Goal: Task Accomplishment & Management: Manage account settings

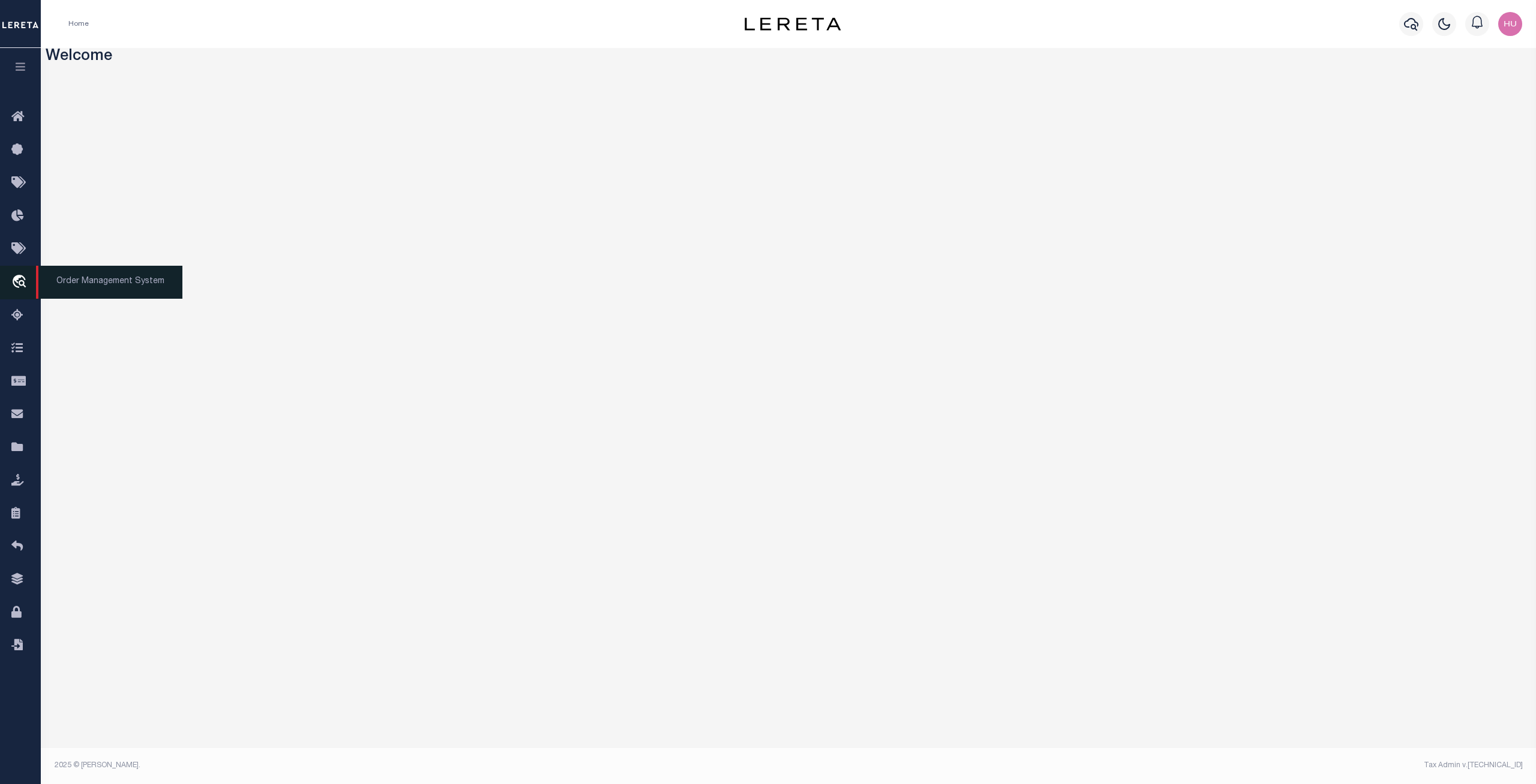
click at [17, 291] on icon "travel_explore" at bounding box center [21, 282] width 19 height 15
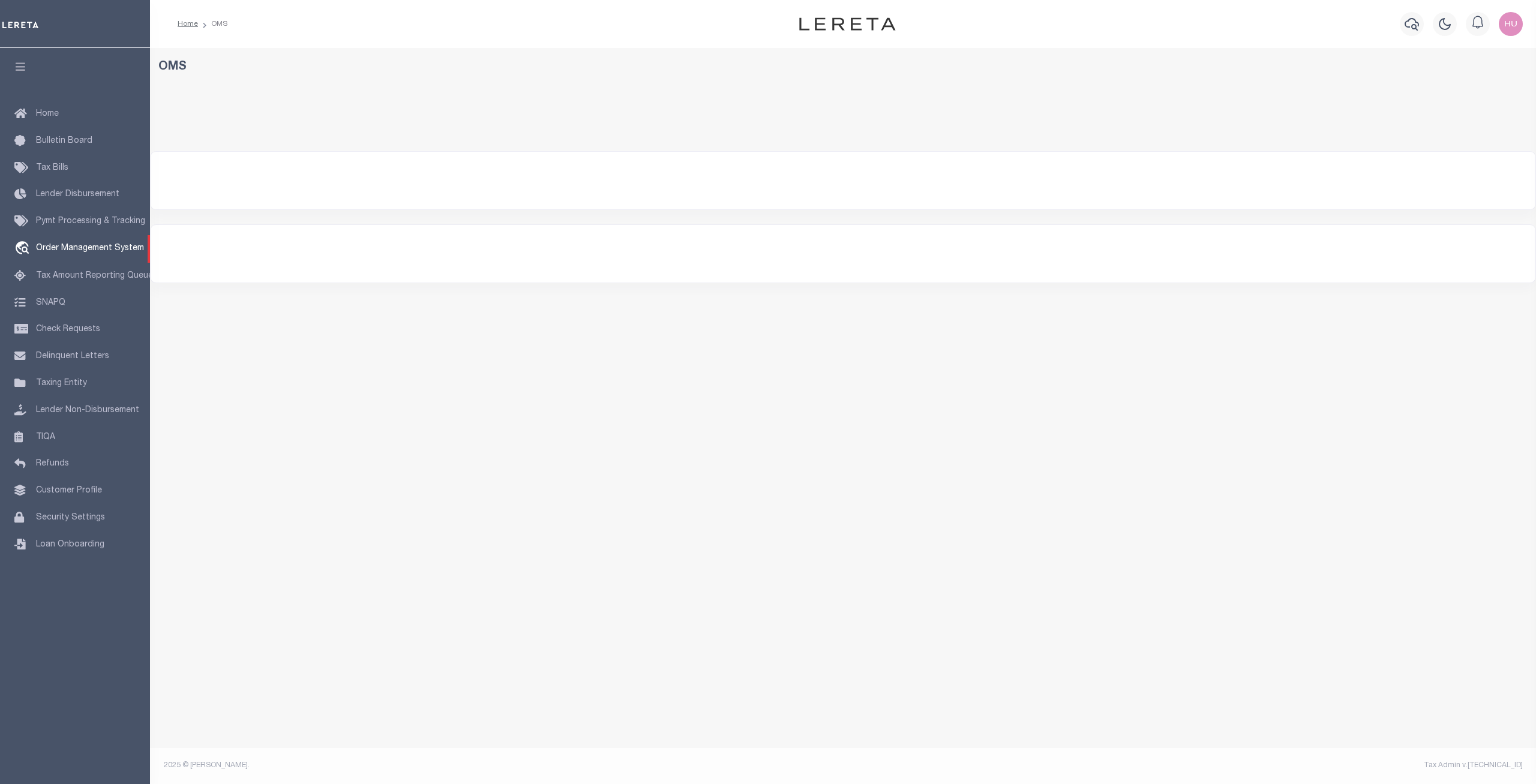
select select "200"
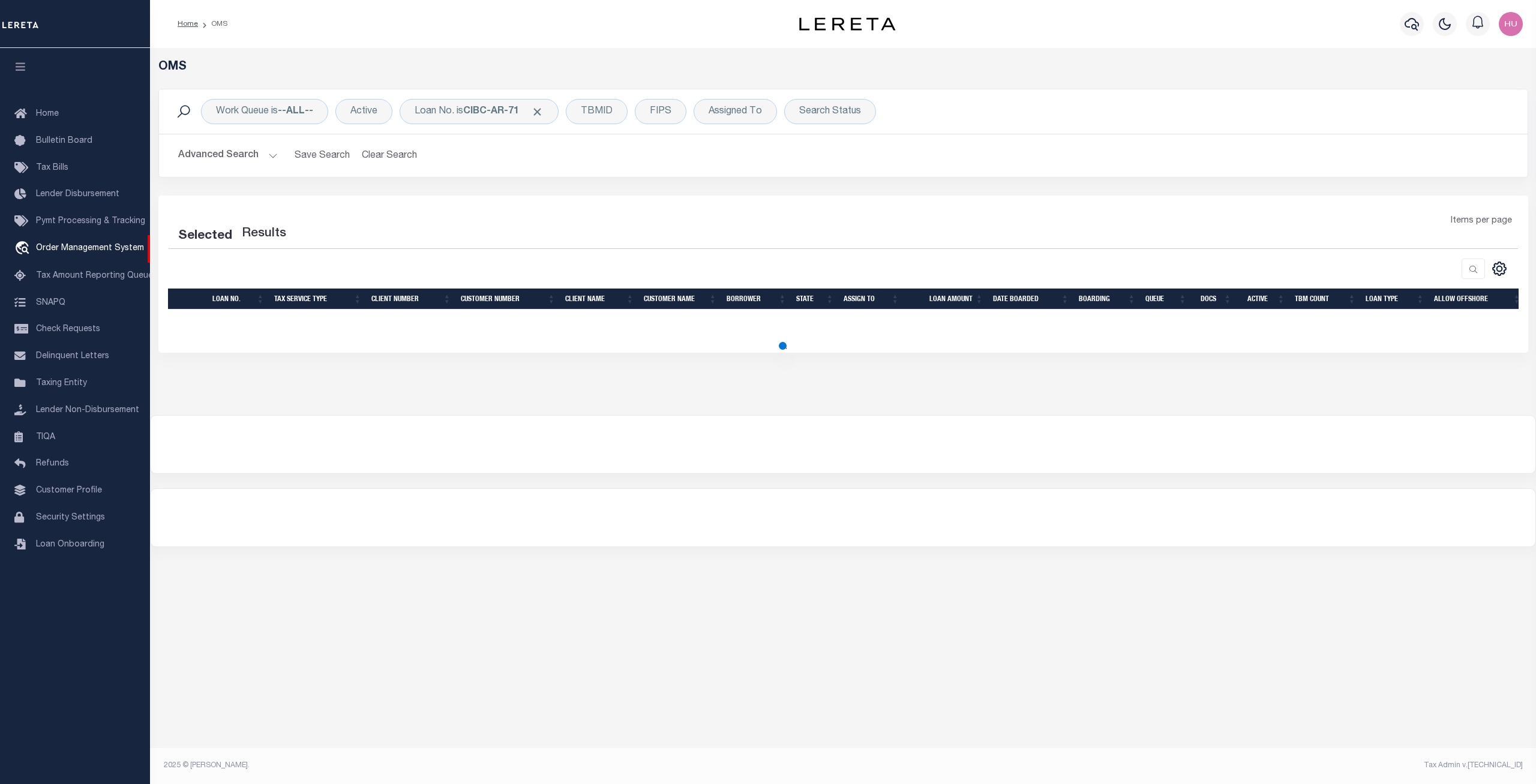
select select "200"
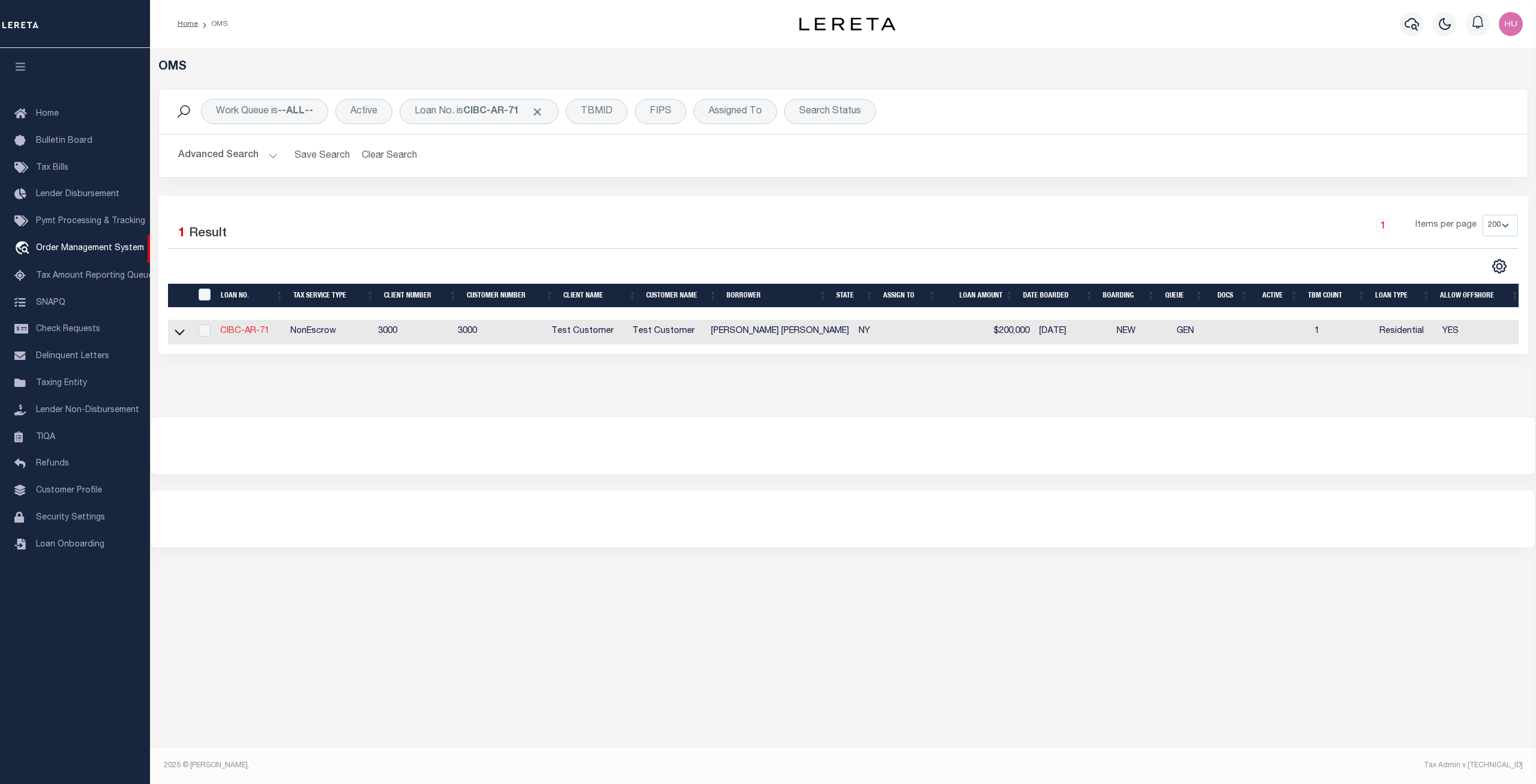
click at [253, 333] on link "CIBC-AR-71" at bounding box center [244, 331] width 49 height 8
type input "CIBC-AR-71"
type input "Omar S Mohammed"
select select "False"
select select
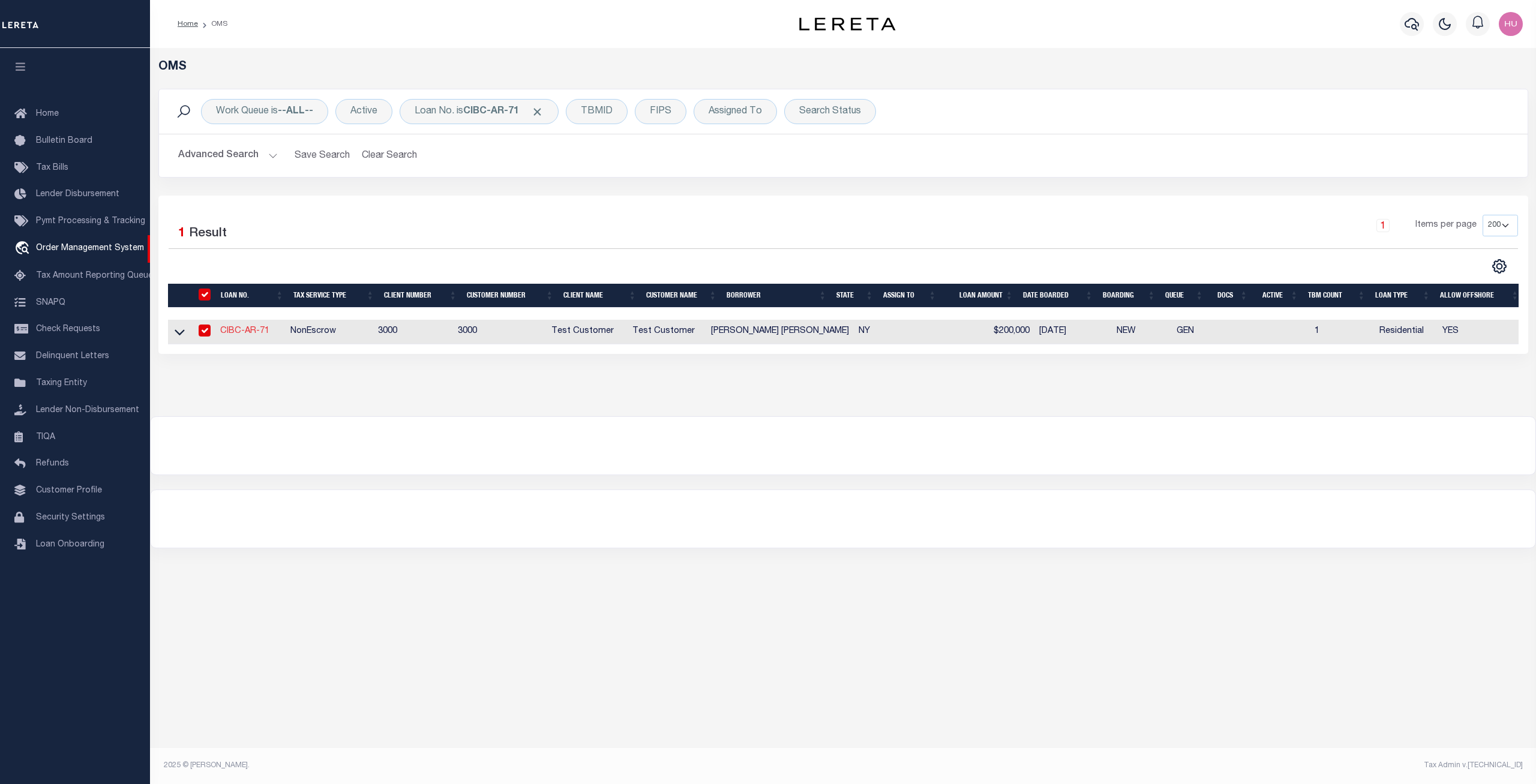
select select
type input "277 HEMPSTEAD RD"
type input "SPRING VALLEY NY 10977-1823"
type input "06/03/2025"
select select "10"
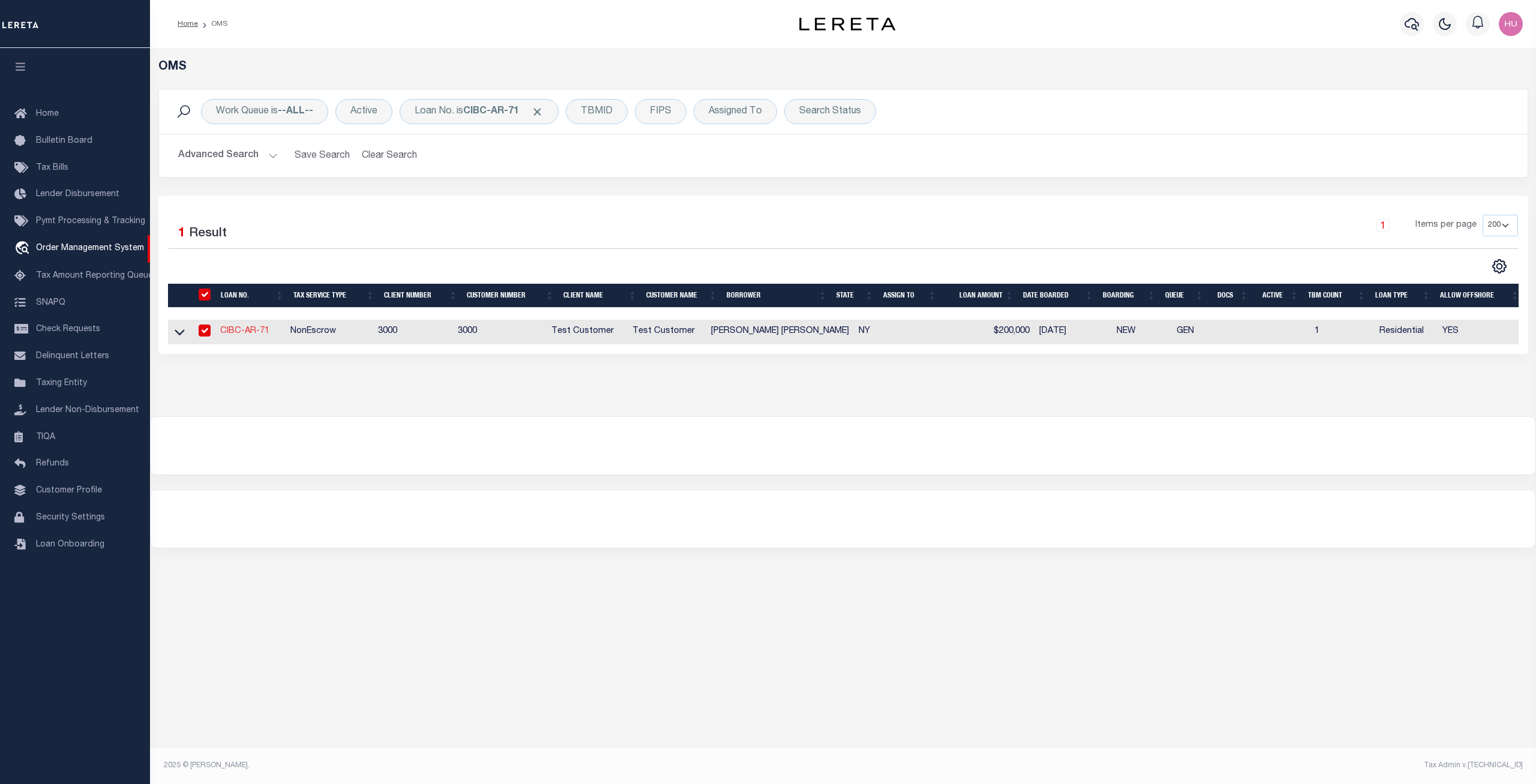
select select "10"
select select "NonEscrow"
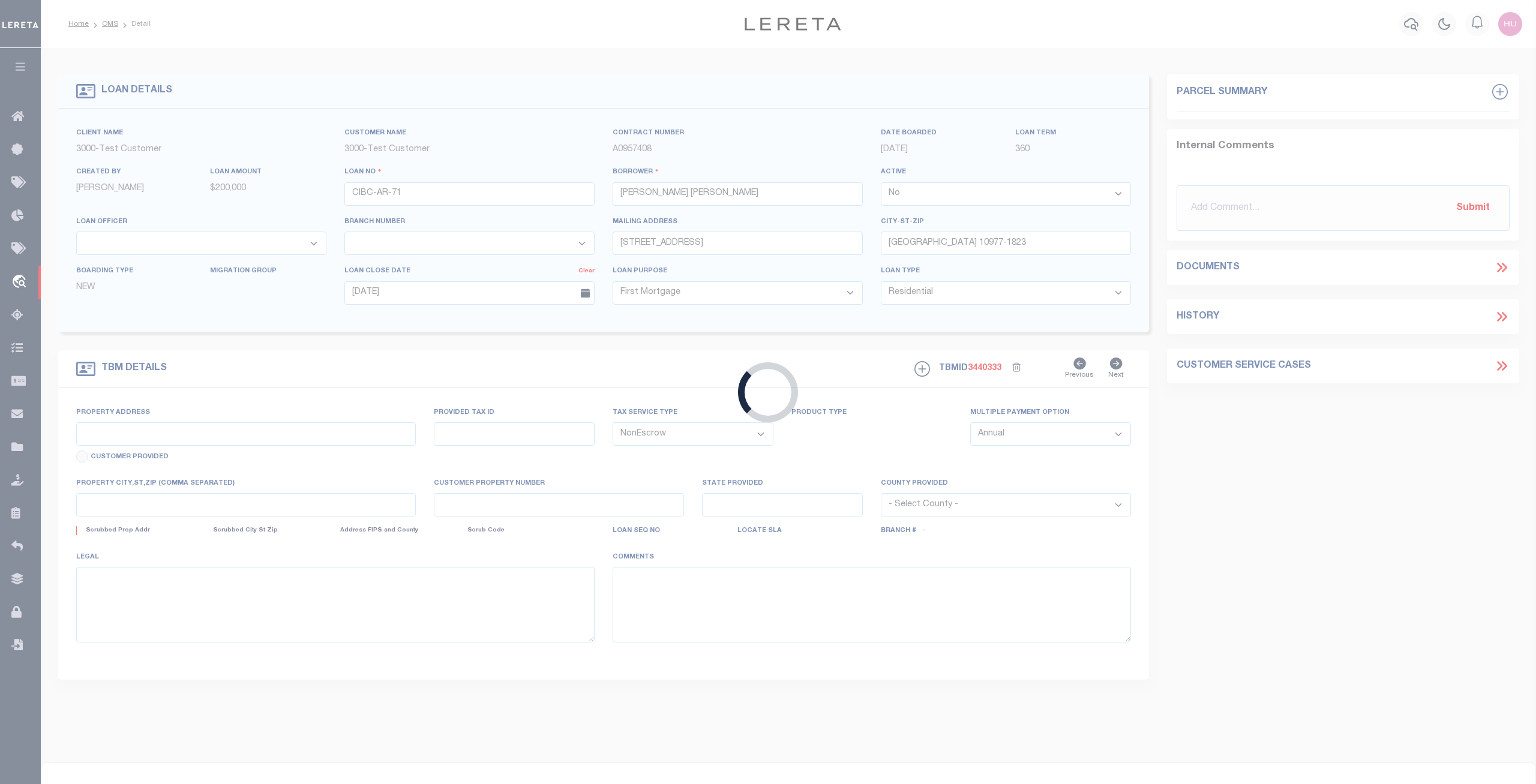
type input "277 HEMPSTEAD RD"
type input "SPRING VALLEY NY 10977-1823"
type input "NY"
select select "4"
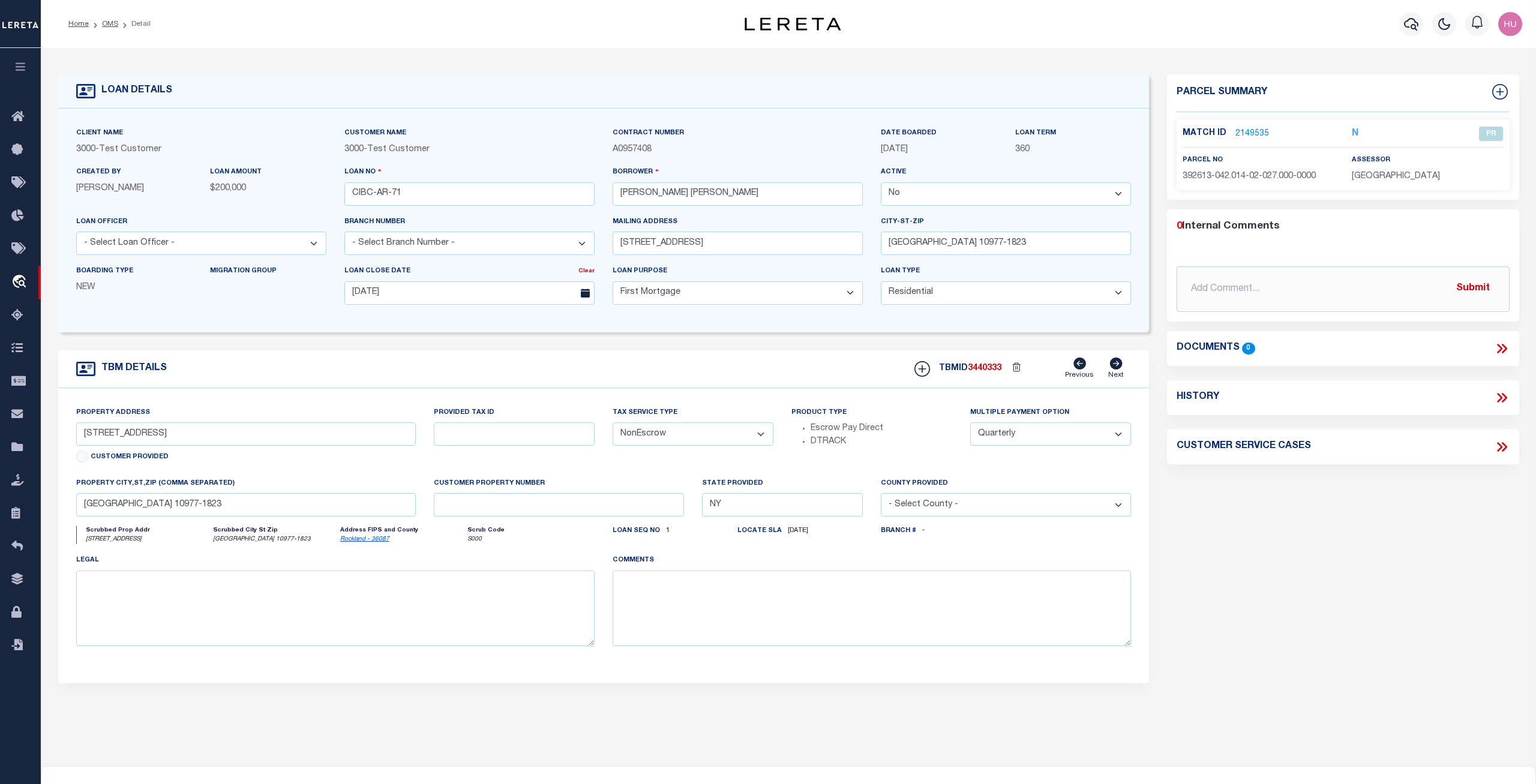
click at [1255, 133] on link "2149535" at bounding box center [1252, 134] width 34 height 13
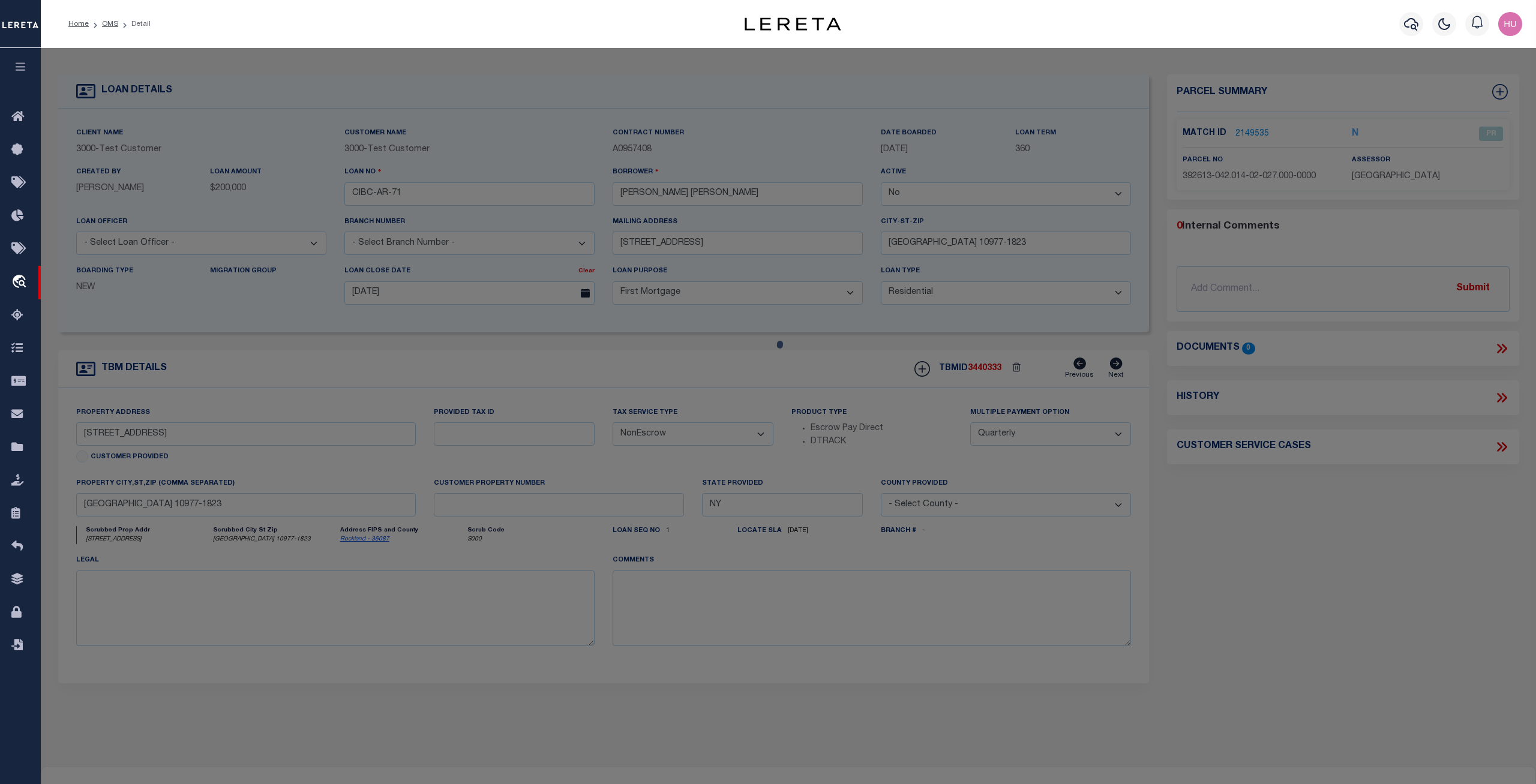
checkbox input "false"
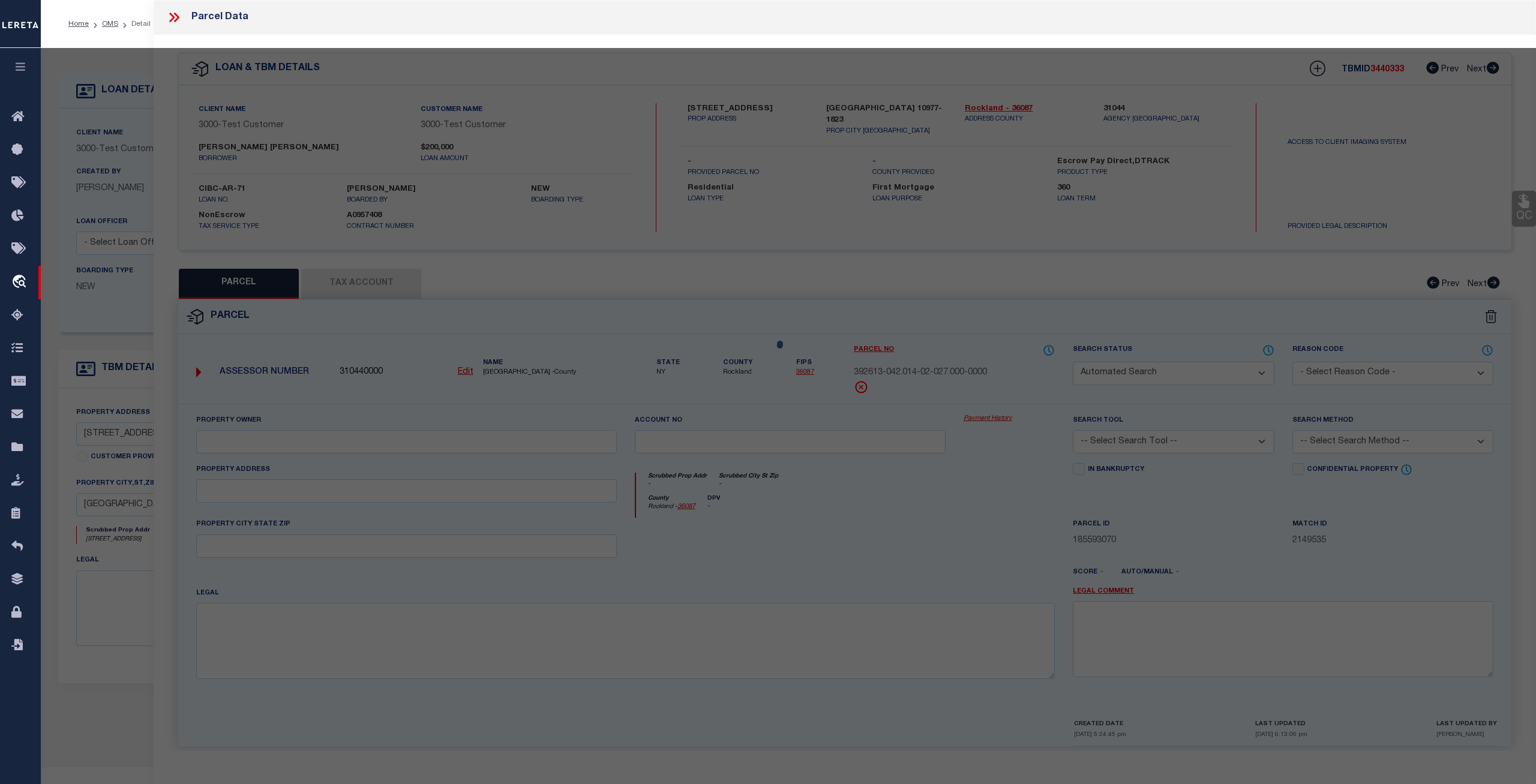
select select "PR"
select select "ADA"
type input "[PERSON_NAME]"
select select "ATL"
select select "ADD"
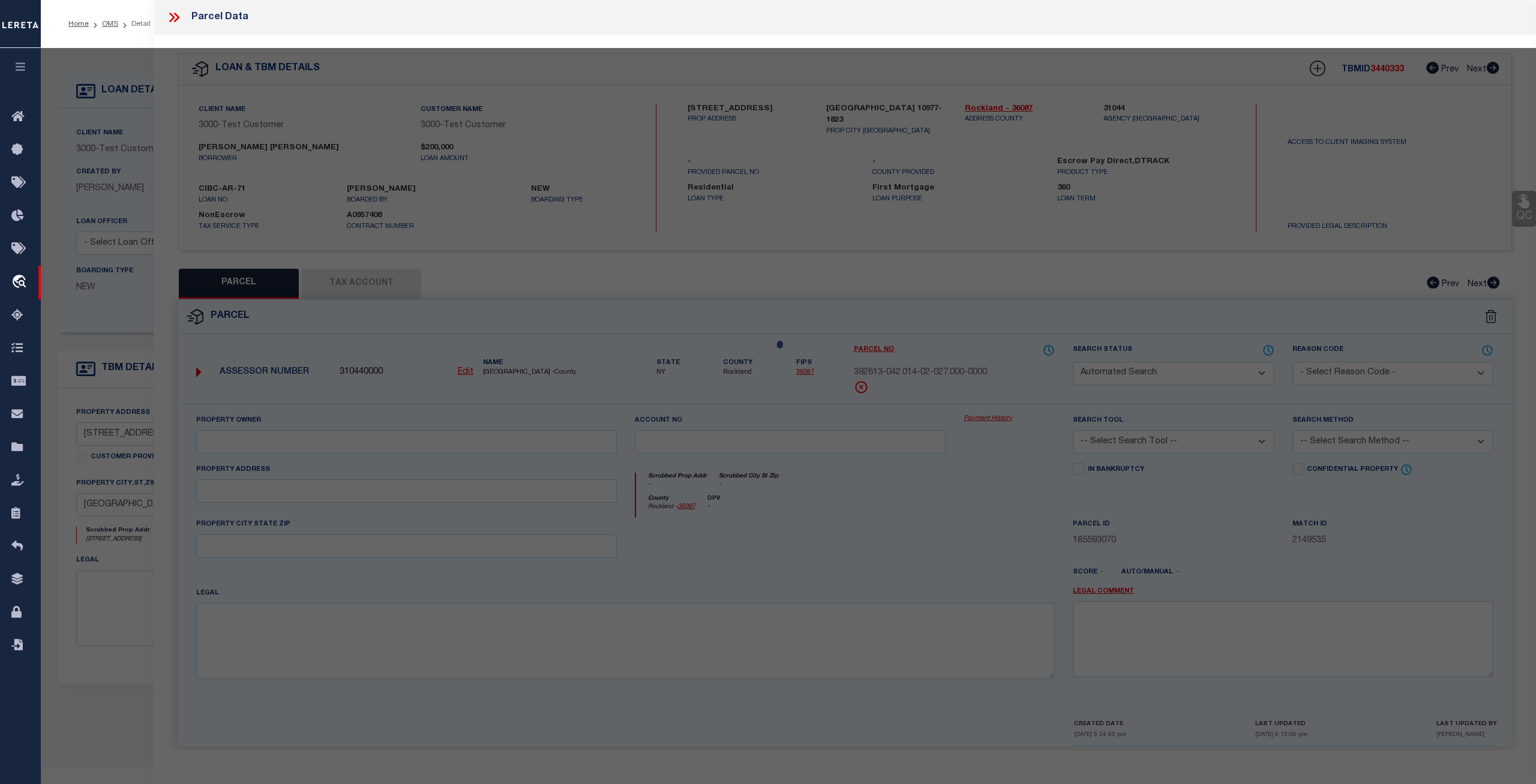
type input "[STREET_ADDRESS]"
type input "SPRING VALLEY, NY 10977"
type textarea "LOT:27.000 BLK:2 SEC:42.14 DIST:392613 CITY/MUNI/TWP:[GEOGRAPHIC_DATA]"
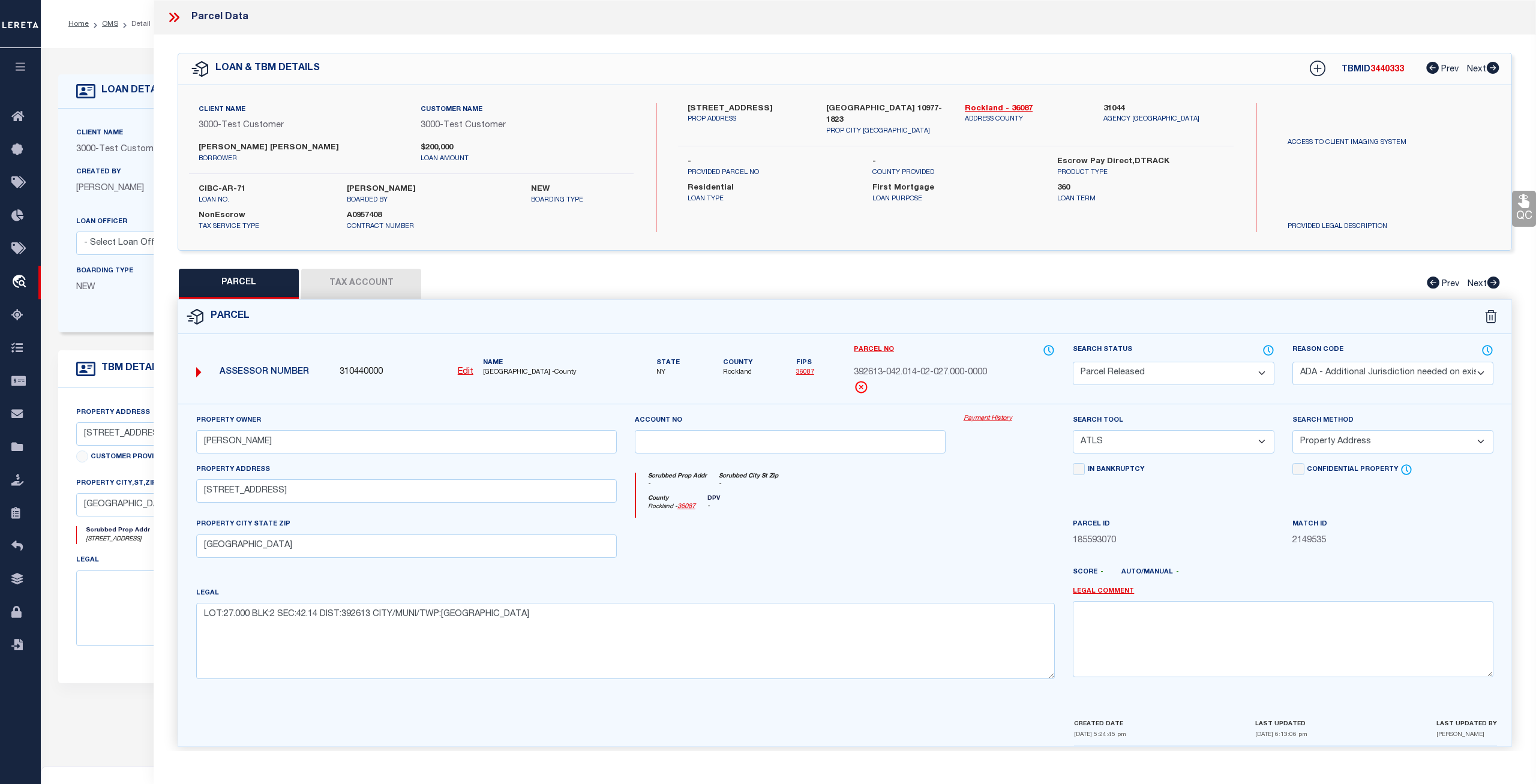
click at [165, 19] on div "Parcel Data" at bounding box center [845, 17] width 1382 height 35
click at [170, 18] on icon at bounding box center [174, 17] width 15 height 15
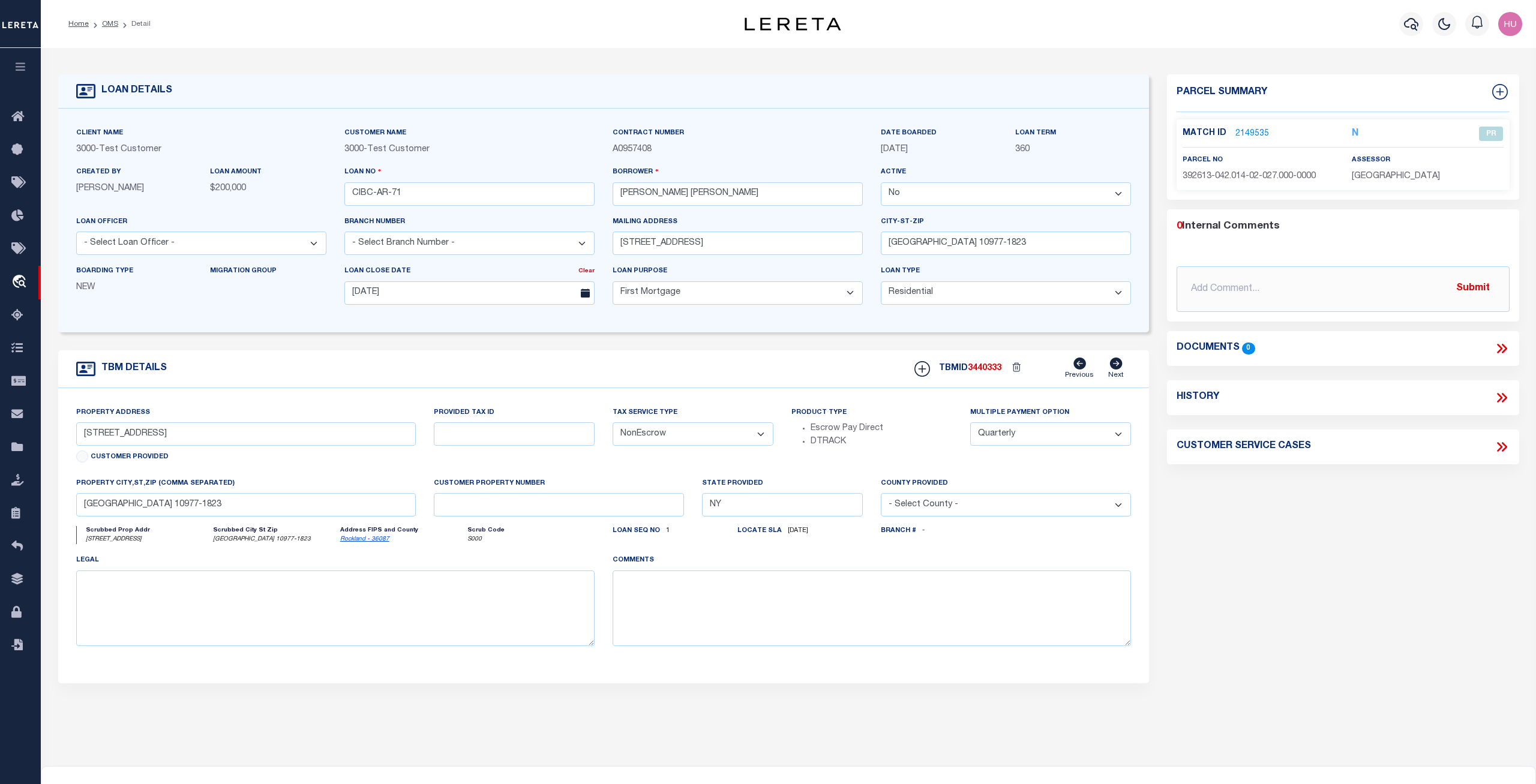
click at [881, 182] on select "Yes No" at bounding box center [1005, 194] width 250 height 24
select select "True"
click option "Yes" at bounding box center [0, 0] width 0 height 0
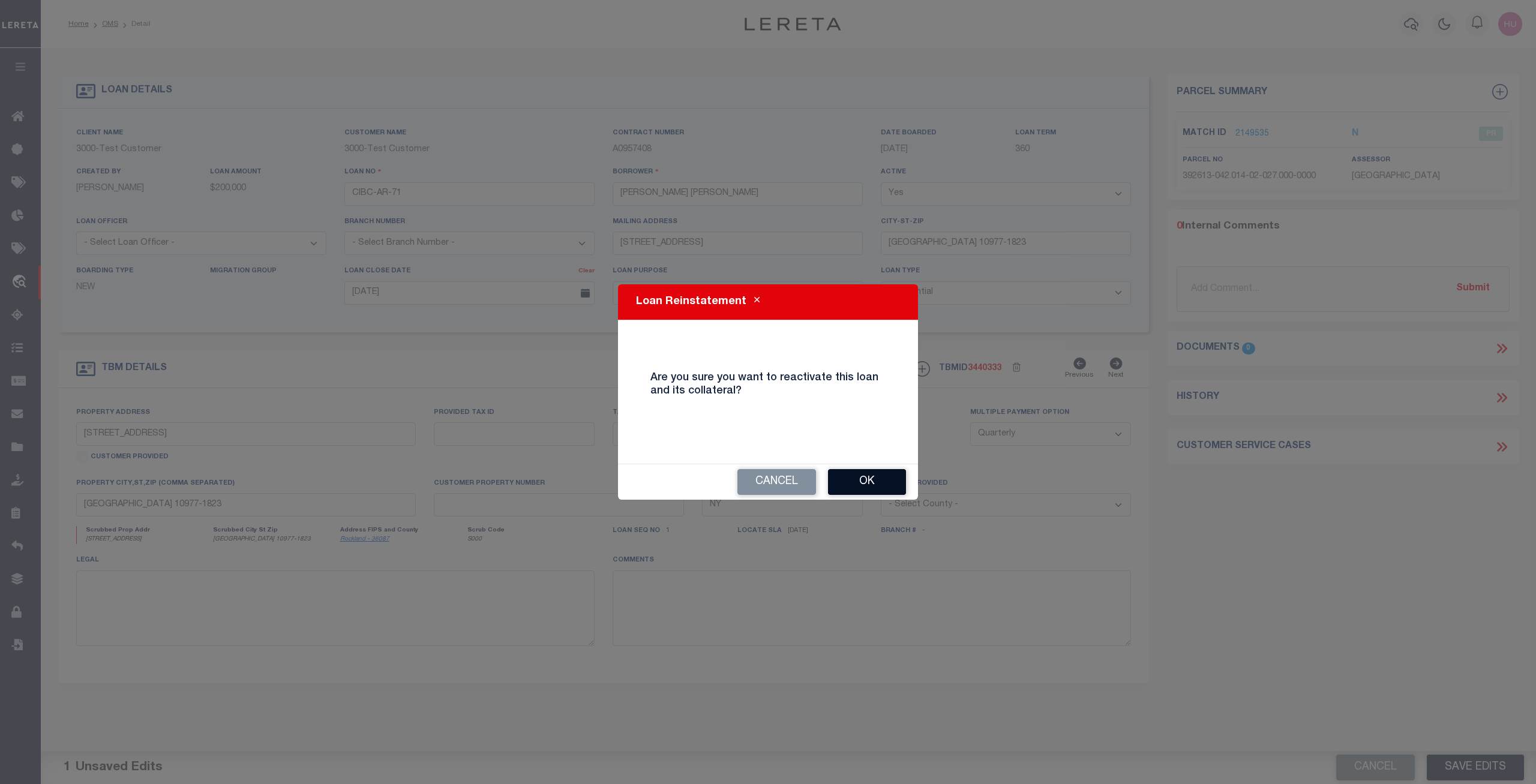
click at [865, 483] on button "Ok" at bounding box center [867, 482] width 78 height 26
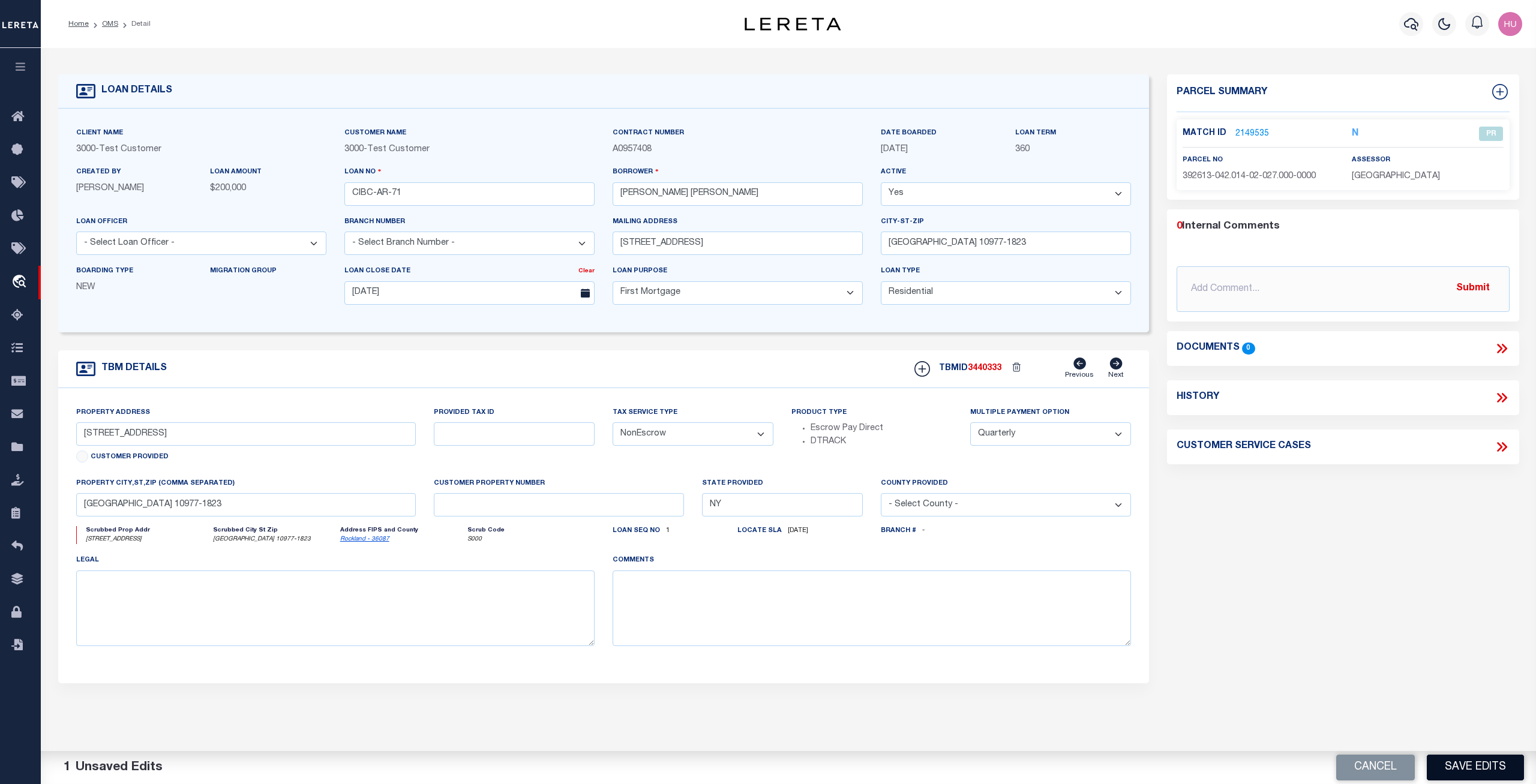
click at [1469, 764] on button "Save Edits" at bounding box center [1475, 767] width 97 height 26
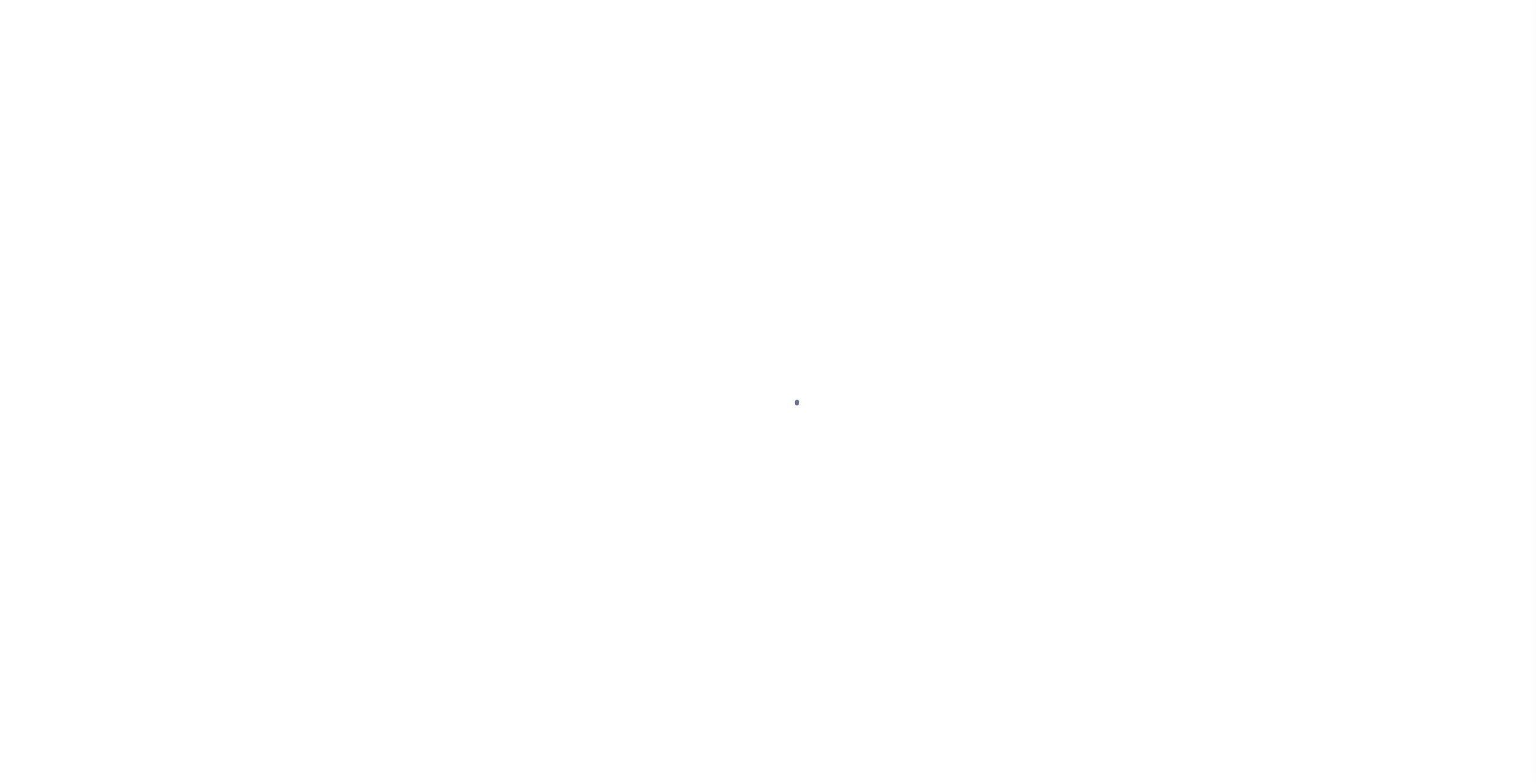
select select "PR"
select select "ADA"
select select "ATL"
select select "ADD"
select select "10"
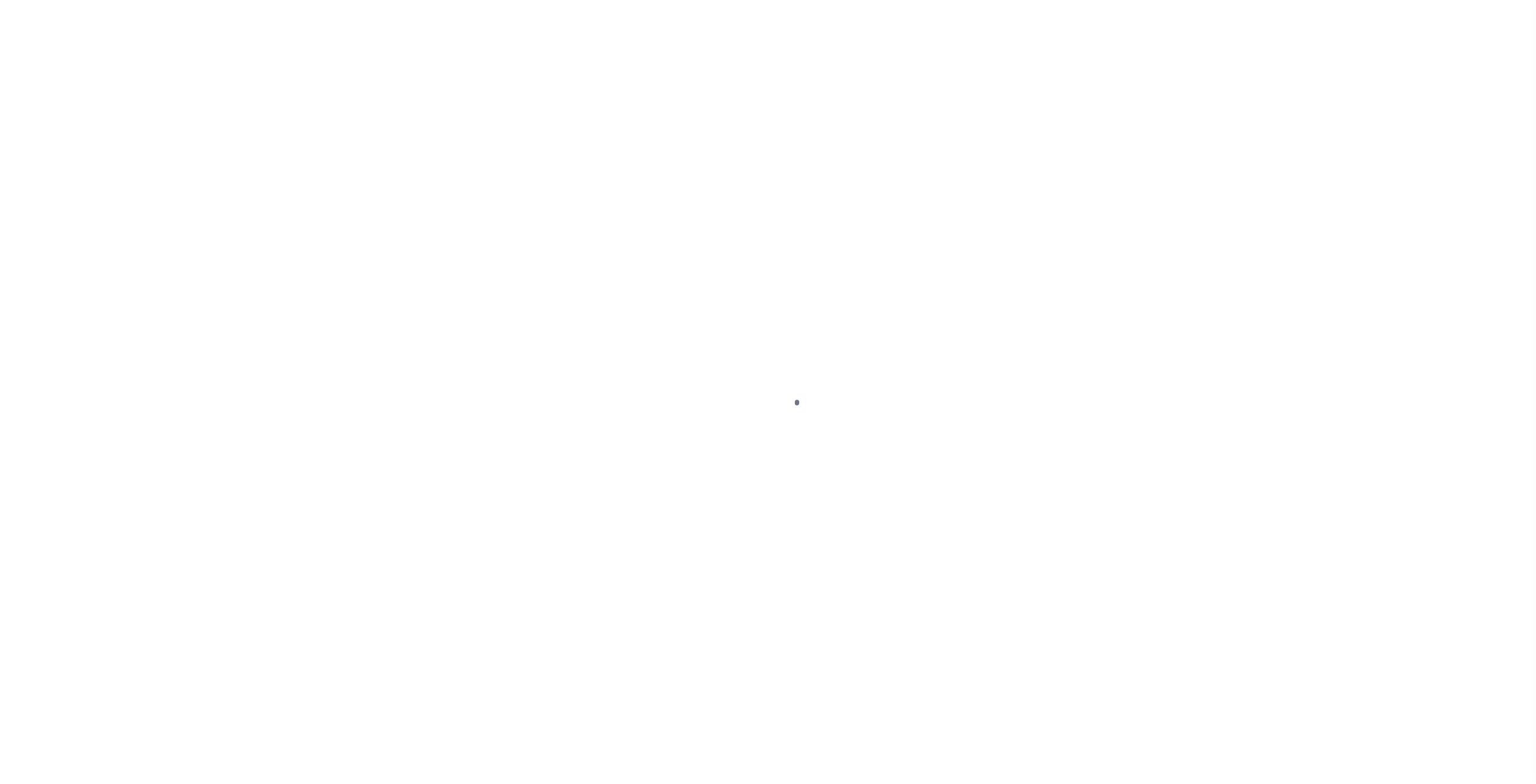
select select "10"
select select "NonEscrow"
select select "4"
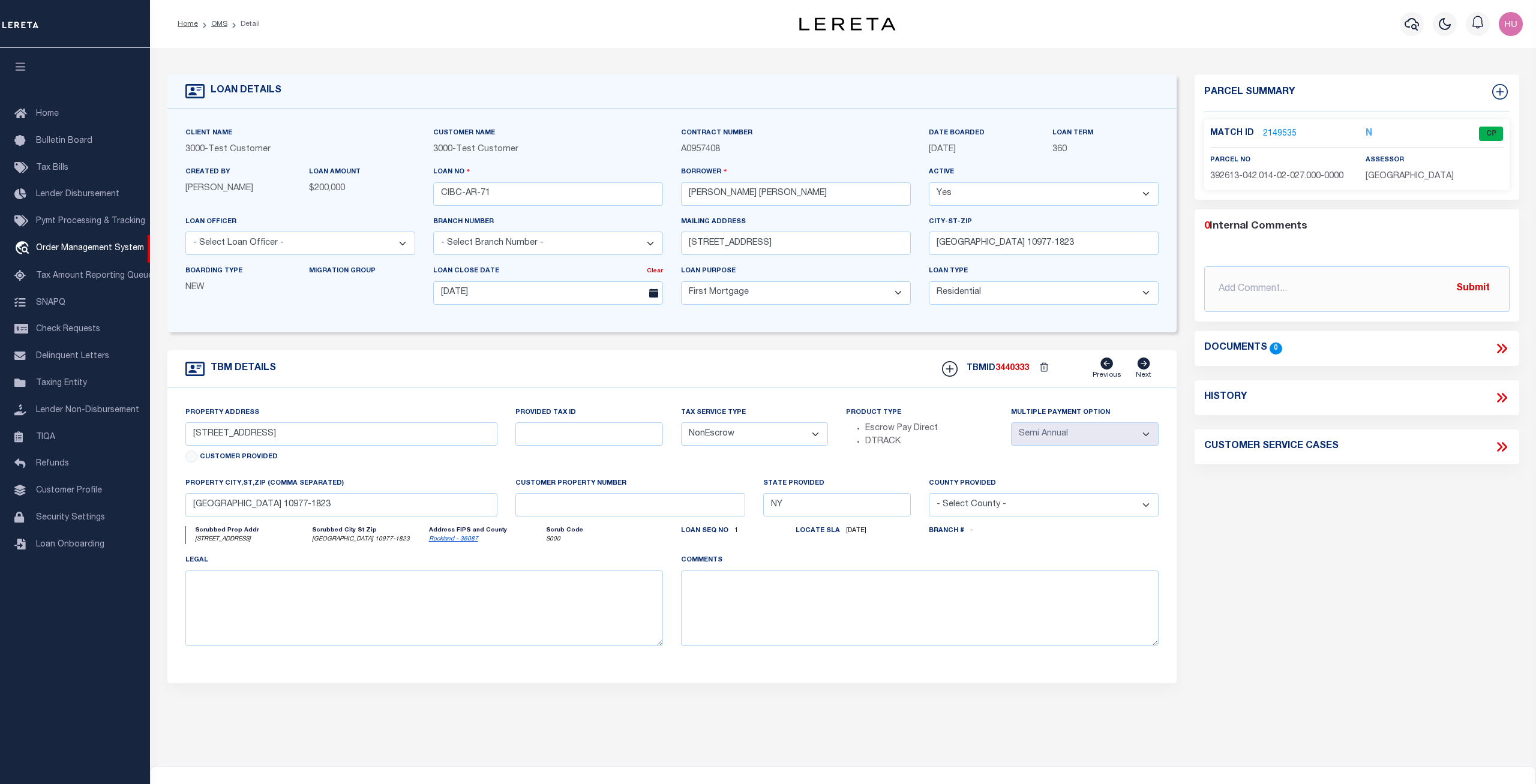
click at [1270, 129] on link "2149535" at bounding box center [1279, 134] width 34 height 13
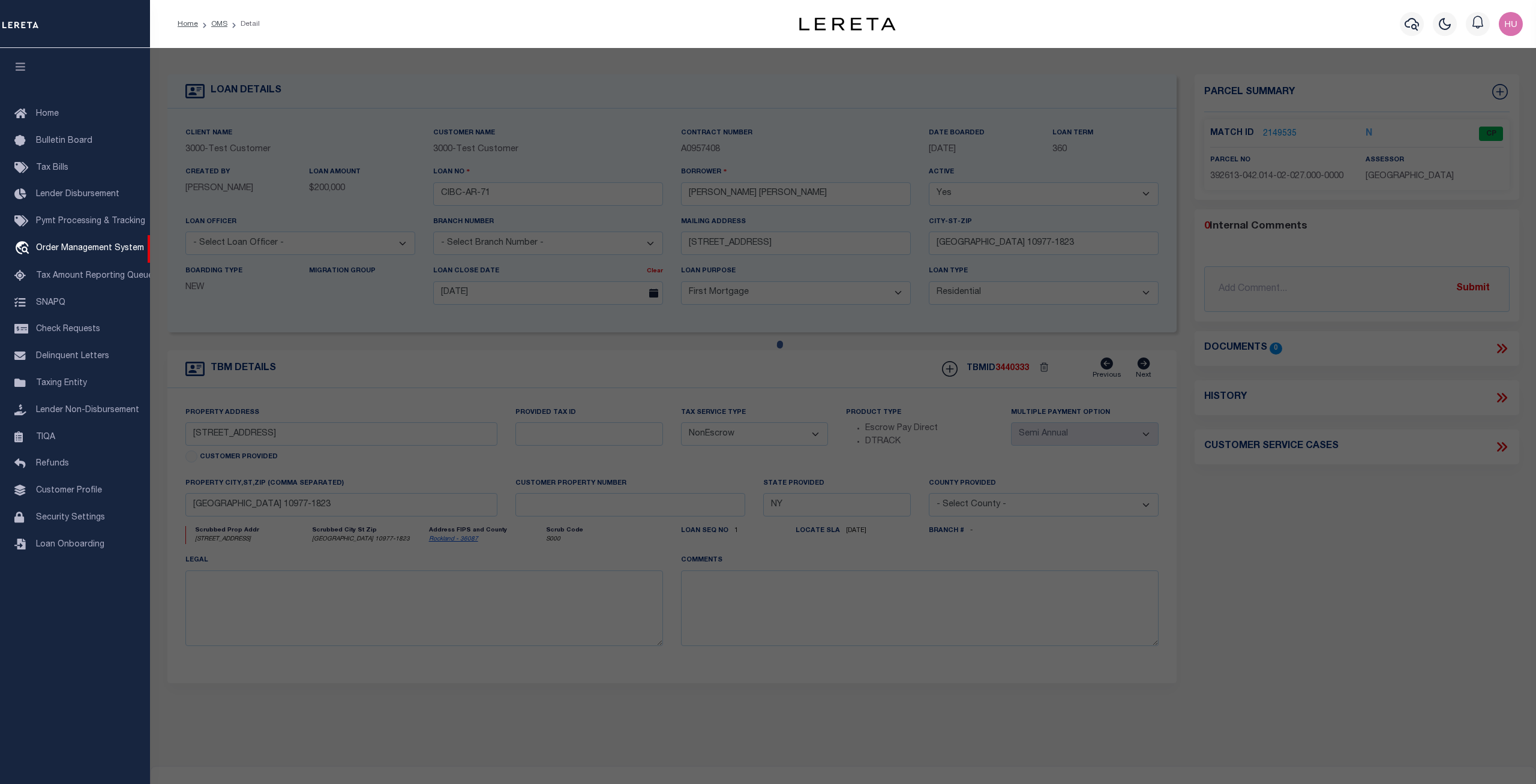
select select "AS"
select select
checkbox input "false"
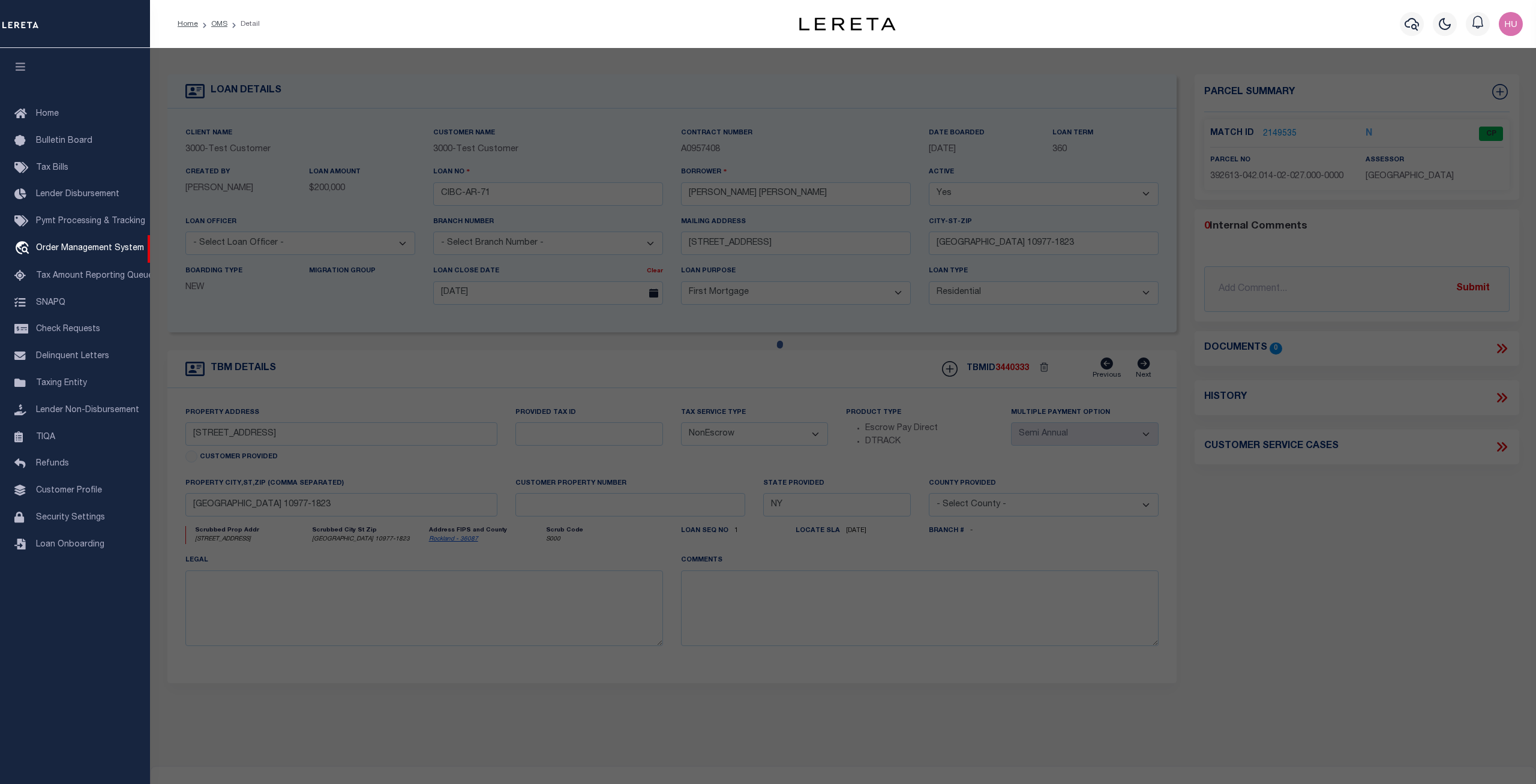
checkbox input "false"
select select "CP"
select select "ADA"
type input "[PERSON_NAME]"
select select "ATL"
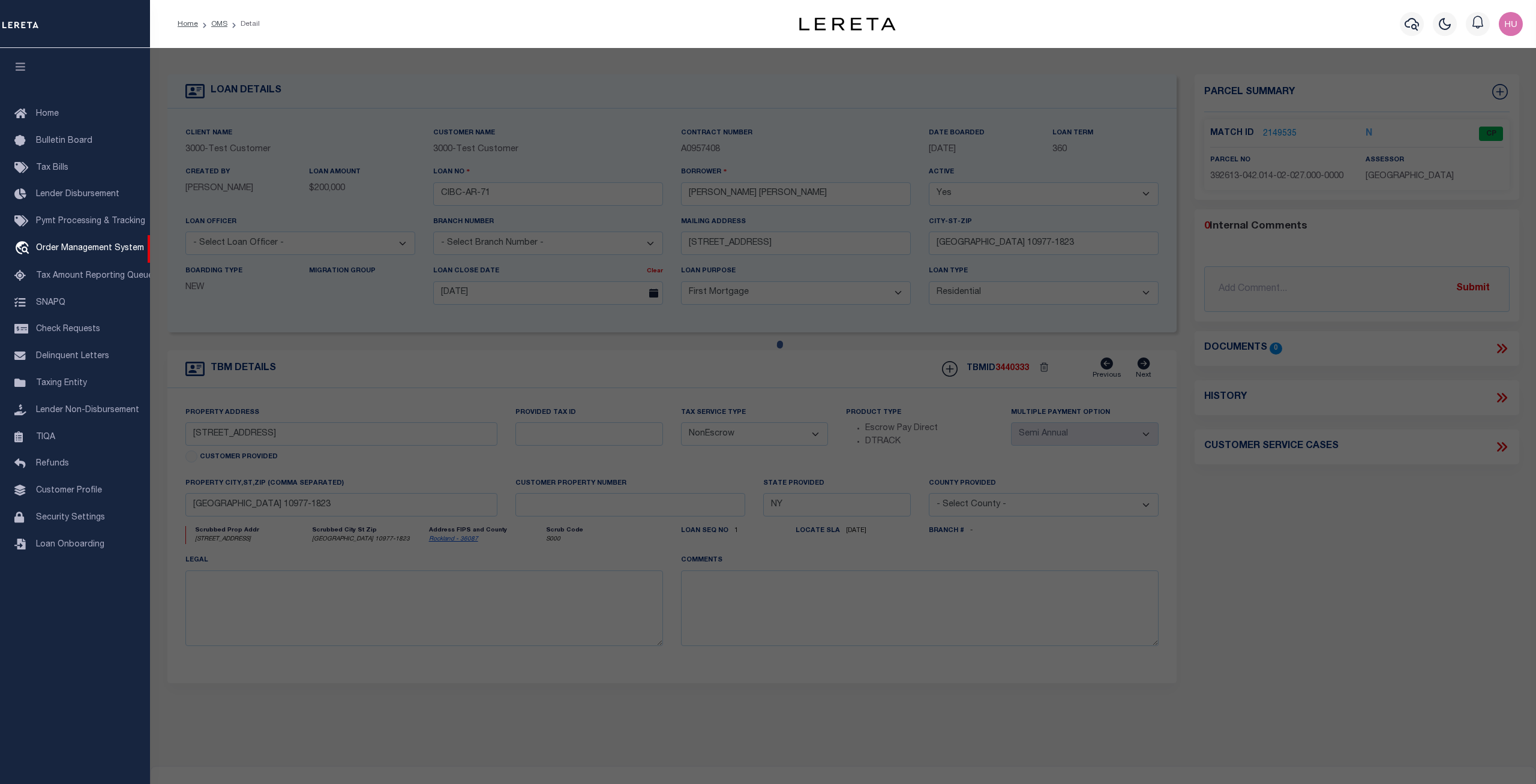
select select "ADD"
type input "[STREET_ADDRESS]"
type input "[GEOGRAPHIC_DATA]"
type textarea "LOT:27.000 BLK:2 SEC:42.14 DIST:392613 CITY/MUNI/TWP:[GEOGRAPHIC_DATA]"
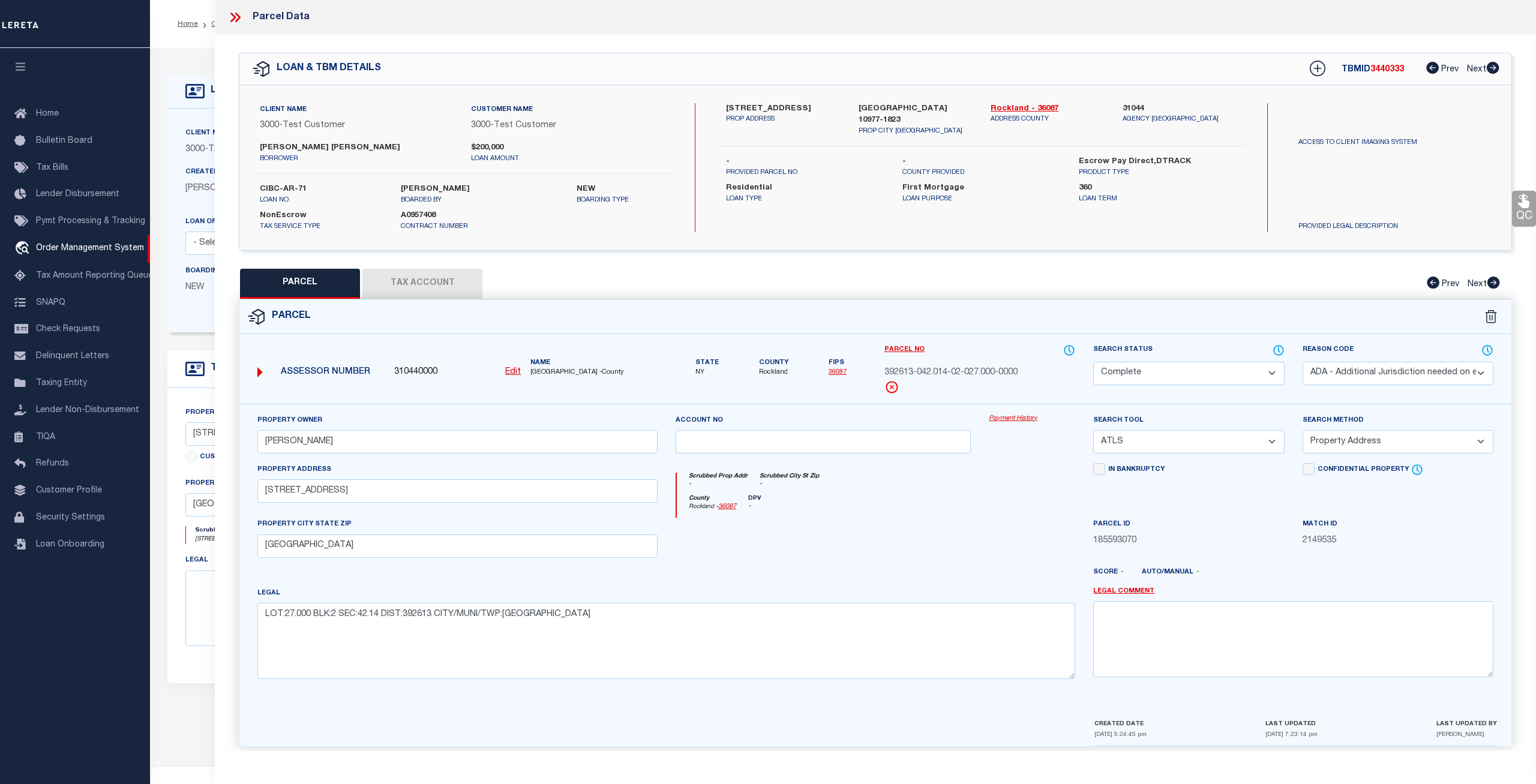
click at [410, 279] on button "Tax Account" at bounding box center [422, 284] width 120 height 30
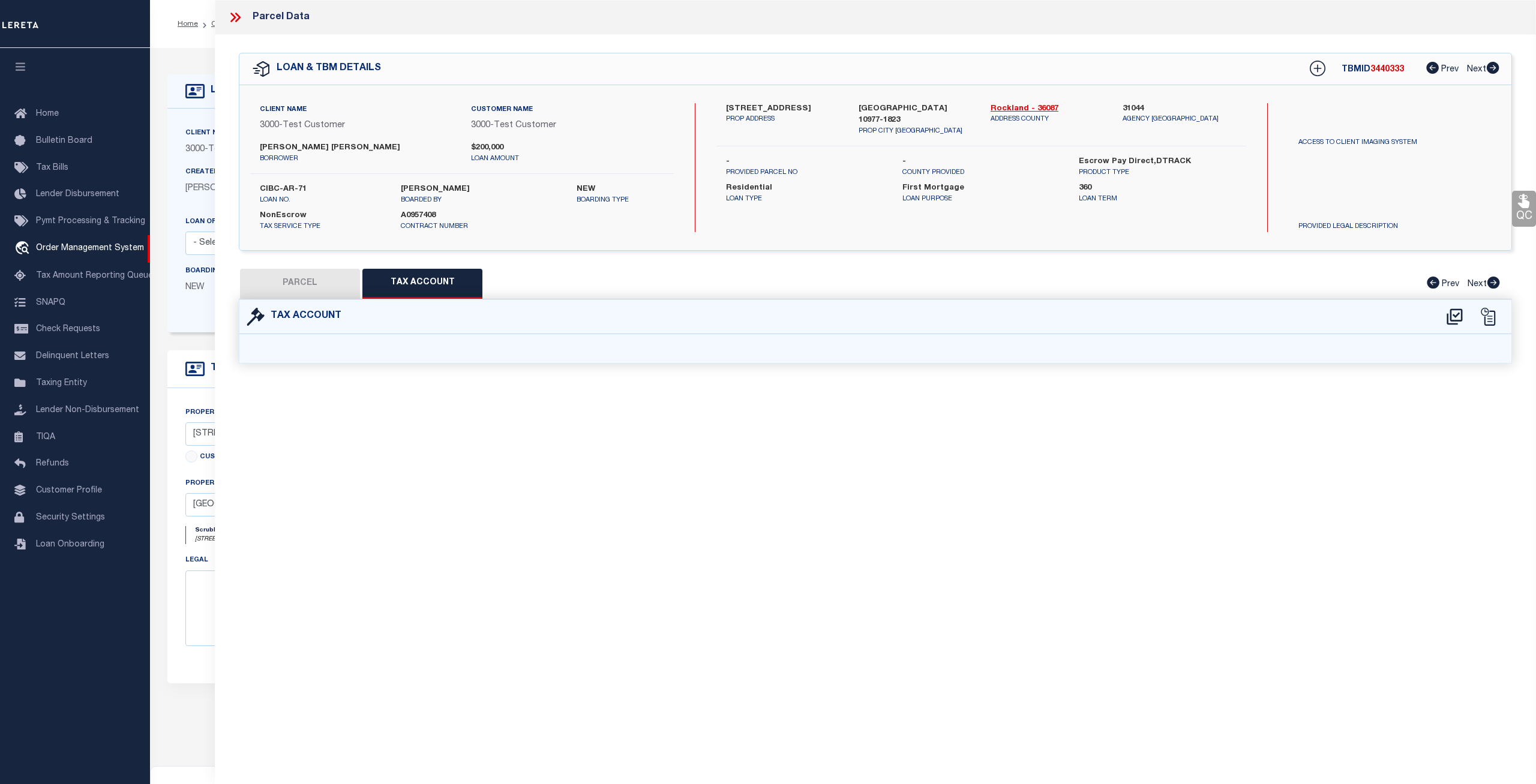
select select "100"
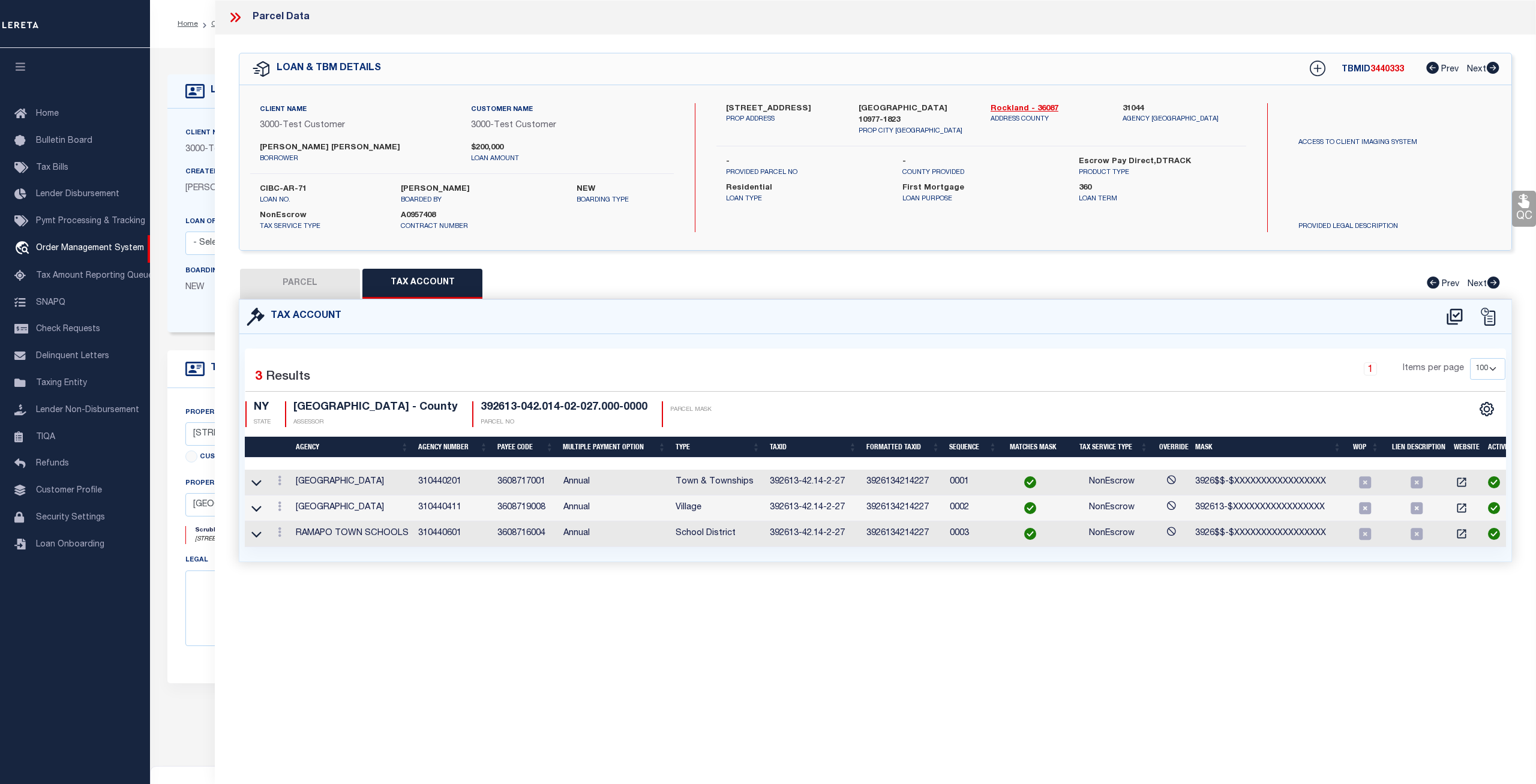
click at [313, 276] on button "PARCEL" at bounding box center [300, 284] width 120 height 30
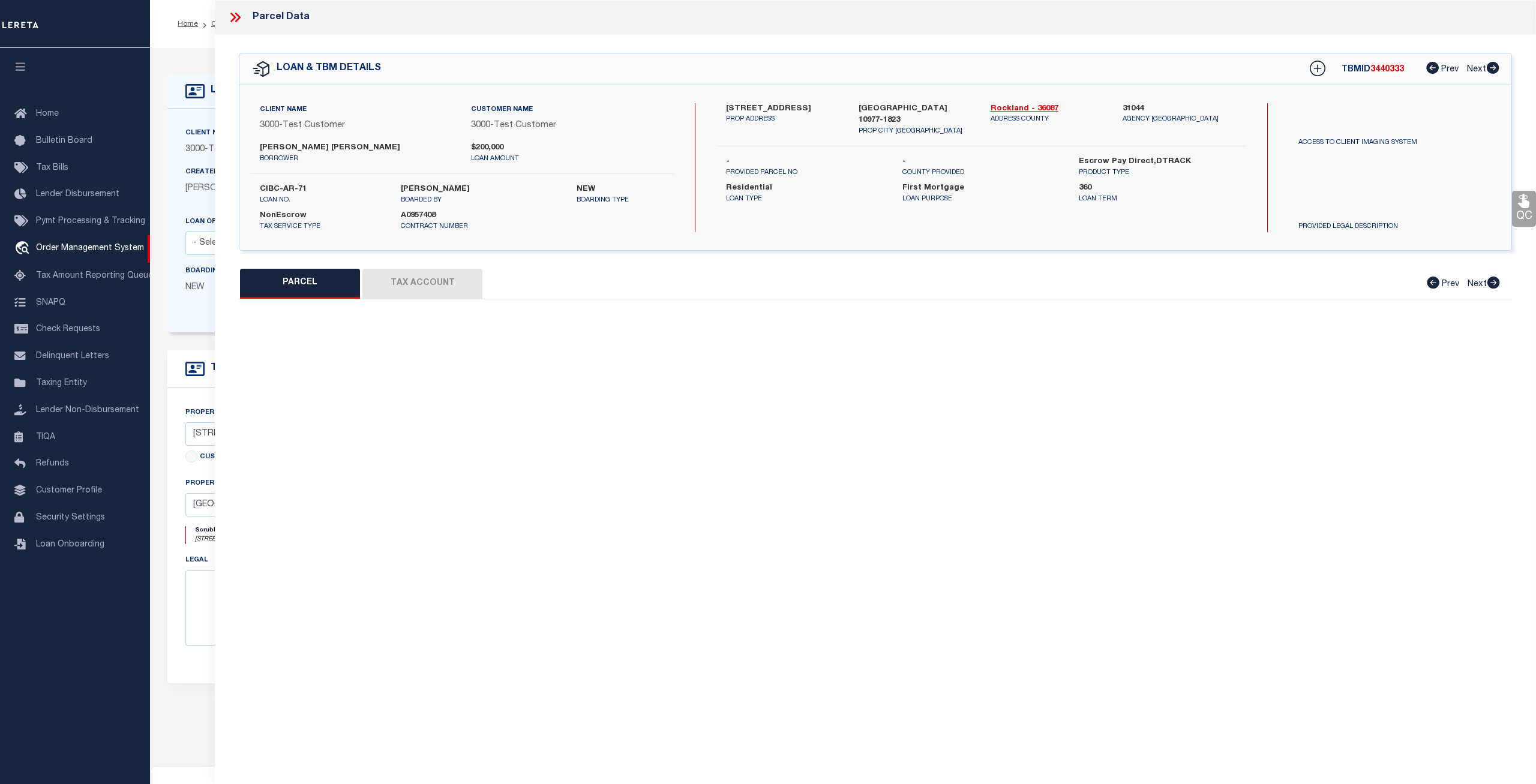
select select "AS"
select select
checkbox input "false"
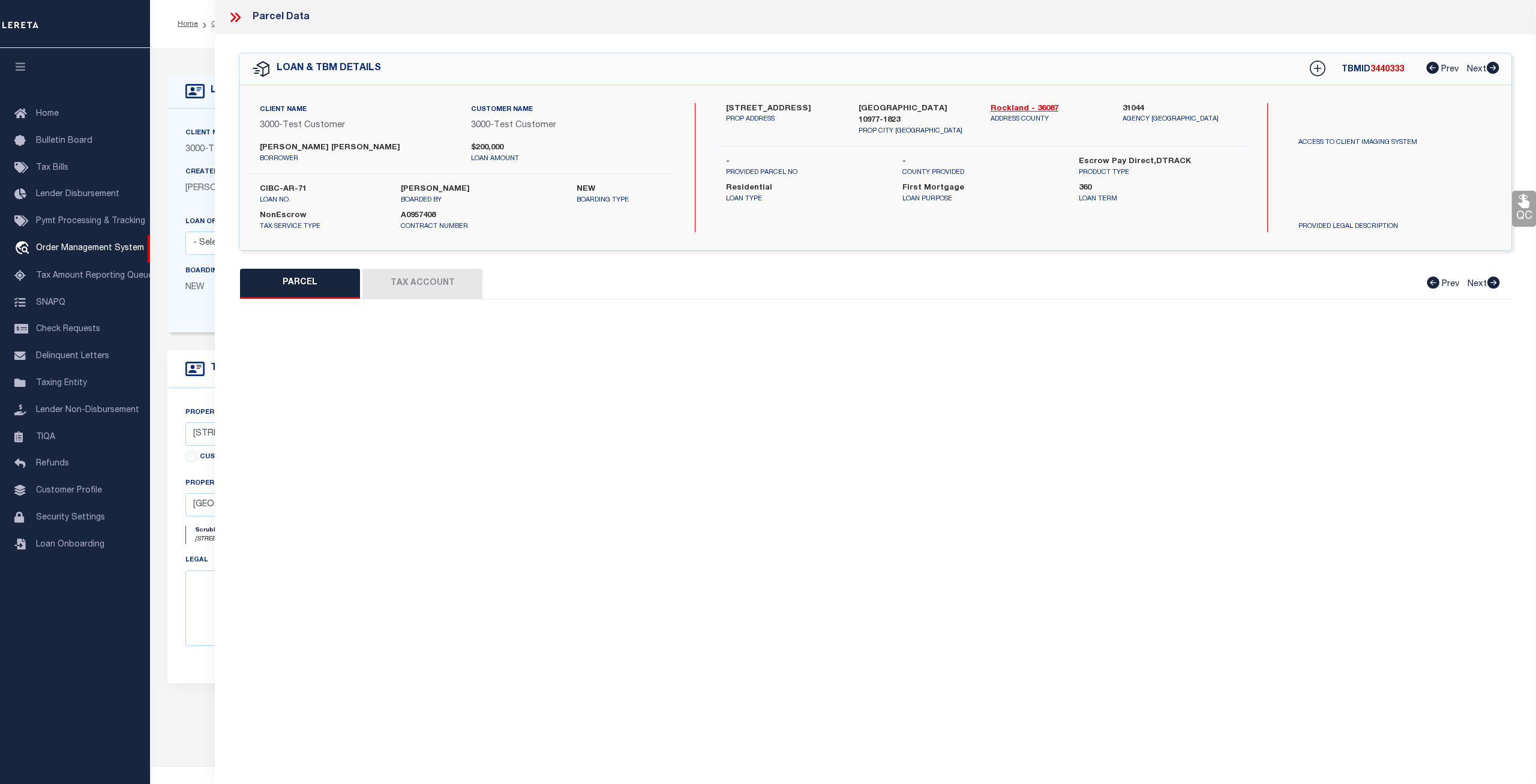
checkbox input "false"
select select "CP"
select select "ADA"
type input "[PERSON_NAME]"
select select "ATL"
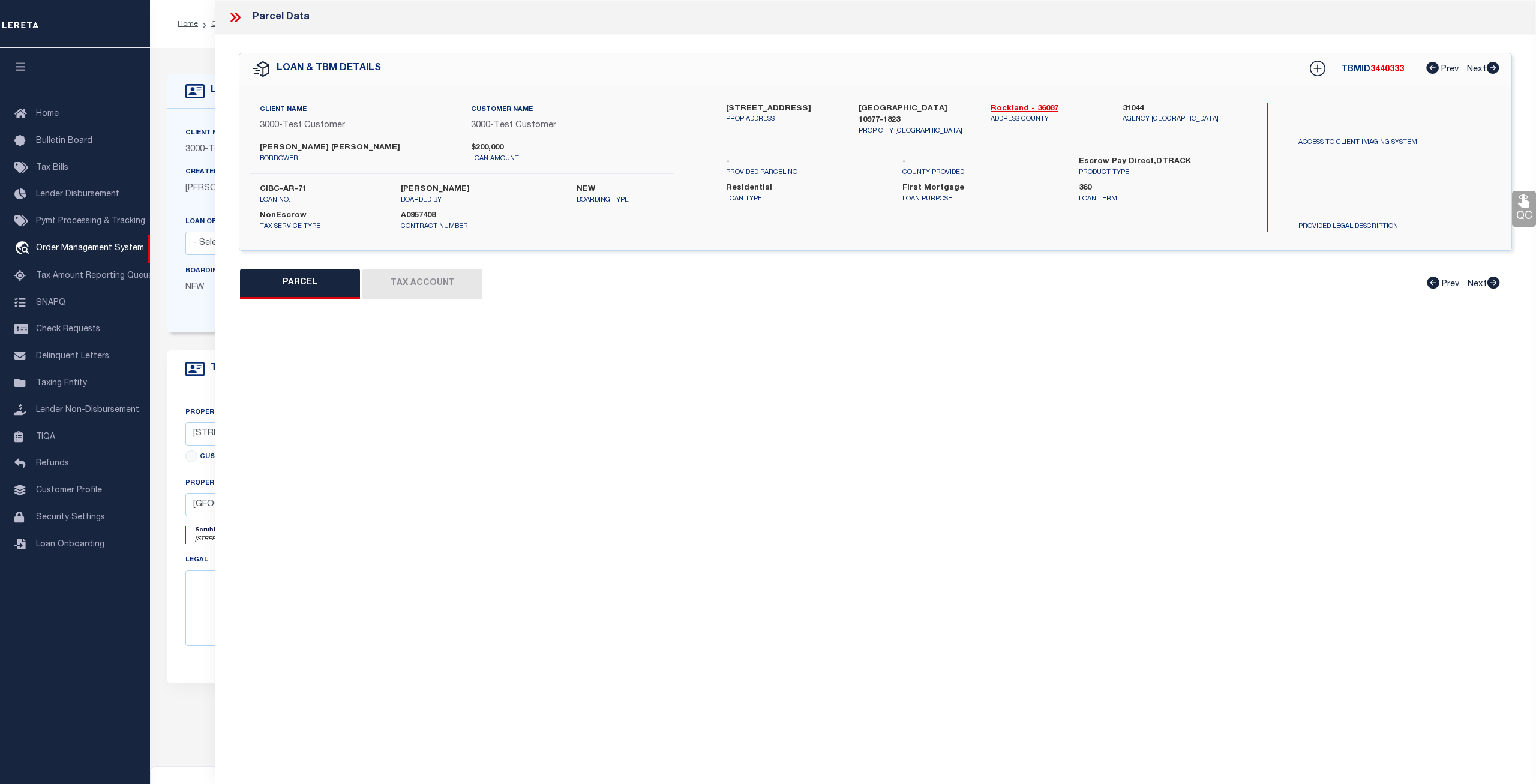
select select "ADD"
type input "[STREET_ADDRESS]"
type input "[GEOGRAPHIC_DATA]"
type textarea "LOT:27.000 BLK:2 SEC:42.14 DIST:392613 CITY/MUNI/TWP:[GEOGRAPHIC_DATA]"
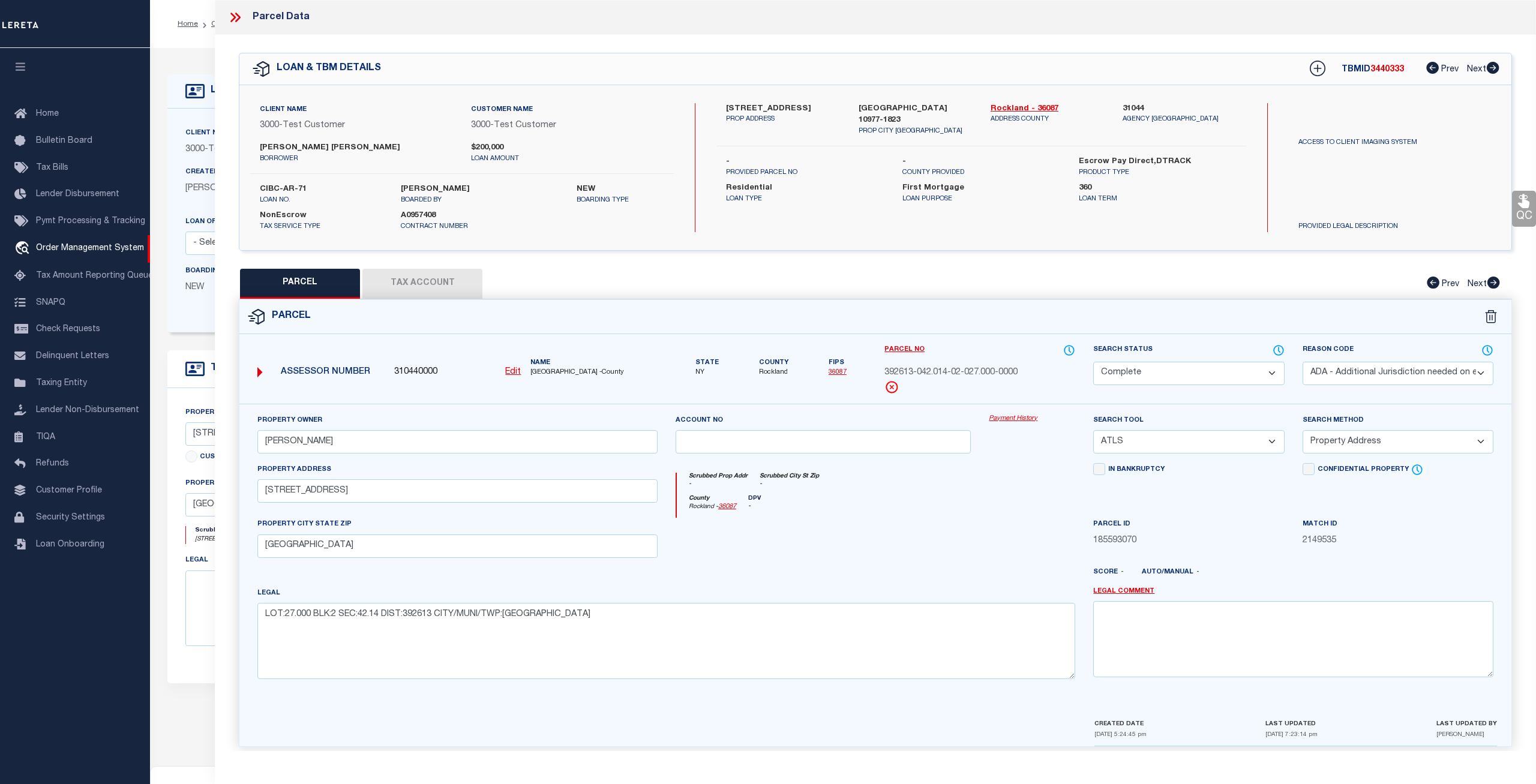
click at [1017, 418] on link "Payment History" at bounding box center [1032, 419] width 86 height 10
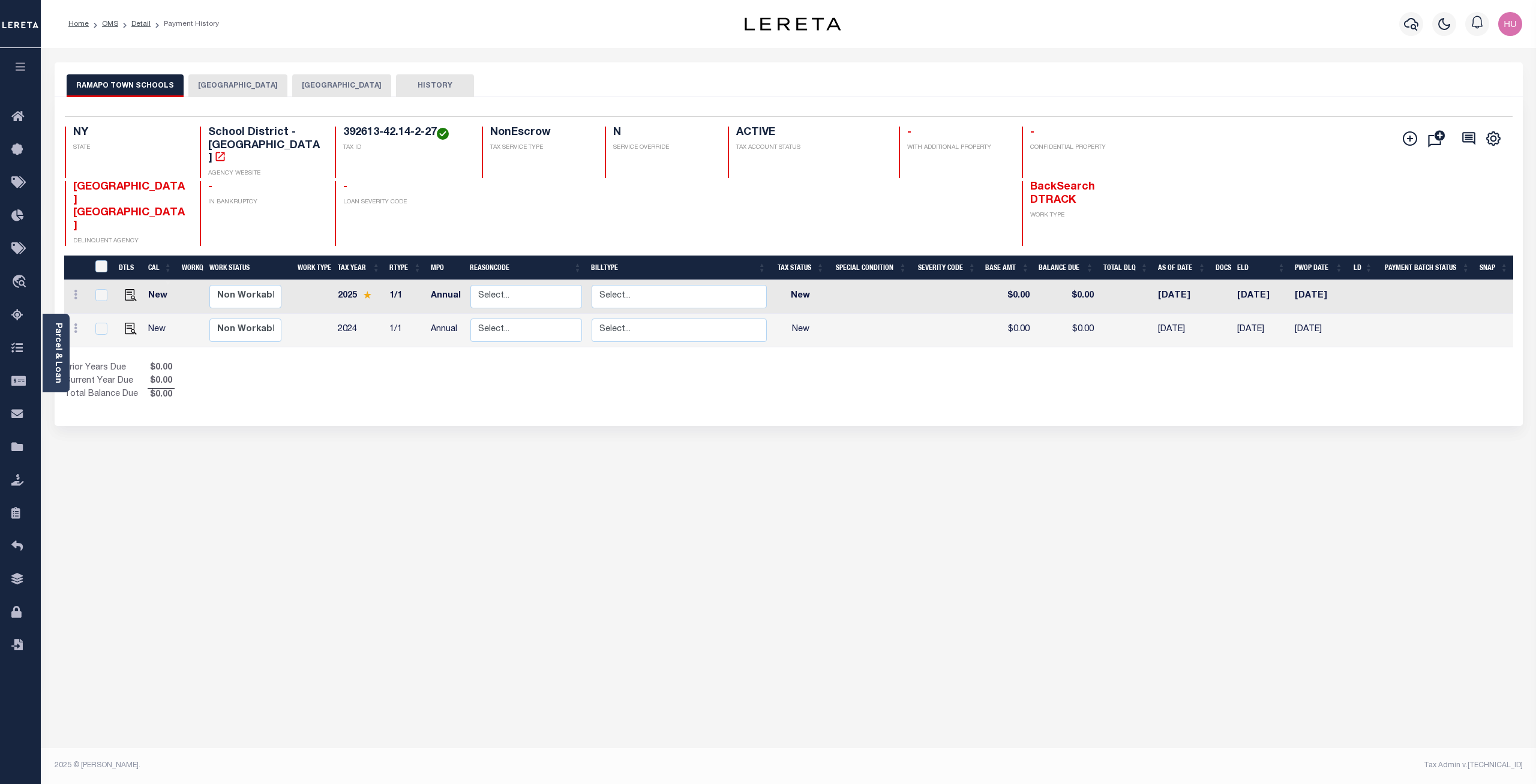
click at [250, 91] on button "NEW HEMPSTEAD VILLAGE" at bounding box center [237, 86] width 99 height 23
click at [329, 90] on button "RAMAPO TOWN" at bounding box center [342, 86] width 99 height 23
click at [125, 84] on button "RAMAPO TOWN SCHOOLS" at bounding box center [125, 86] width 117 height 23
click at [134, 20] on link "Detail" at bounding box center [141, 24] width 19 height 7
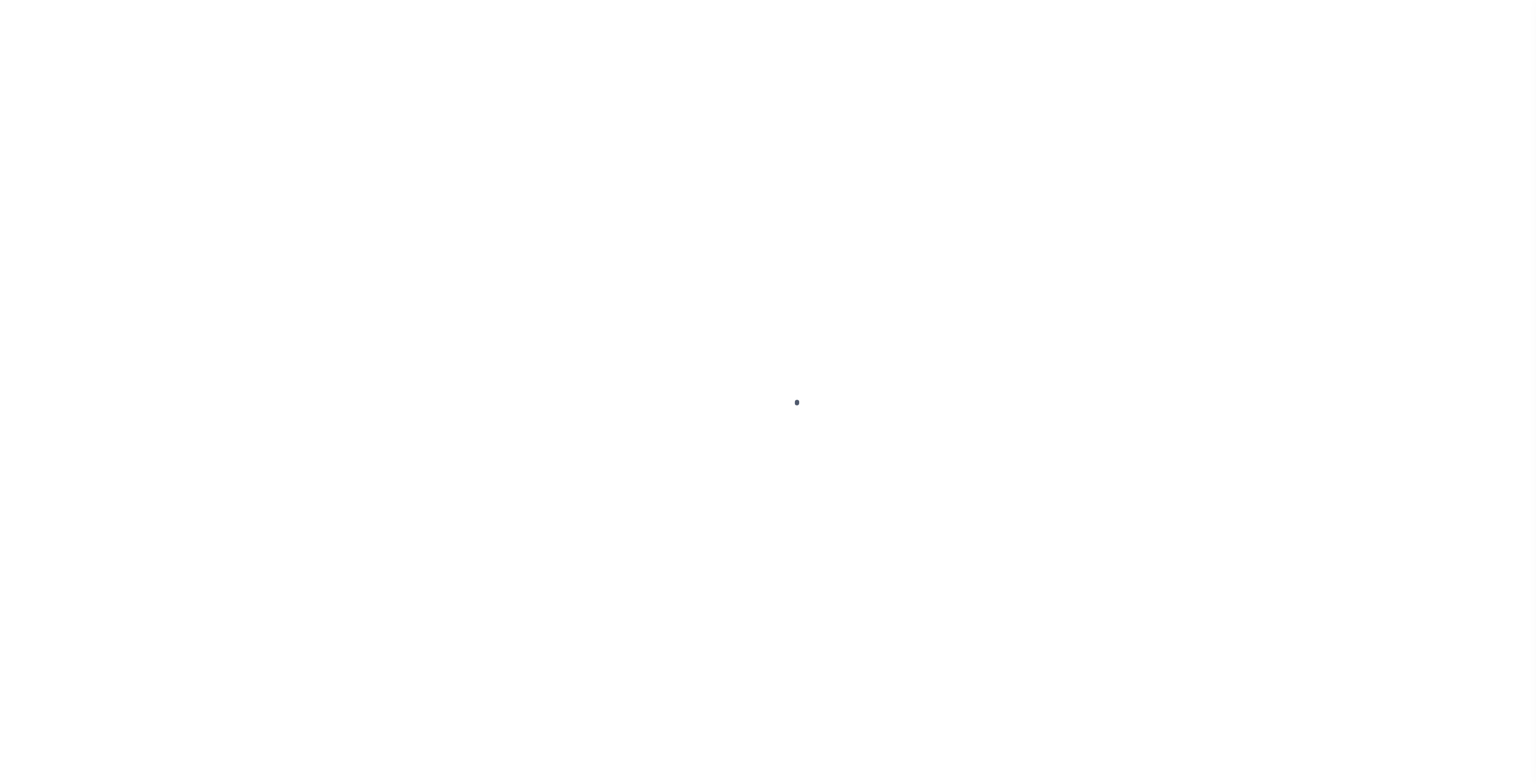
select select "10"
select select "NonEscrow"
type input "[STREET_ADDRESS]"
type input "[GEOGRAPHIC_DATA] 10977-1823"
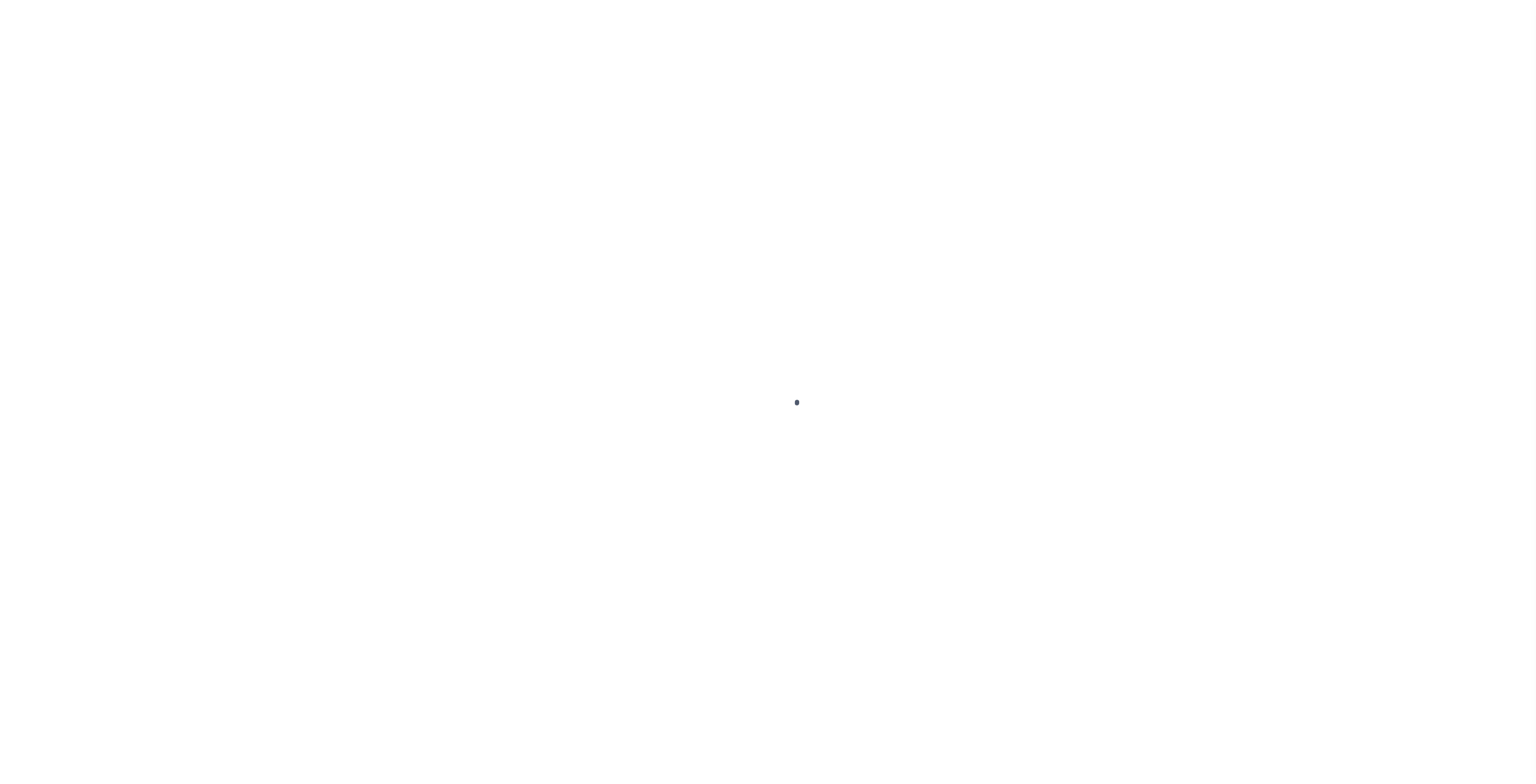
type input "NY"
select select "4"
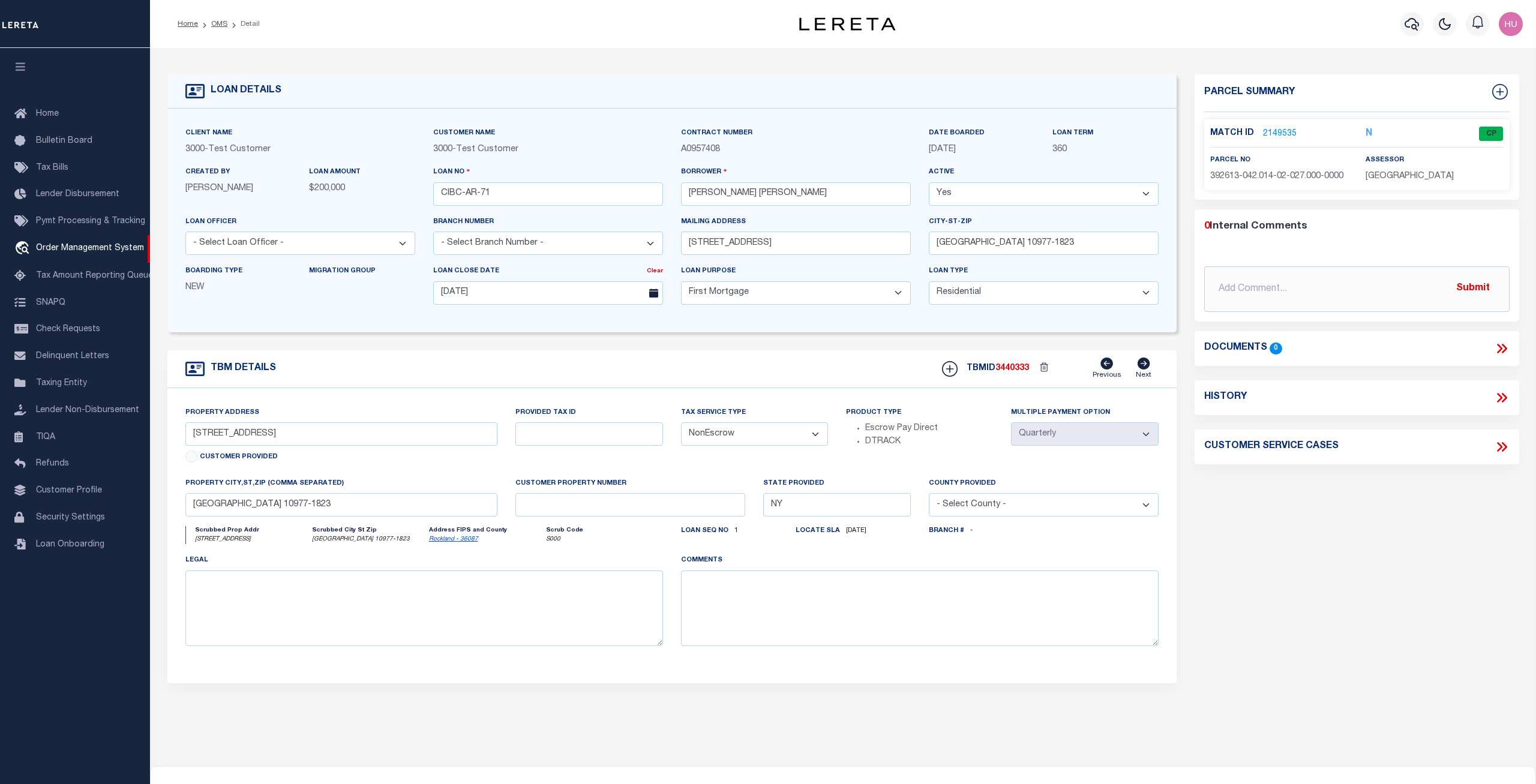
click at [1284, 130] on link "2149535" at bounding box center [1279, 134] width 34 height 13
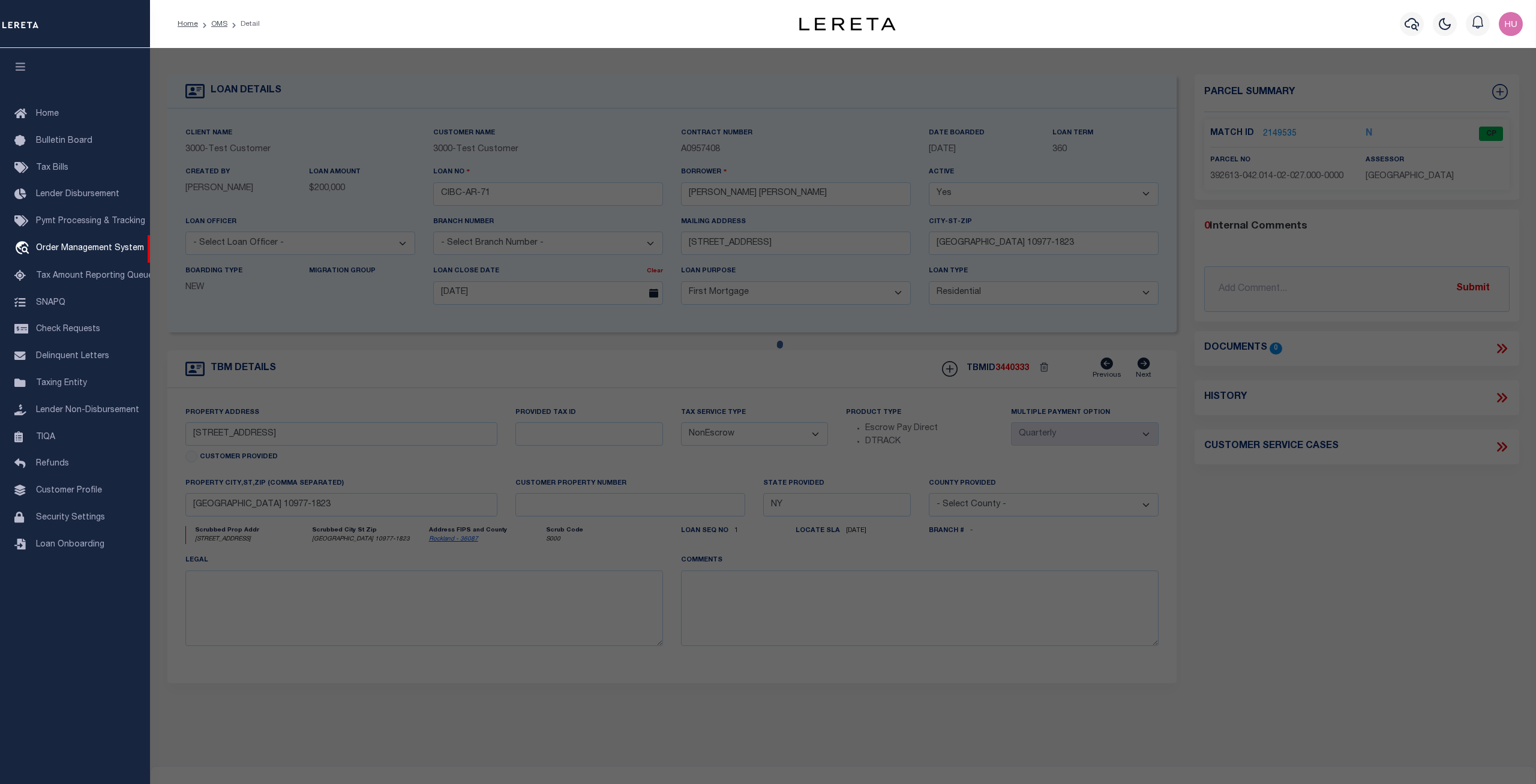
checkbox input "false"
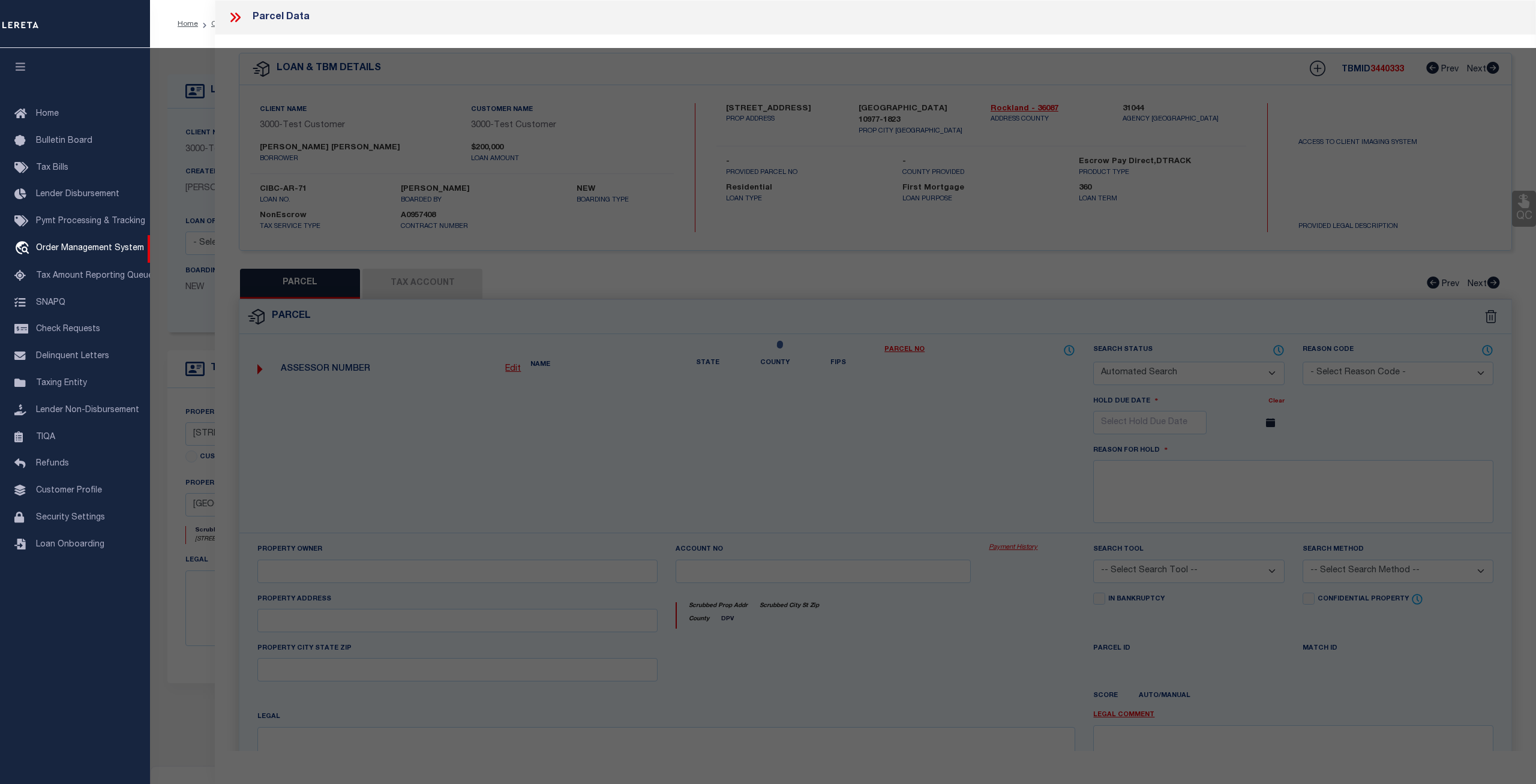
select select "CP"
select select "ADA"
type input "MADHUSUDHANAN,GEETHIKA"
select select "ATL"
select select "ADD"
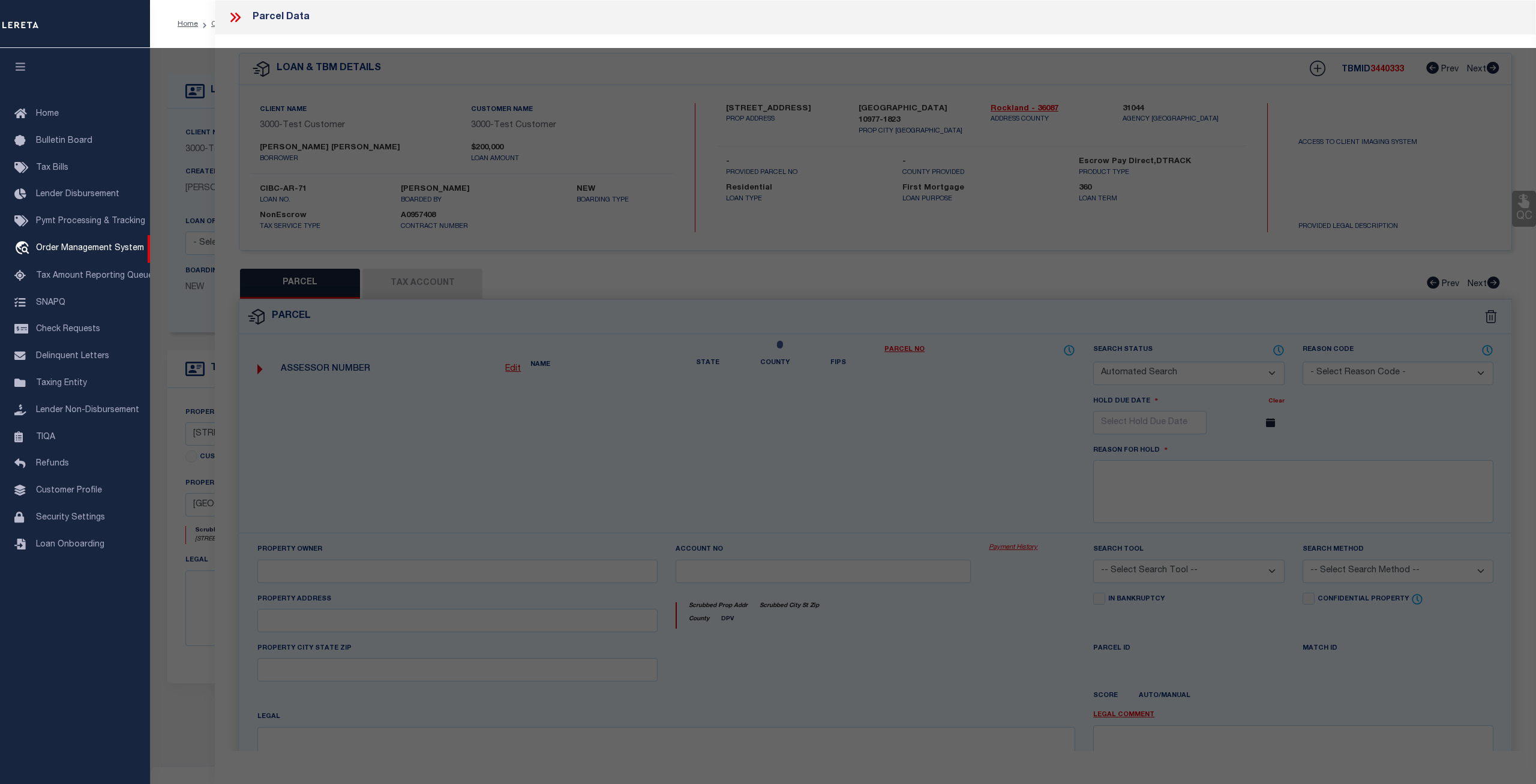
type input "277 HEMPSTEAD RD"
type input "SPRING VALLEY, NY 10977"
type textarea "LOT:27.000 BLK:2 SEC:42.14 DIST:392613 CITY/MUNI/TWP:[GEOGRAPHIC_DATA]"
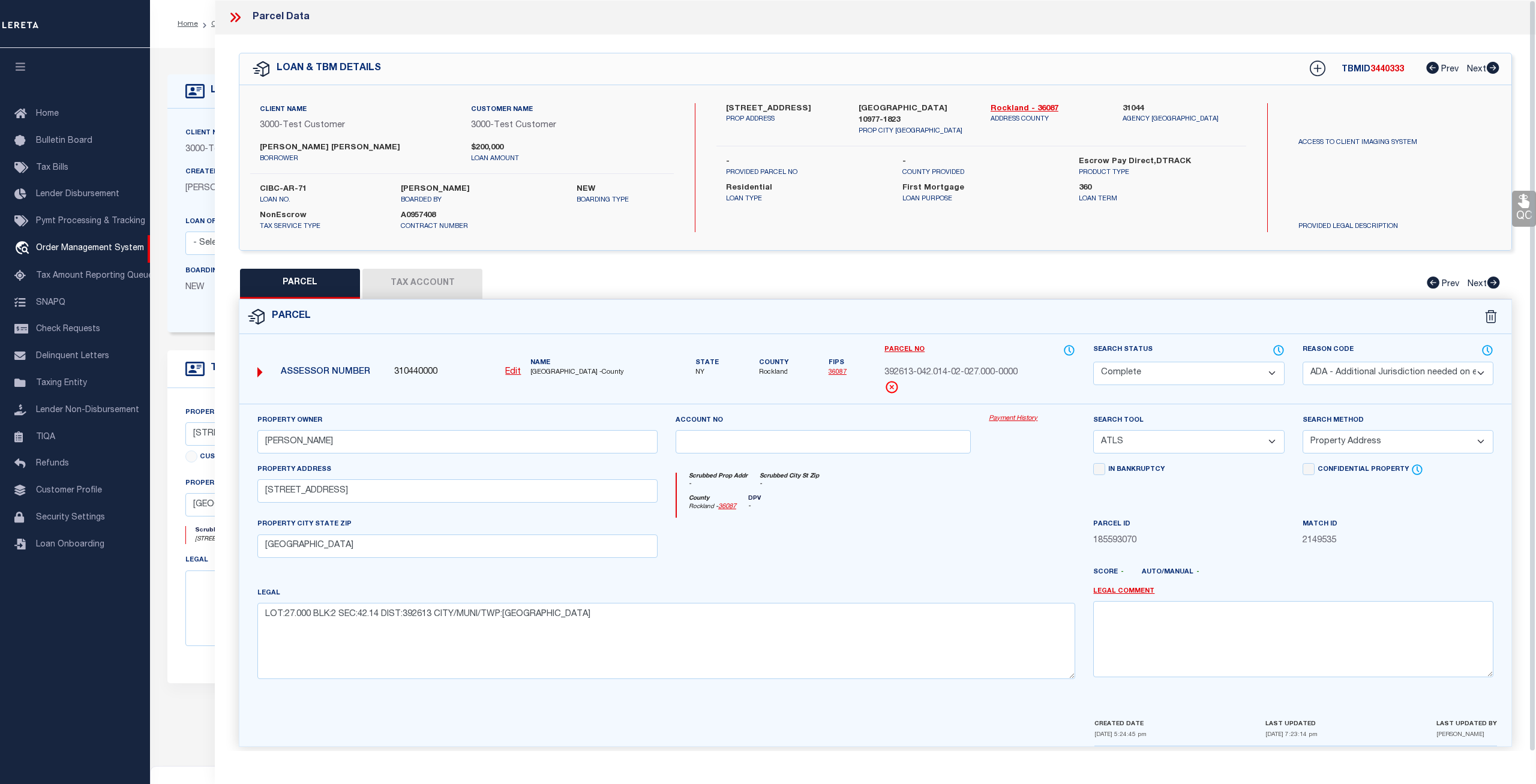
click at [1006, 418] on link "Payment History" at bounding box center [1032, 419] width 86 height 10
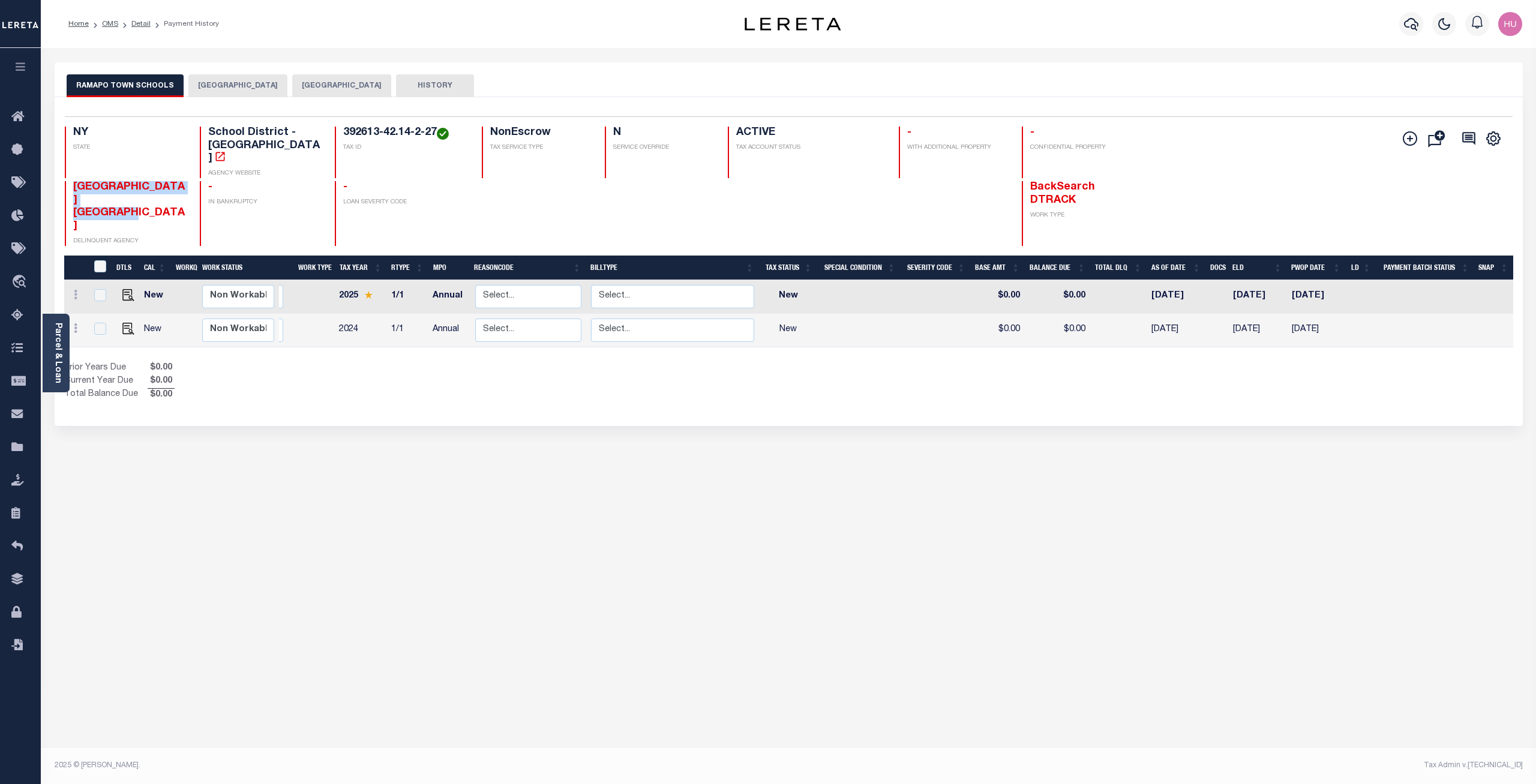
drag, startPoint x: 152, startPoint y: 188, endPoint x: 72, endPoint y: 175, distance: 81.0
click at [72, 181] on div "[GEOGRAPHIC_DATA] DELINQUENCY DELINQUENT AGENCY" at bounding box center [125, 213] width 120 height 65
copy span "[GEOGRAPHIC_DATA] [GEOGRAPHIC_DATA]"
click at [140, 26] on link "Detail" at bounding box center [141, 24] width 19 height 7
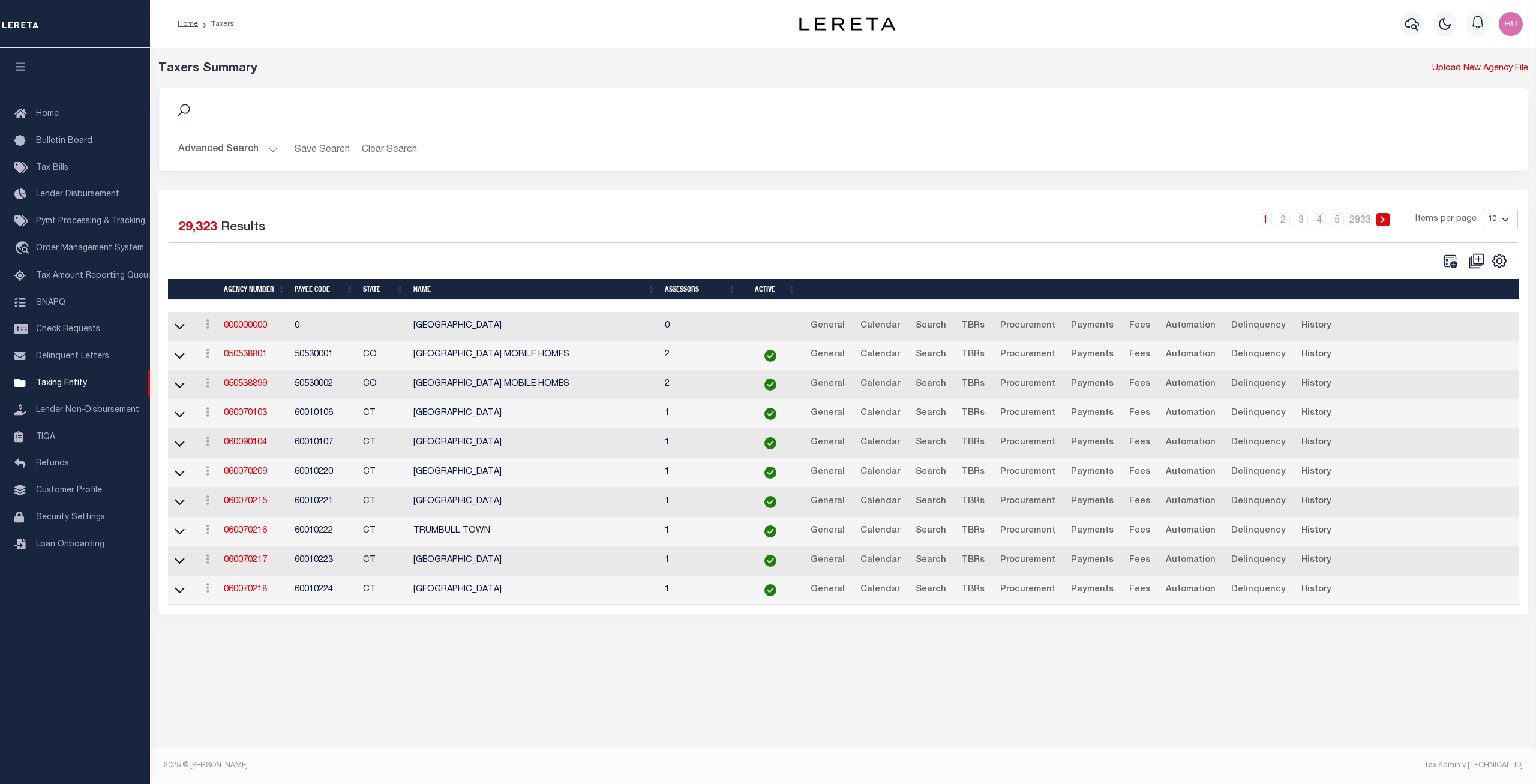
click at [221, 153] on button "Advanced Search" at bounding box center [228, 150] width 100 height 24
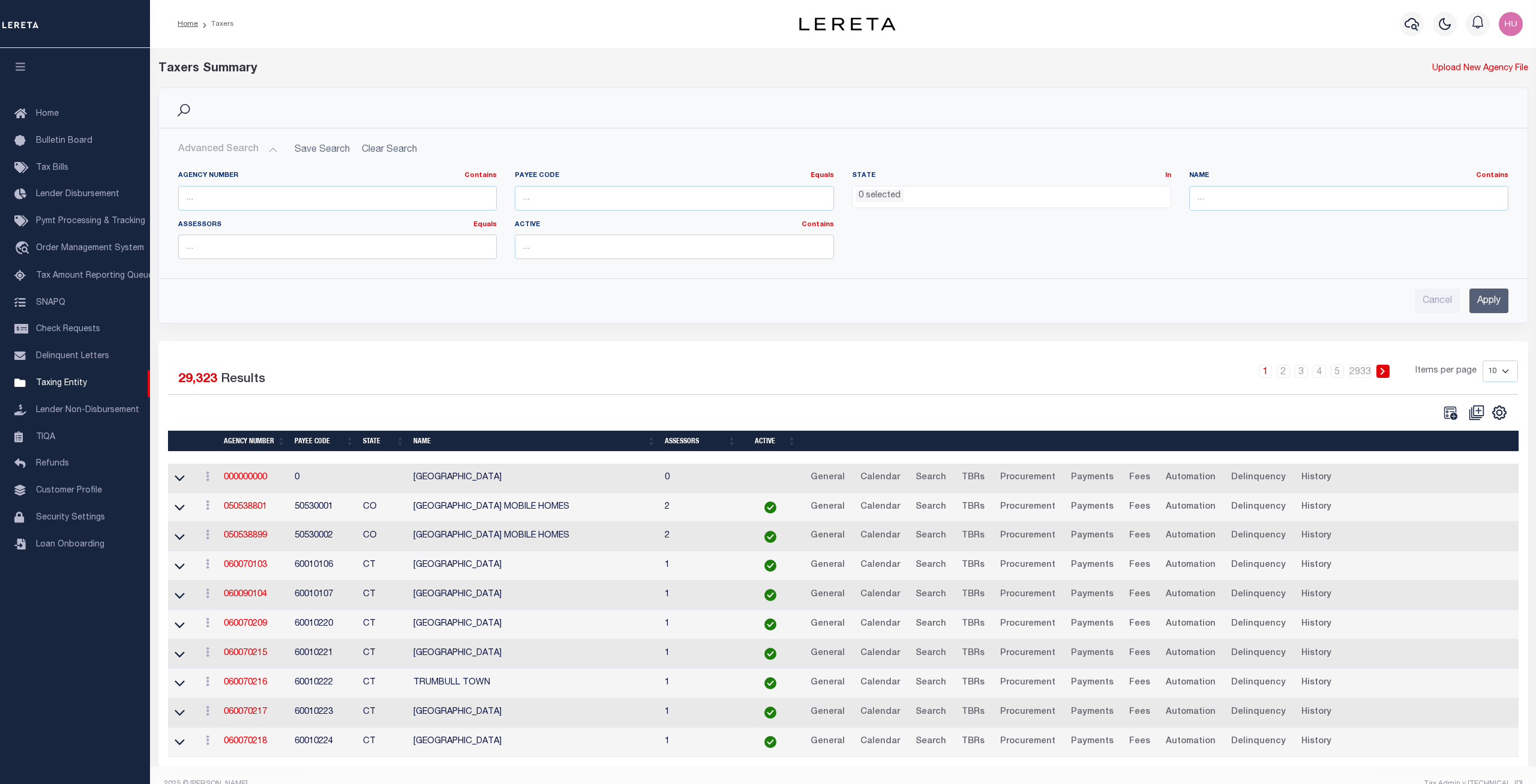
click at [1483, 360] on select "10 25 50 100" at bounding box center [1500, 371] width 35 height 22
select select "100"
click option "100" at bounding box center [0, 0] width 0 height 0
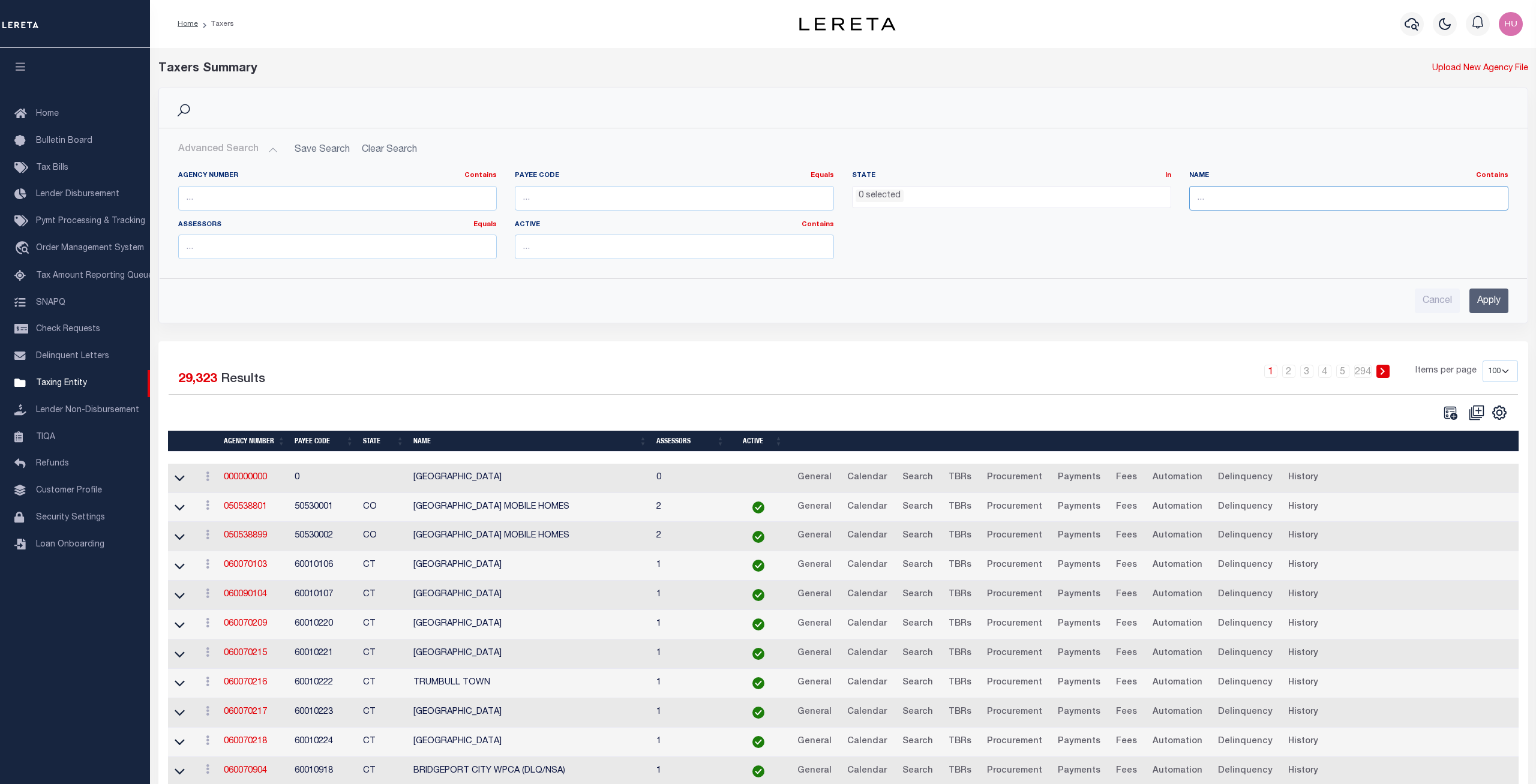
click at [1249, 205] on input "text" at bounding box center [1348, 198] width 319 height 24
paste input "[GEOGRAPHIC_DATA] [GEOGRAPHIC_DATA]"
type input "ROCKLAND COUNTY DELINQUENCY"
click at [1496, 305] on input "Apply" at bounding box center [1489, 301] width 39 height 24
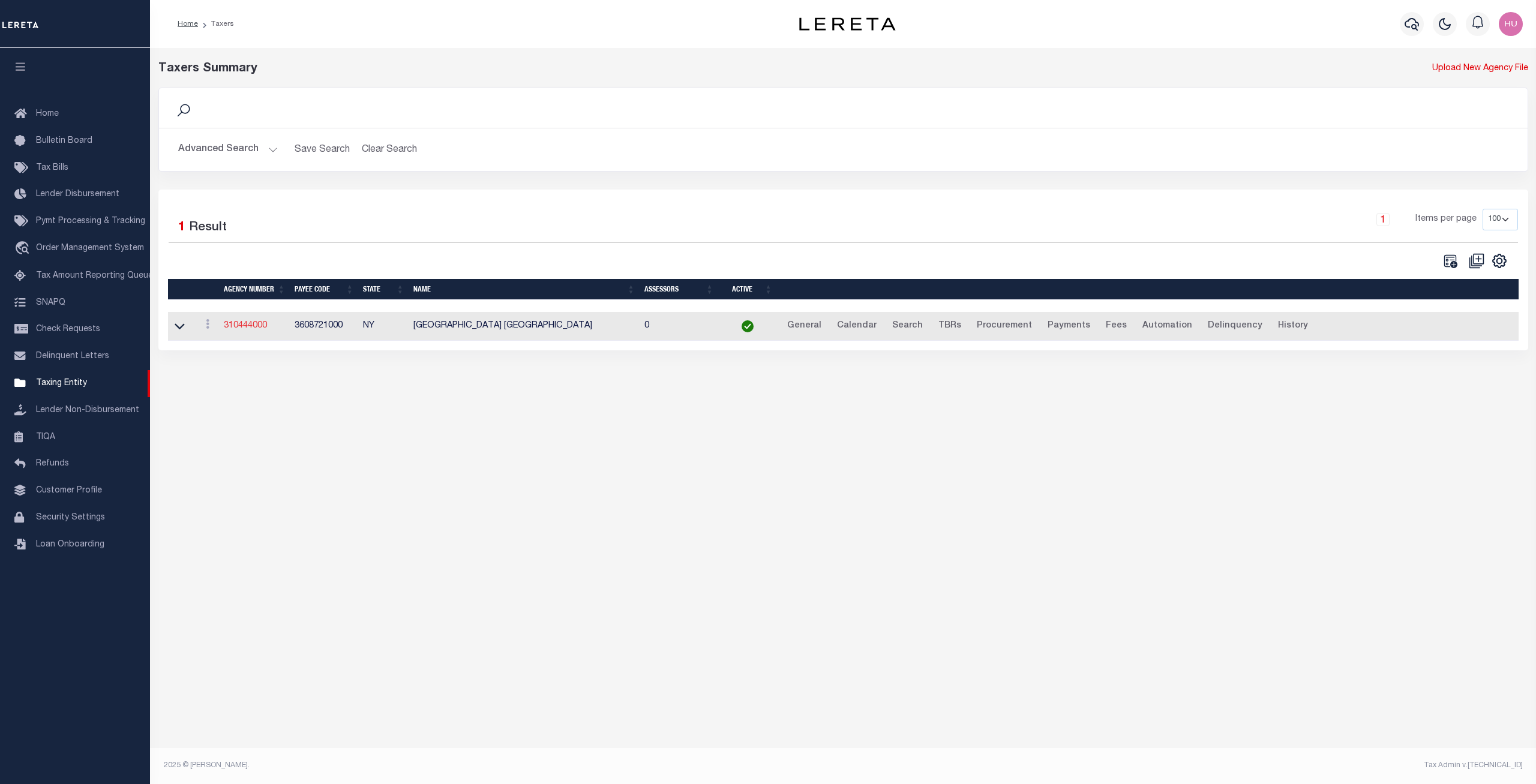
click at [245, 328] on link "310444000" at bounding box center [246, 326] width 44 height 8
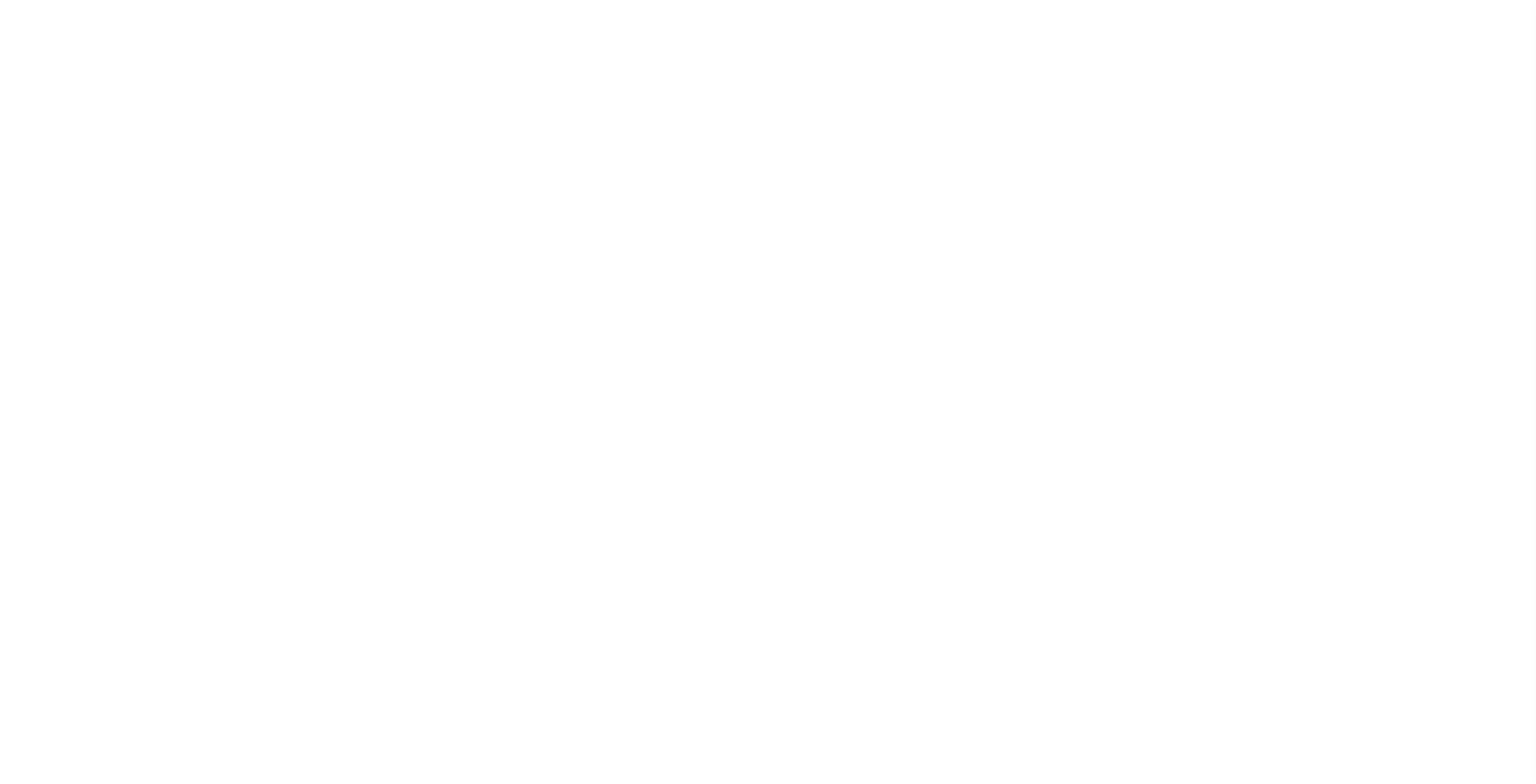
select select "1"
select select
select select "10"
select select "NonEscrow"
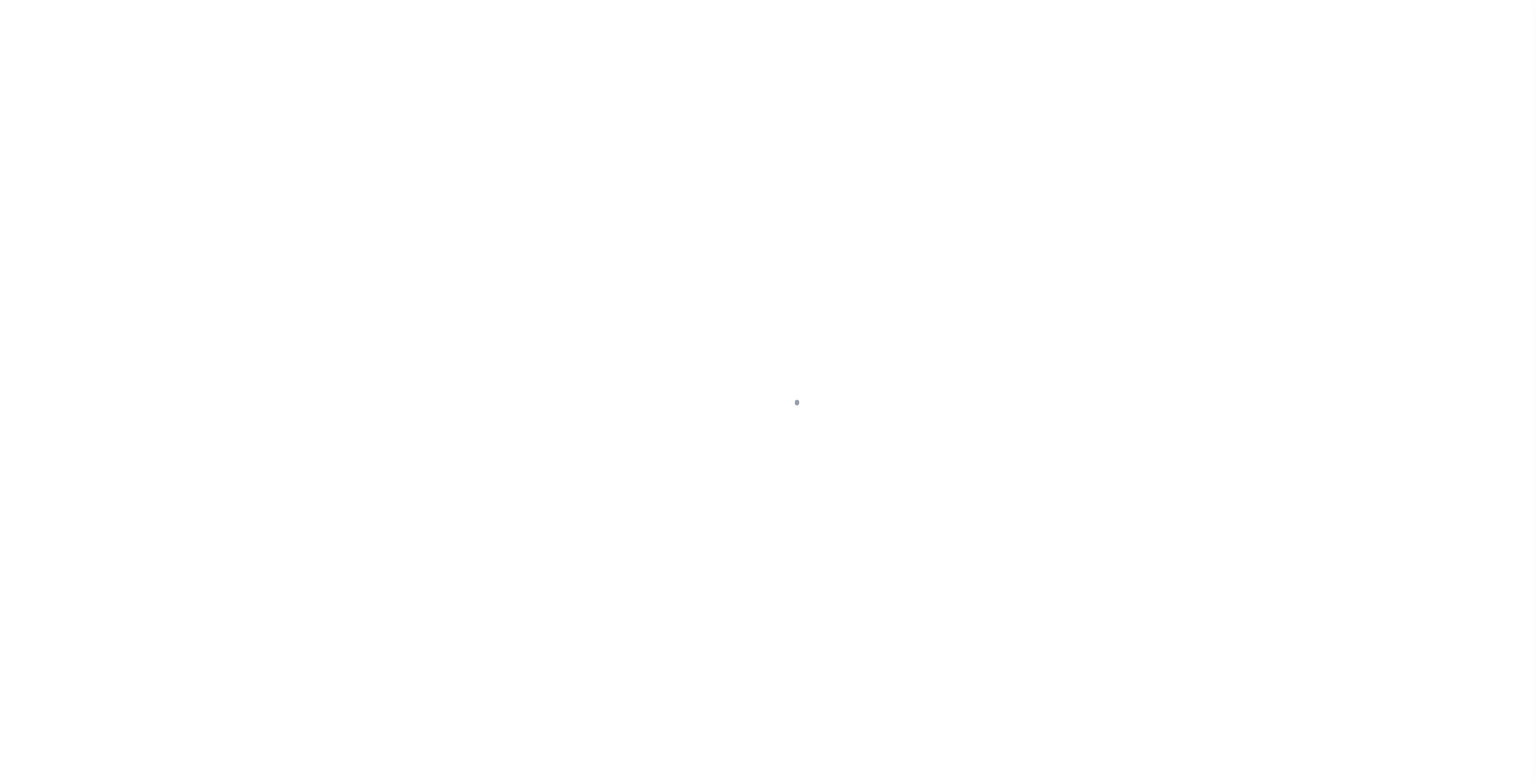
type input "[STREET_ADDRESS]"
type input "[GEOGRAPHIC_DATA] 10977-1823"
type input "NY"
select select "4"
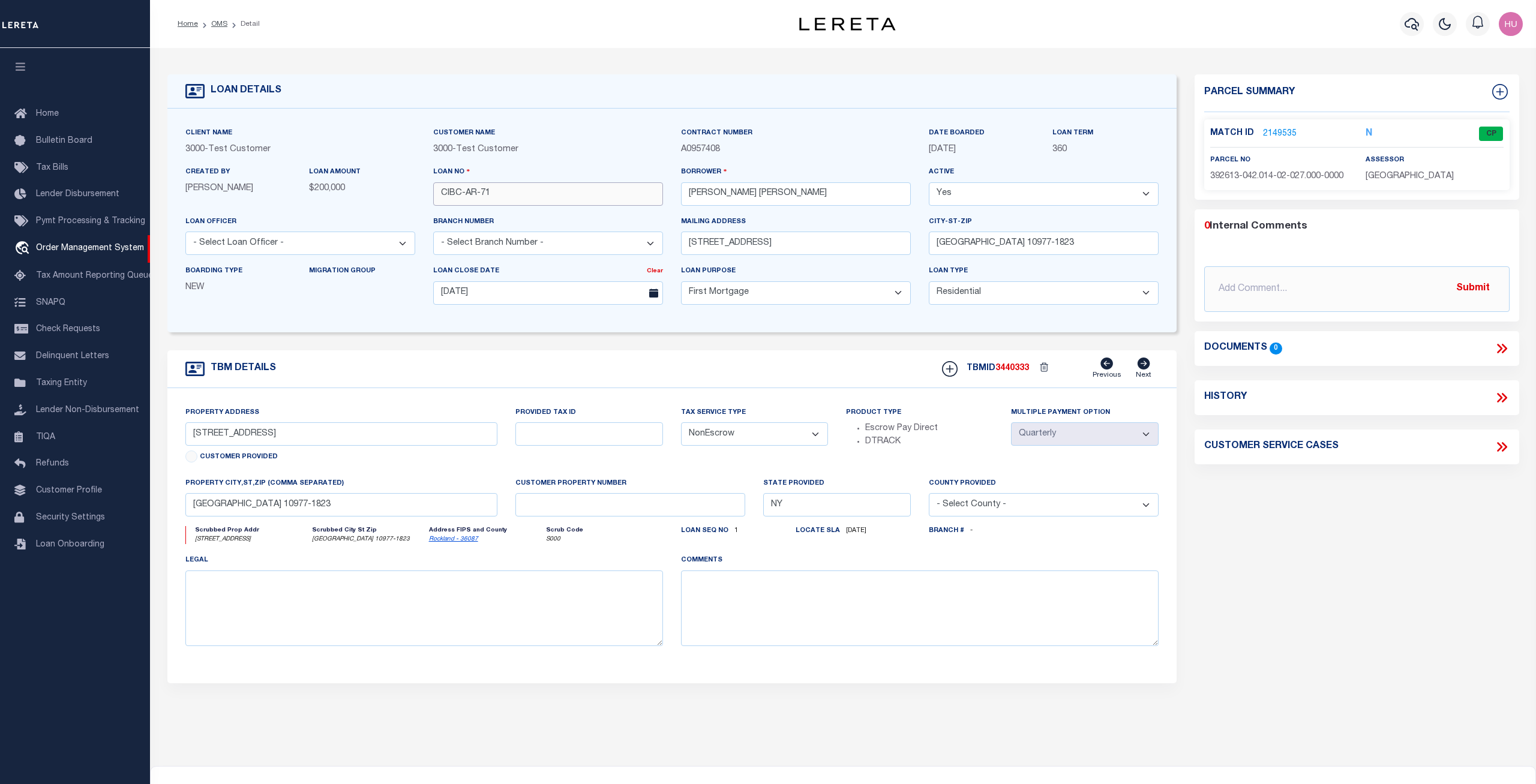
drag, startPoint x: 505, startPoint y: 197, endPoint x: 417, endPoint y: 194, distance: 88.1
click at [433, 194] on input "CIBC-AR-71" at bounding box center [548, 194] width 230 height 24
drag, startPoint x: 399, startPoint y: 28, endPoint x: 359, endPoint y: 15, distance: 42.1
click at [397, 27] on div "Home OMS Detail" at bounding box center [451, 24] width 566 height 25
click at [1272, 134] on link "2149535" at bounding box center [1279, 134] width 34 height 13
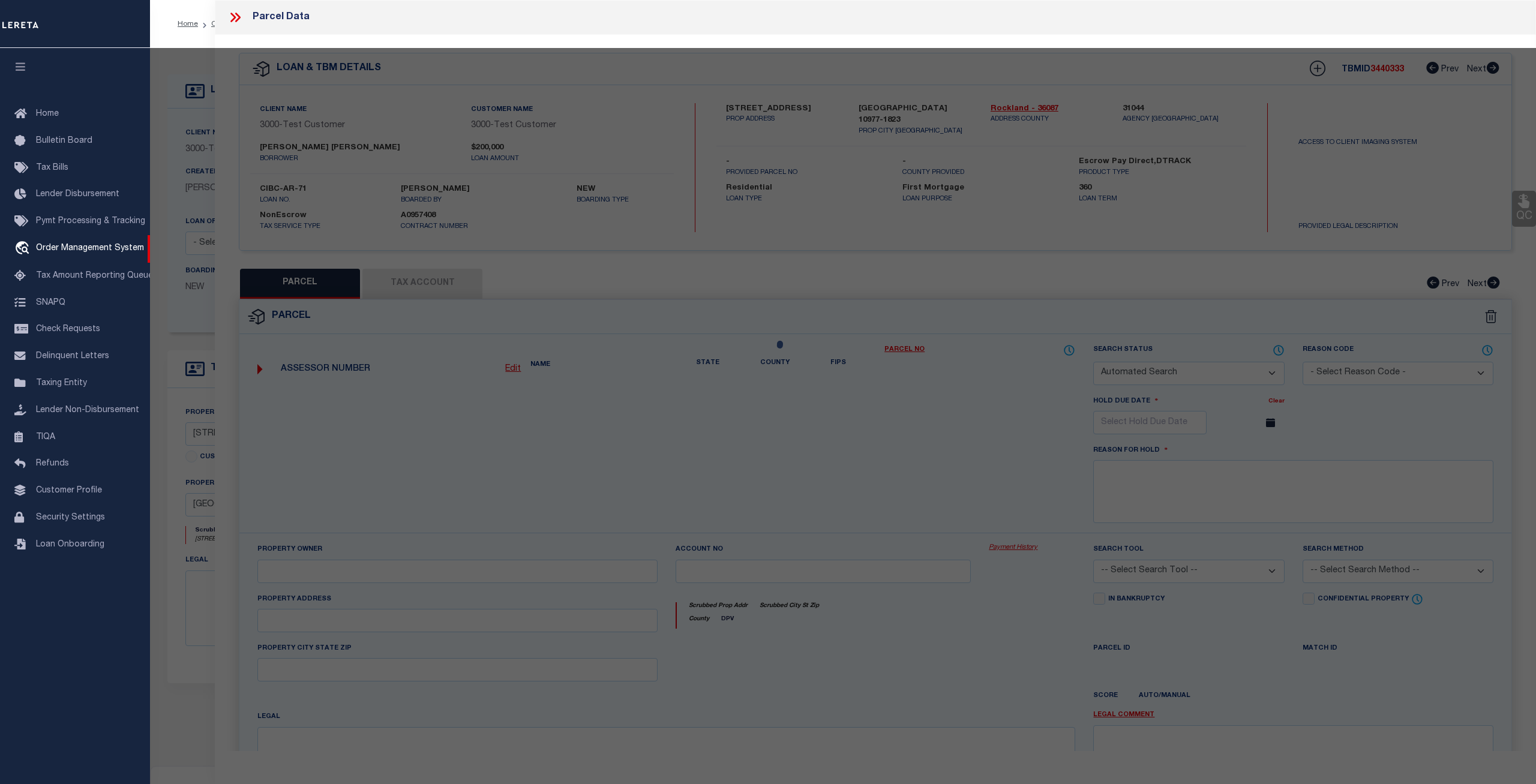
checkbox input "false"
select select "CP"
select select "ADA"
type input "[PERSON_NAME]"
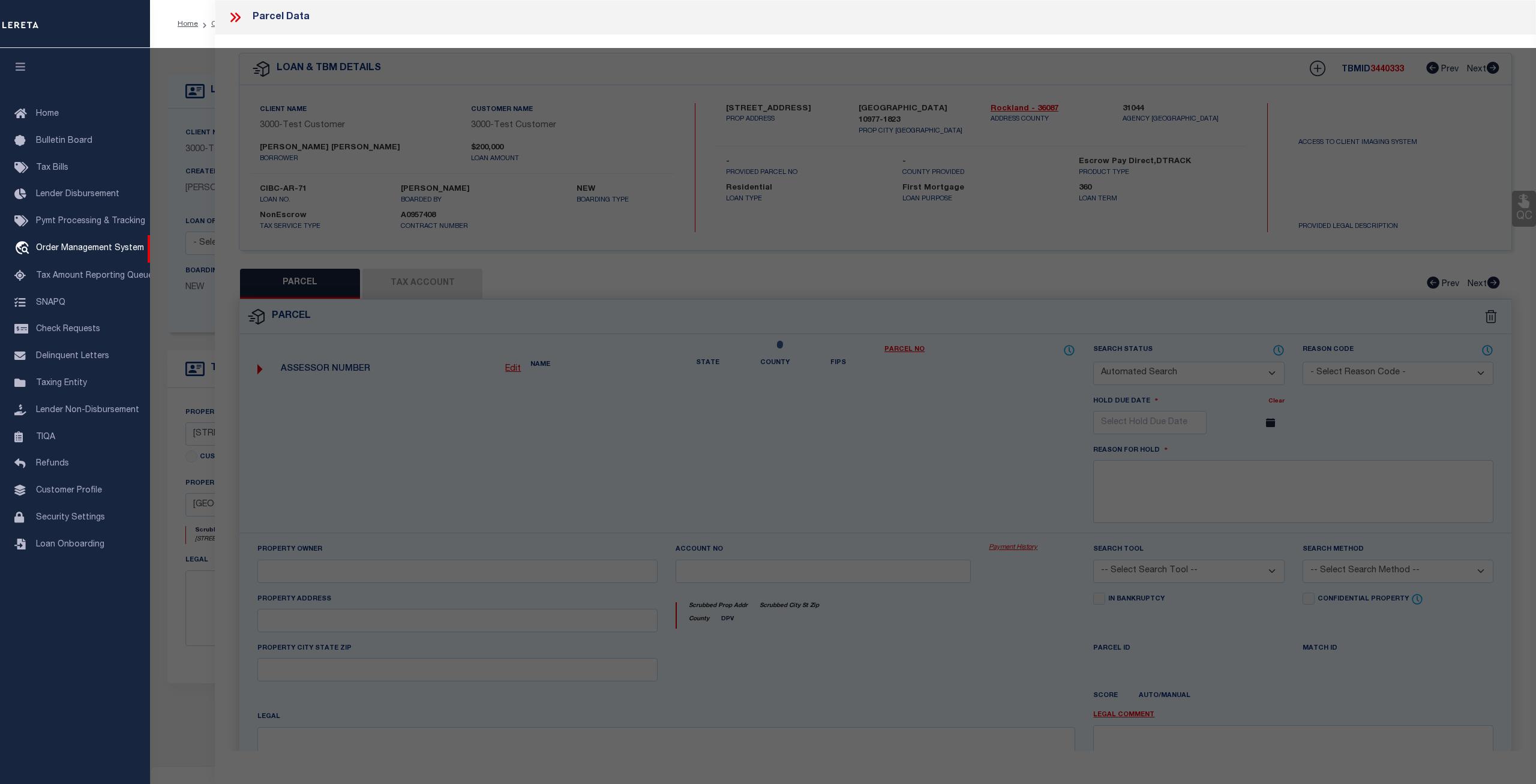
select select "ATL"
select select "ADD"
type input "[STREET_ADDRESS]"
type input "[GEOGRAPHIC_DATA]"
type textarea "LOT:27.000 BLK:2 SEC:42.14 DIST:392613 CITY/MUNI/TWP:[GEOGRAPHIC_DATA]"
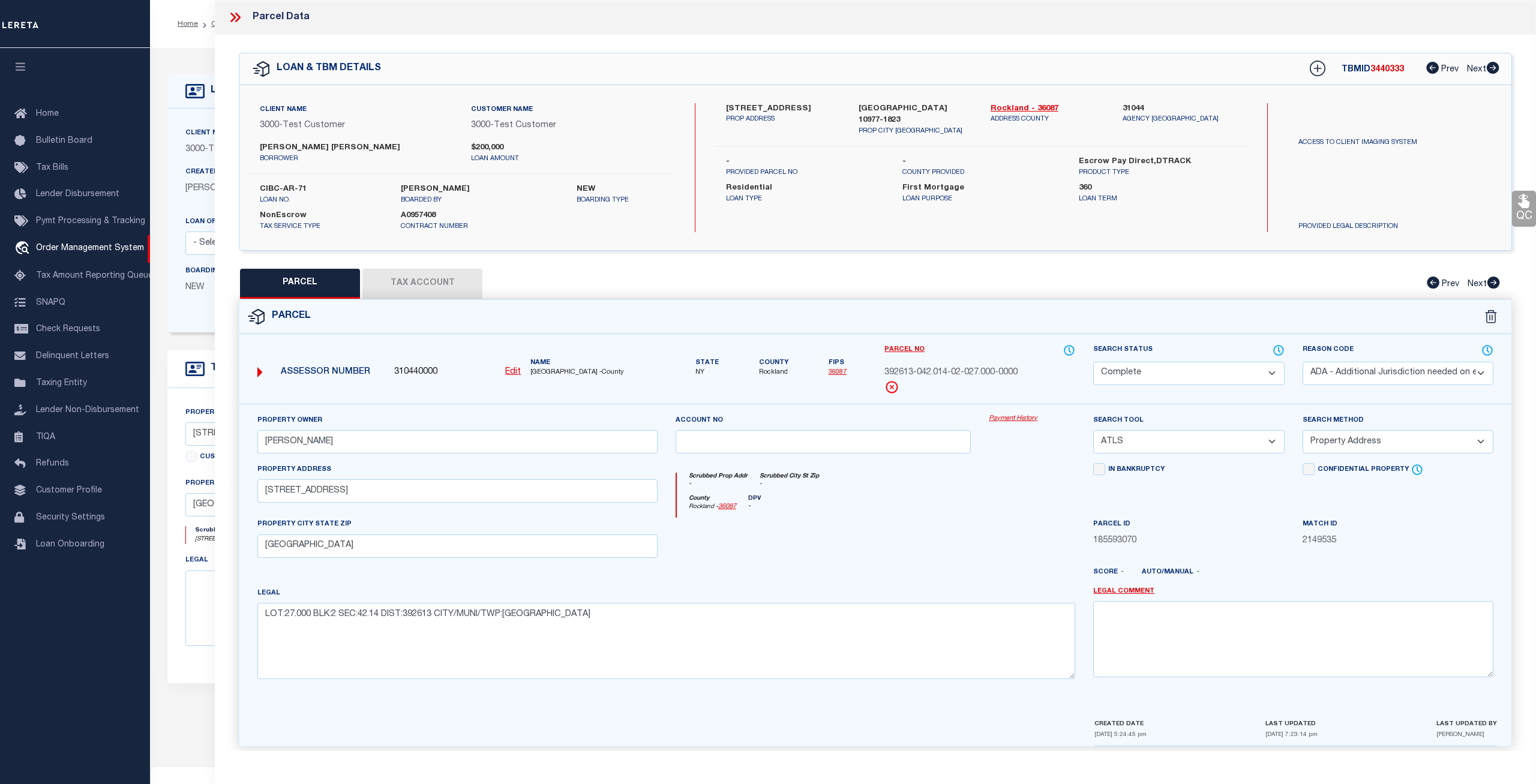
click at [420, 273] on button "Tax Account" at bounding box center [422, 284] width 120 height 30
select select "100"
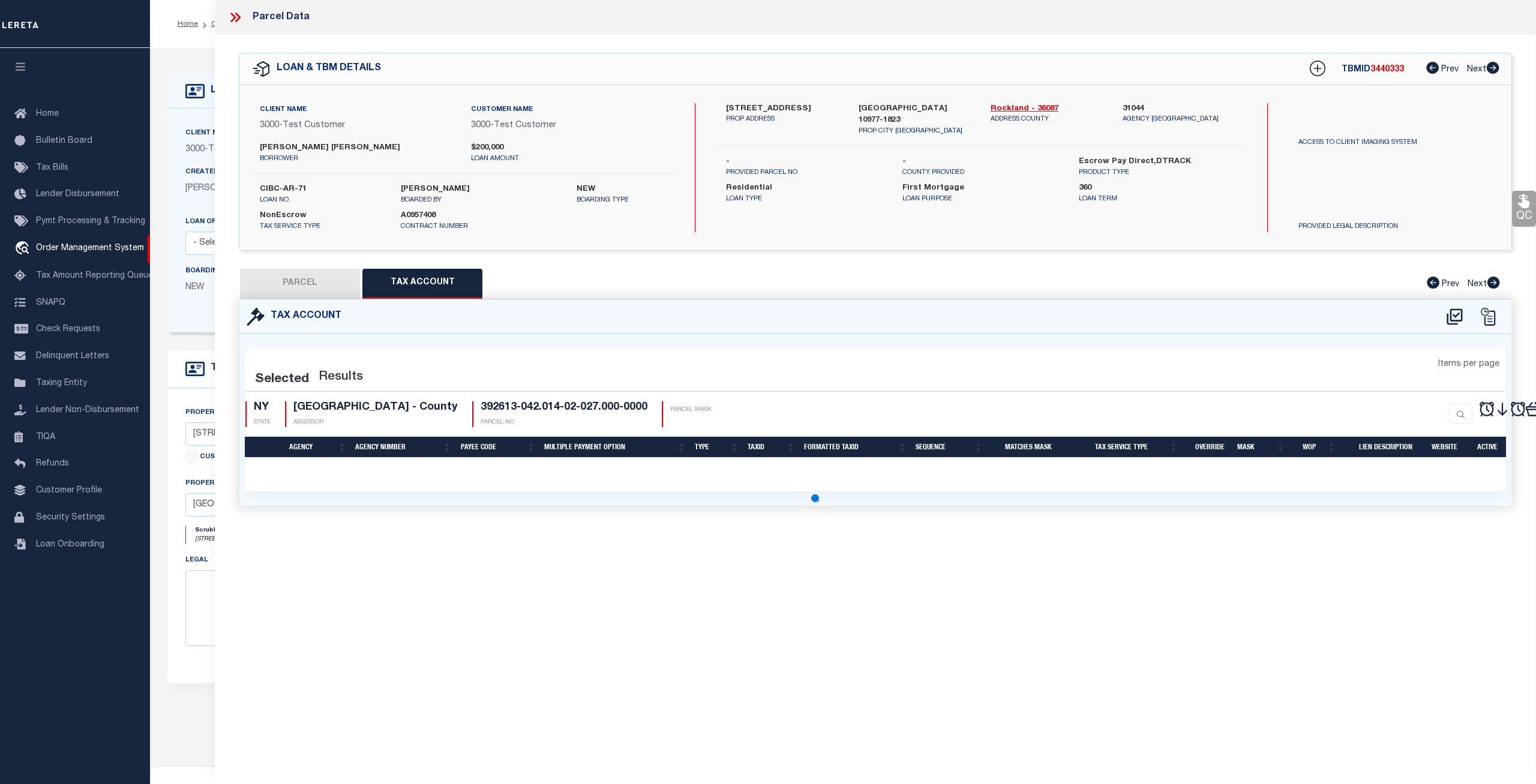
select select "100"
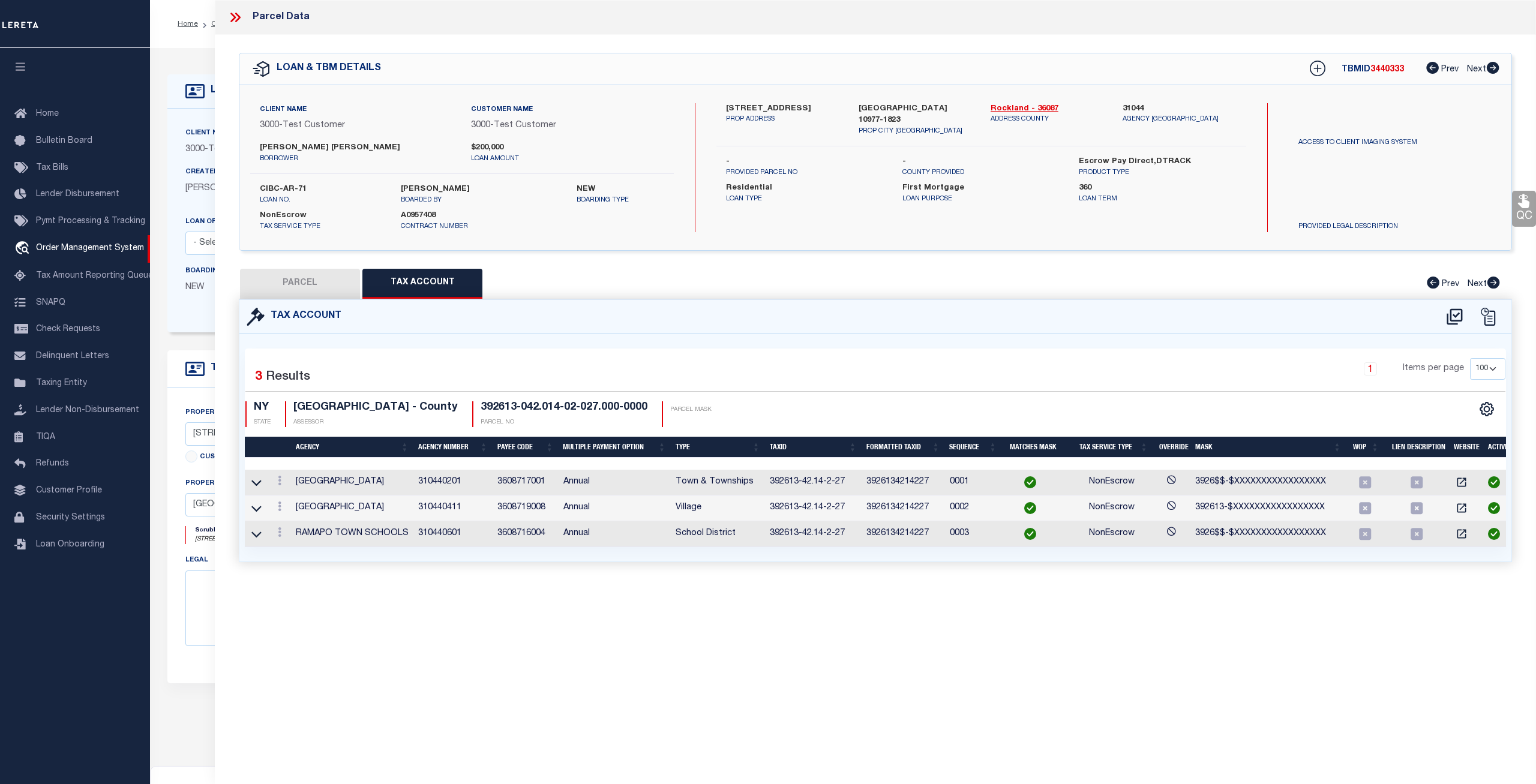
click at [312, 276] on button "PARCEL" at bounding box center [300, 284] width 120 height 30
select select "AS"
select select
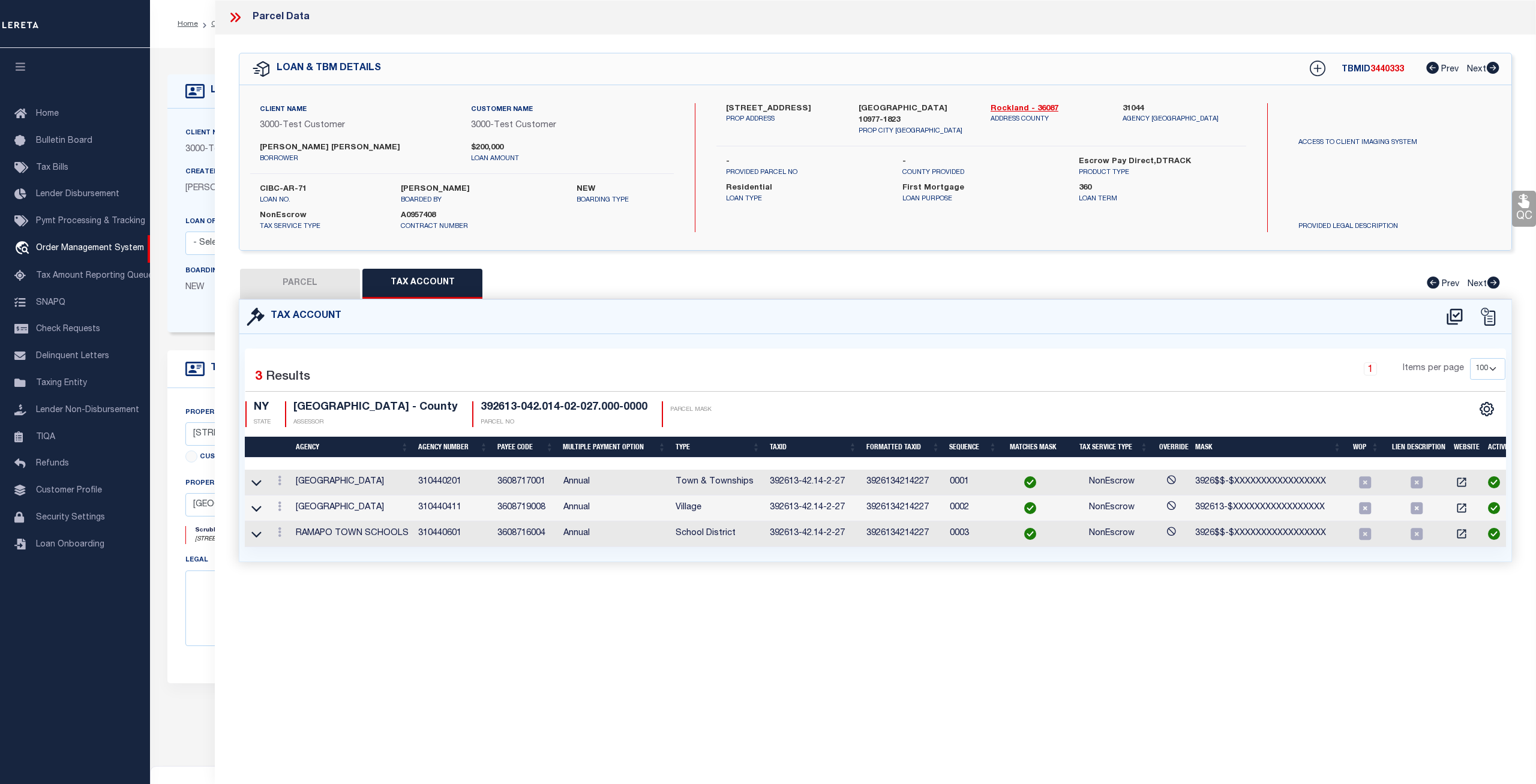
checkbox input "false"
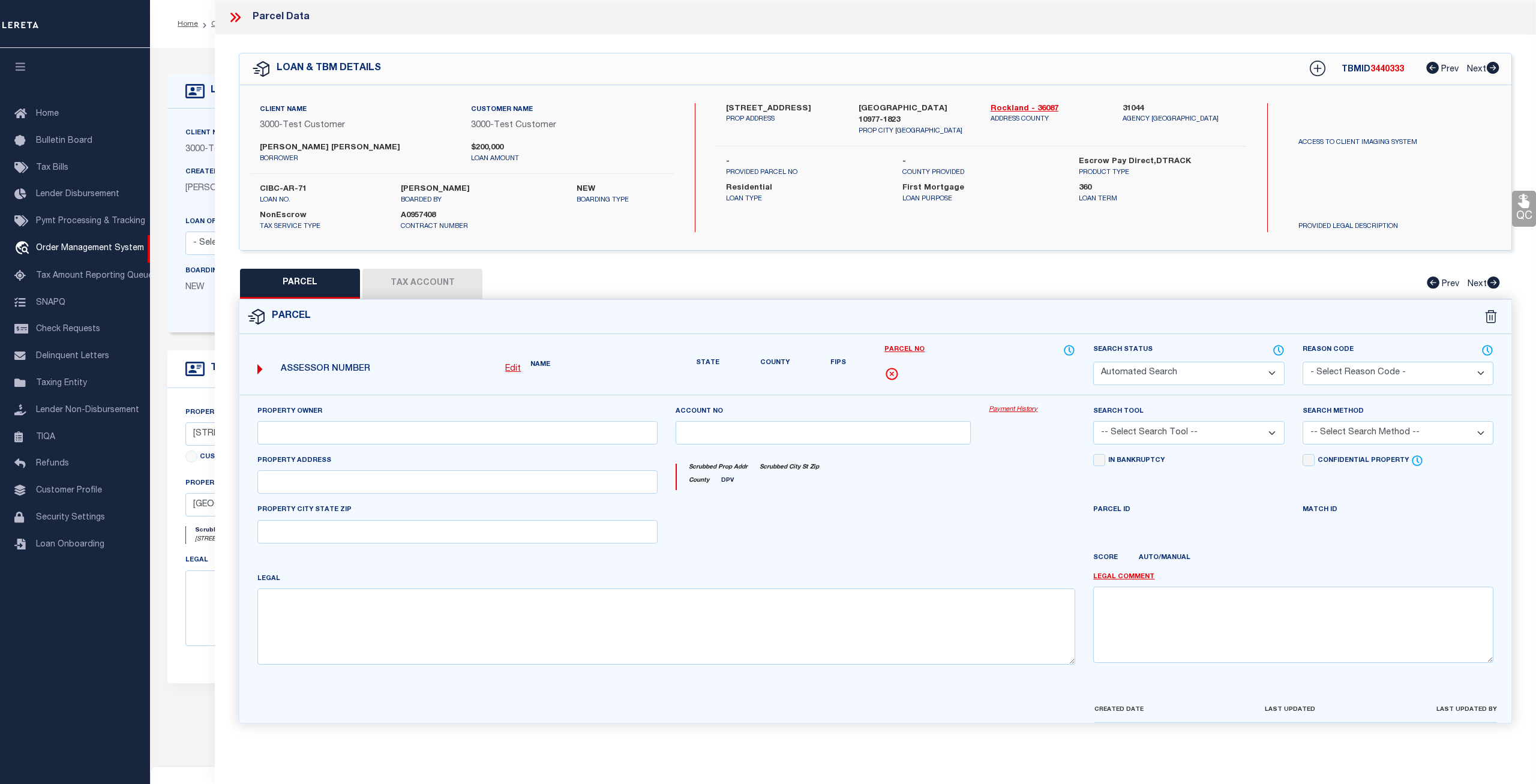
select select "CP"
select select "ADA"
type input "MADHUSUDHANAN,GEETHIKA"
select select "ATL"
select select "ADD"
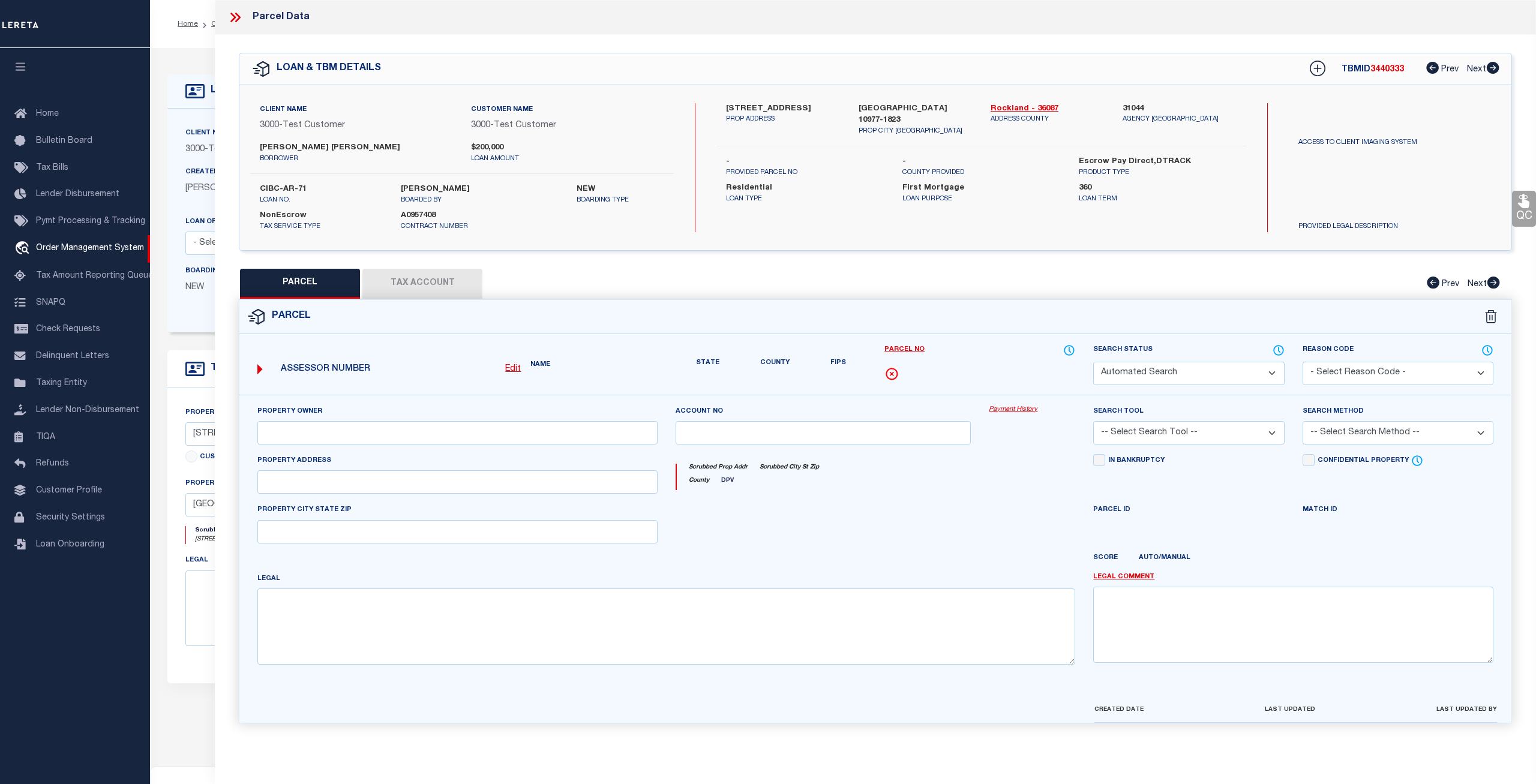
type input "277 HEMPSTEAD RD"
type input "SPRING VALLEY, NY 10977"
type textarea "LOT:27.000 BLK:2 SEC:42.14 DIST:392613 CITY/MUNI/TWP:NEW HEMPSTEAD"
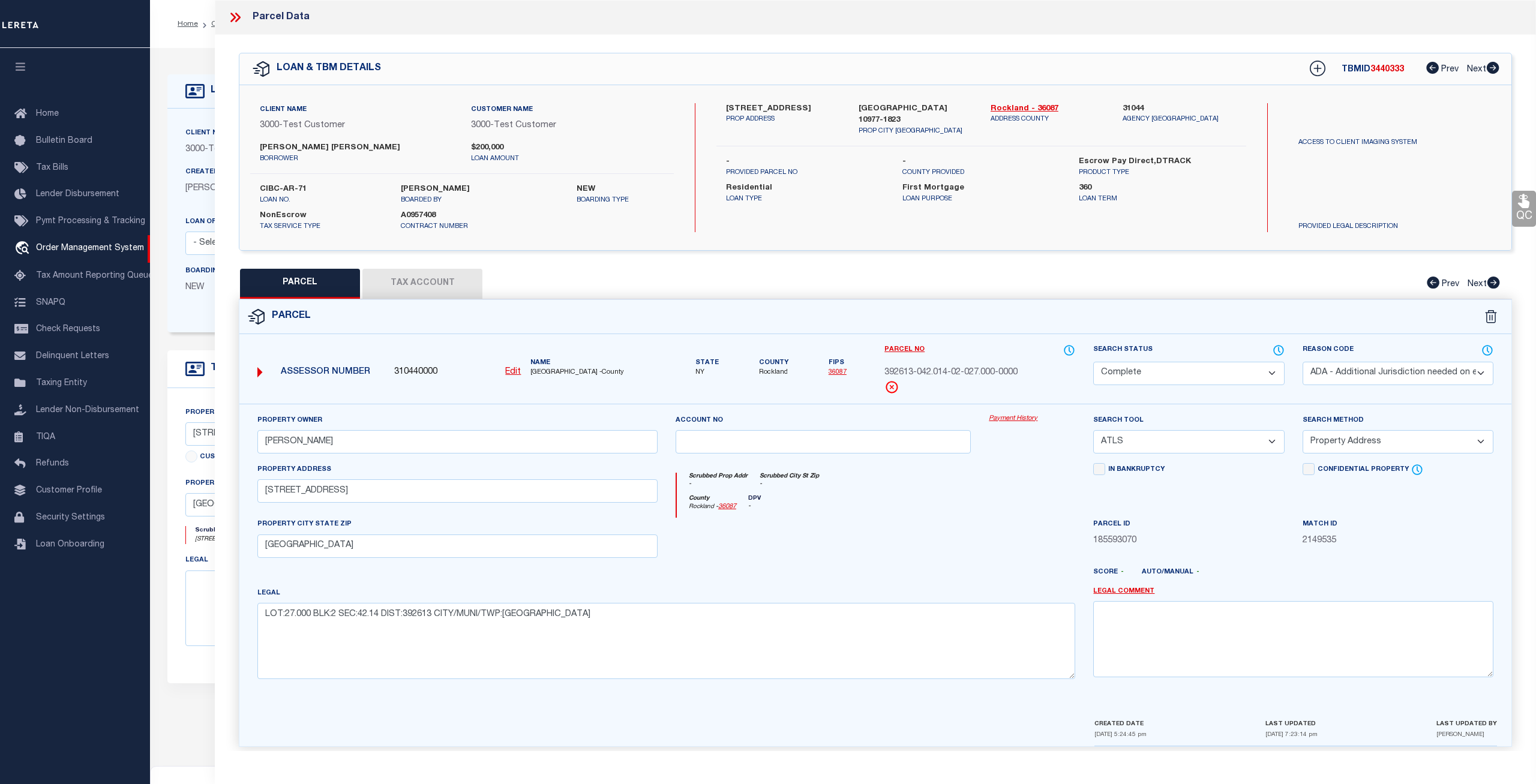
click at [1005, 418] on link "Payment History" at bounding box center [1032, 419] width 86 height 10
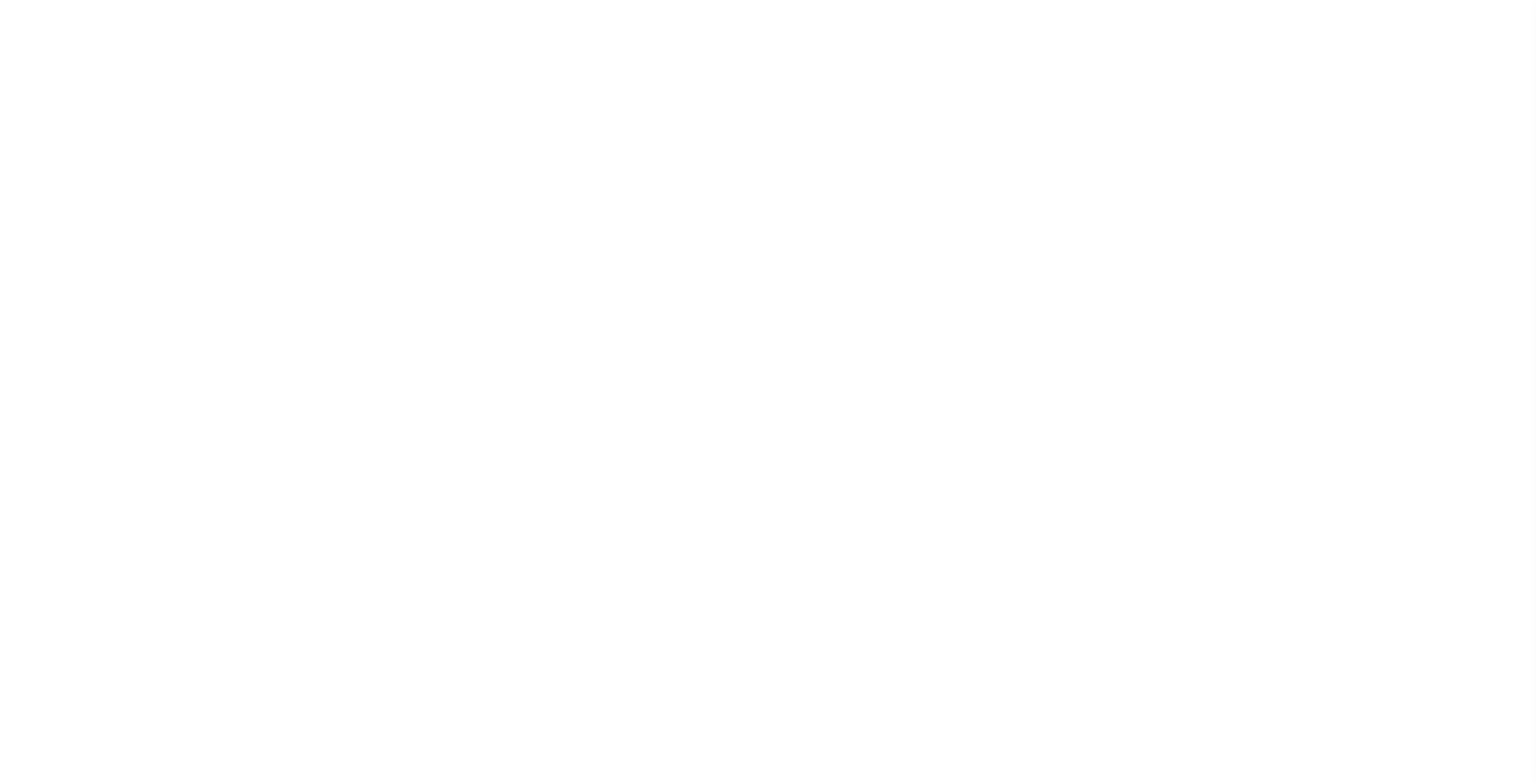
select select "1"
select select
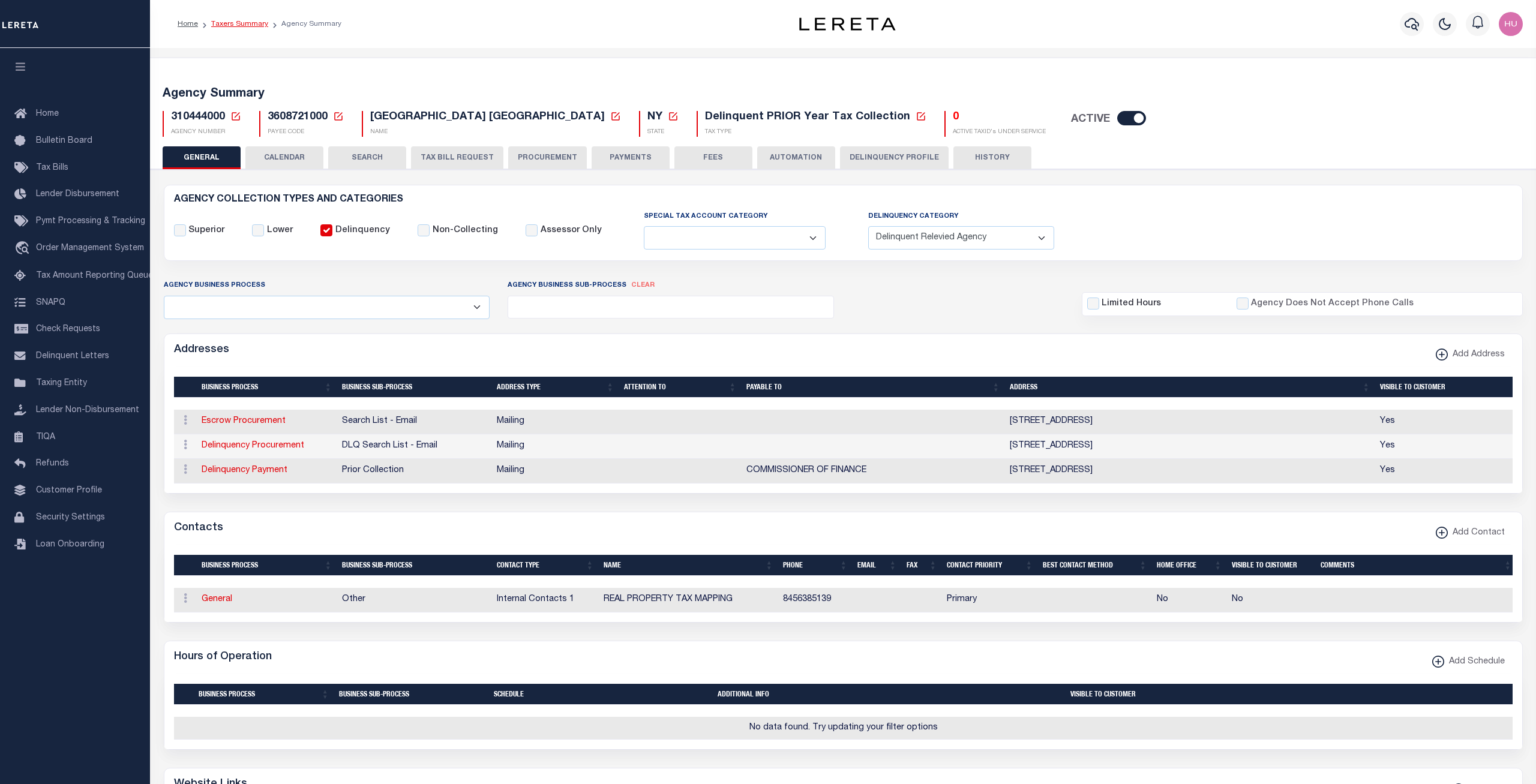
click at [234, 23] on link "Taxers Summary" at bounding box center [239, 24] width 57 height 7
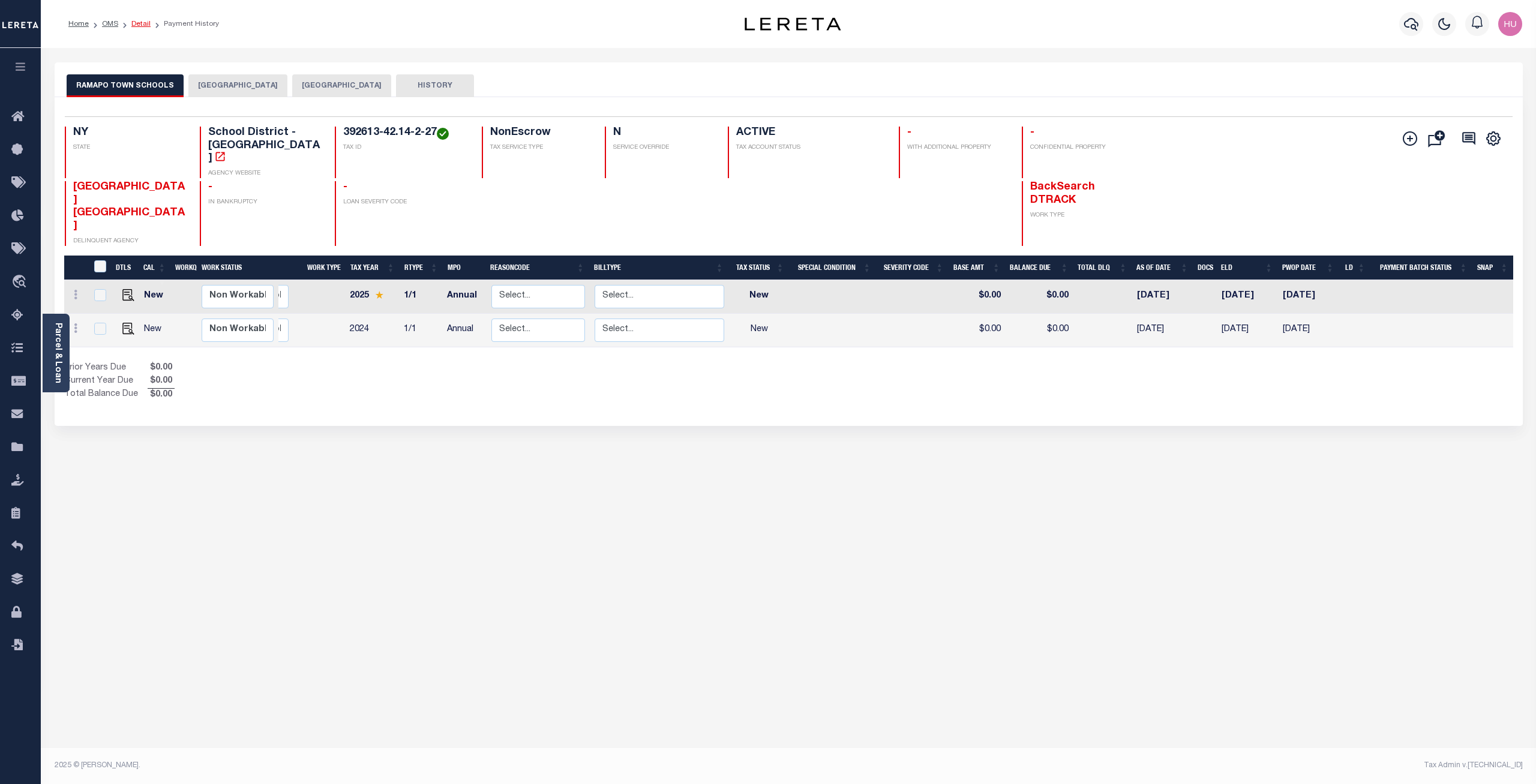
click at [141, 23] on link "Detail" at bounding box center [141, 24] width 19 height 7
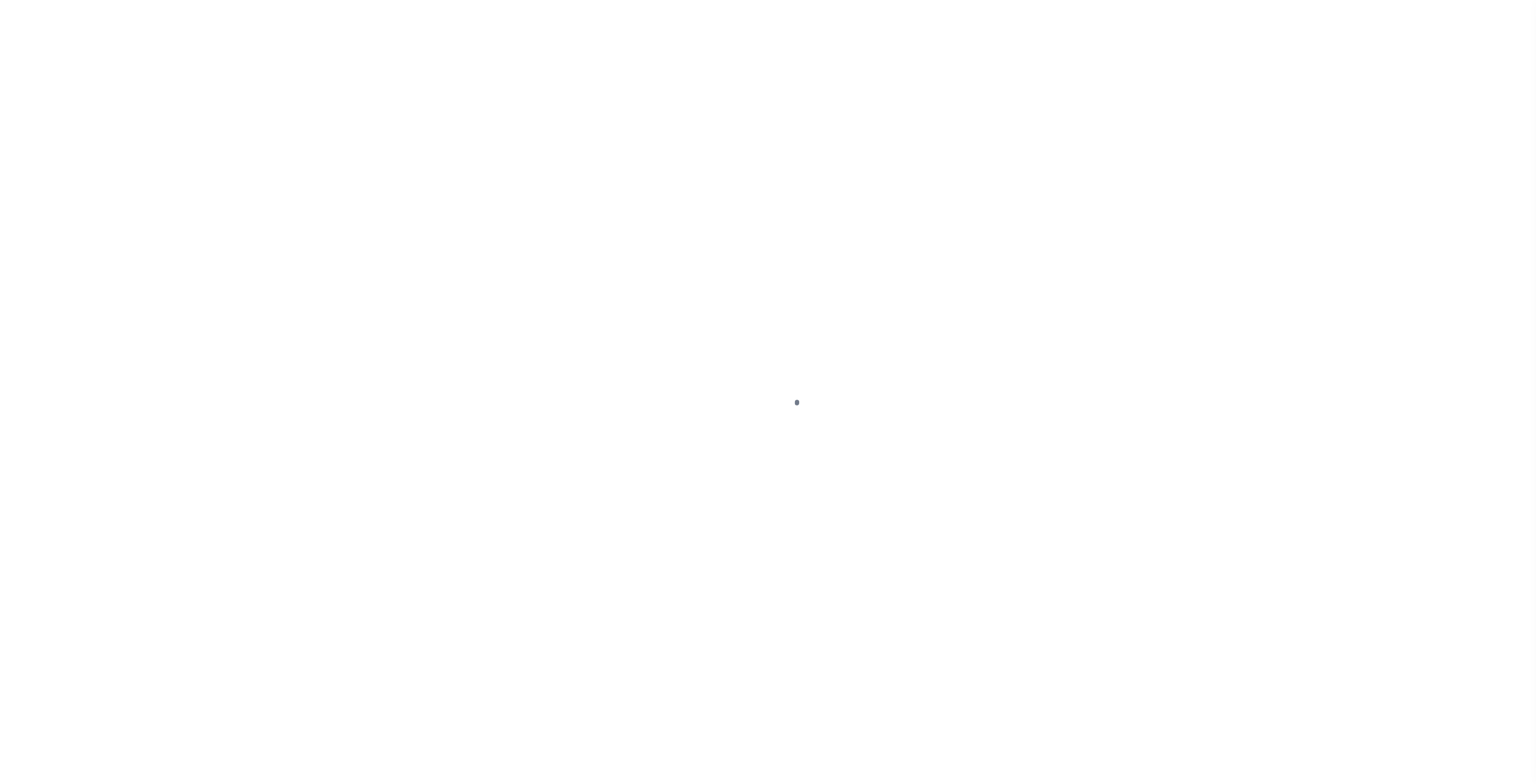
select select "10"
select select "NonEscrow"
type input "[STREET_ADDRESS]"
type input "[GEOGRAPHIC_DATA] 10977-1823"
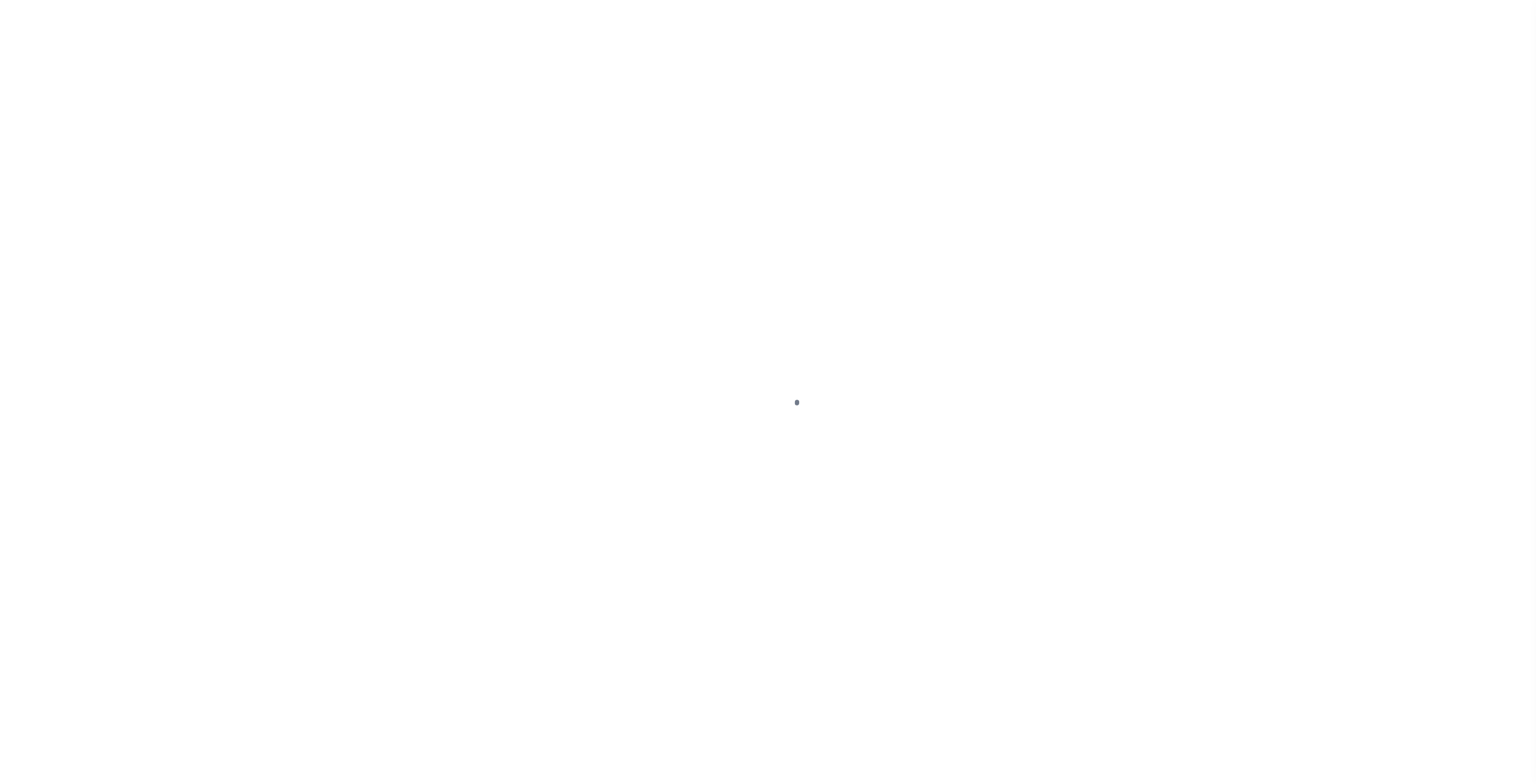
type input "NY"
select select "4"
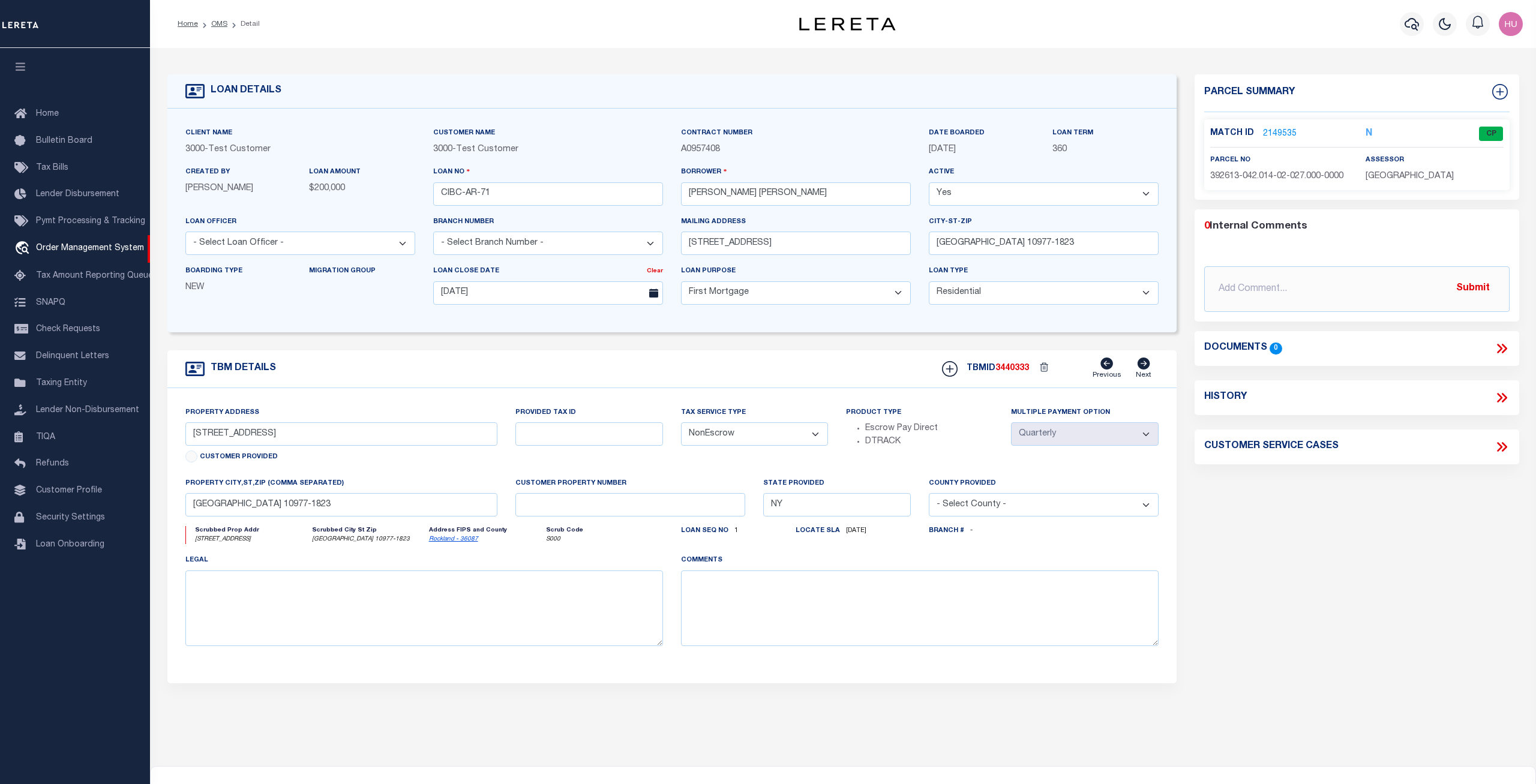
click at [1285, 130] on link "2149535" at bounding box center [1279, 134] width 34 height 13
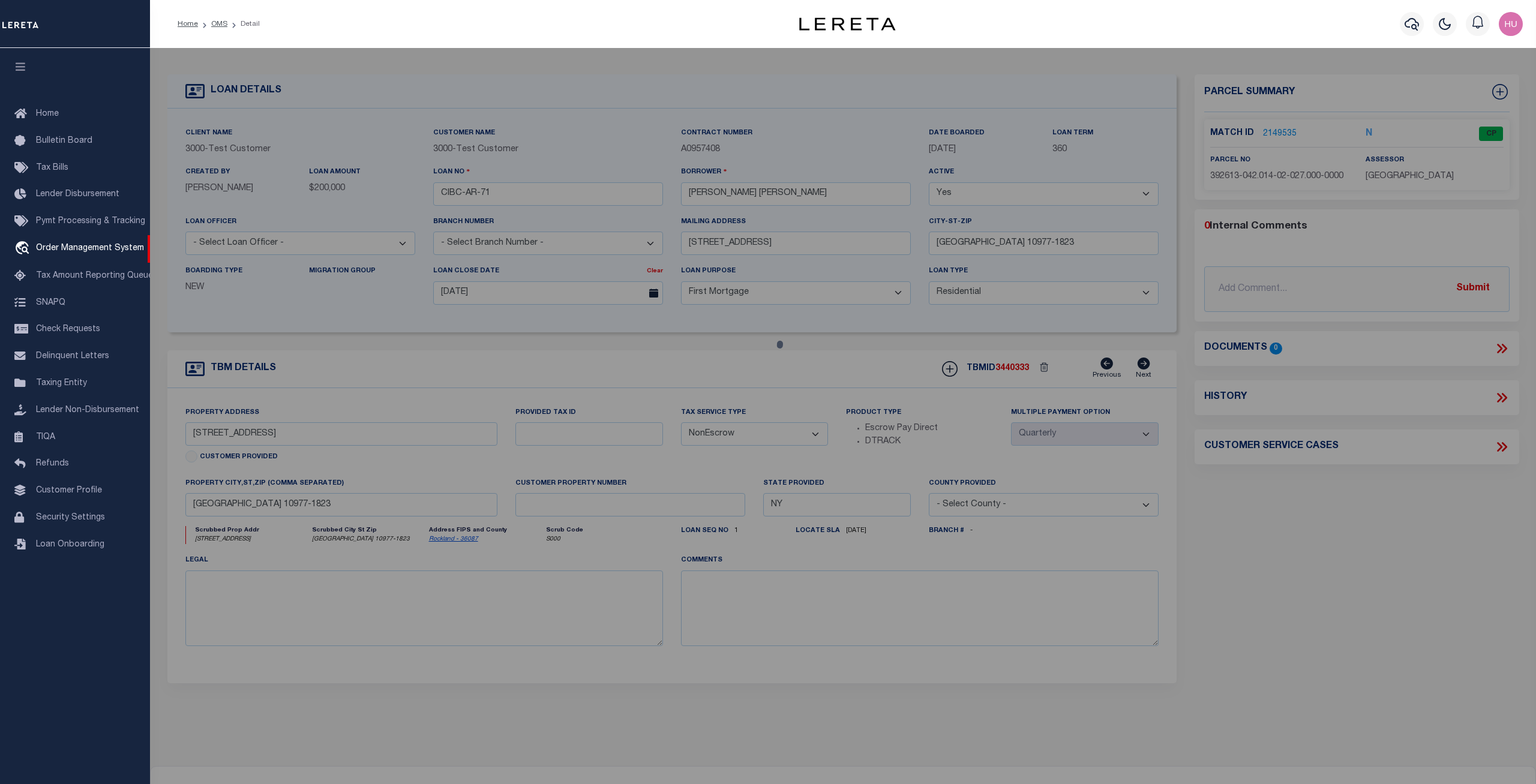
checkbox input "false"
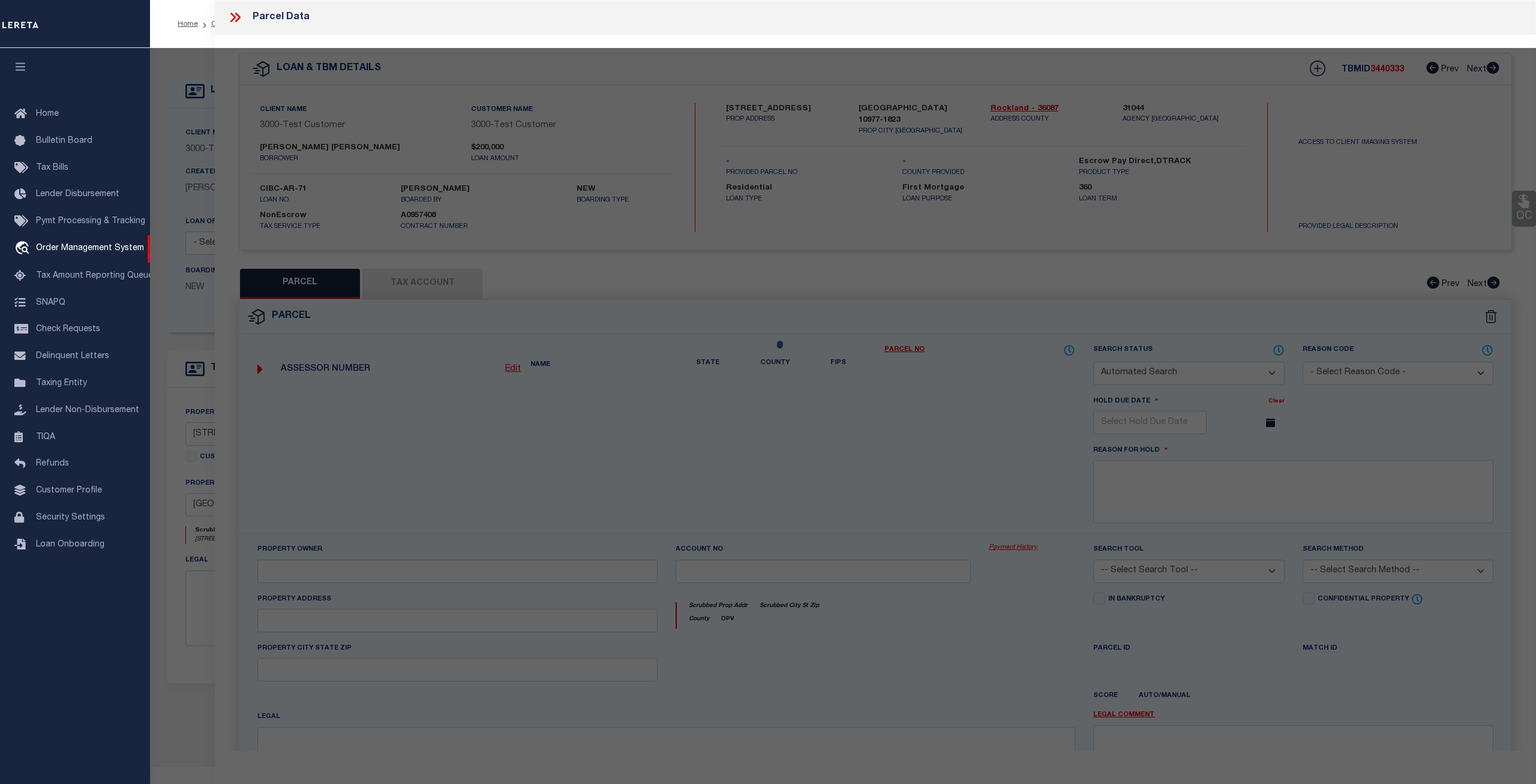
select select "CP"
select select "ADA"
type input "MADHUSUDHANAN,GEETHIKA"
select select "ATL"
select select "ADD"
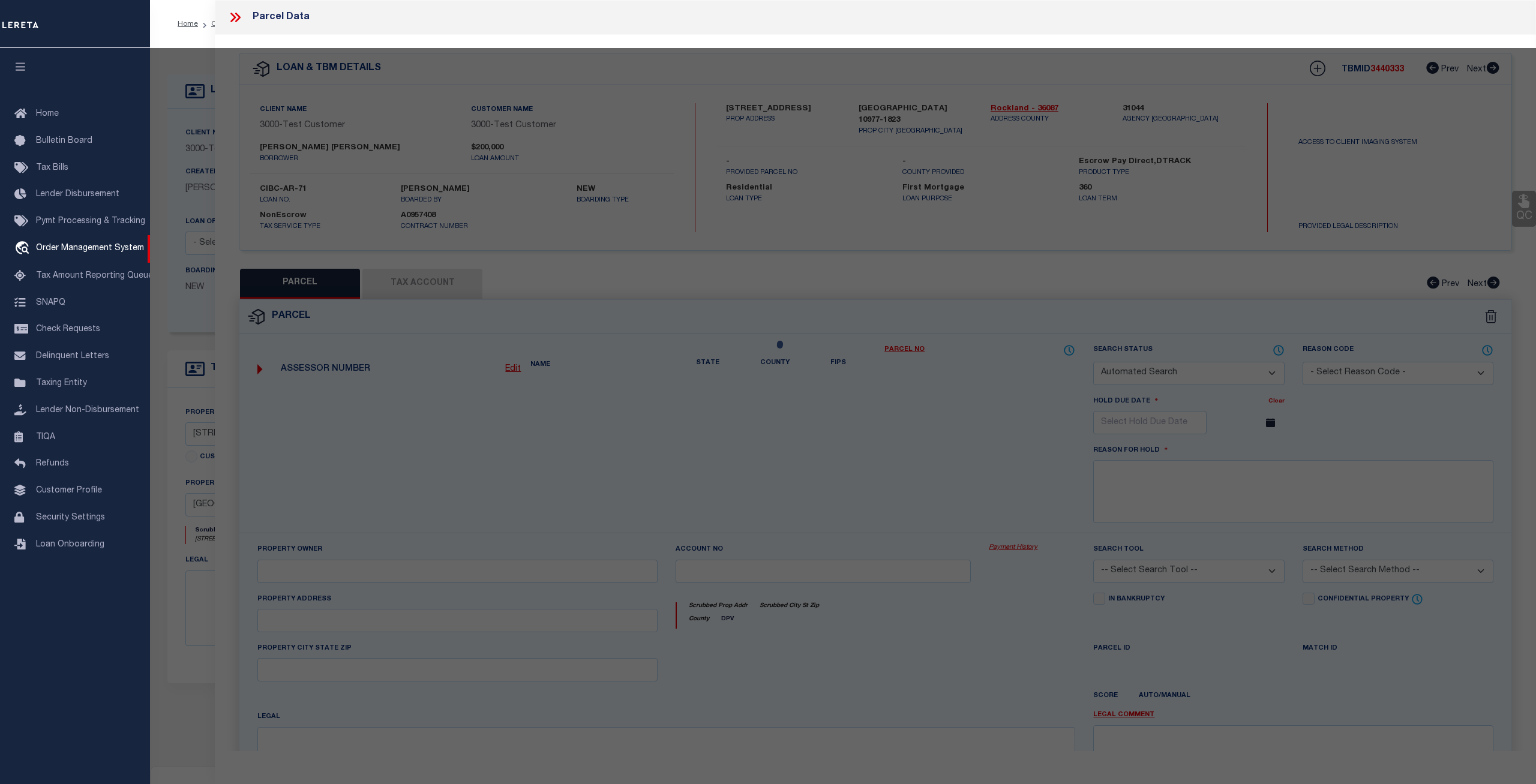
type input "277 HEMPSTEAD RD"
type input "SPRING VALLEY, NY 10977"
type textarea "LOT:27.000 BLK:2 SEC:42.14 DIST:392613 CITY/MUNI/TWP:NEW HEMPSTEAD"
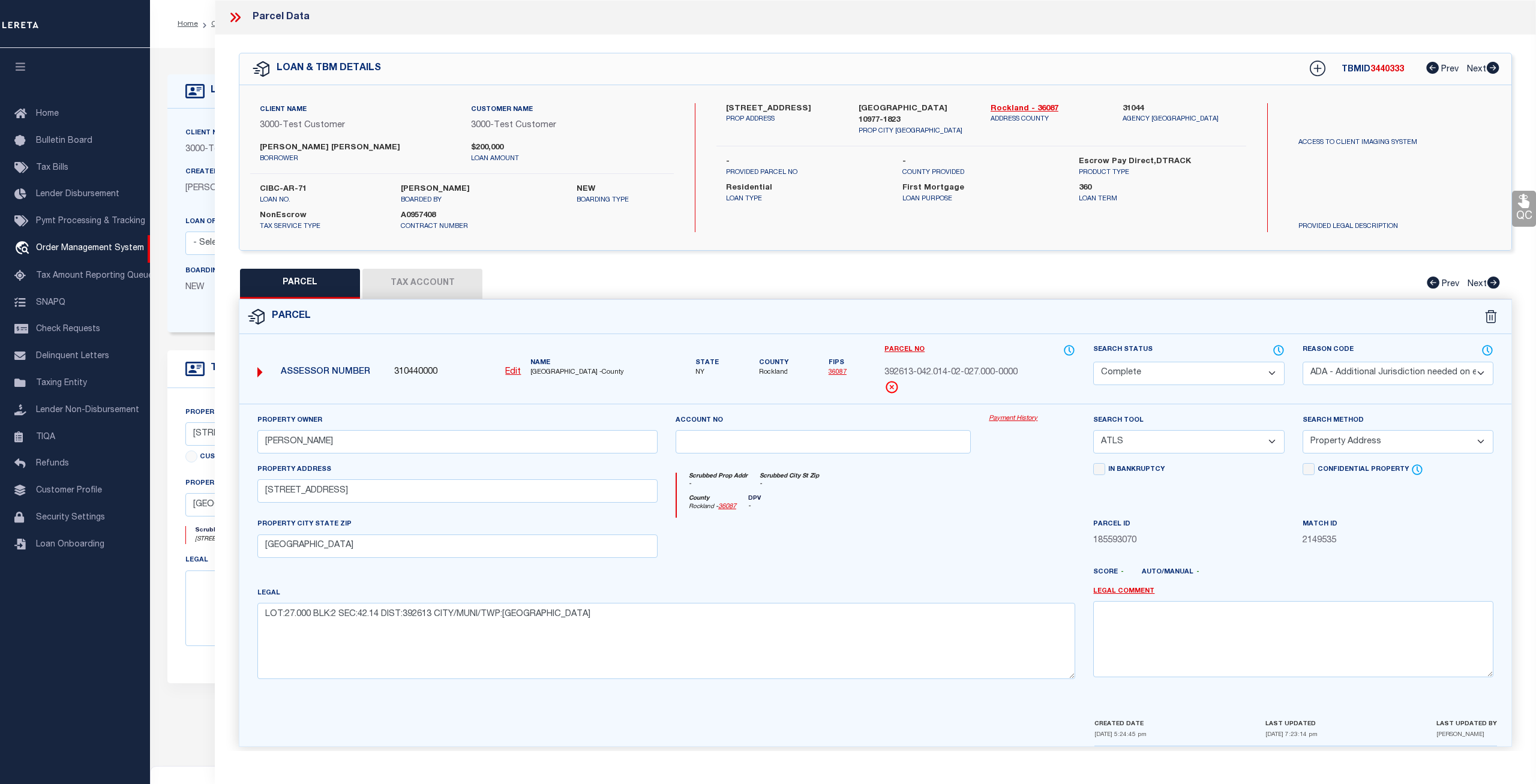
click at [446, 269] on button "Tax Account" at bounding box center [422, 284] width 120 height 30
select select "100"
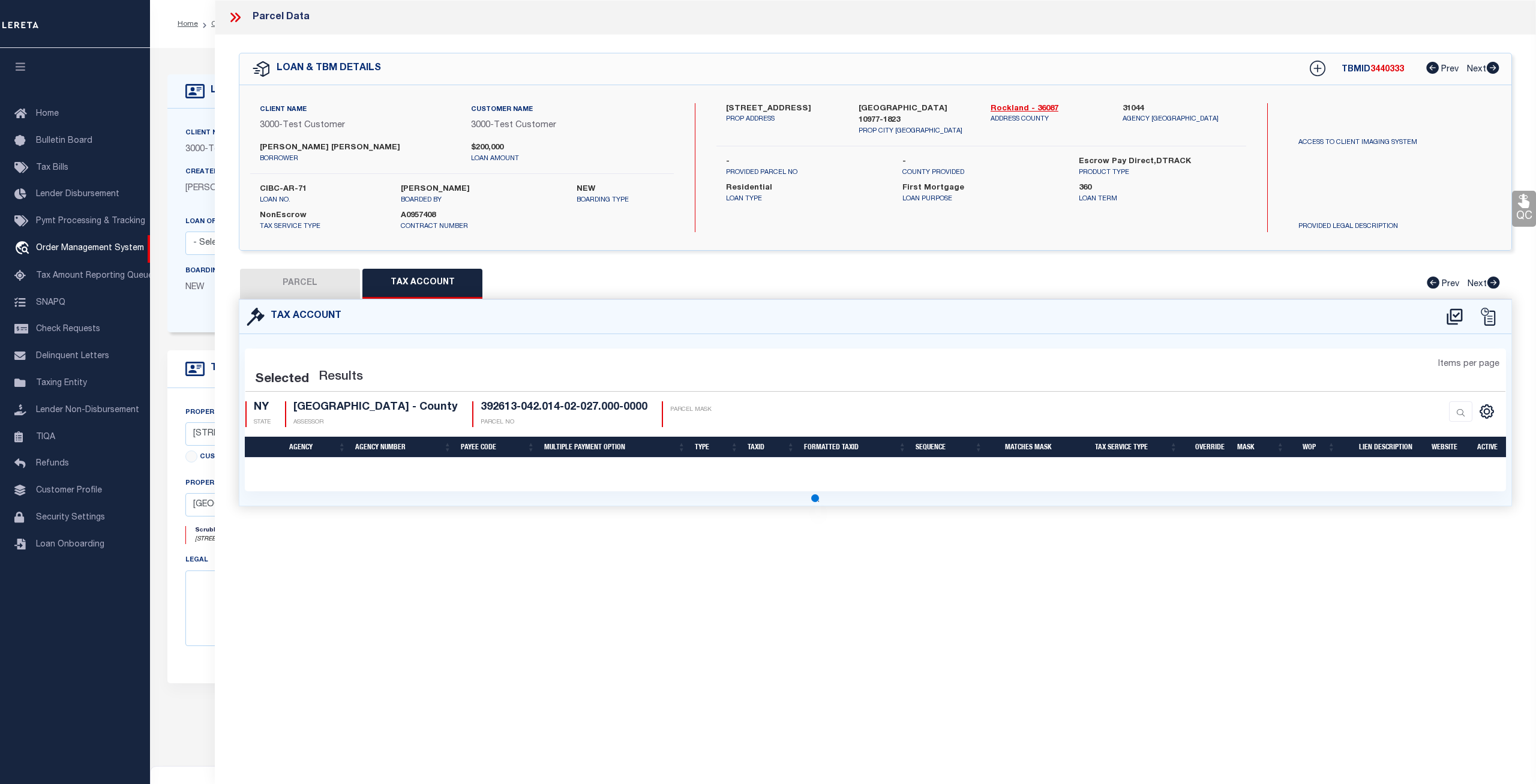
select select "100"
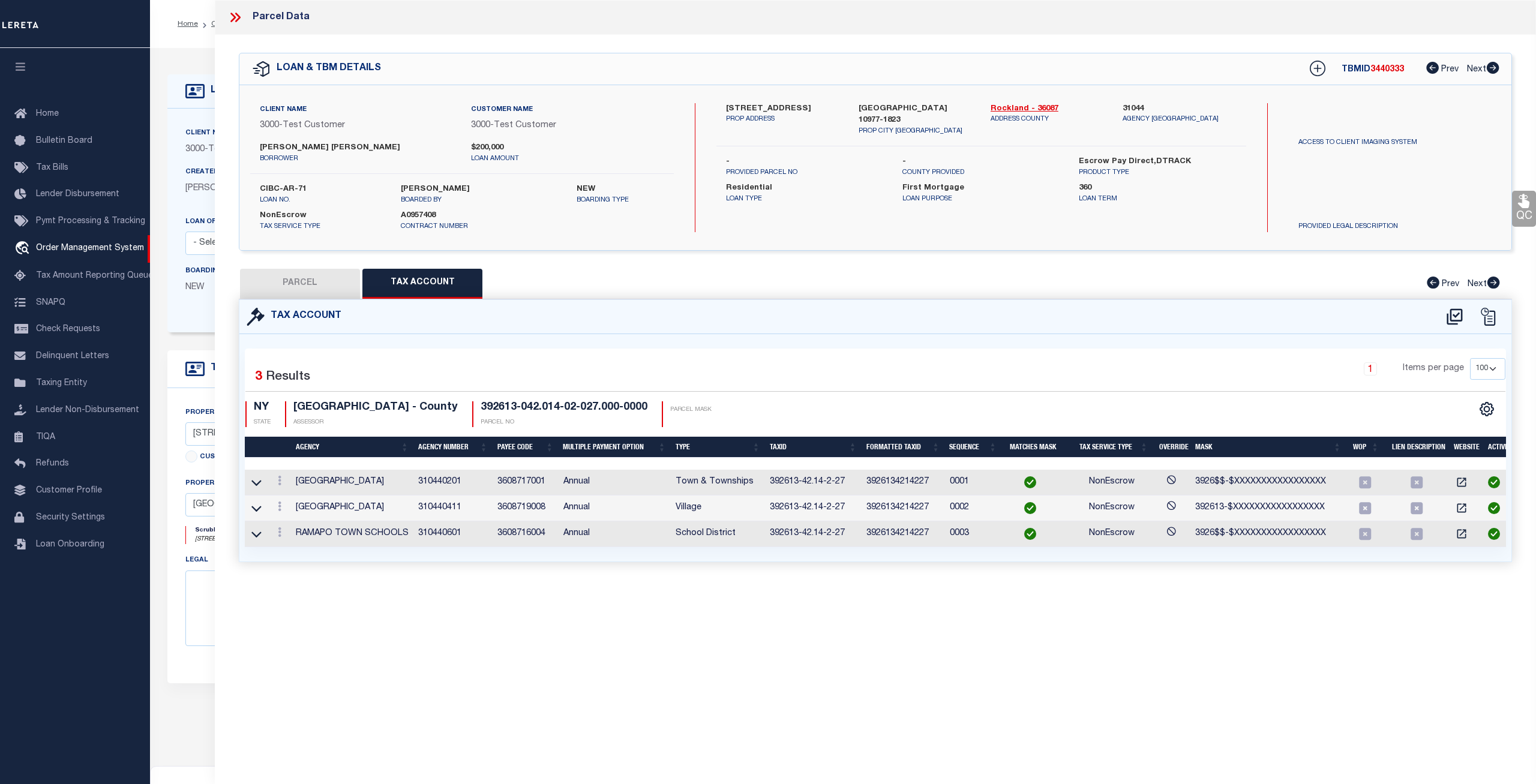
click at [529, 484] on td "3608717001" at bounding box center [525, 483] width 66 height 26
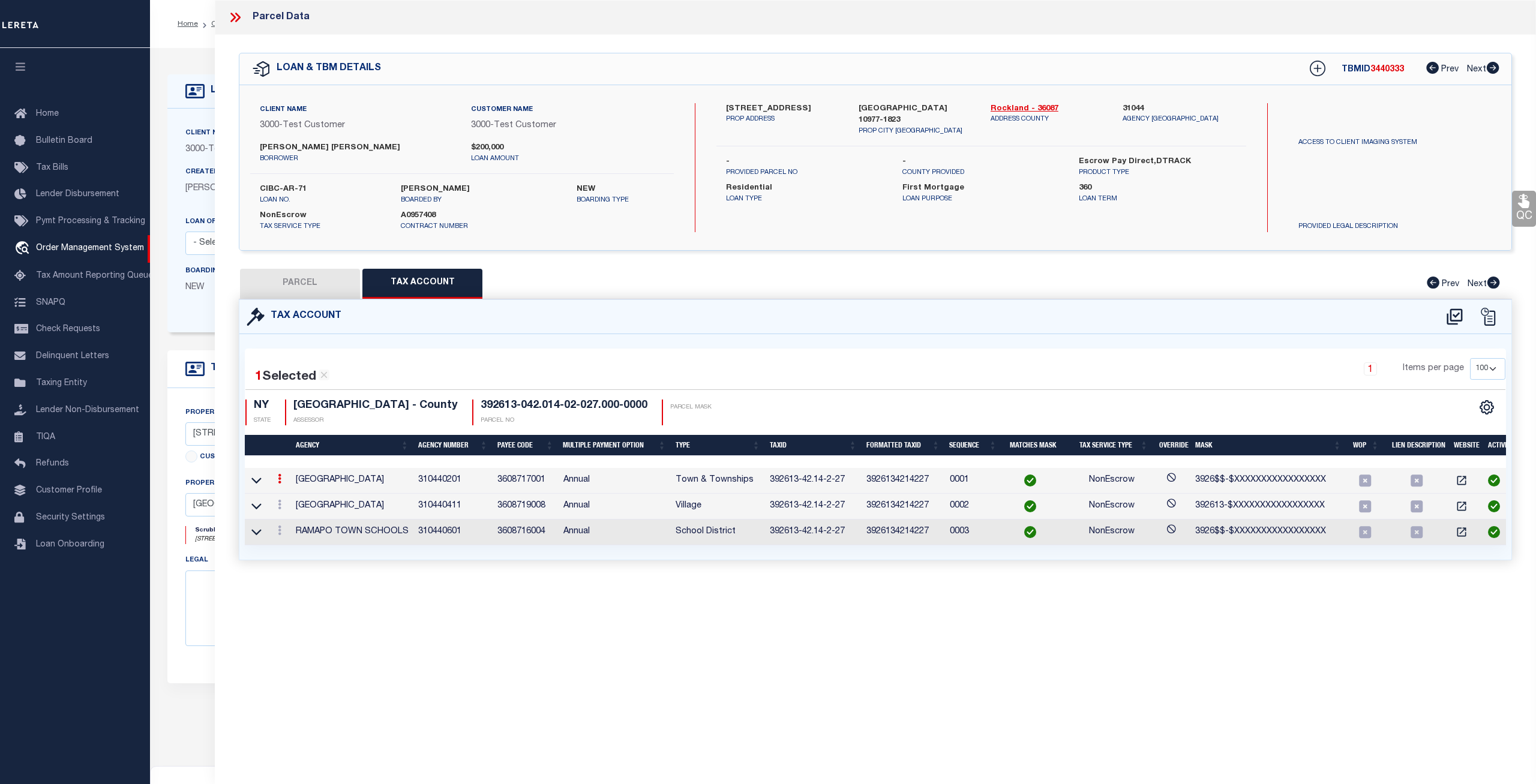
click at [529, 484] on td "3608717001" at bounding box center [525, 481] width 66 height 26
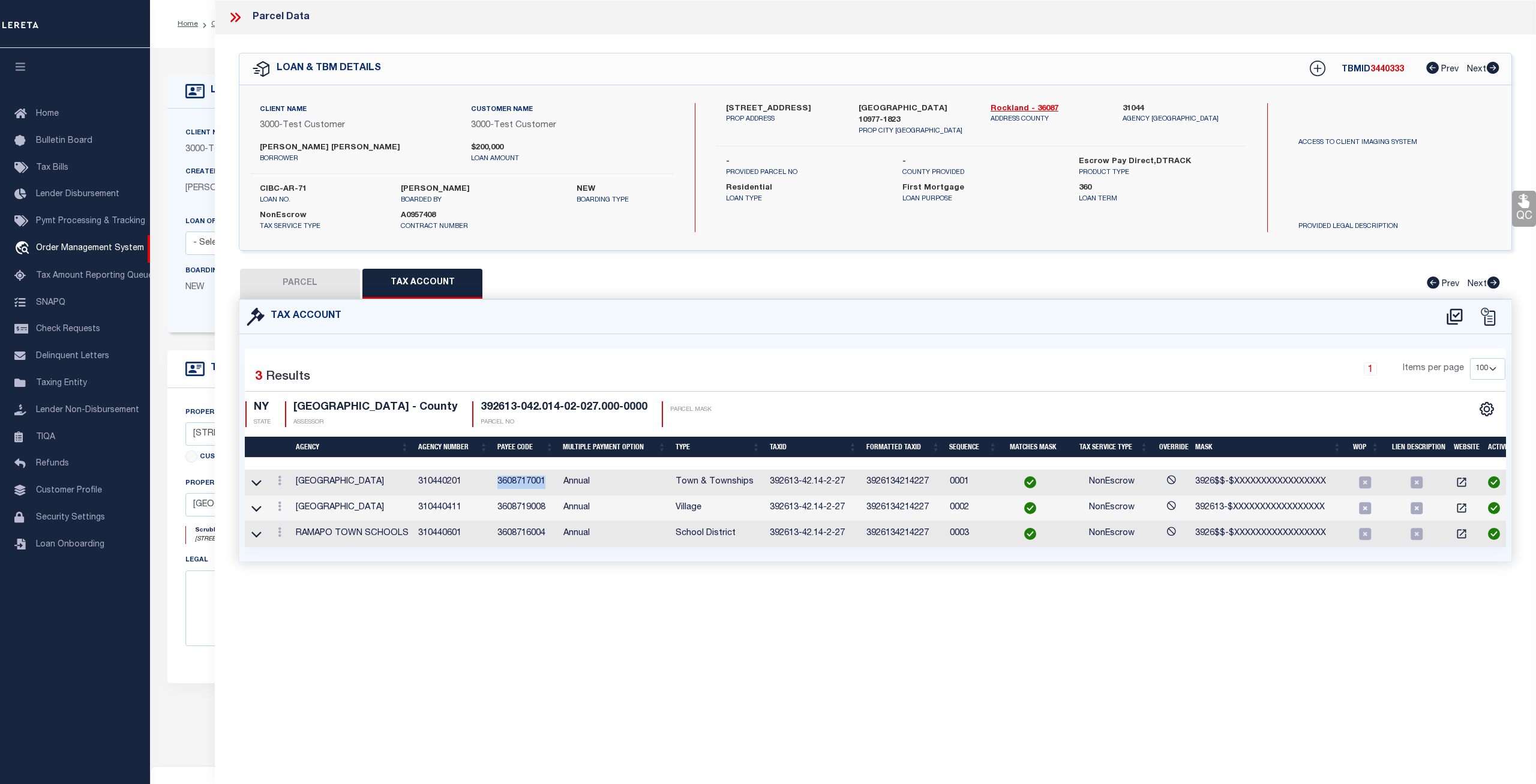
copy td "3608717001"
click at [238, 22] on icon at bounding box center [235, 17] width 15 height 15
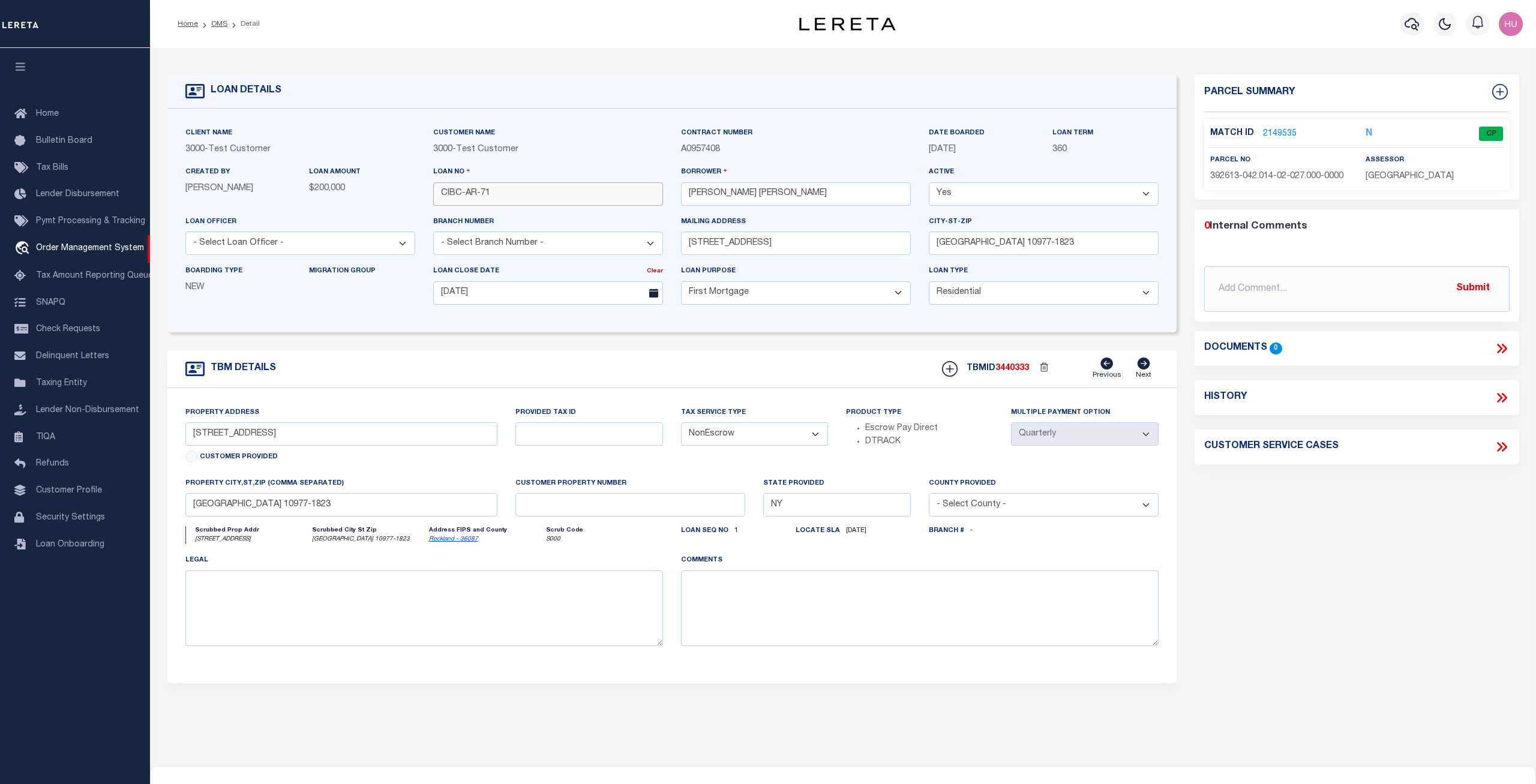
drag, startPoint x: 509, startPoint y: 201, endPoint x: 408, endPoint y: 191, distance: 101.5
click at [433, 191] on input "CIBC-AR-71" at bounding box center [548, 194] width 230 height 24
click at [1286, 134] on link "2149535" at bounding box center [1279, 134] width 34 height 13
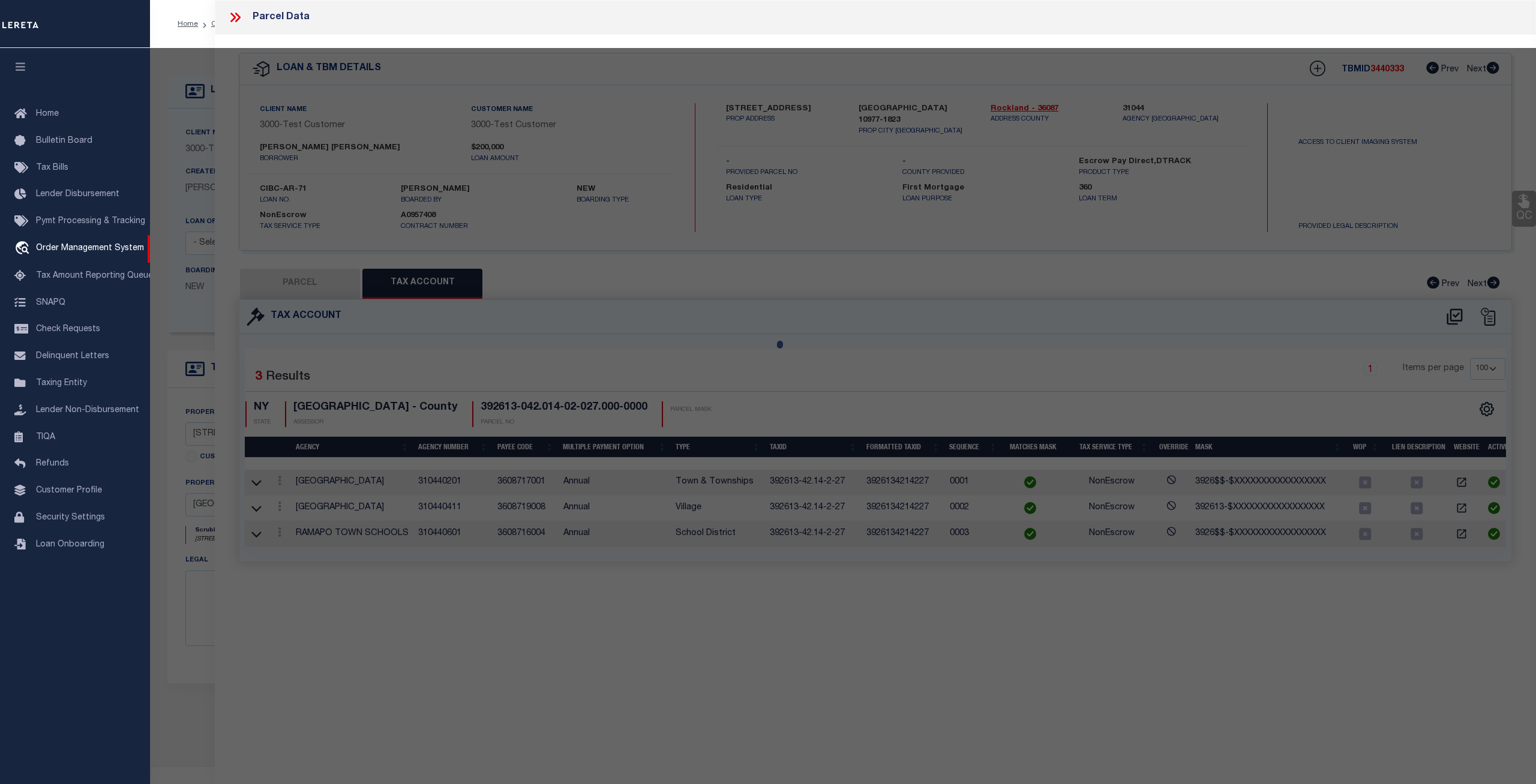
select select "AS"
select select
checkbox input "false"
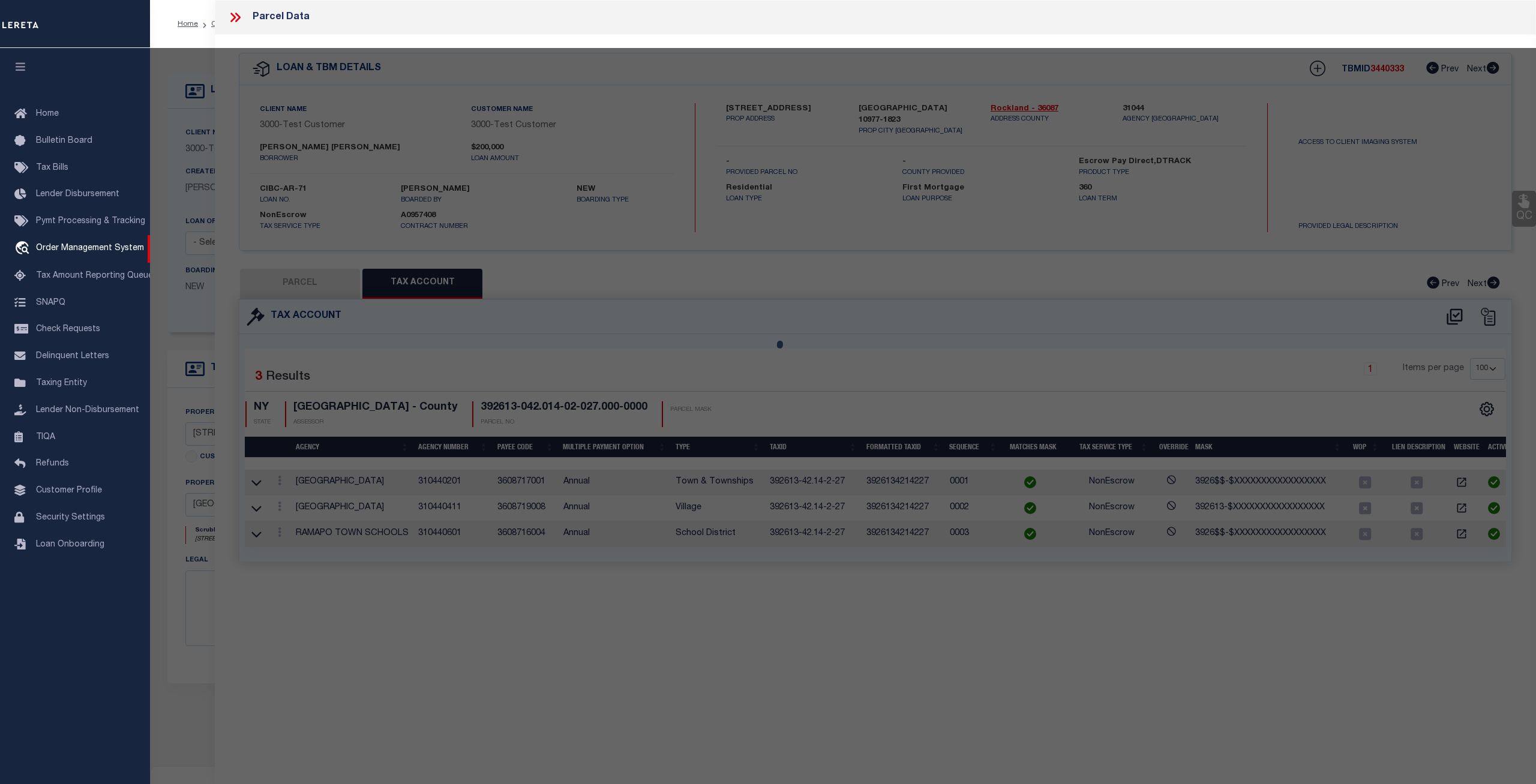
checkbox input "false"
select select "CP"
select select "ADA"
type input "MADHUSUDHANAN,GEETHIKA"
select select "ATL"
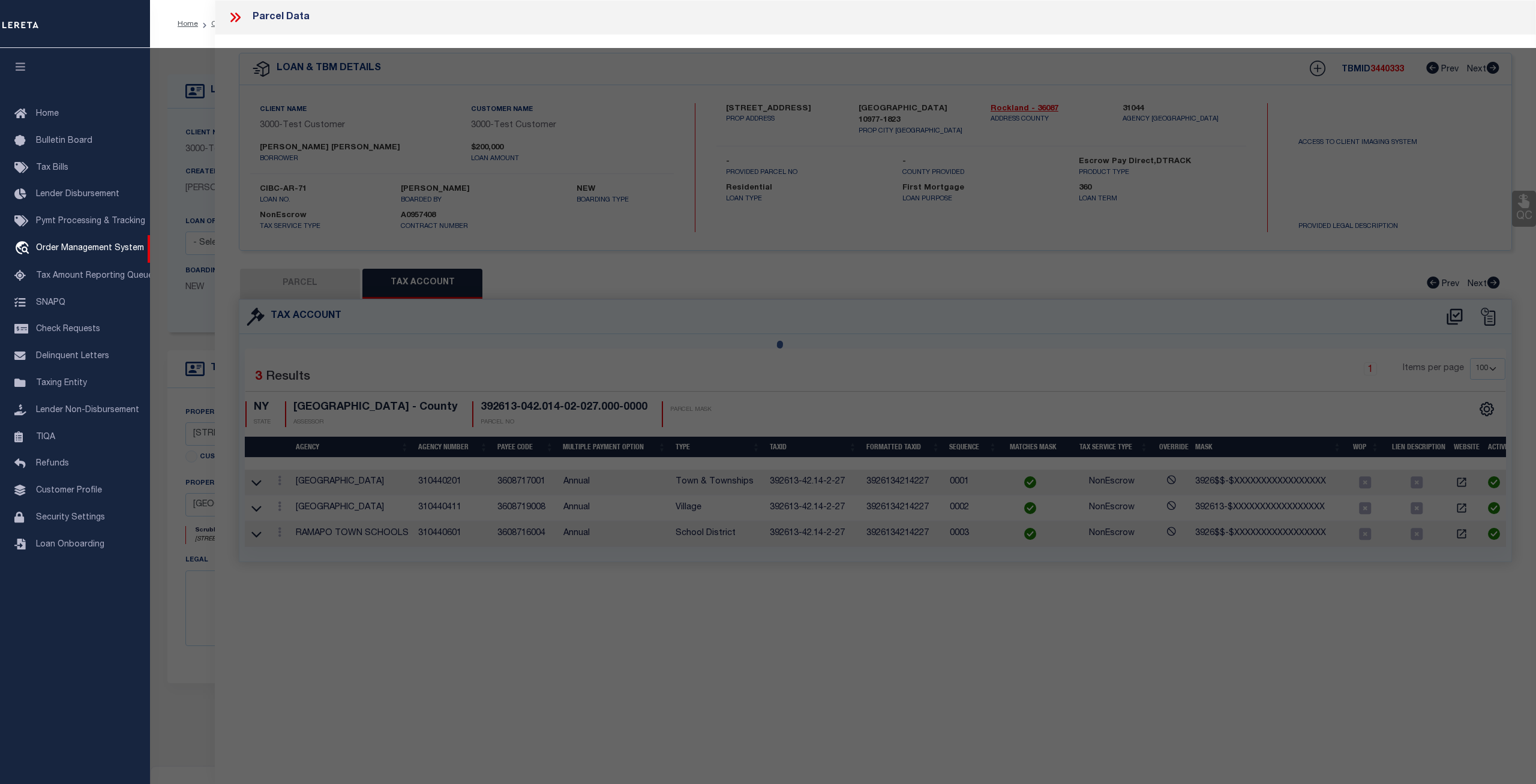
select select "ADD"
type input "277 HEMPSTEAD RD"
type input "SPRING VALLEY, NY 10977"
type textarea "LOT:27.000 BLK:2 SEC:42.14 DIST:392613 CITY/MUNI/TWP:[GEOGRAPHIC_DATA]"
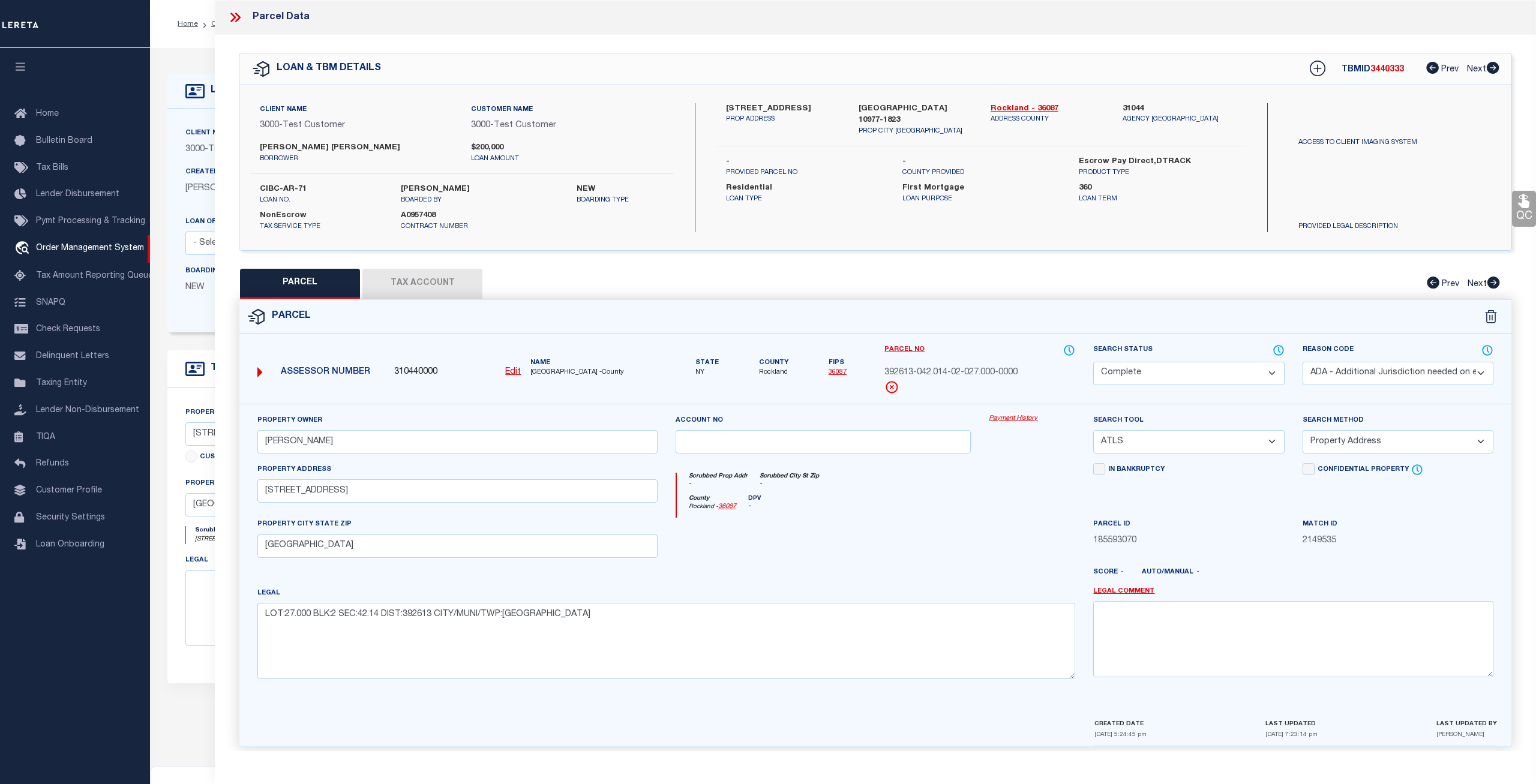
click at [418, 292] on button "Tax Account" at bounding box center [422, 284] width 120 height 30
select select "100"
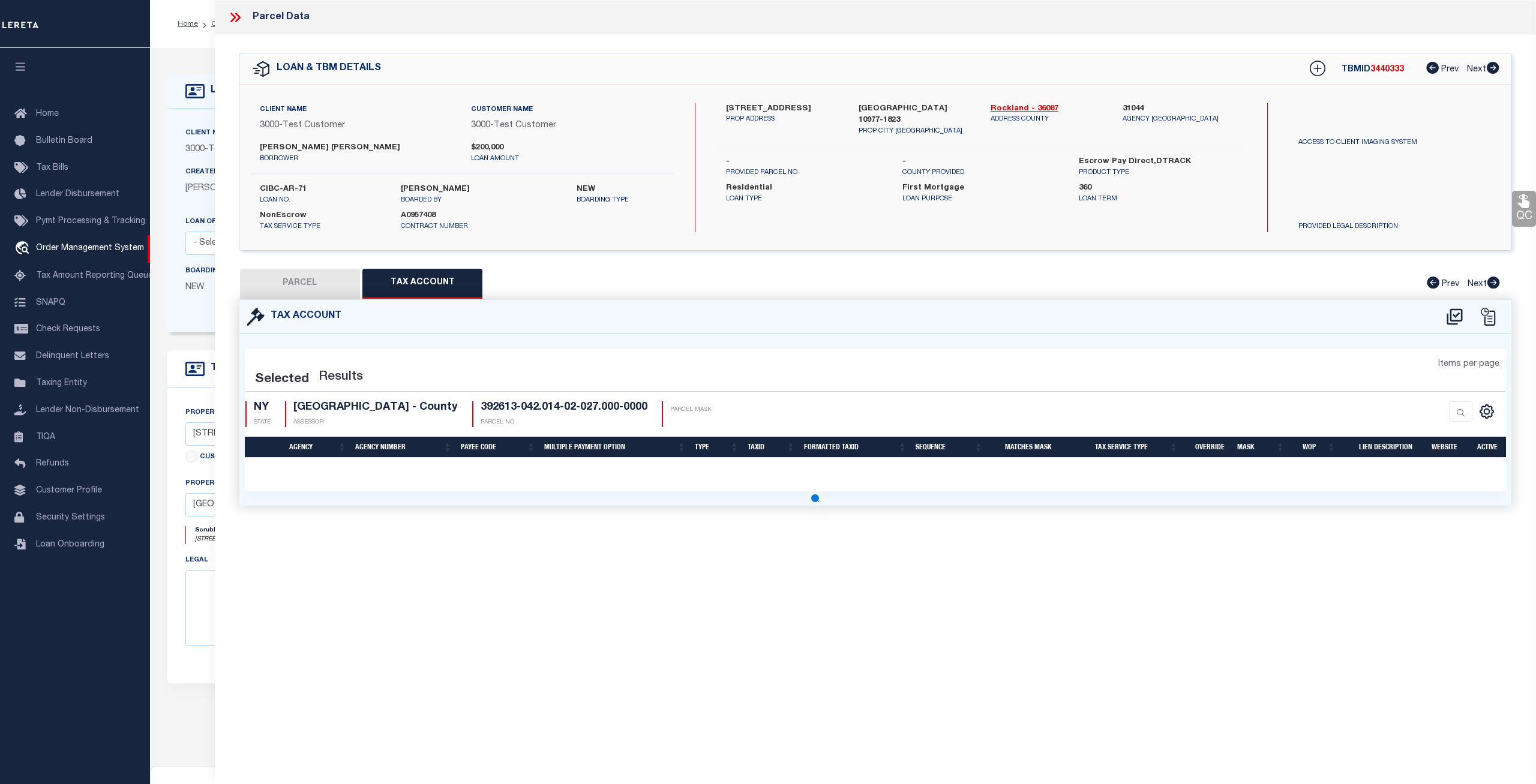
select select "100"
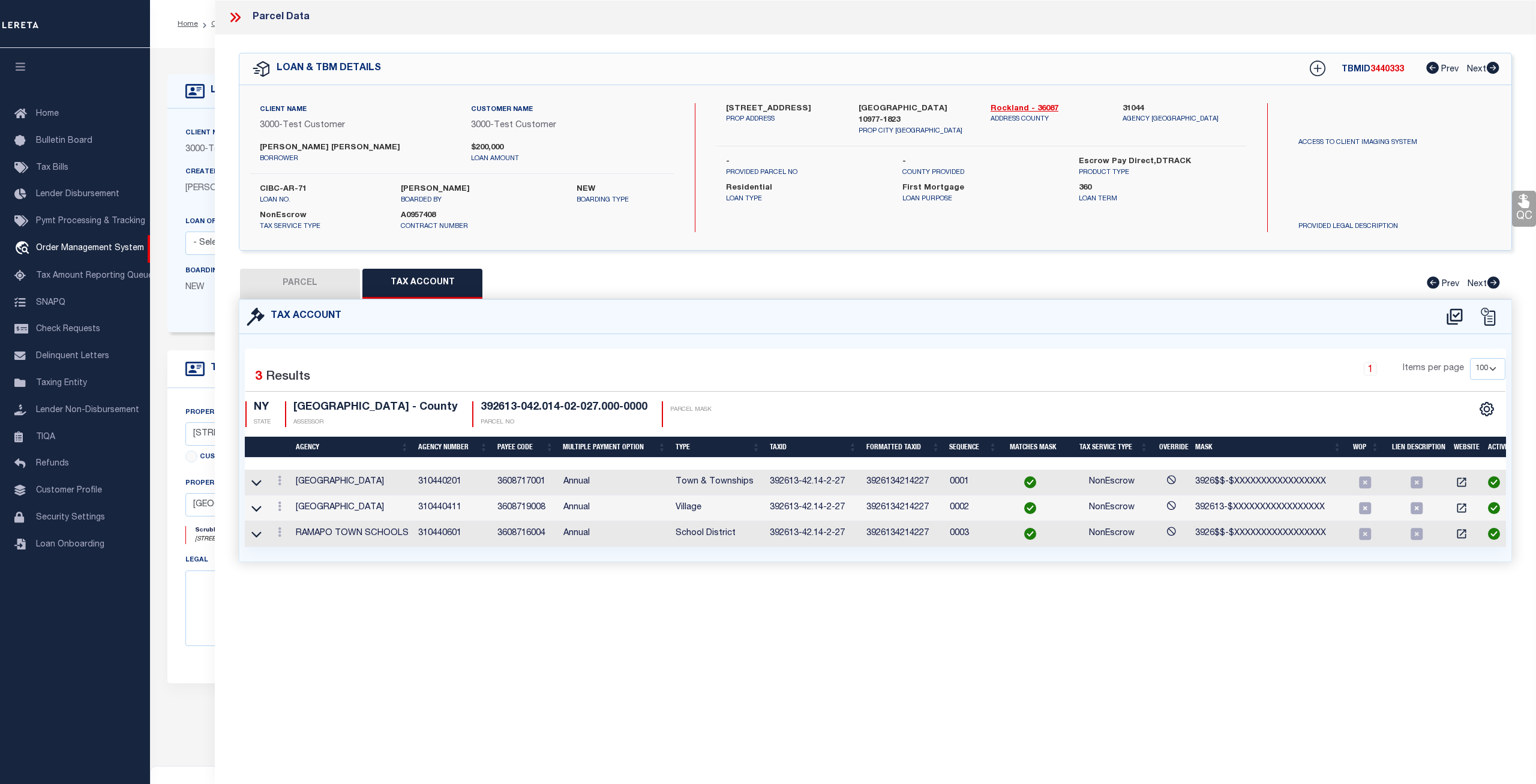
click at [537, 511] on td "3608719008" at bounding box center [525, 508] width 66 height 26
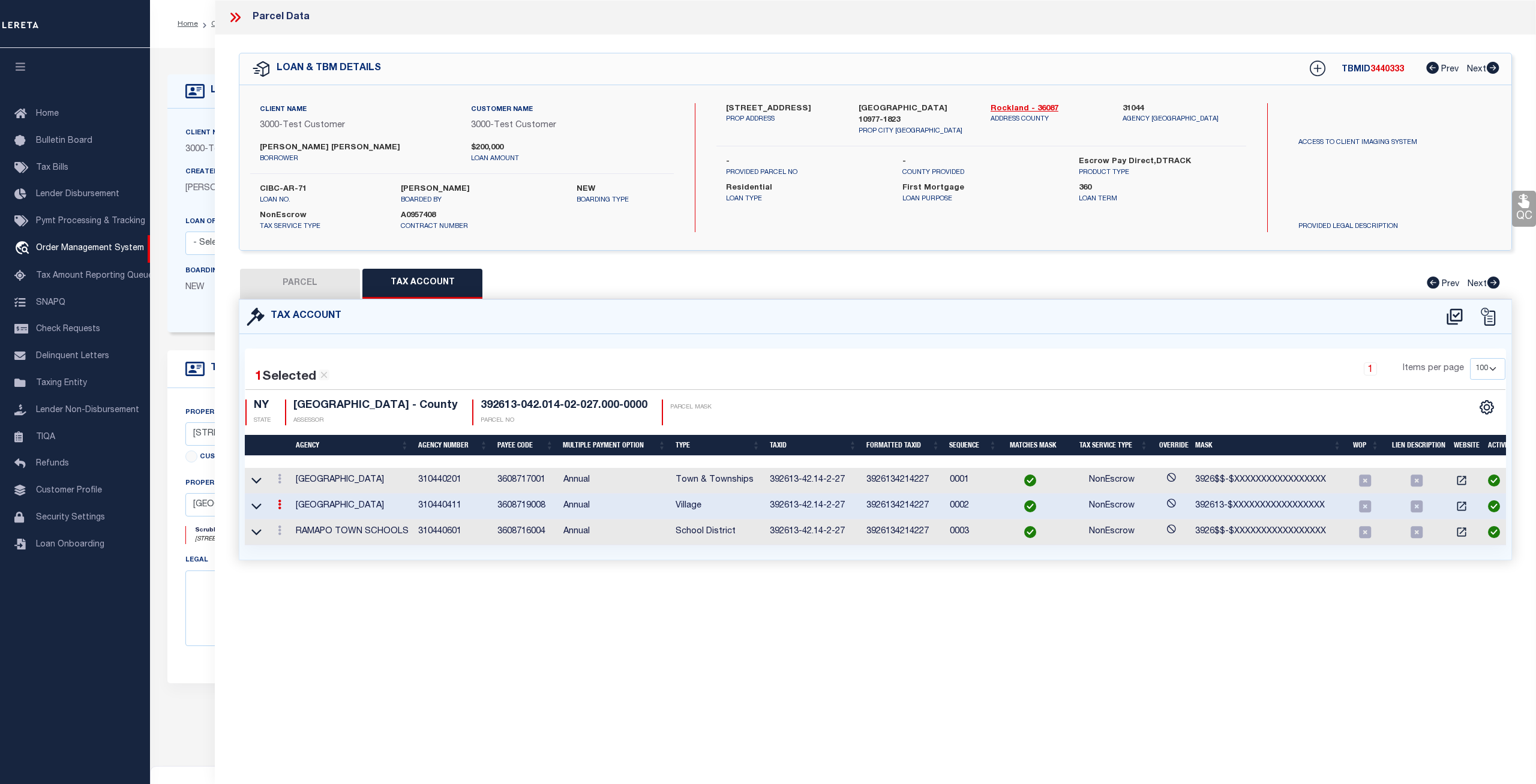
click at [537, 511] on td "3608719008" at bounding box center [525, 507] width 66 height 26
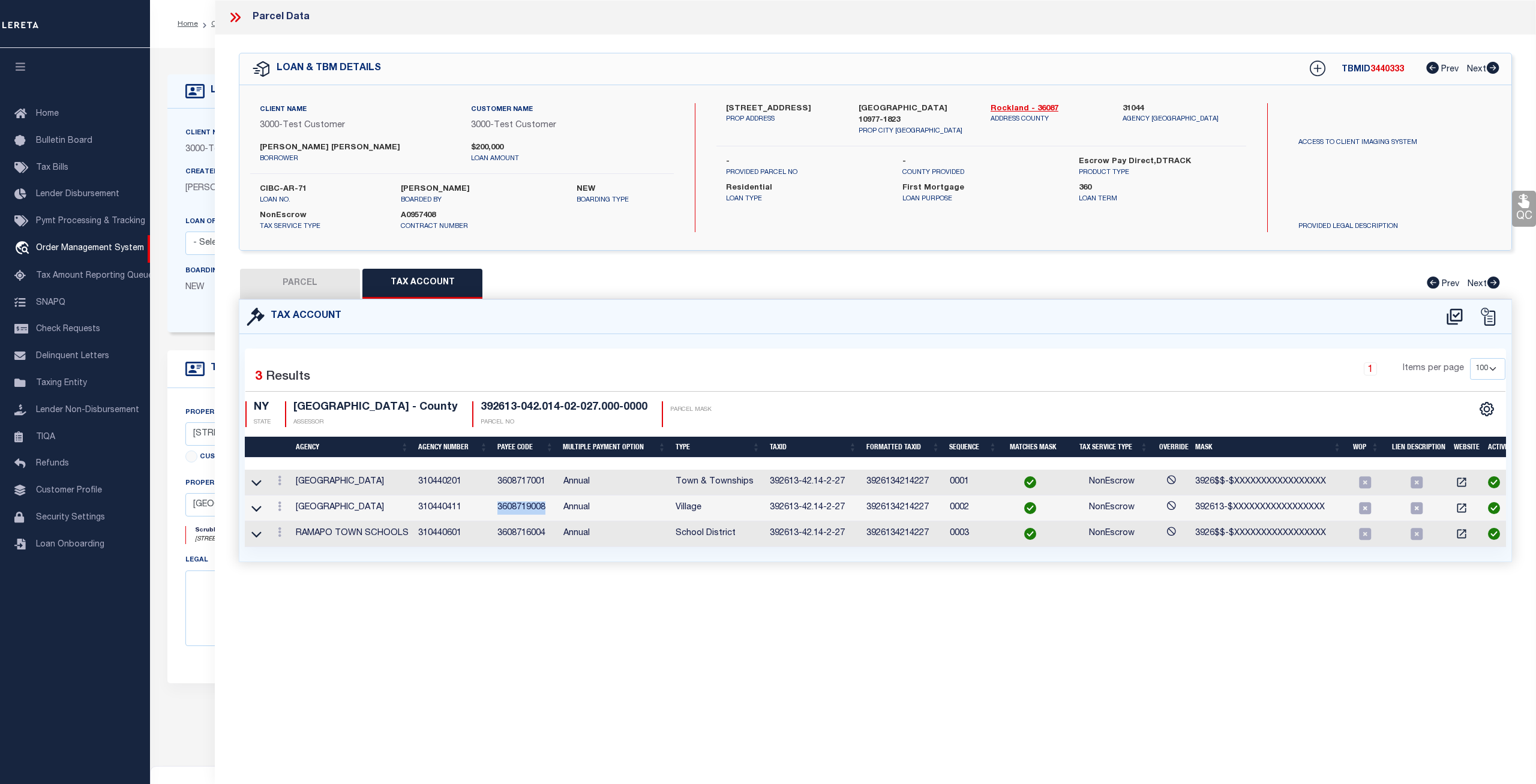
copy td "3608719008"
click at [529, 536] on td "3608716004" at bounding box center [525, 534] width 66 height 26
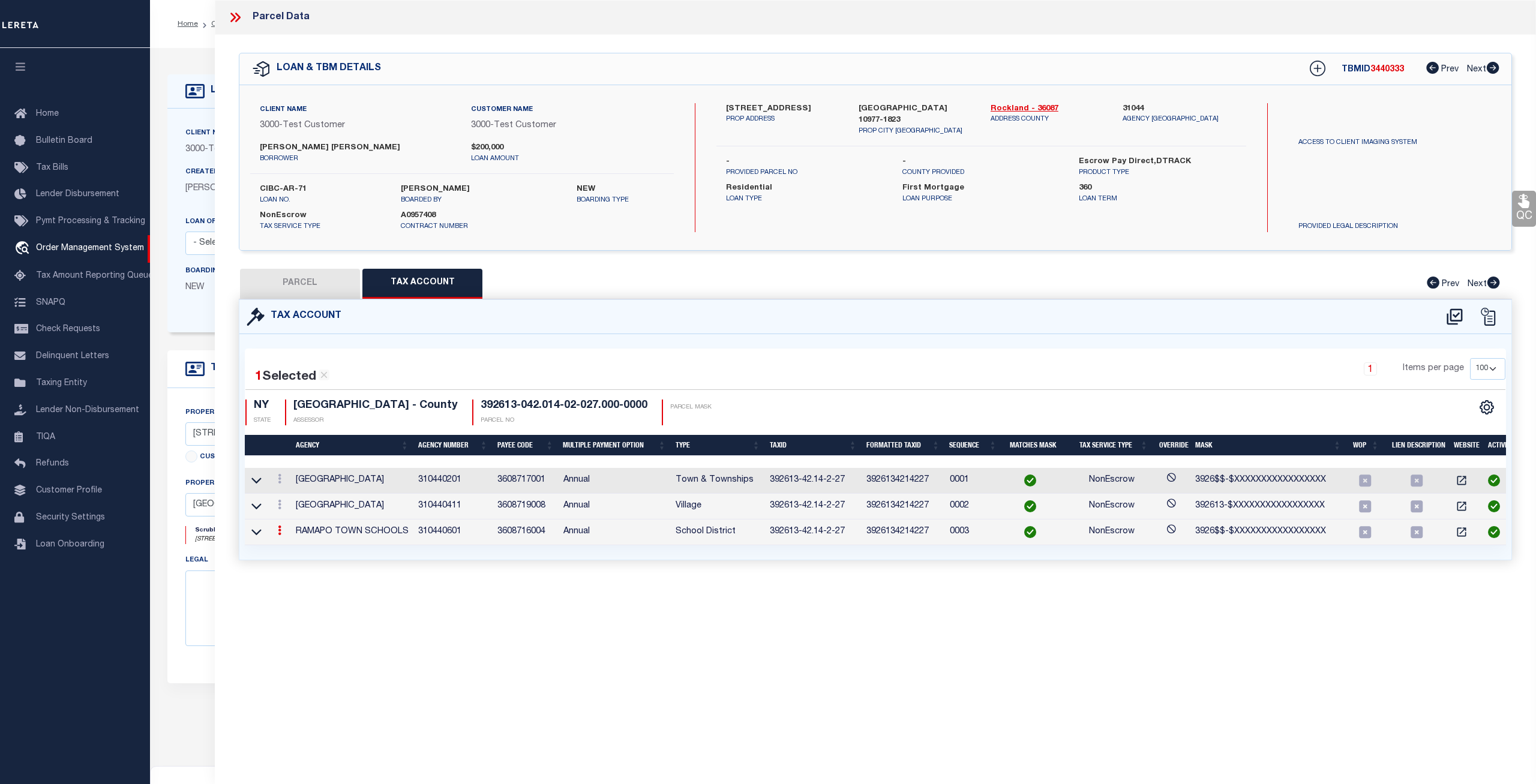
click at [529, 536] on td "3608716004" at bounding box center [525, 532] width 66 height 26
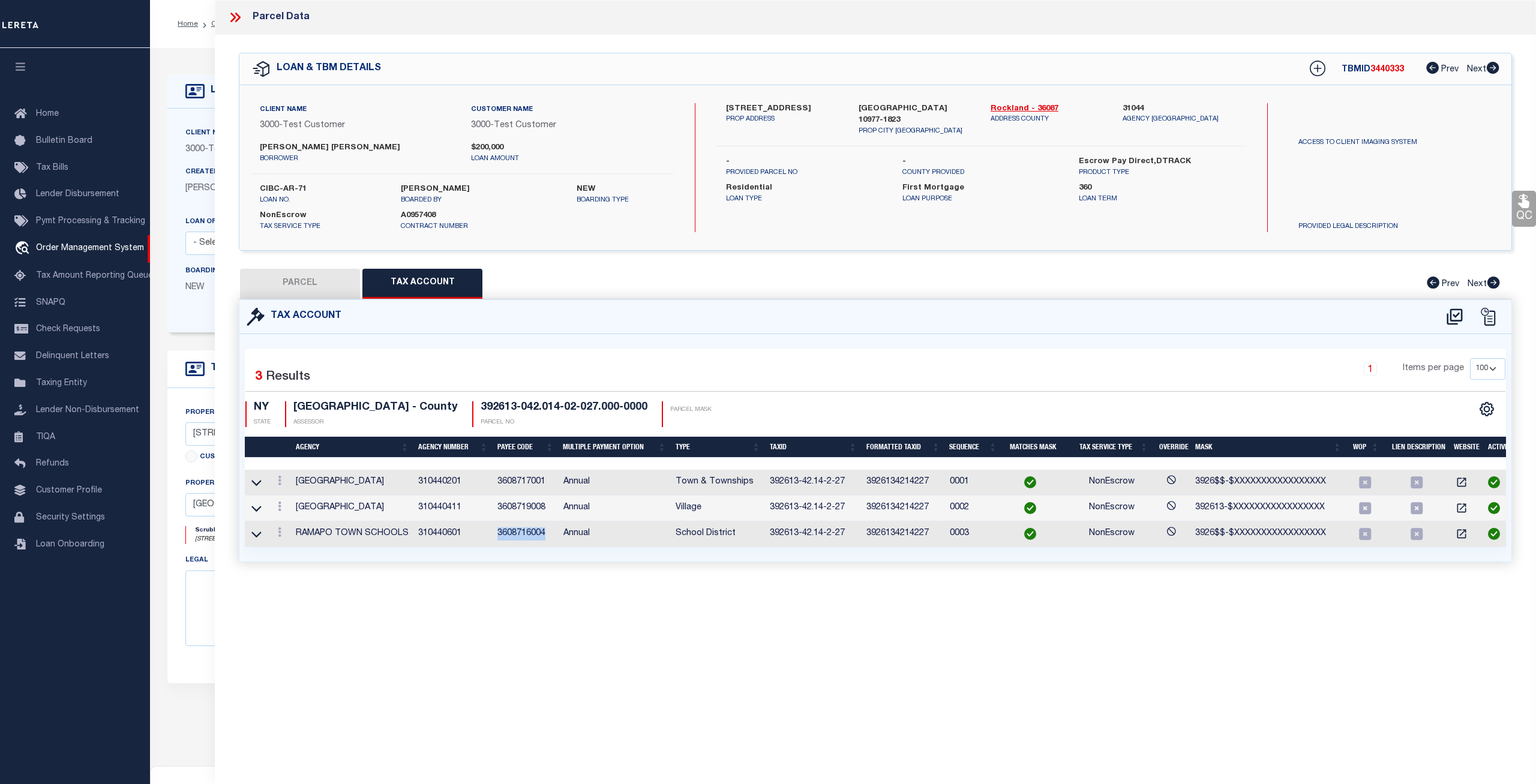
copy td "3608716004"
click at [236, 13] on icon at bounding box center [235, 17] width 15 height 15
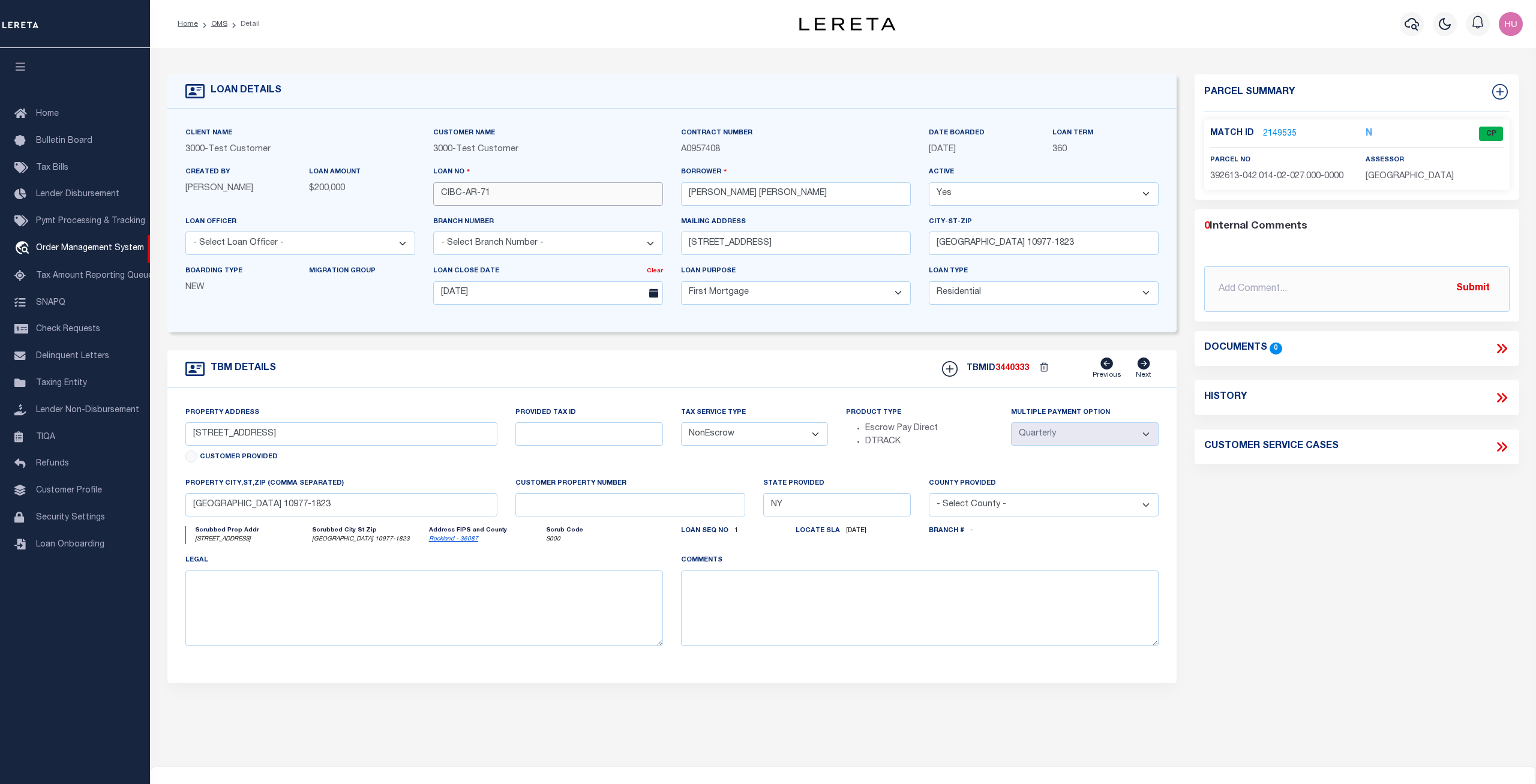
drag, startPoint x: 509, startPoint y: 200, endPoint x: 436, endPoint y: 195, distance: 73.2
click at [436, 195] on input "CIBC-AR-71" at bounding box center [548, 194] width 230 height 24
click at [1267, 131] on link "2149535" at bounding box center [1279, 134] width 34 height 13
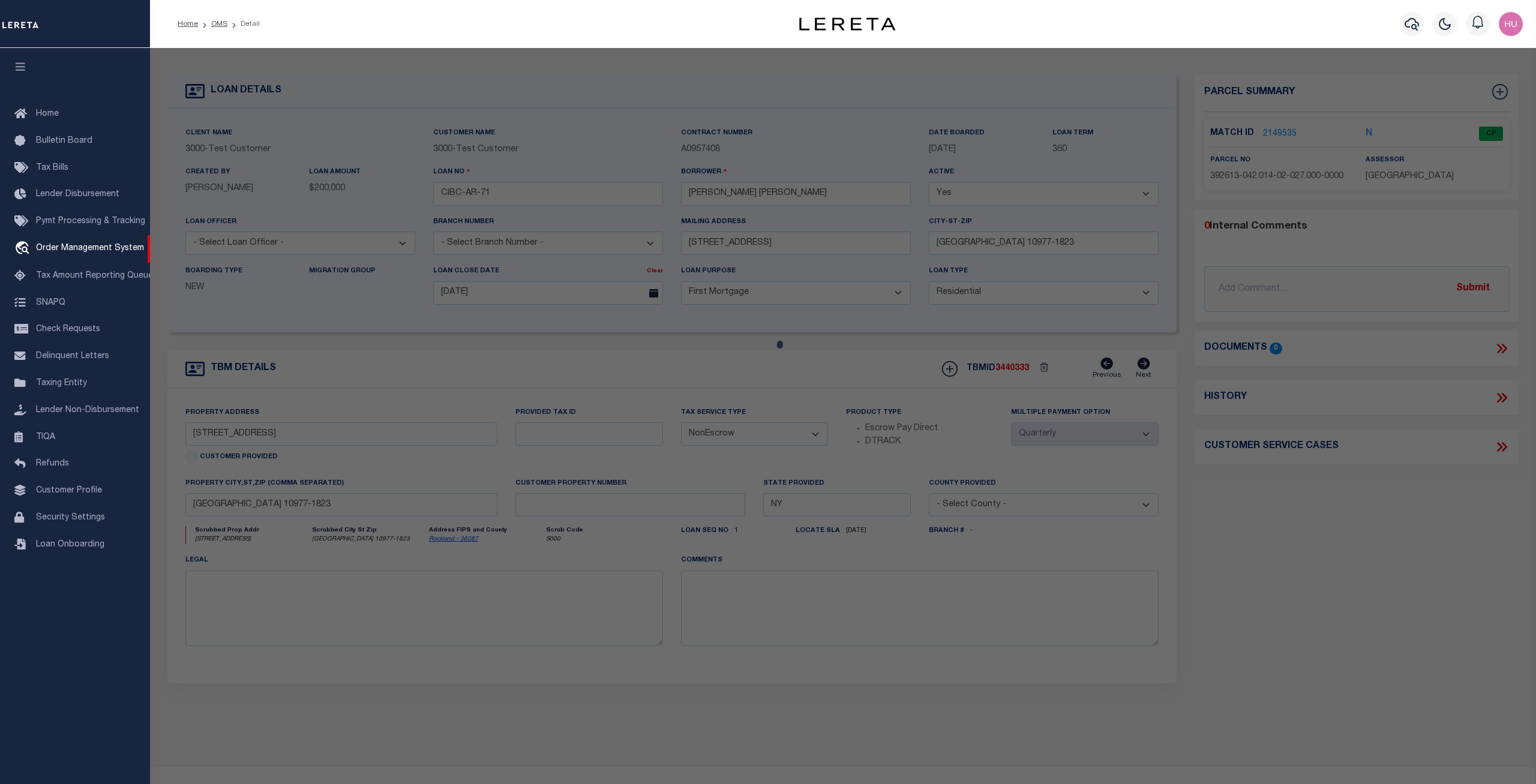
select select "AS"
select select
checkbox input "false"
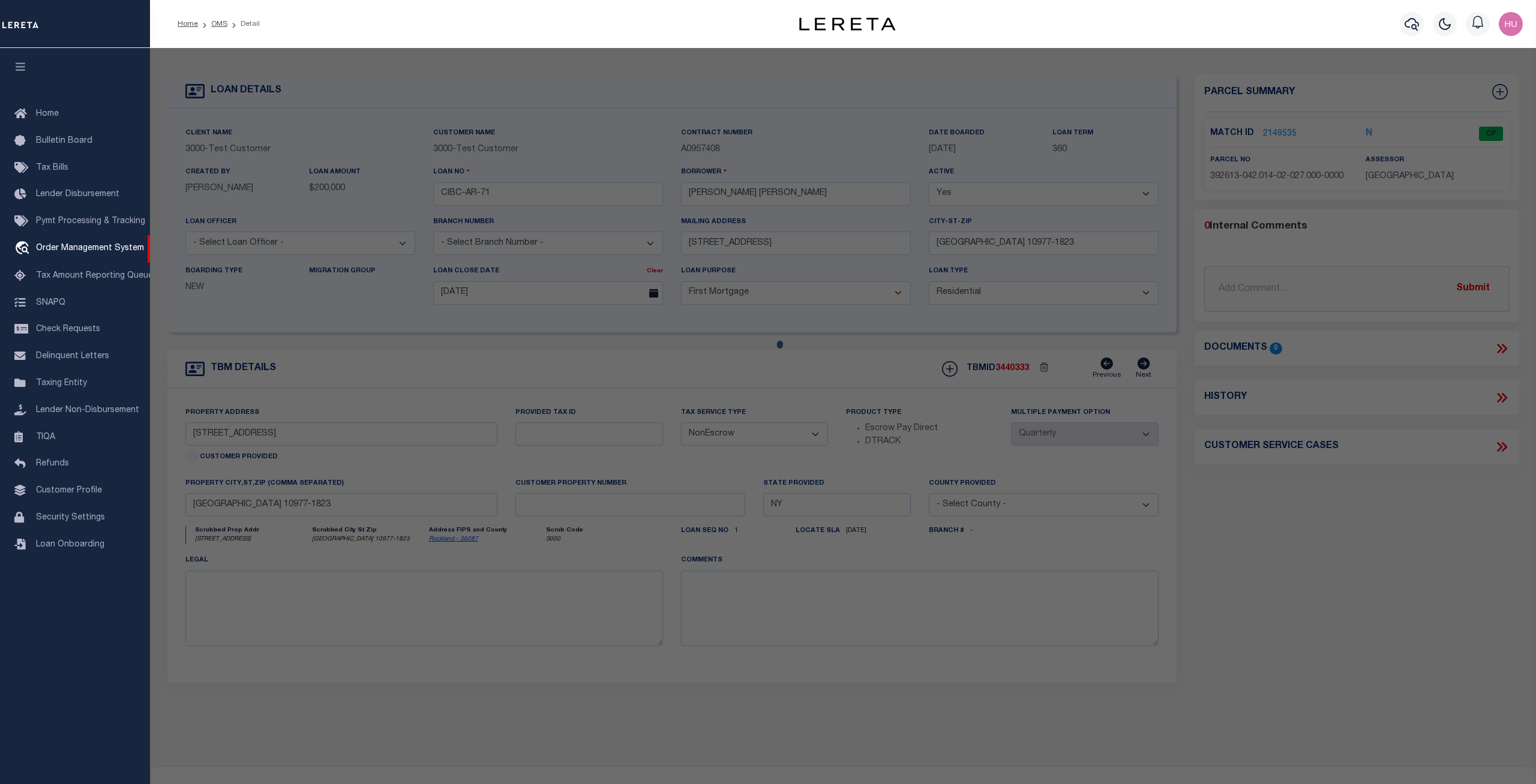
checkbox input "false"
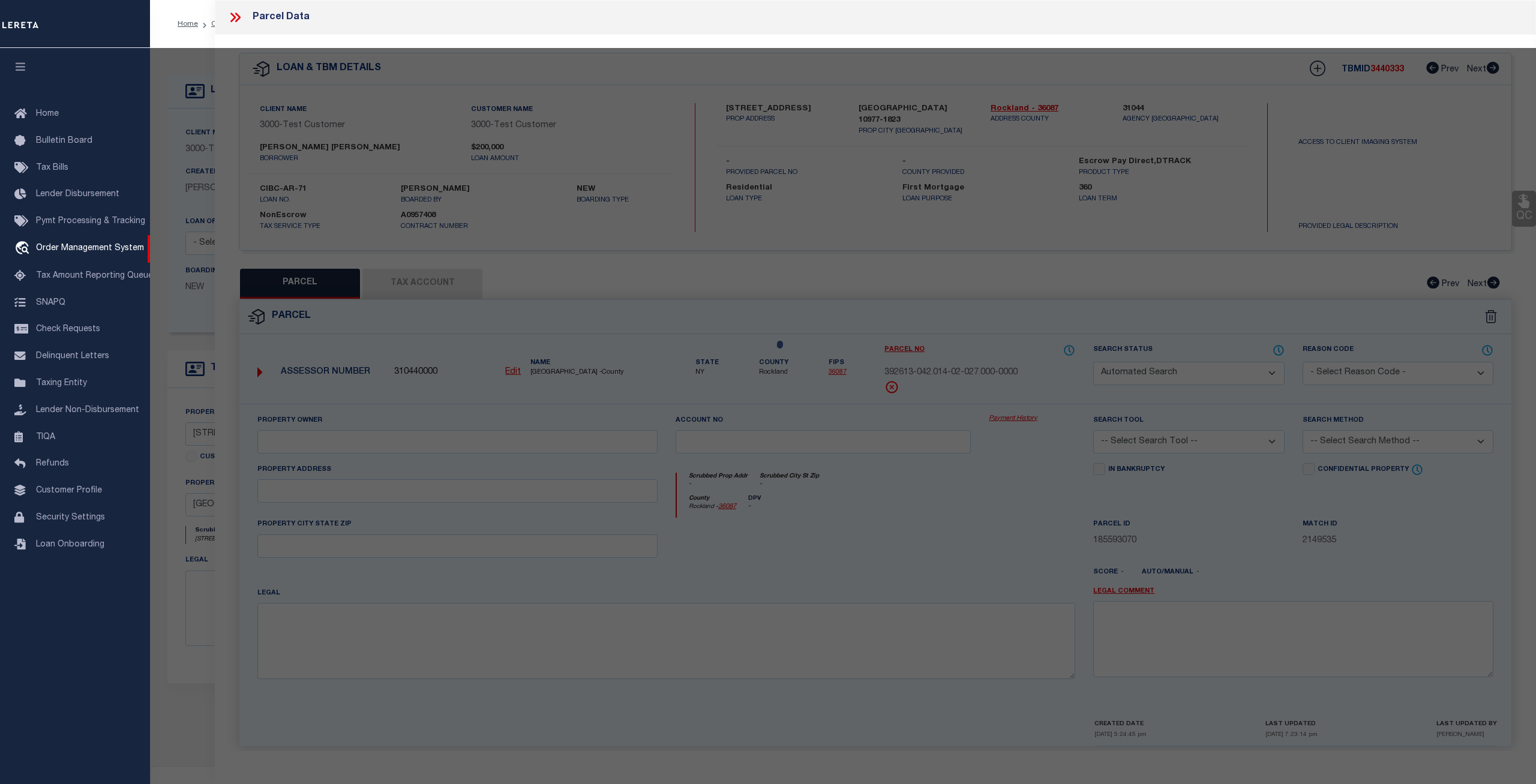
select select "CP"
select select "ADA"
type input "MADHUSUDHANAN,GEETHIKA"
select select "ATL"
select select "ADD"
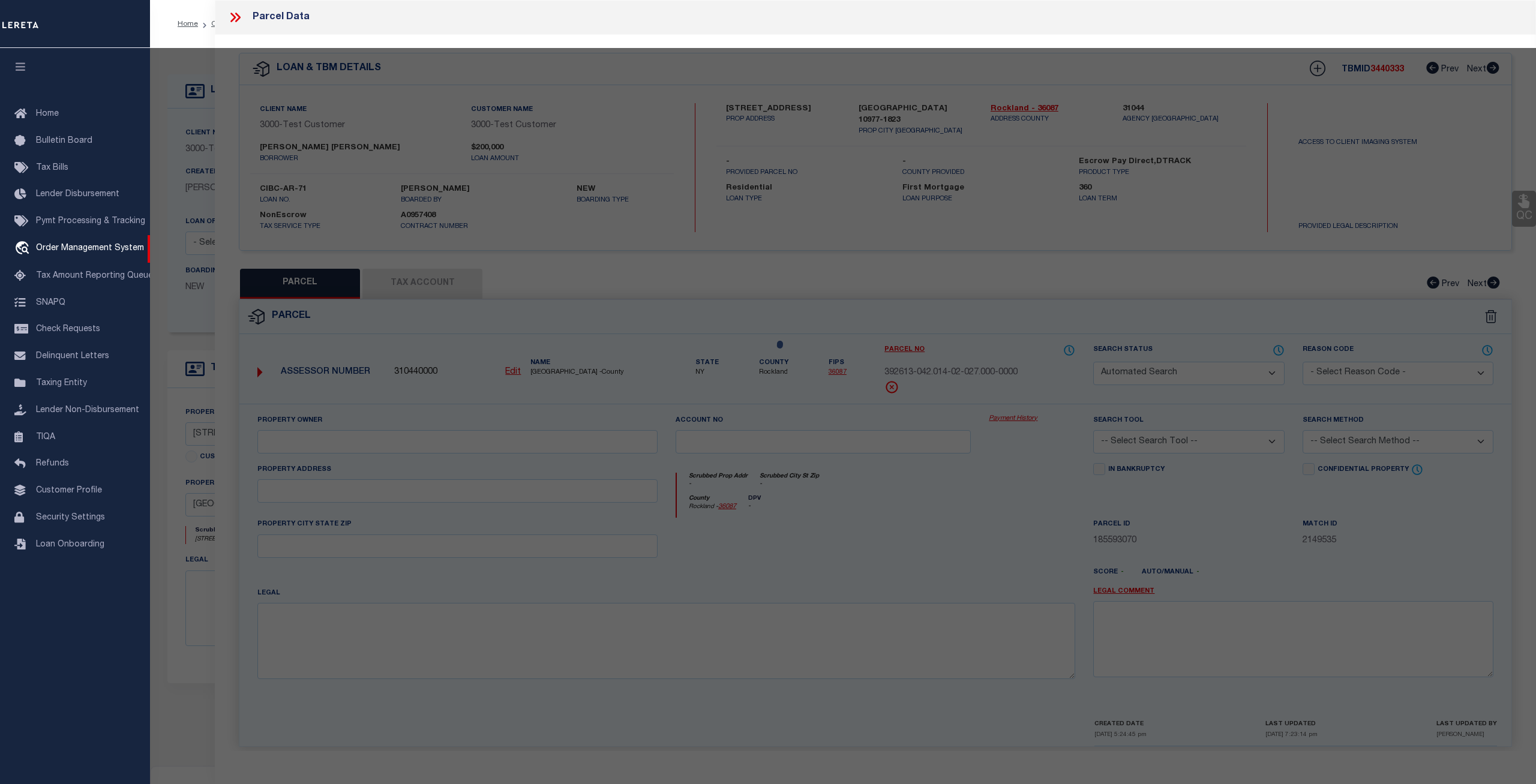
type input "277 HEMPSTEAD RD"
type input "SPRING VALLEY, NY 10977"
type textarea "LOT:27.000 BLK:2 SEC:42.14 DIST:392613 CITY/MUNI/TWP:[GEOGRAPHIC_DATA]"
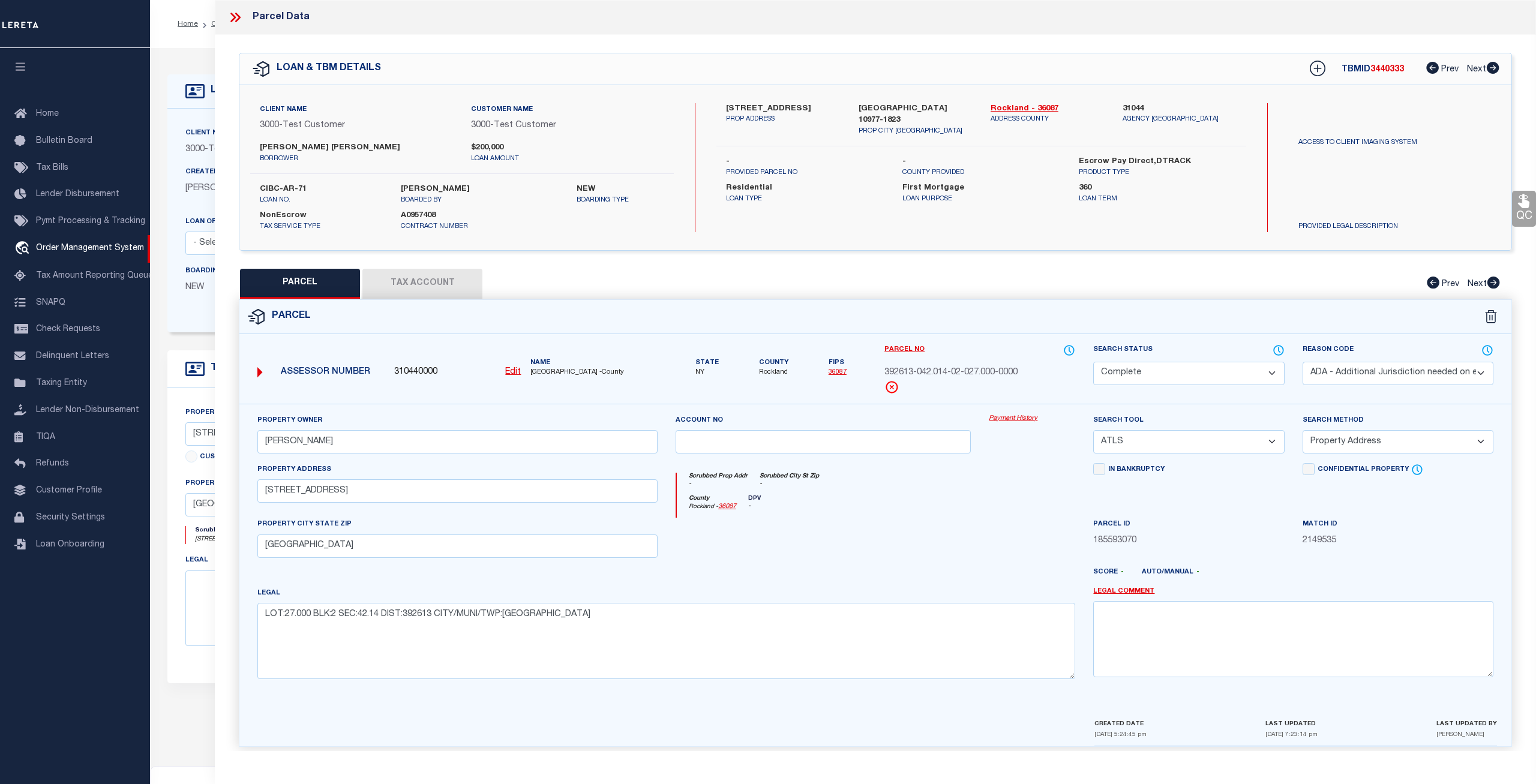
click at [1008, 422] on link "Payment History" at bounding box center [1032, 419] width 86 height 10
click at [233, 20] on icon at bounding box center [234, 17] width 5 height 10
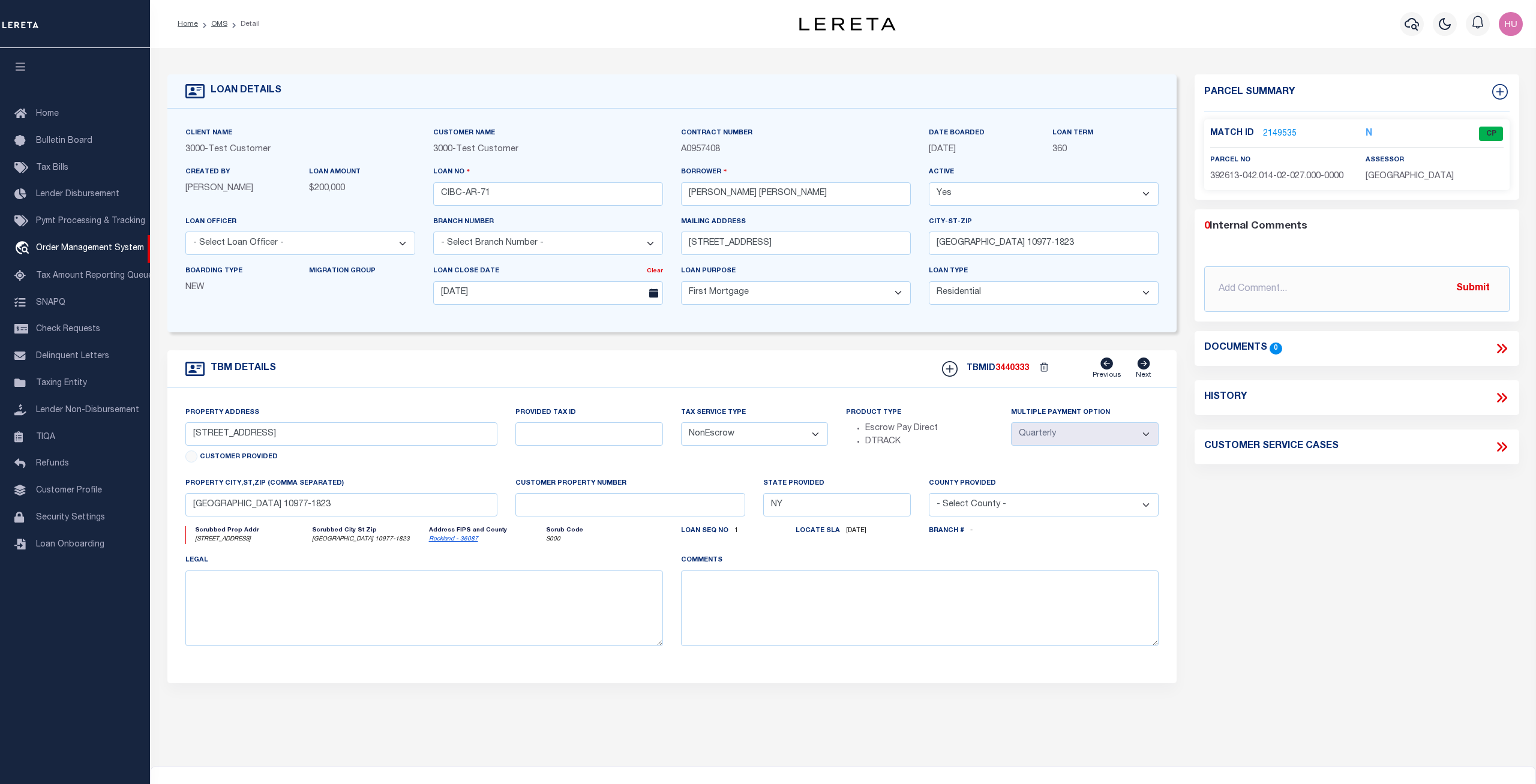
drag, startPoint x: 972, startPoint y: 151, endPoint x: 924, endPoint y: 145, distance: 48.4
click at [924, 145] on div "DATE BOARDED 06/06/2025" at bounding box center [982, 146] width 124 height 39
click at [1290, 131] on link "2149535" at bounding box center [1279, 134] width 34 height 13
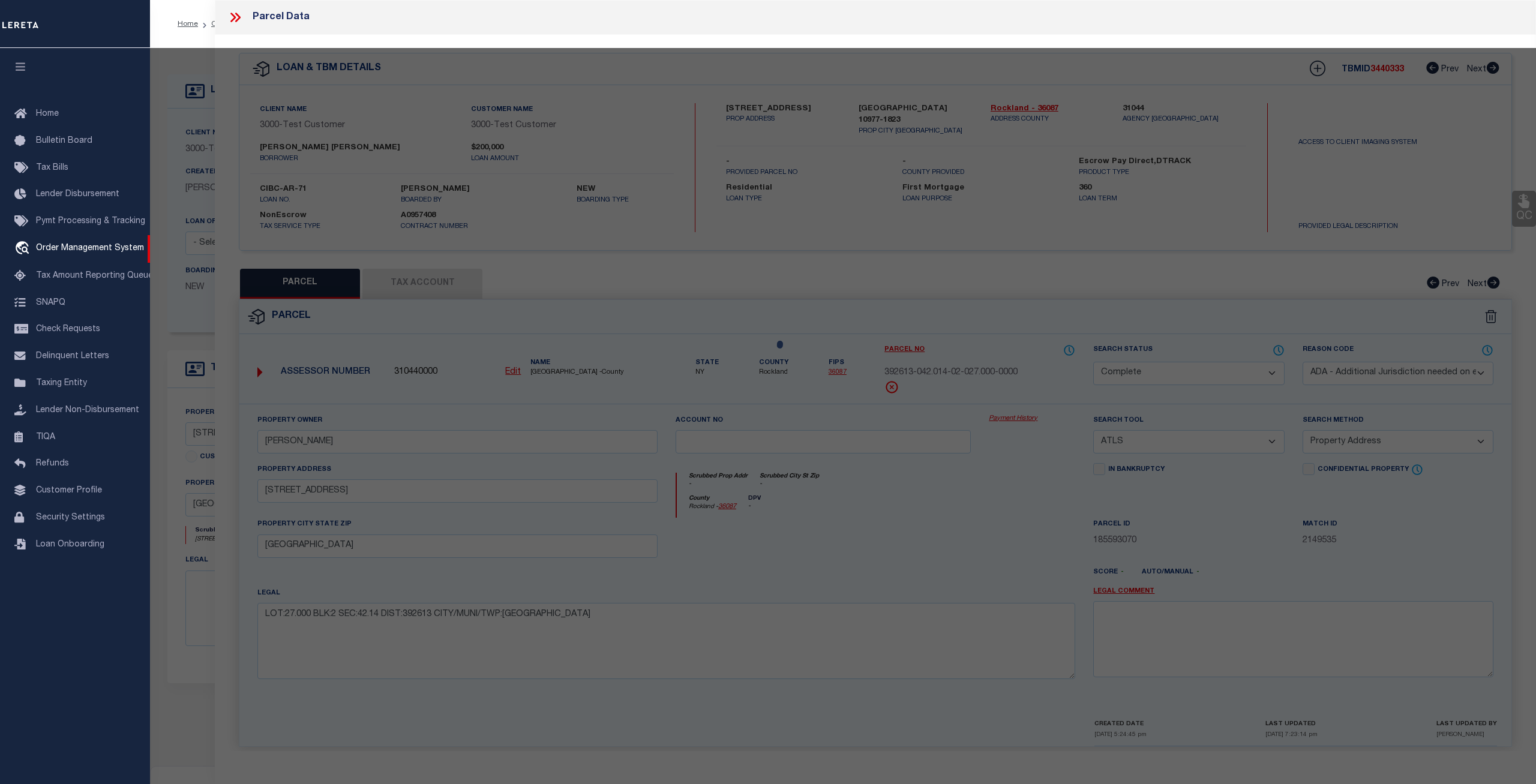
select select "AS"
select select
checkbox input "false"
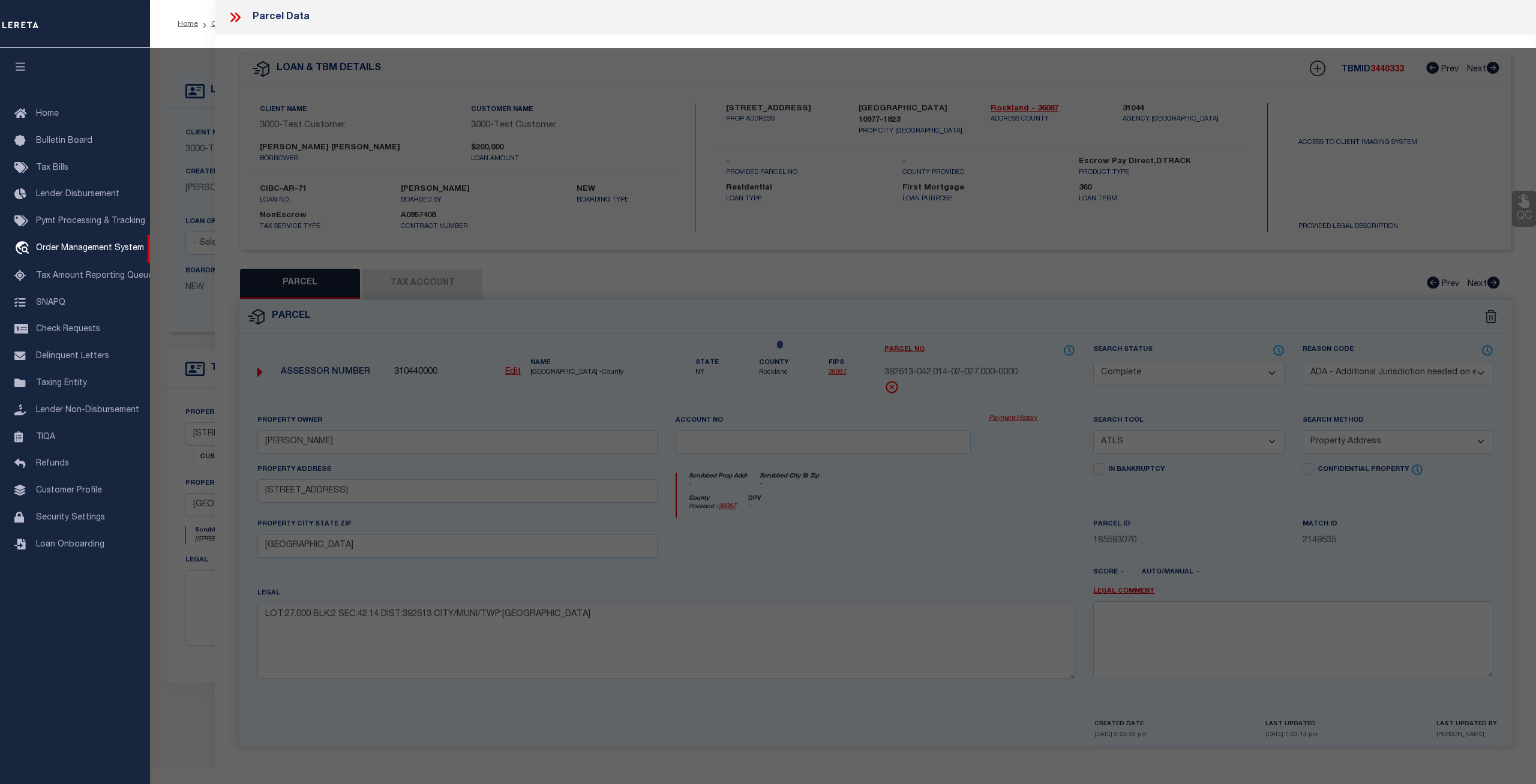
checkbox input "false"
select select "CP"
select select "ADA"
type input "MADHUSUDHANAN,GEETHIKA"
select select "ATL"
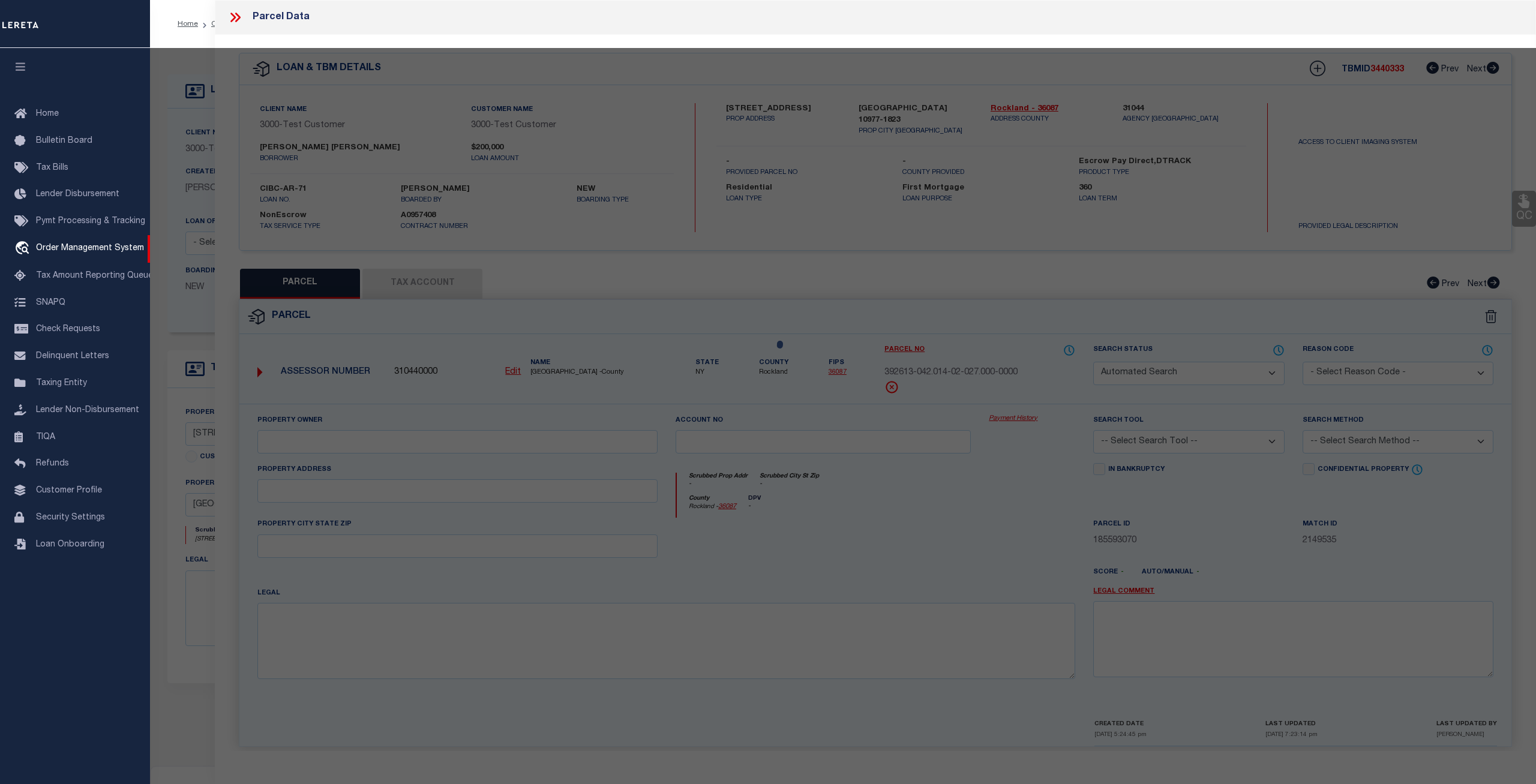
select select "ADD"
type input "277 HEMPSTEAD RD"
type input "SPRING VALLEY, NY 10977"
type textarea "LOT:27.000 BLK:2 SEC:42.14 DIST:392613 CITY/MUNI/TWP:[GEOGRAPHIC_DATA]"
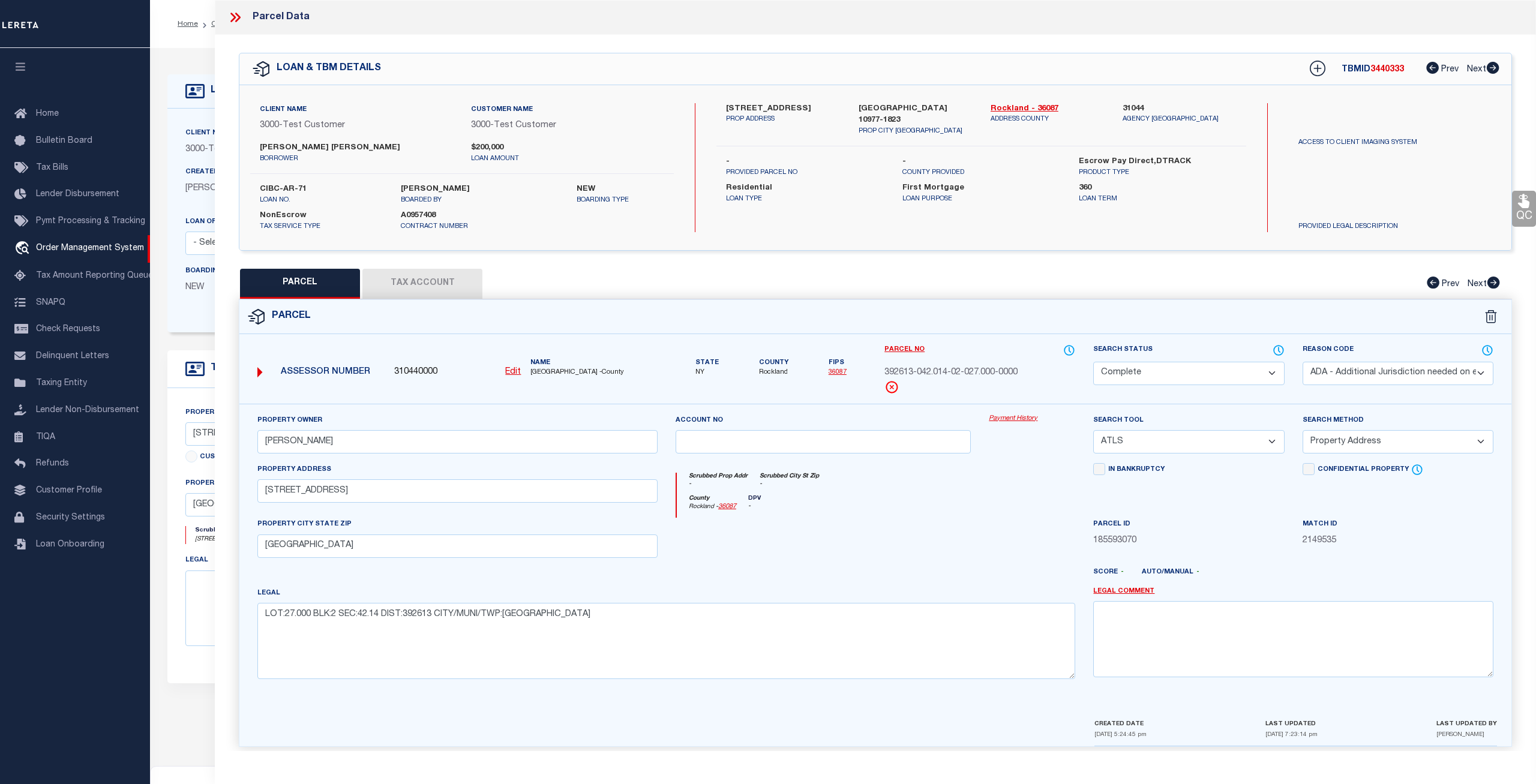
click at [232, 18] on icon at bounding box center [235, 17] width 15 height 15
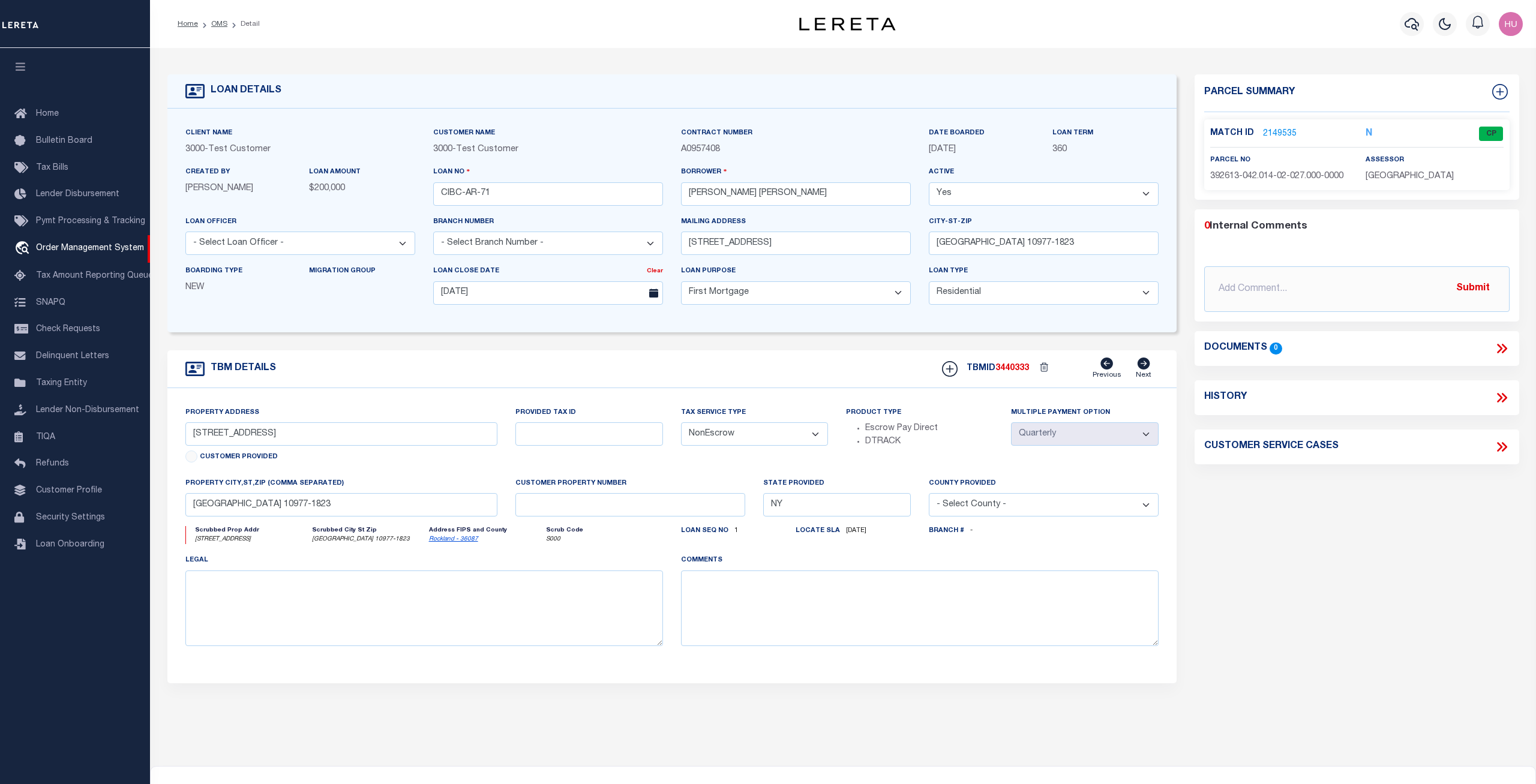
click at [1272, 133] on link "2149535" at bounding box center [1279, 134] width 34 height 13
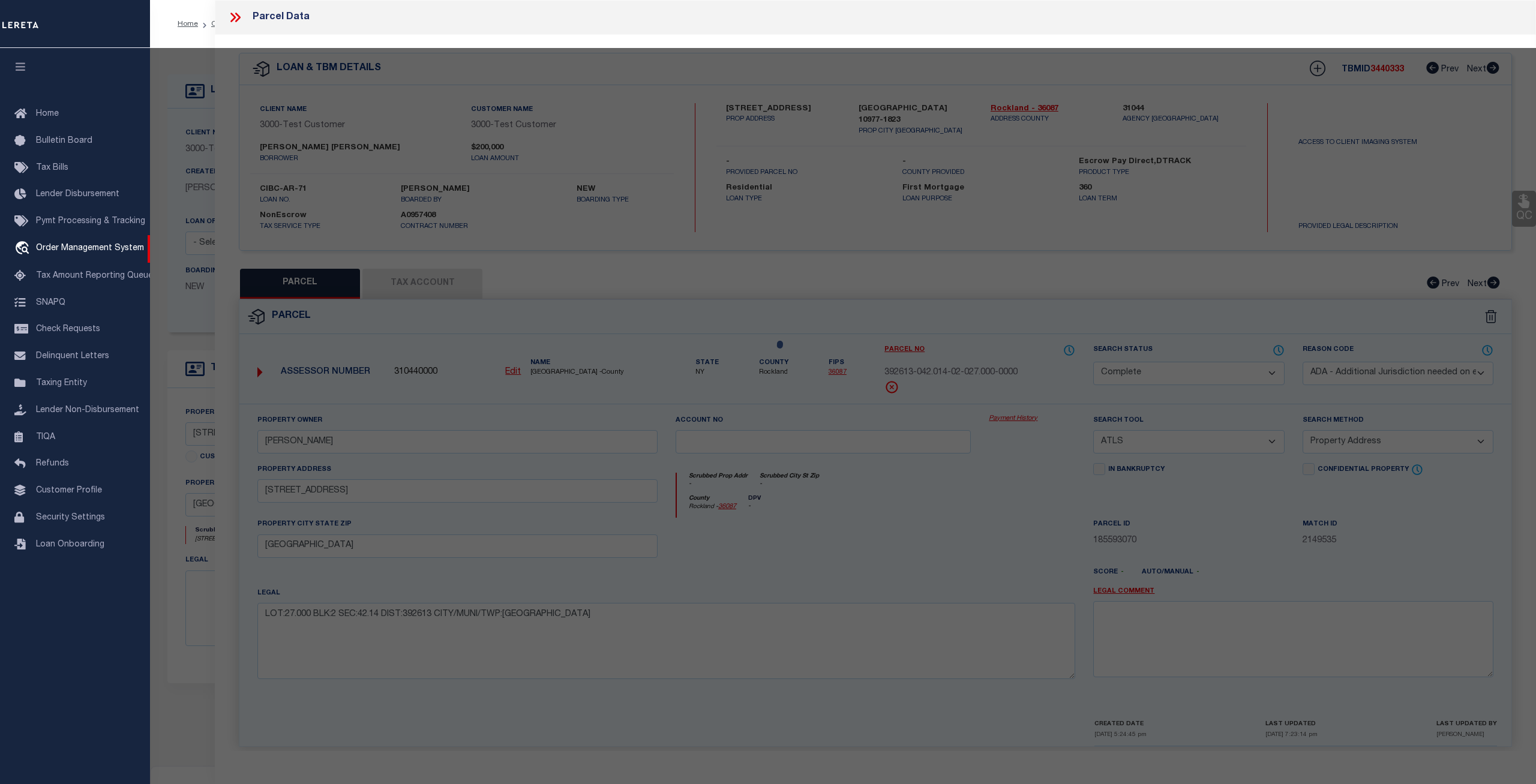
select select "AS"
select select
checkbox input "false"
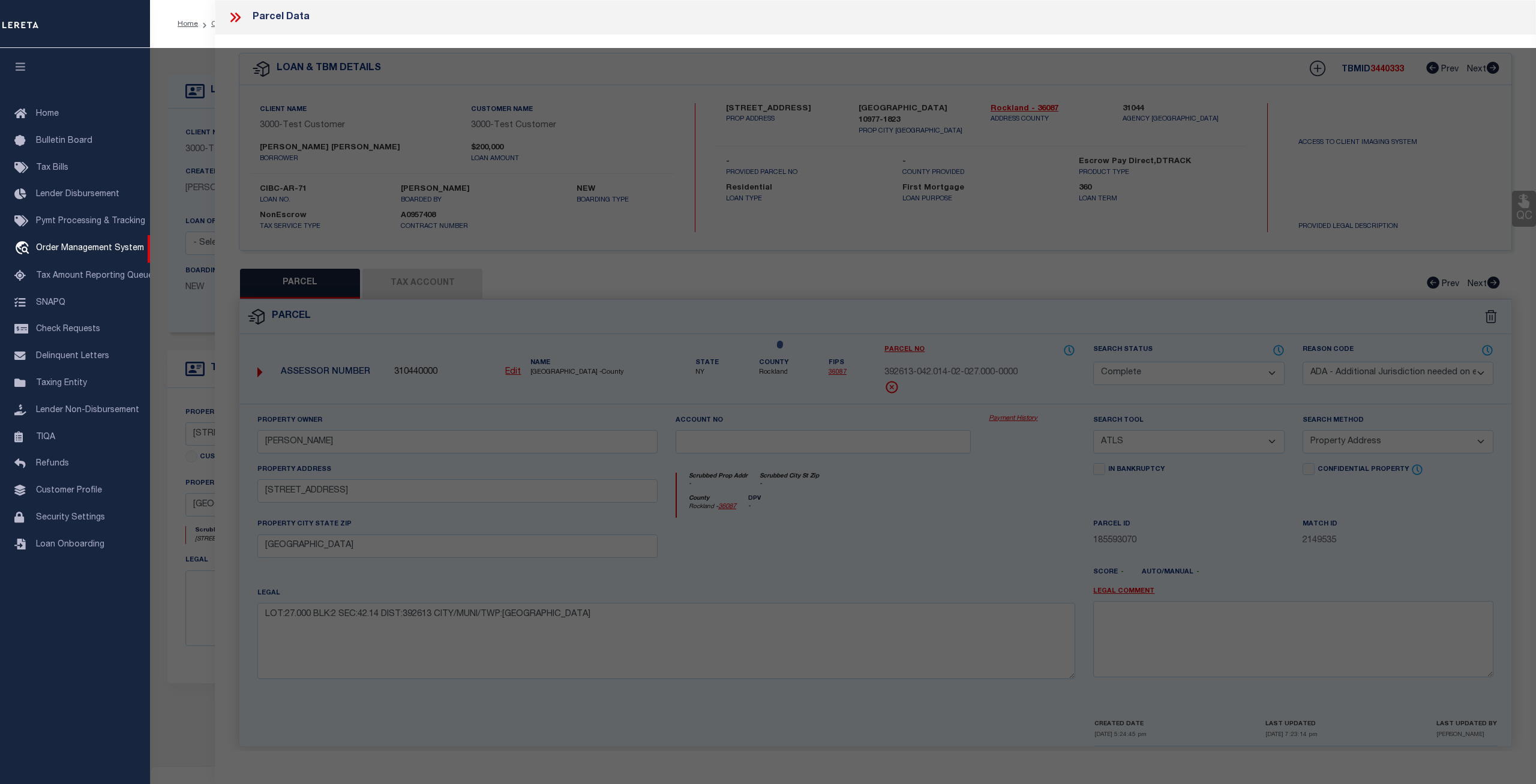
checkbox input "false"
select select "CP"
select select "ADA"
type input "MADHUSUDHANAN,GEETHIKA"
select select "ATL"
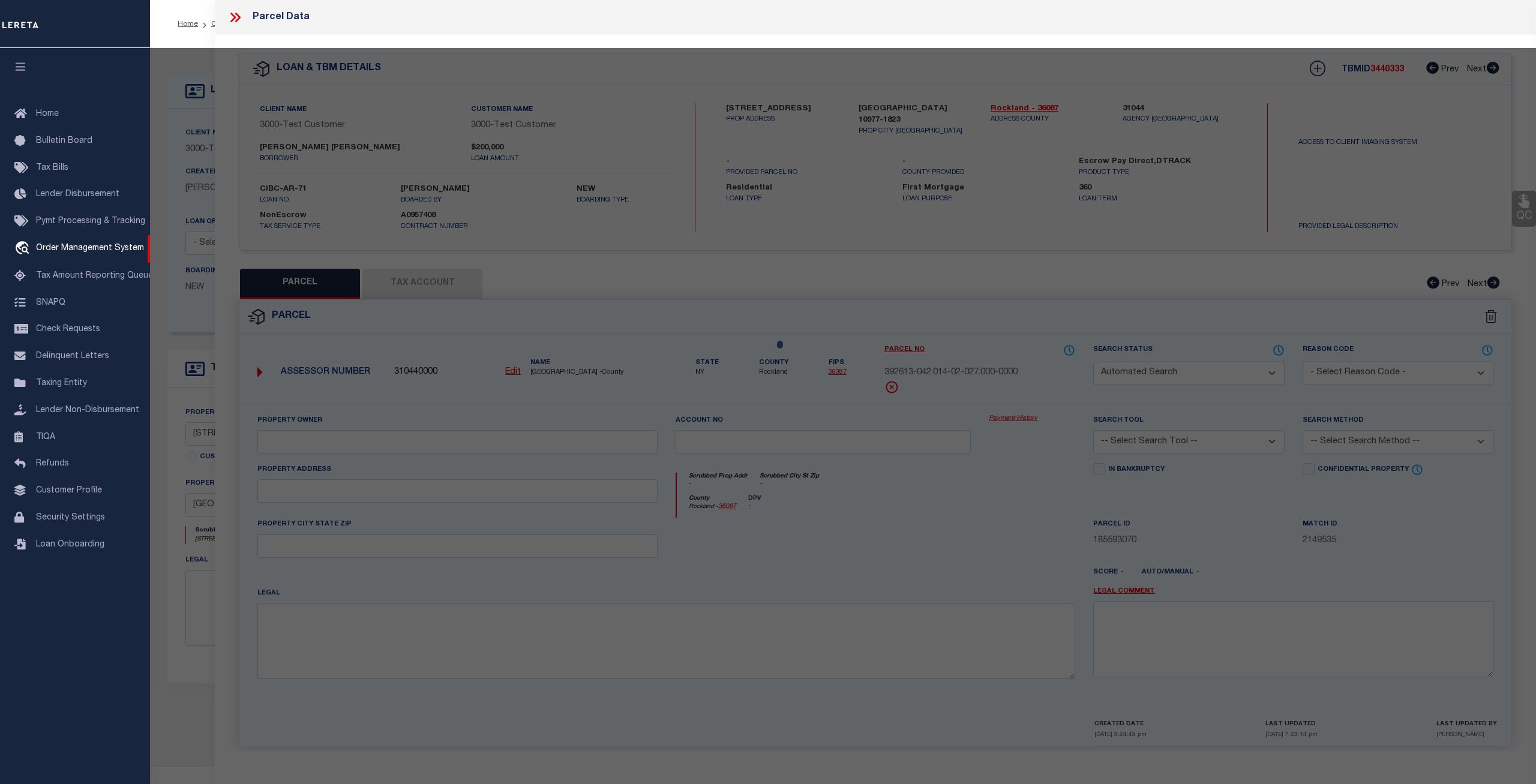
select select "ADD"
type input "277 HEMPSTEAD RD"
type input "SPRING VALLEY, NY 10977"
type textarea "LOT:27.000 BLK:2 SEC:42.14 DIST:392613 CITY/MUNI/TWP:[GEOGRAPHIC_DATA]"
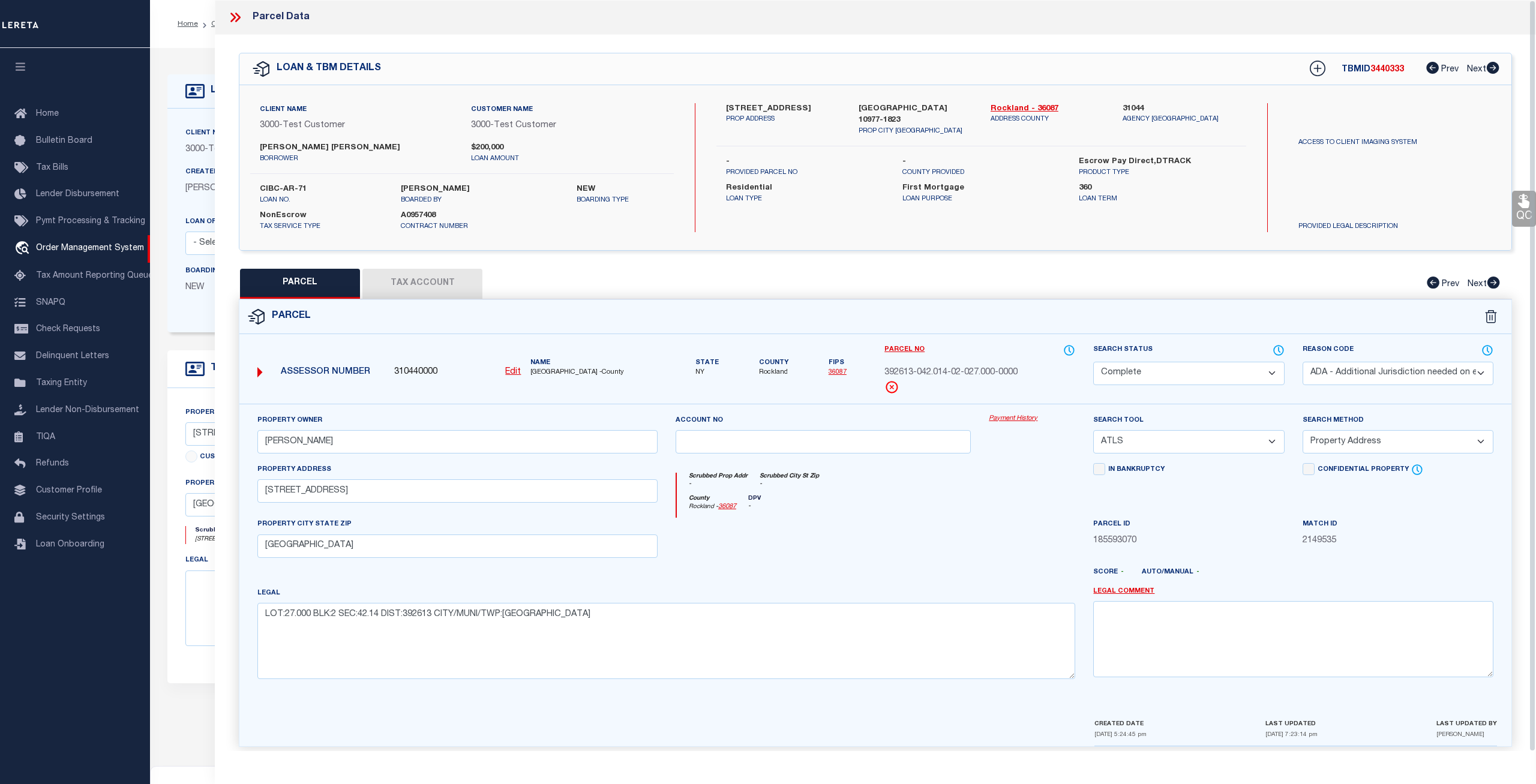
click at [1018, 417] on link "Payment History" at bounding box center [1032, 419] width 86 height 10
click at [233, 17] on icon at bounding box center [235, 17] width 15 height 15
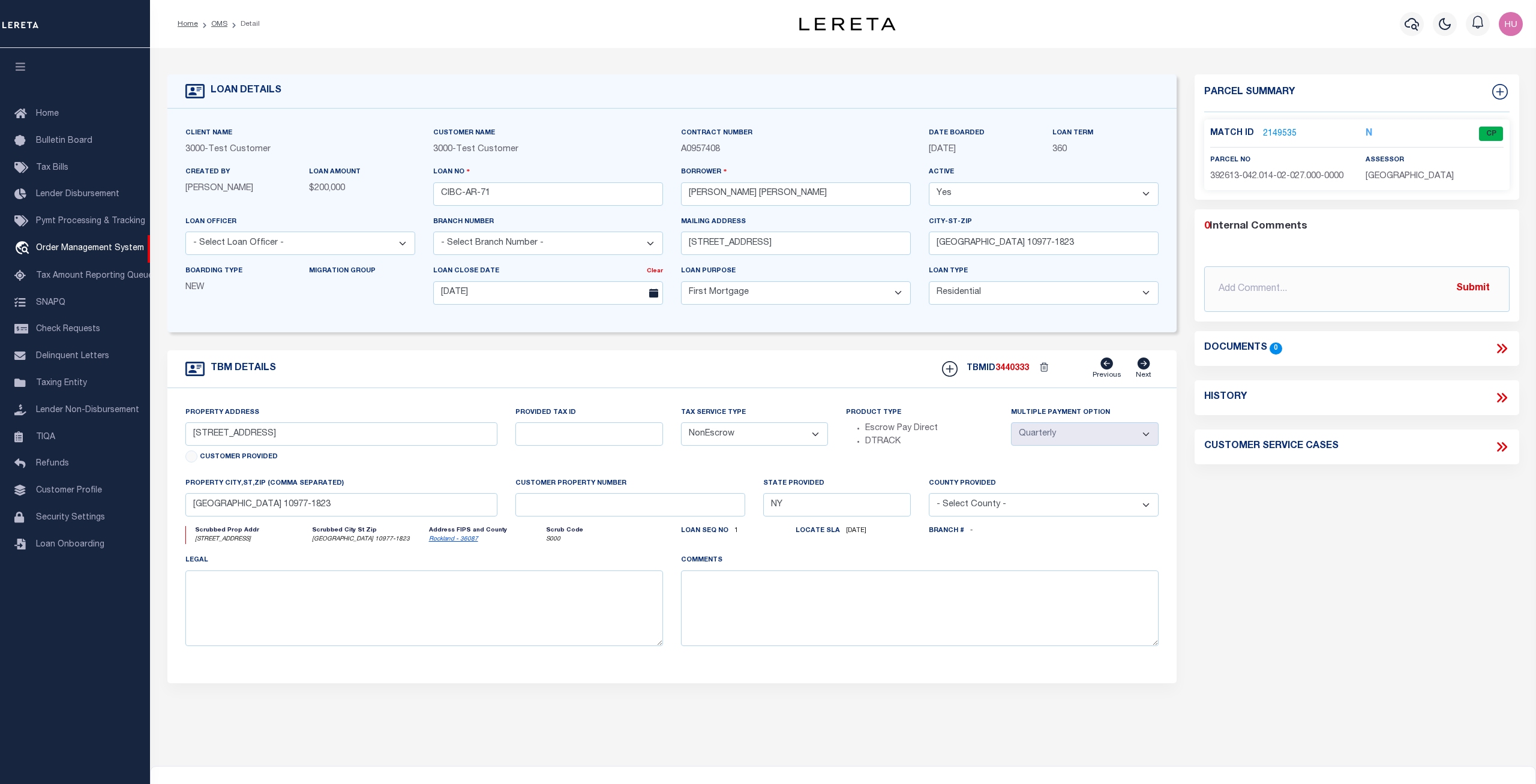
click at [1292, 132] on link "2149535" at bounding box center [1279, 134] width 34 height 13
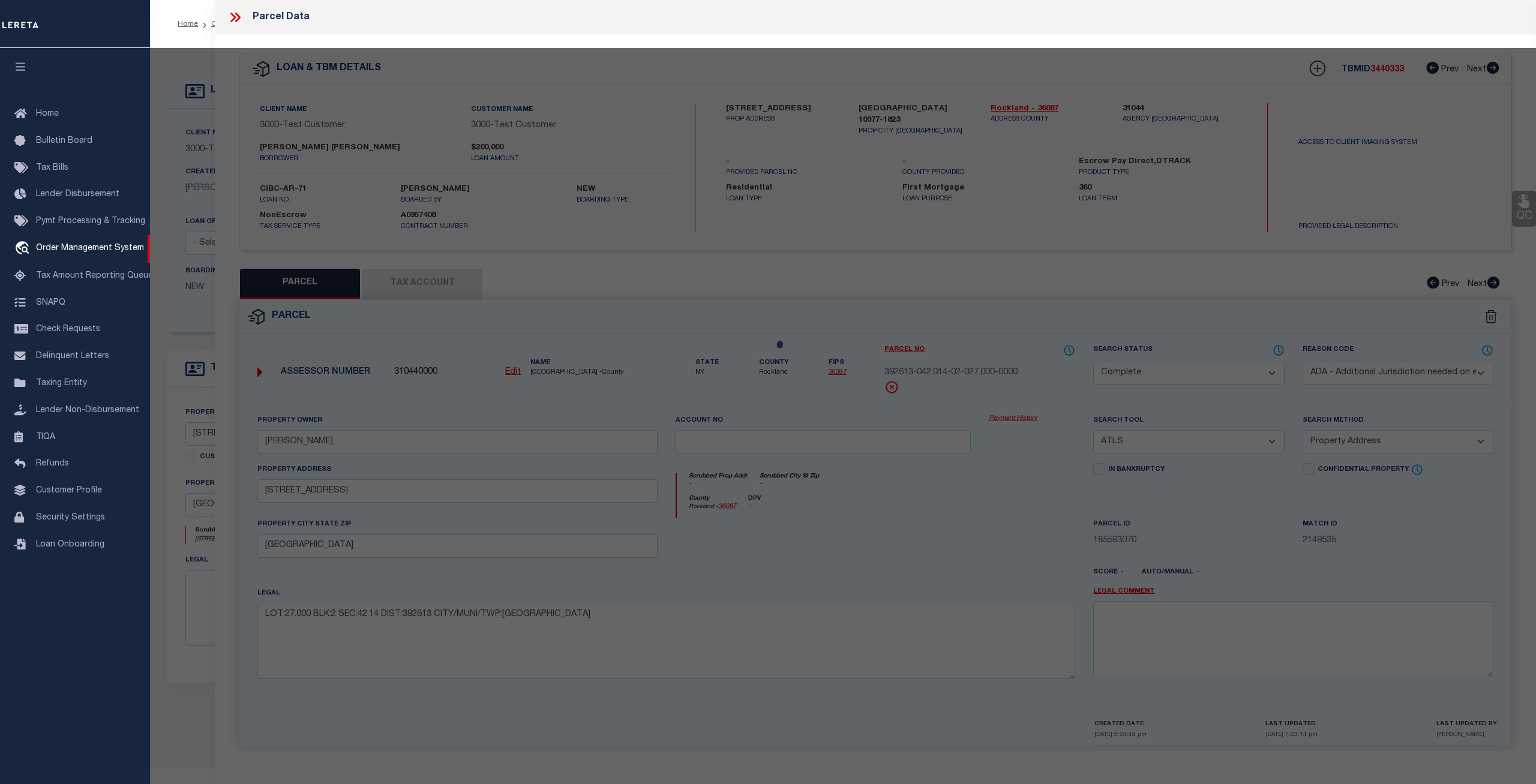
select select "AS"
select select
checkbox input "false"
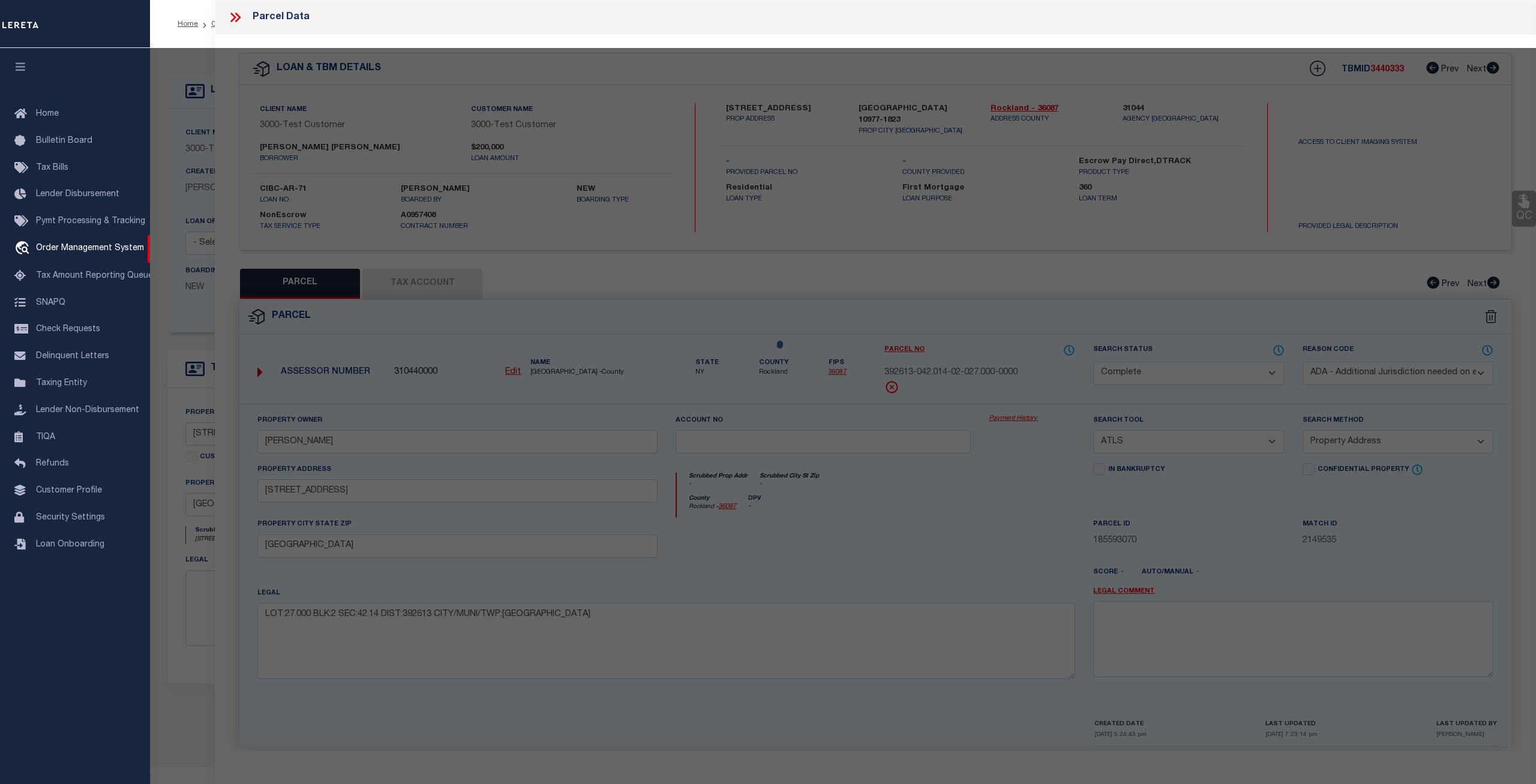
checkbox input "false"
select select "CP"
select select "ADA"
type input "MADHUSUDHANAN,GEETHIKA"
select select "ATL"
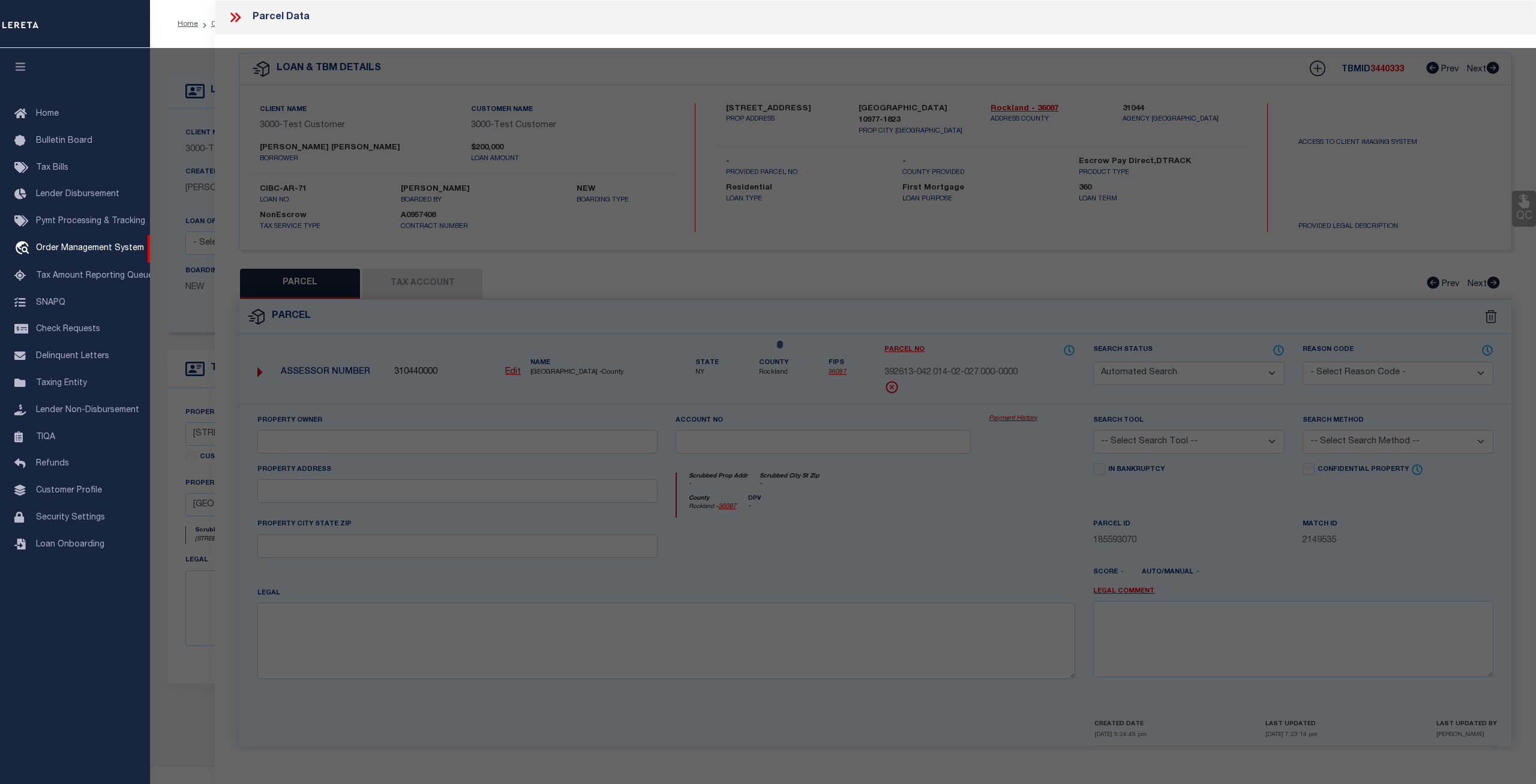
select select "ADD"
type input "277 HEMPSTEAD RD"
type input "SPRING VALLEY, NY 10977"
type textarea "LOT:27.000 BLK:2 SEC:42.14 DIST:392613 CITY/MUNI/TWP:[GEOGRAPHIC_DATA]"
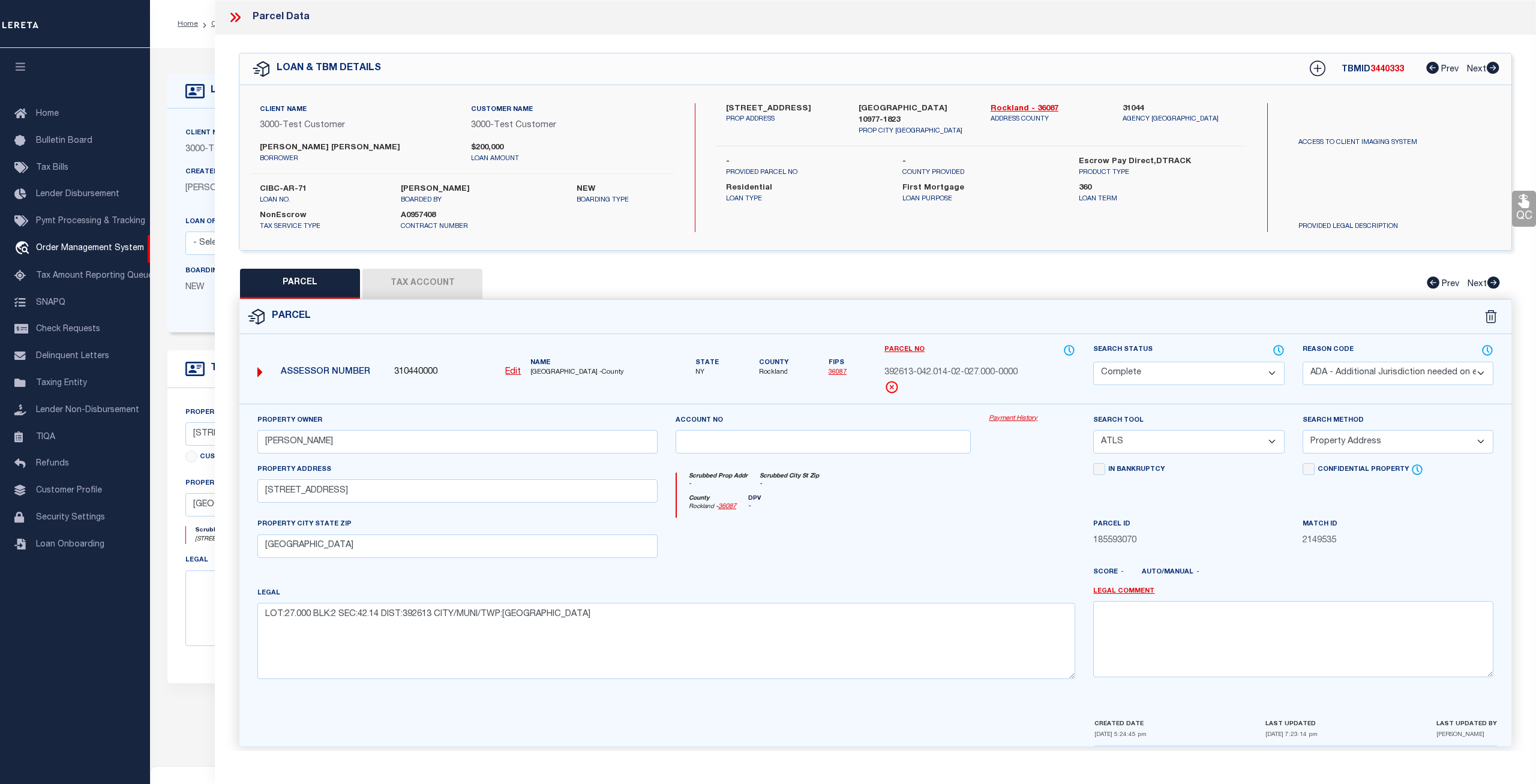
click at [1007, 418] on link "Payment History" at bounding box center [1032, 419] width 86 height 10
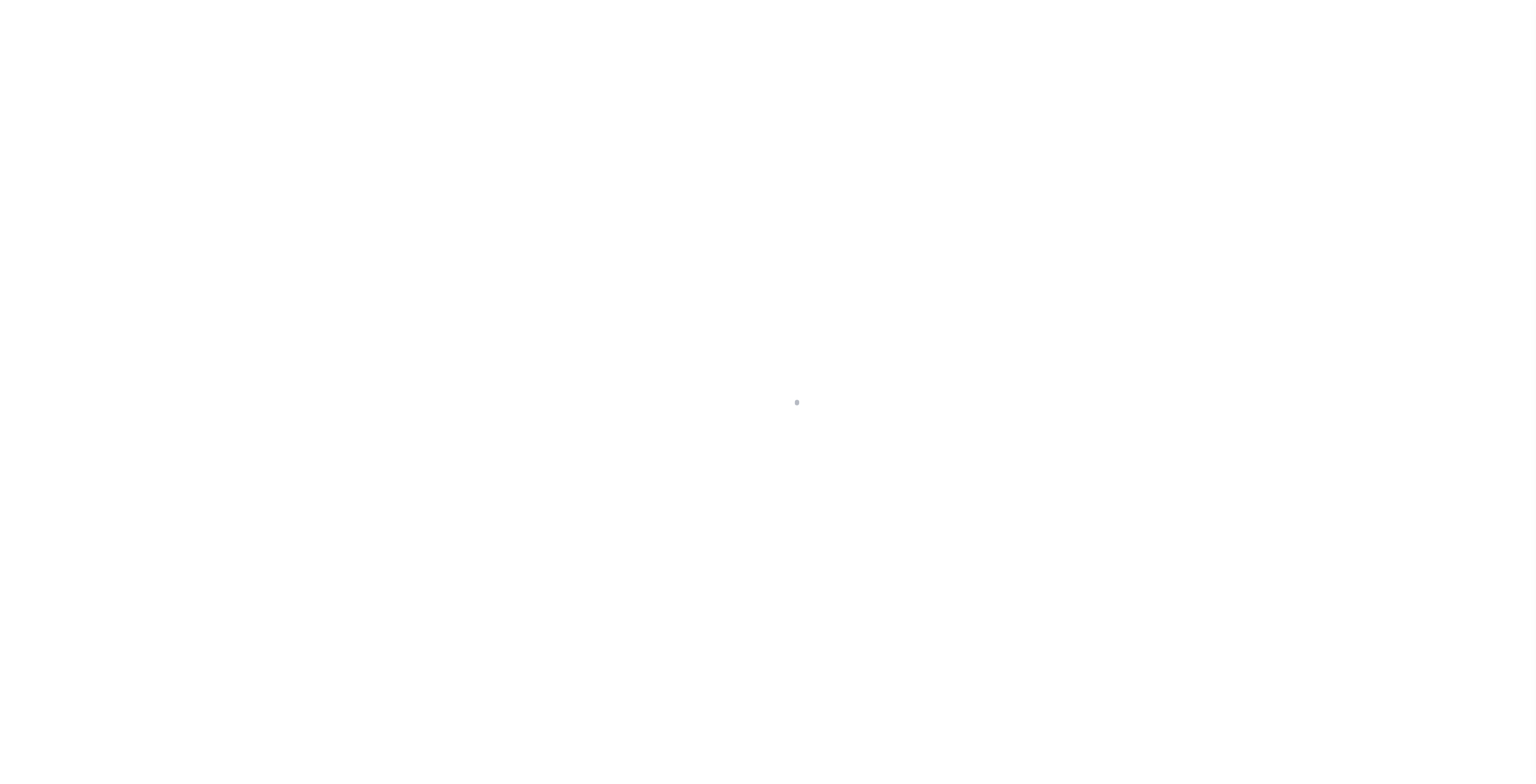
select select
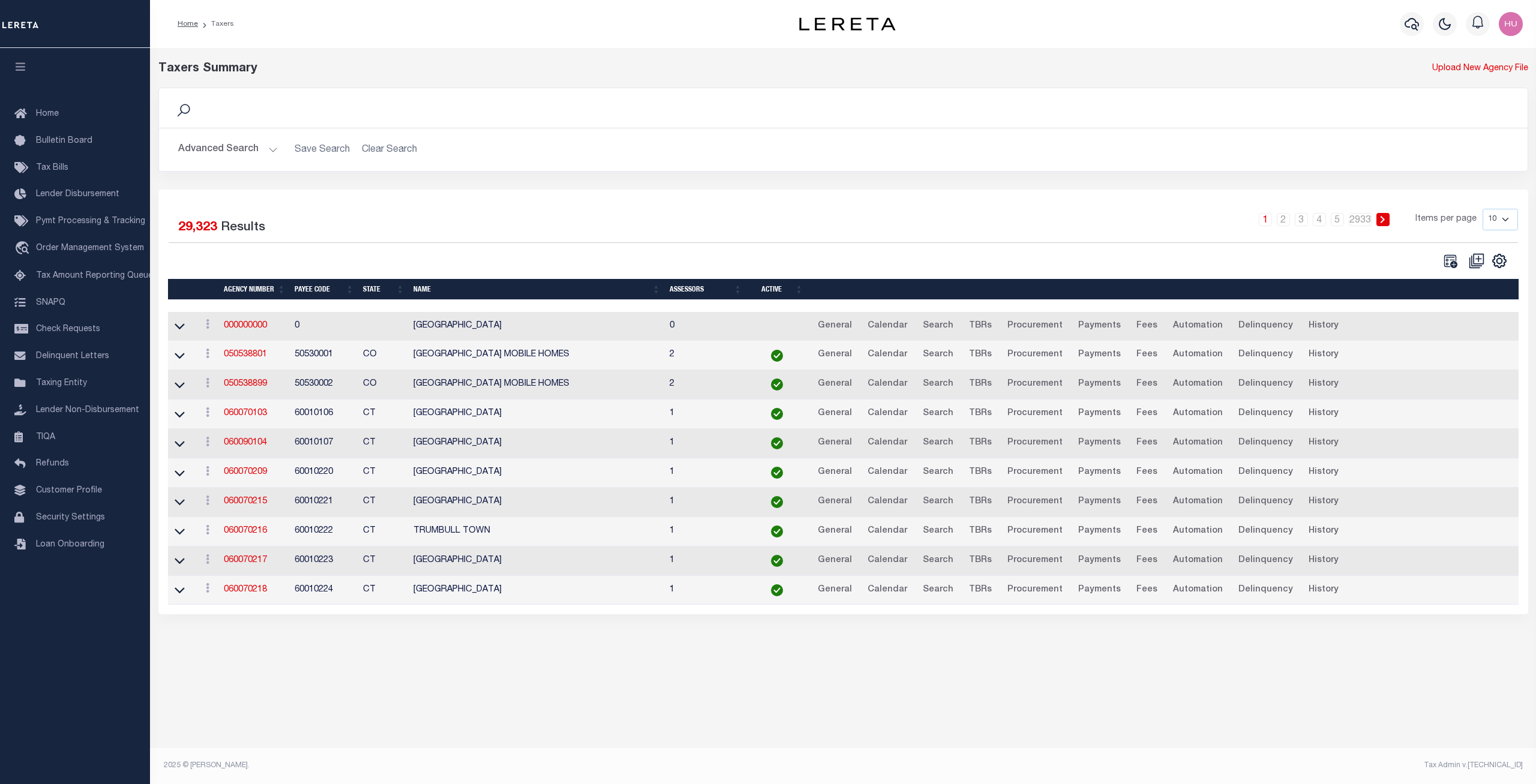
click at [218, 145] on button "Advanced Search" at bounding box center [228, 150] width 100 height 24
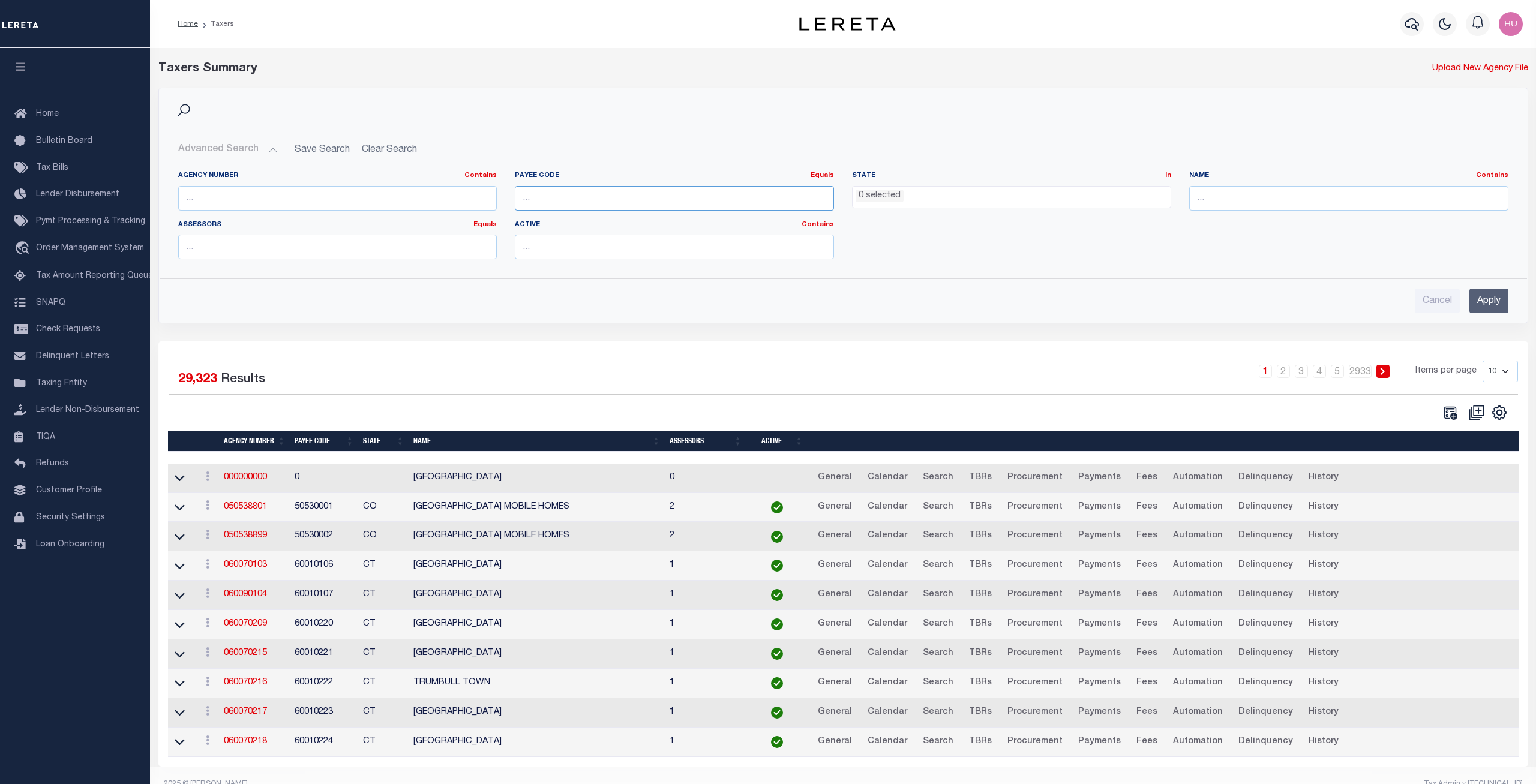
click at [557, 198] on input "number" at bounding box center [674, 198] width 319 height 24
paste input "3608717001"
type input "3608717001"
click at [1480, 303] on input "Apply" at bounding box center [1489, 301] width 39 height 24
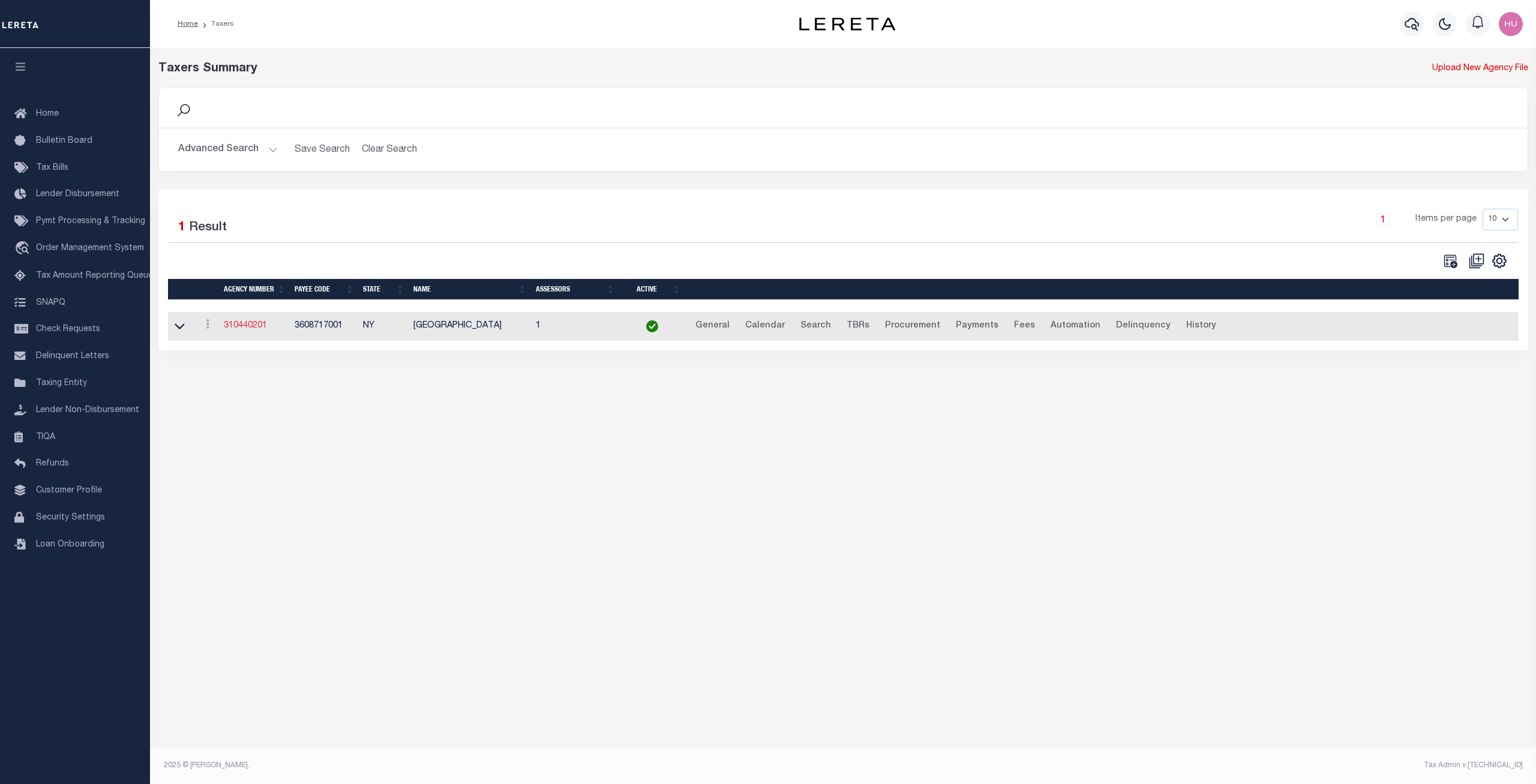
click at [262, 327] on link "310440201" at bounding box center [246, 326] width 44 height 8
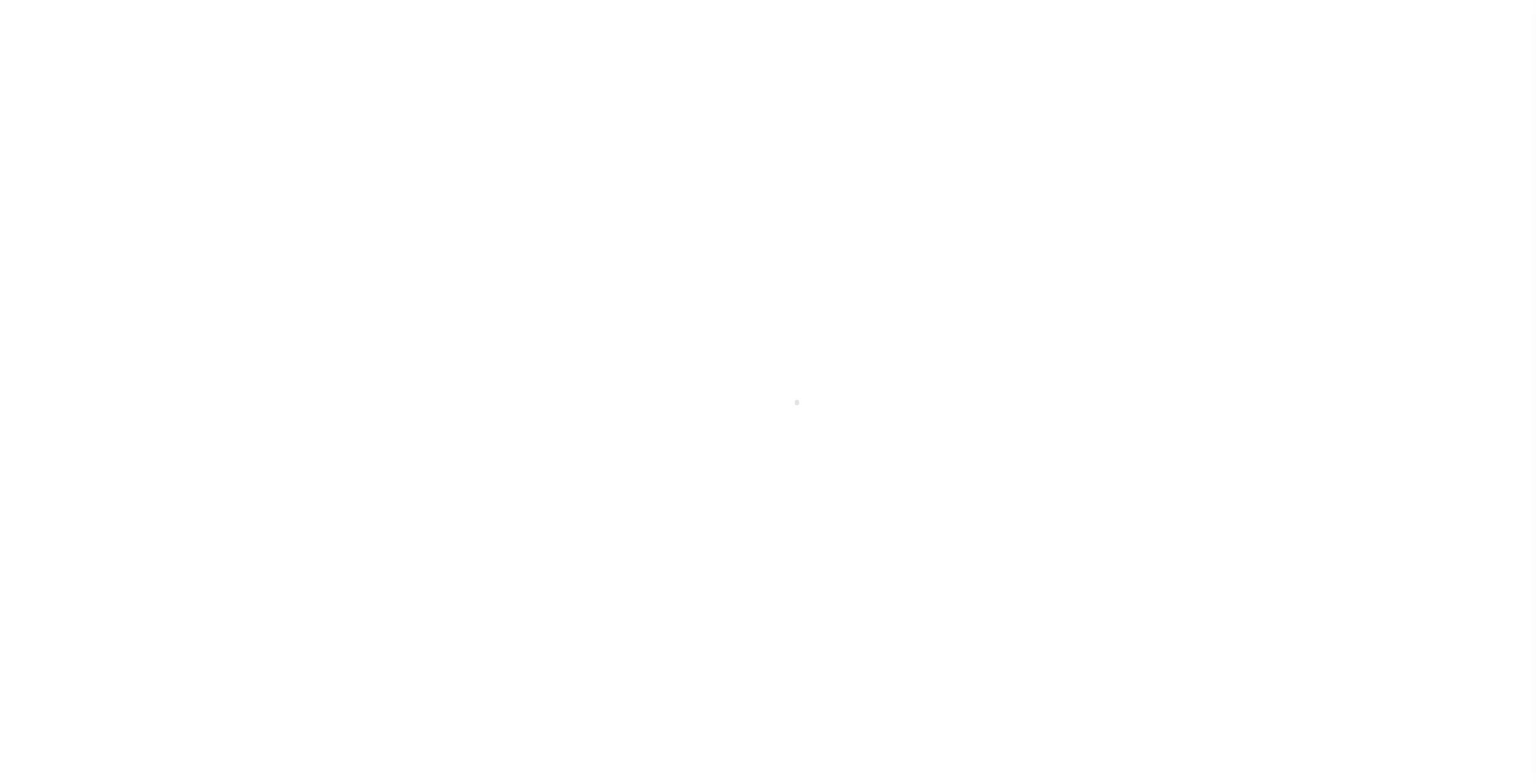
select select
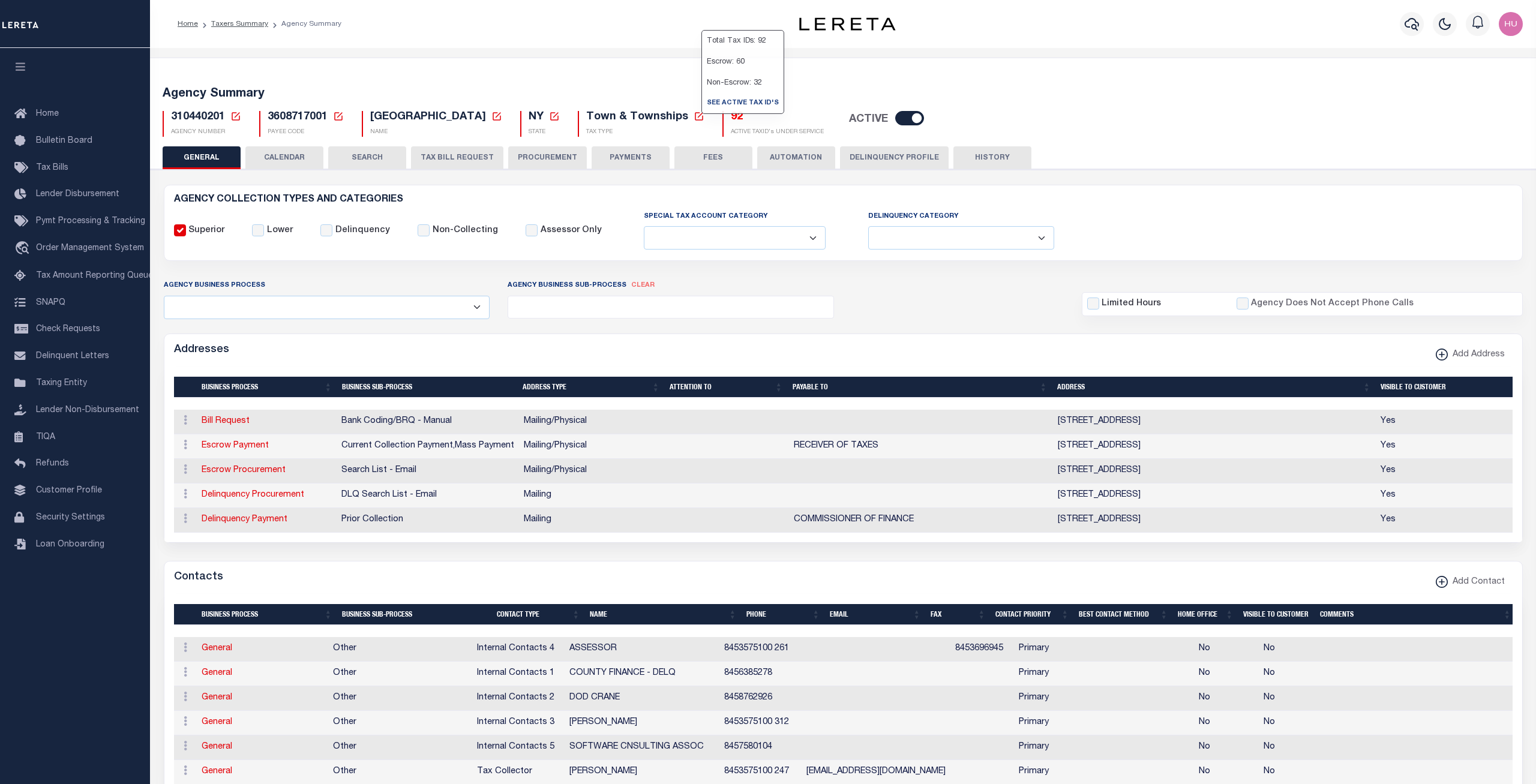
click at [731, 113] on h5 "92" at bounding box center [777, 117] width 93 height 13
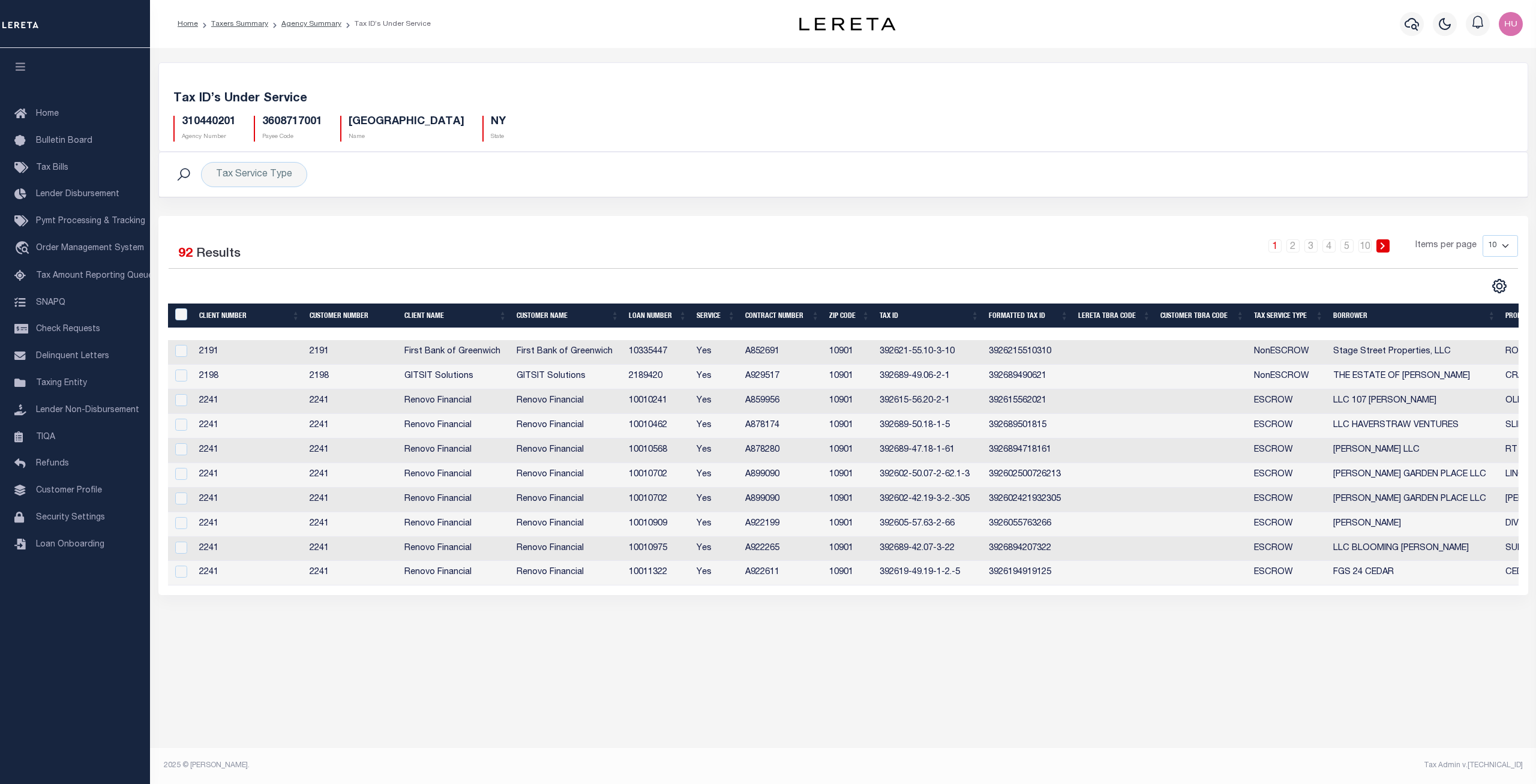
click at [1483, 236] on select "10 25 50 100" at bounding box center [1500, 246] width 35 height 22
select select "100"
click option "100" at bounding box center [0, 0] width 0 height 0
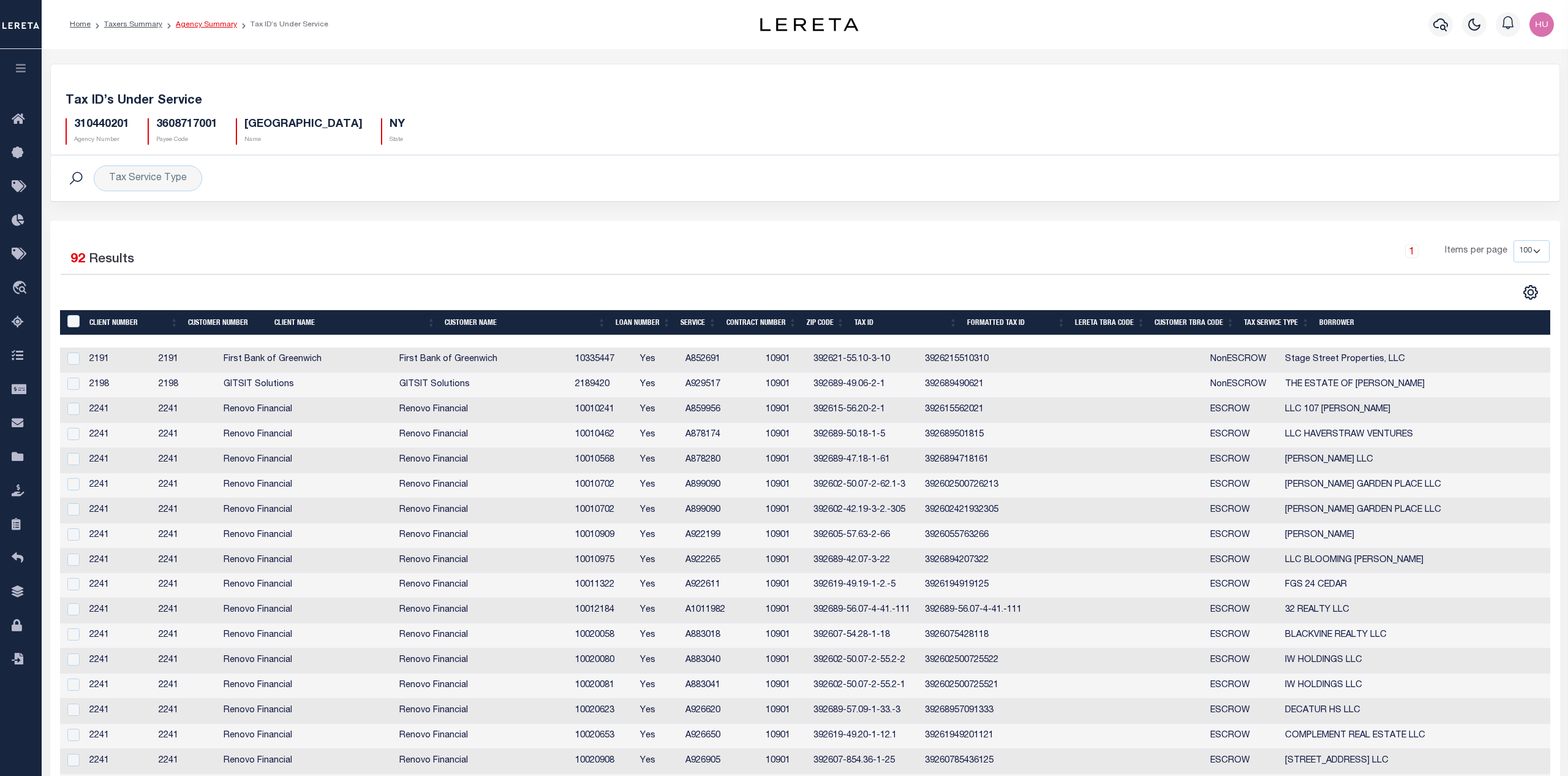
click at [222, 24] on link "Agency Summary" at bounding box center [206, 24] width 61 height 7
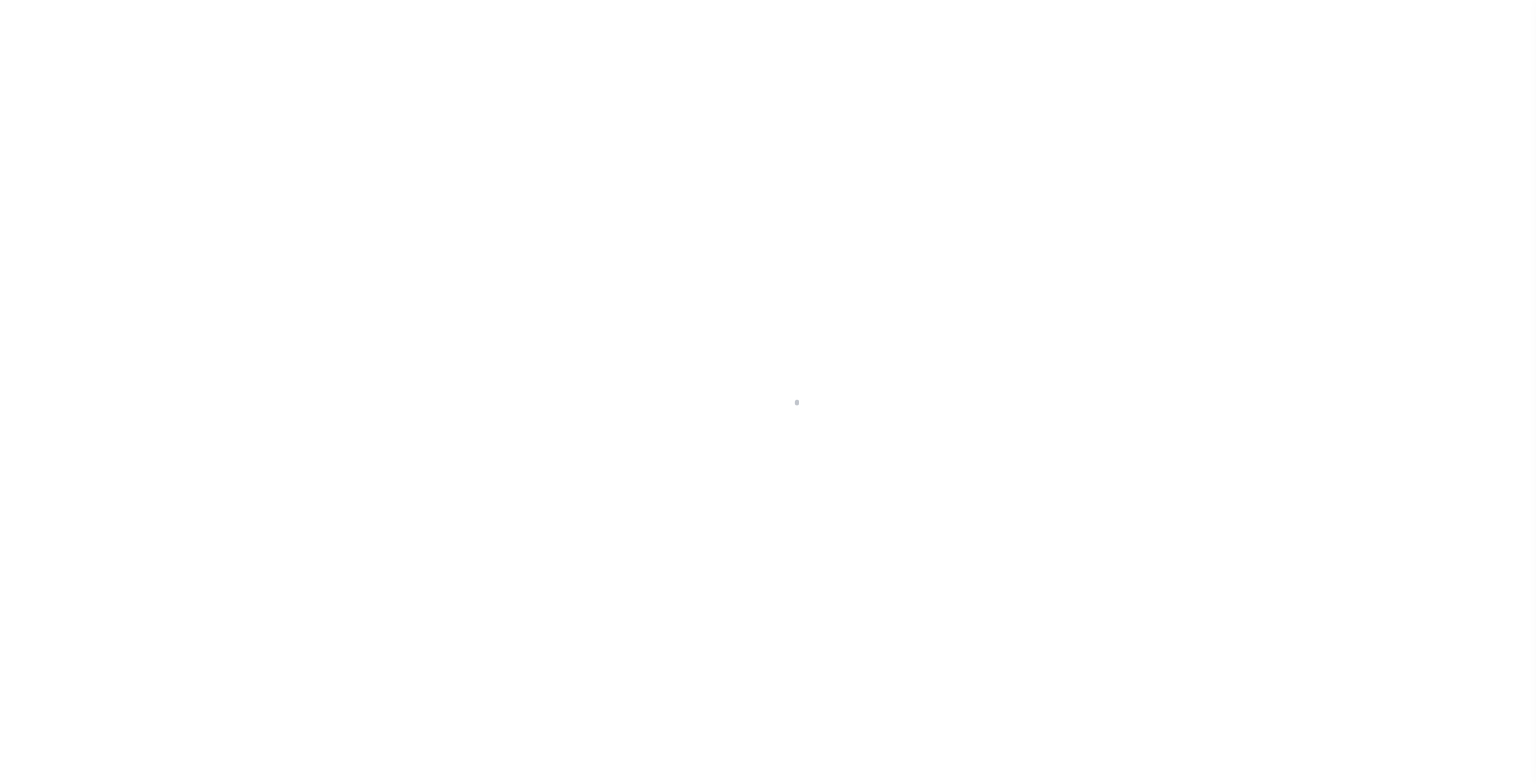
select select "100"
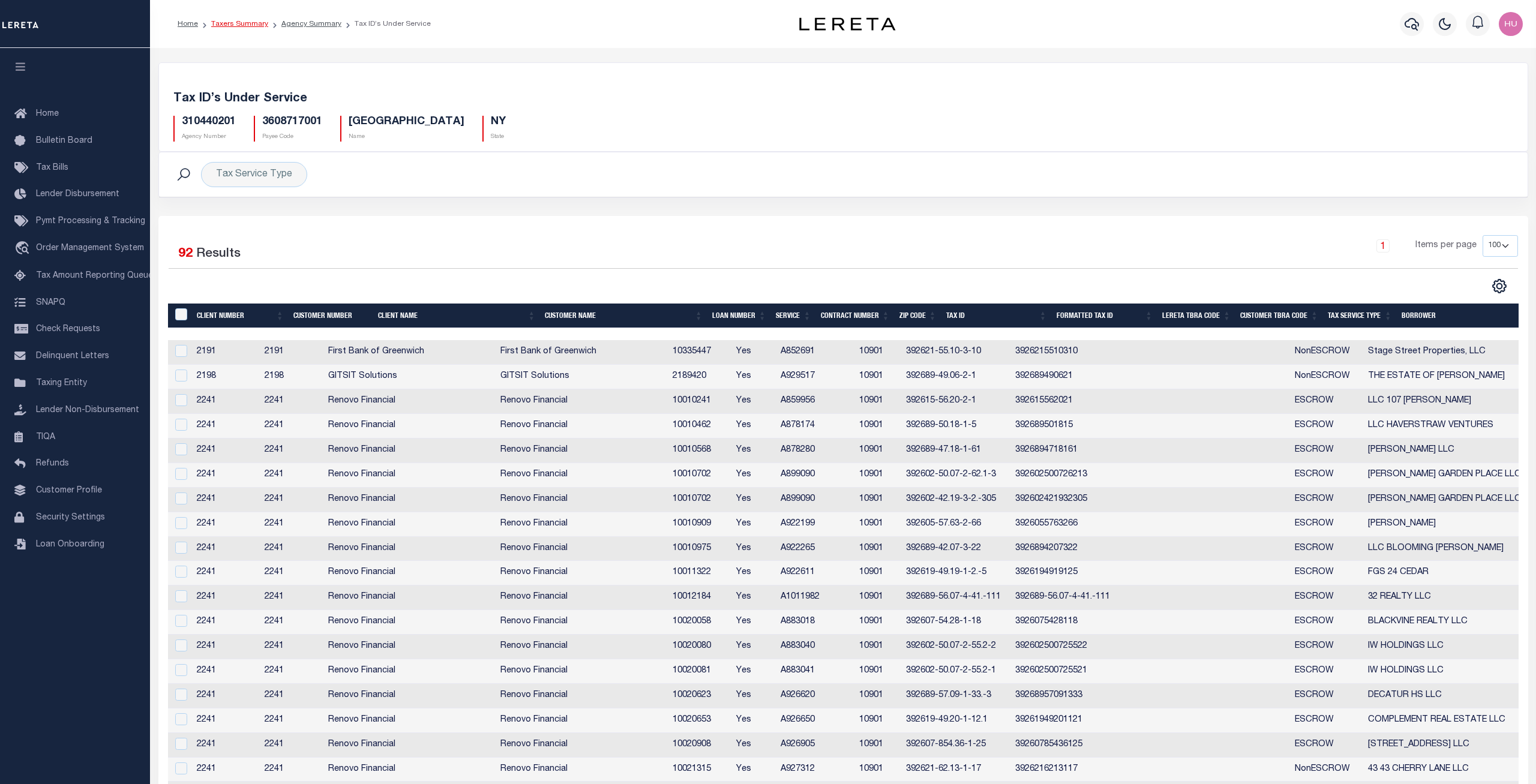
click at [248, 22] on link "Taxers Summary" at bounding box center [239, 24] width 57 height 7
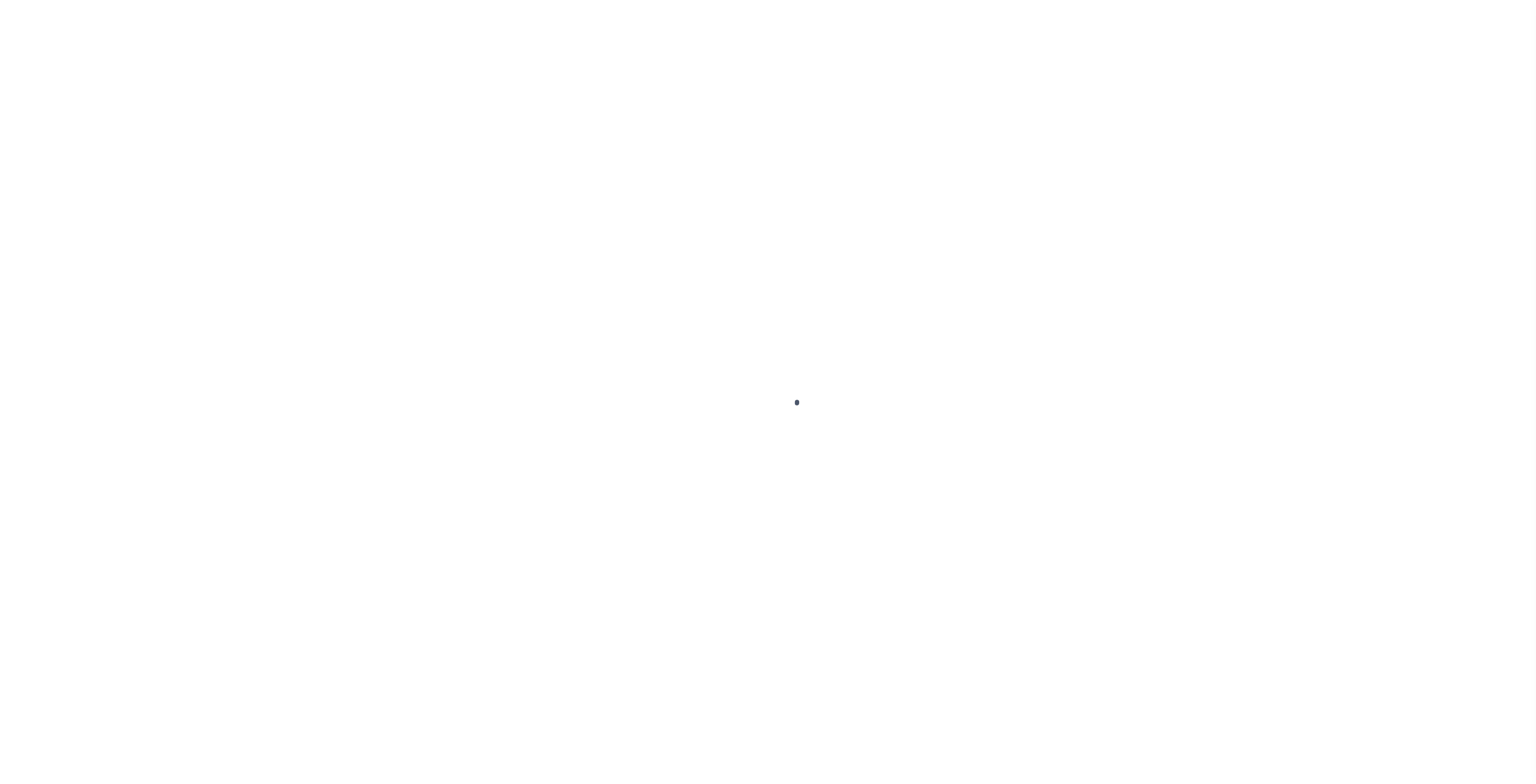
select select "100"
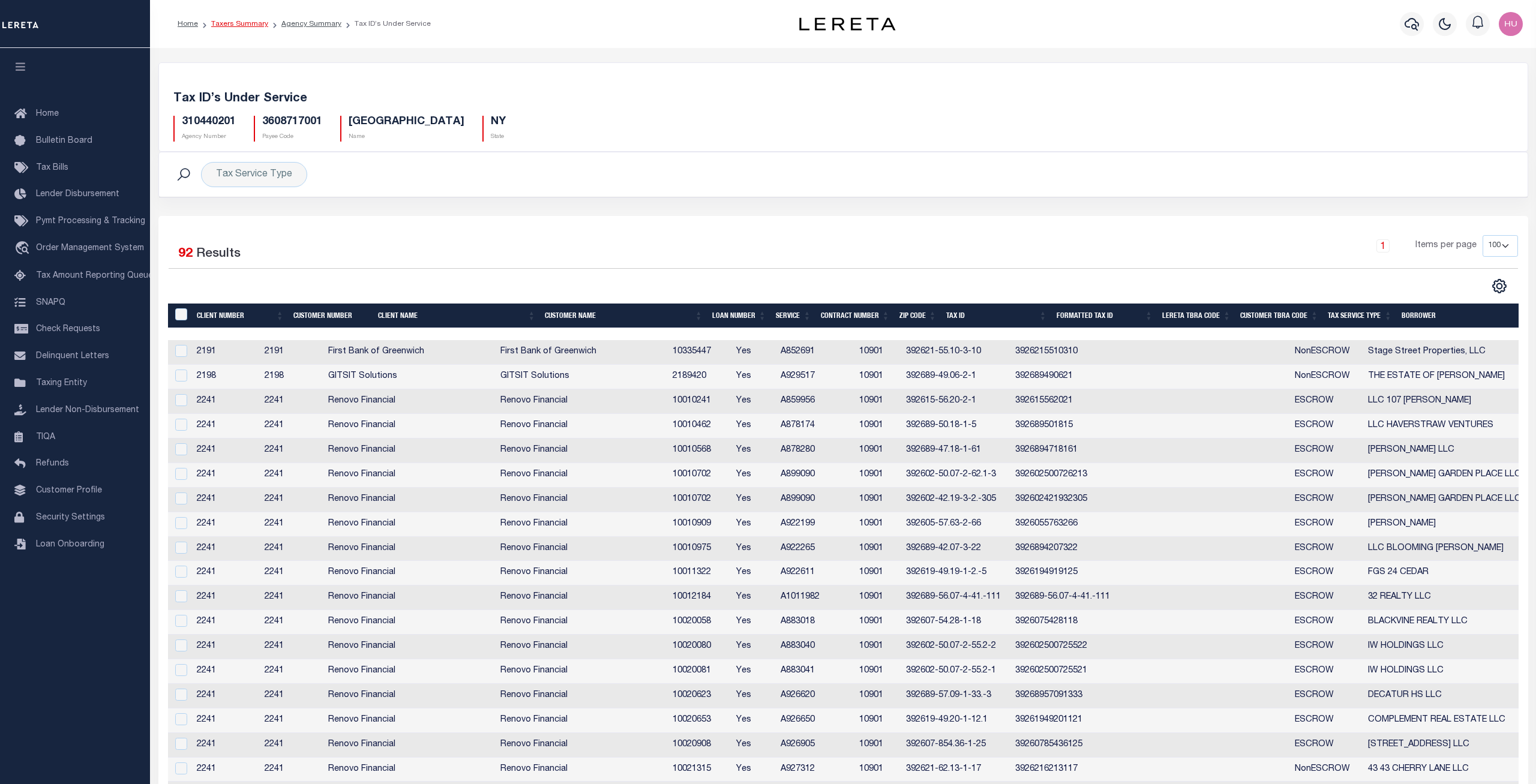
click at [248, 21] on link "Taxers Summary" at bounding box center [239, 24] width 57 height 7
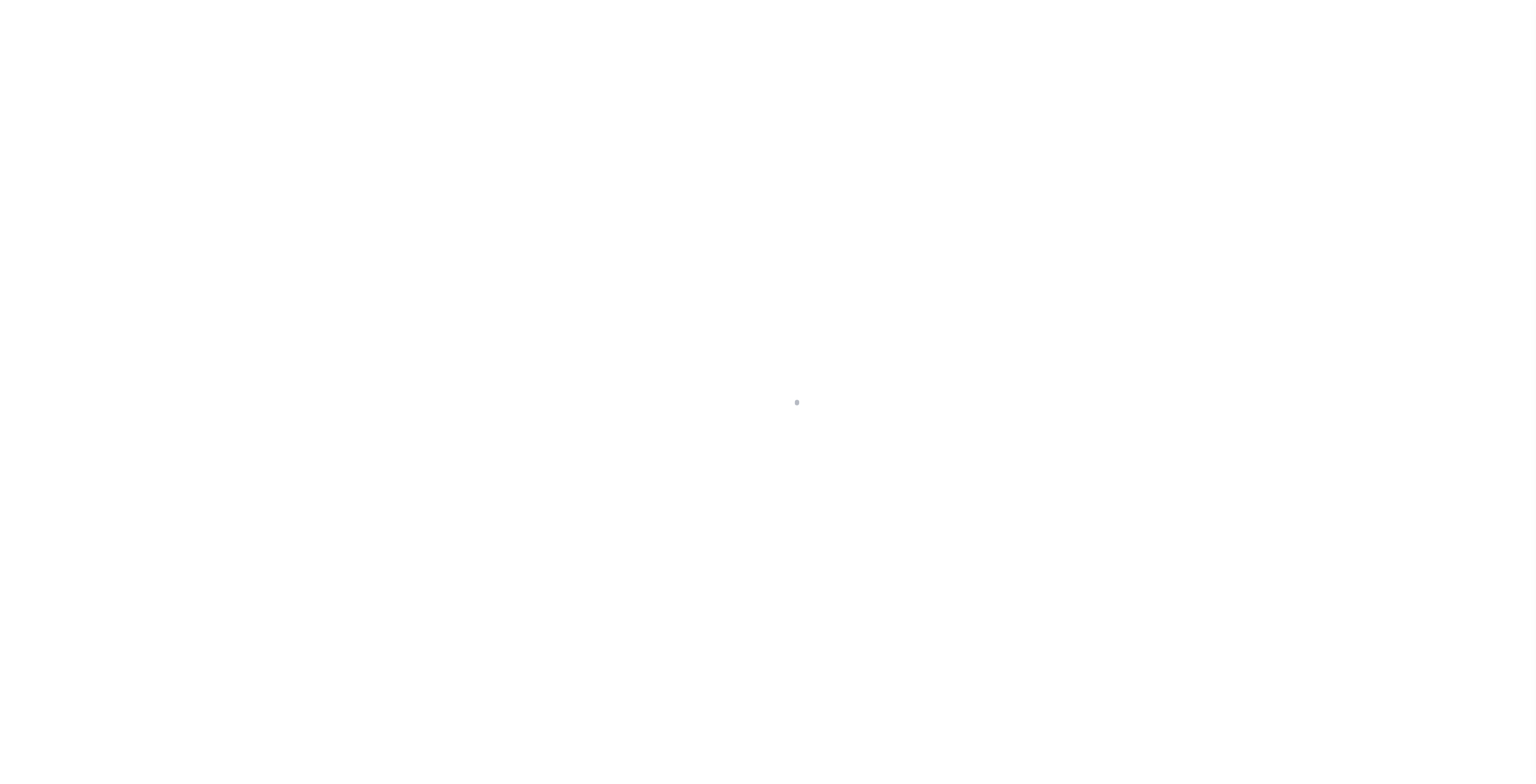
select select
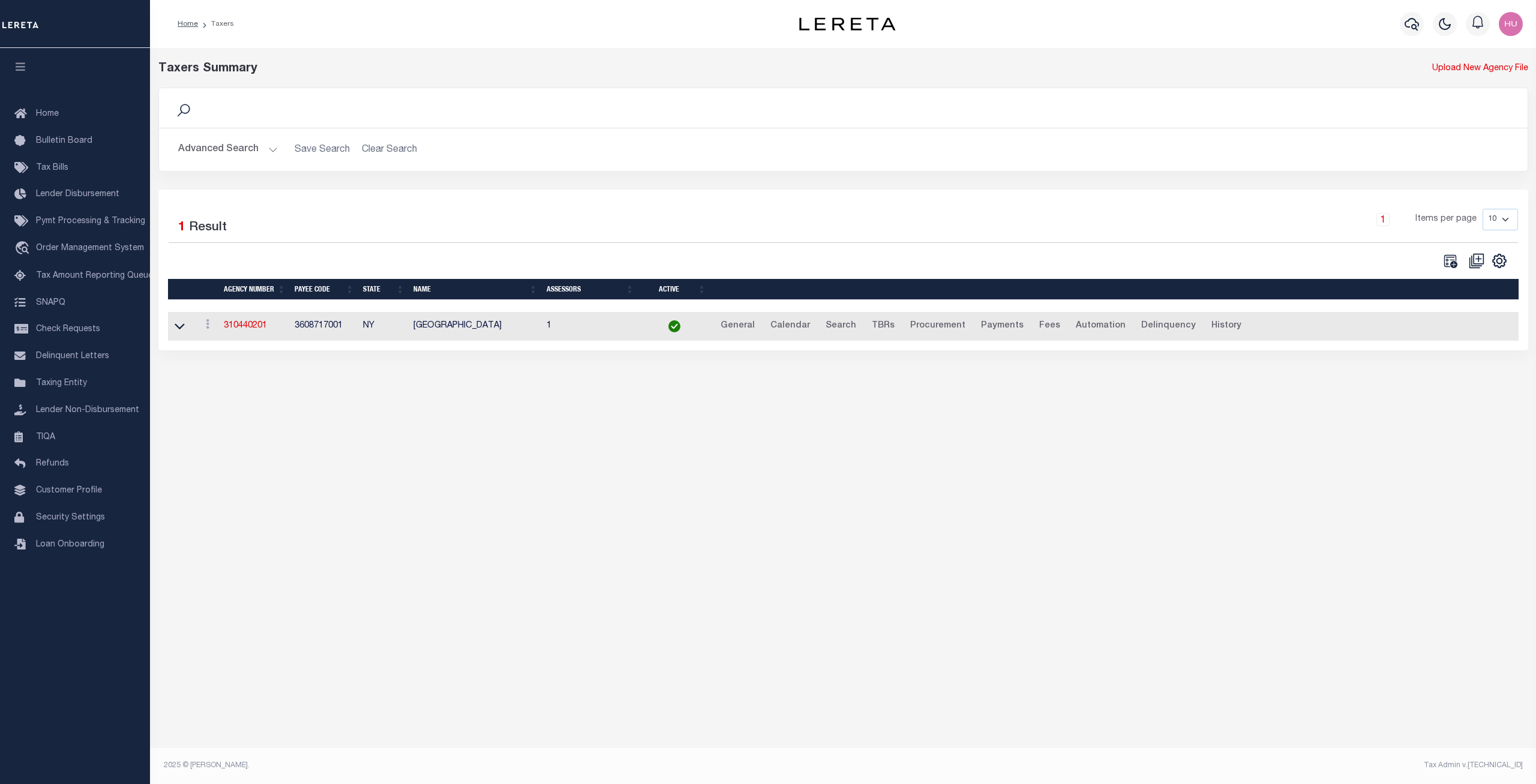
click at [215, 147] on button "Advanced Search" at bounding box center [228, 150] width 100 height 24
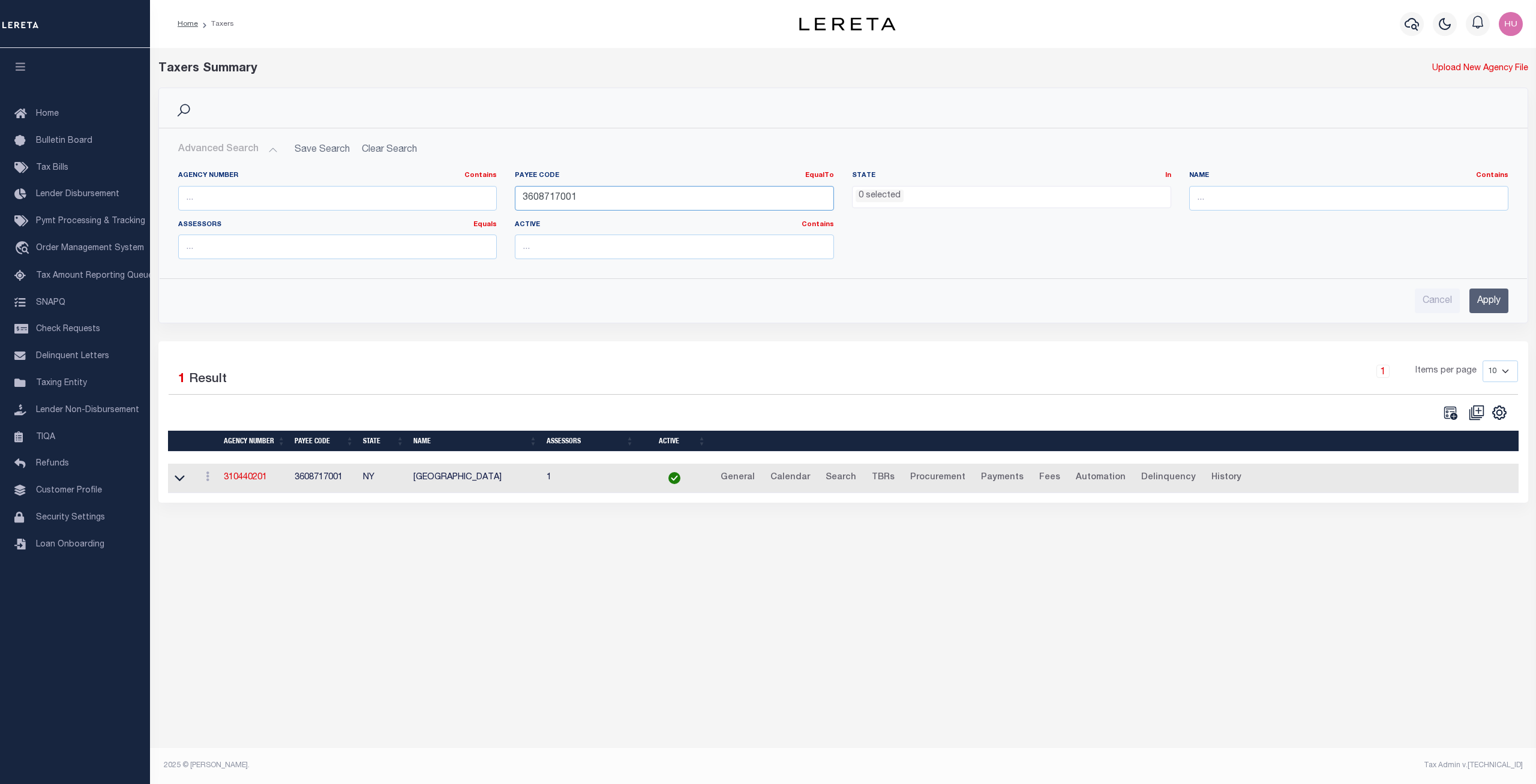
click at [536, 200] on input "3608717001" at bounding box center [674, 198] width 319 height 24
paste input "9008"
type input "3608719008"
click at [1482, 303] on input "Apply" at bounding box center [1489, 301] width 39 height 24
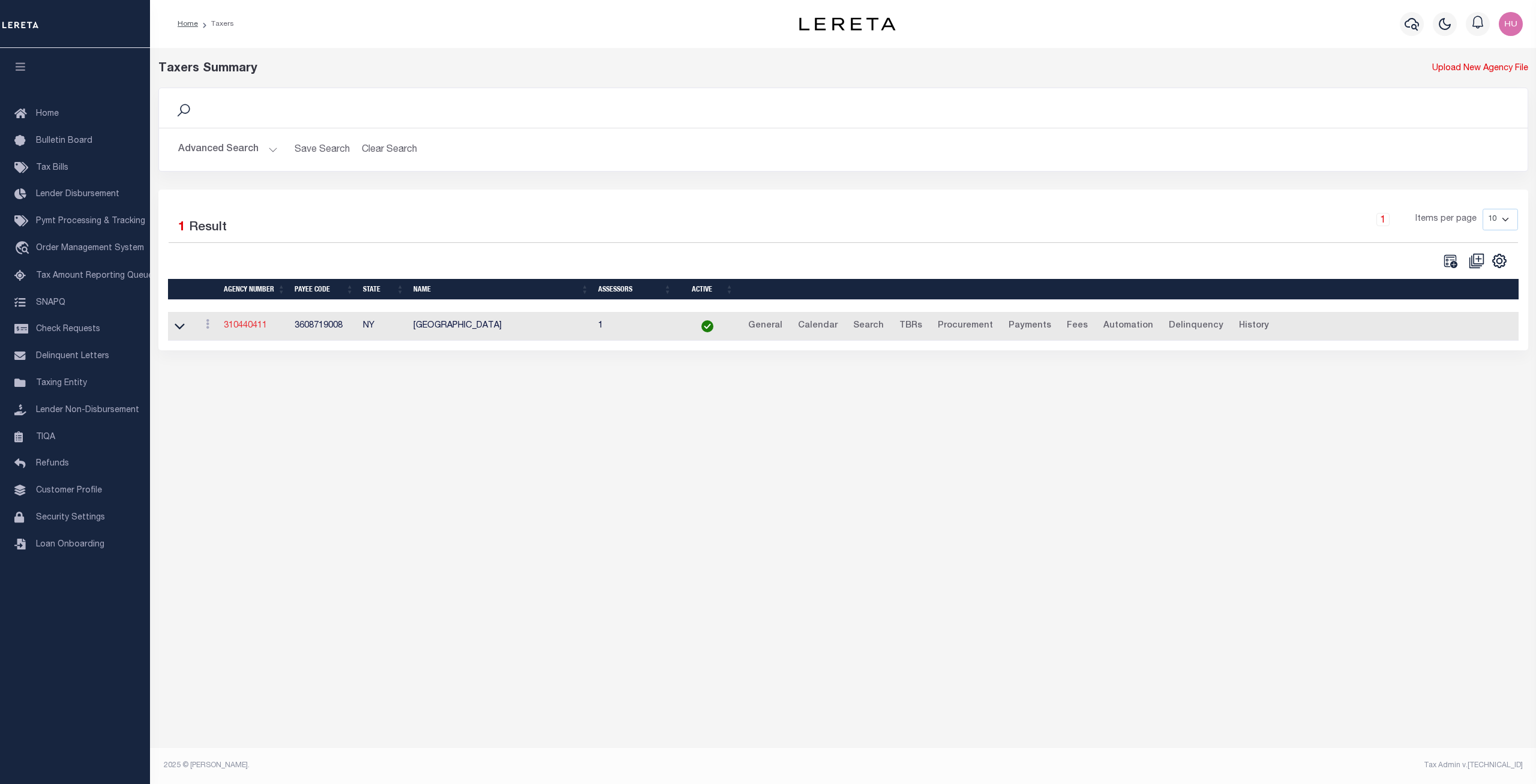
click at [243, 332] on td "310440411" at bounding box center [254, 327] width 71 height 29
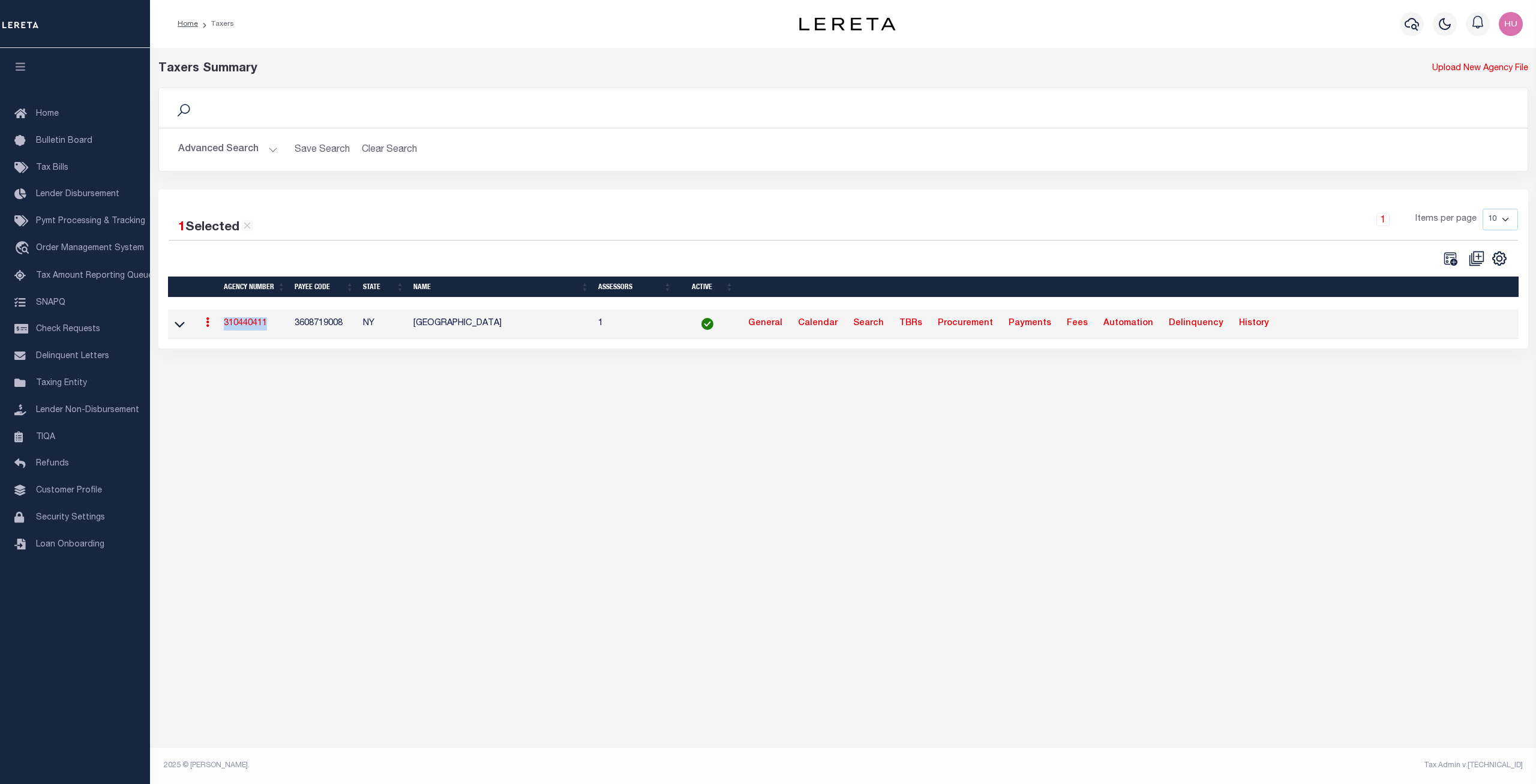
click at [243, 332] on td "310440411" at bounding box center [254, 324] width 71 height 29
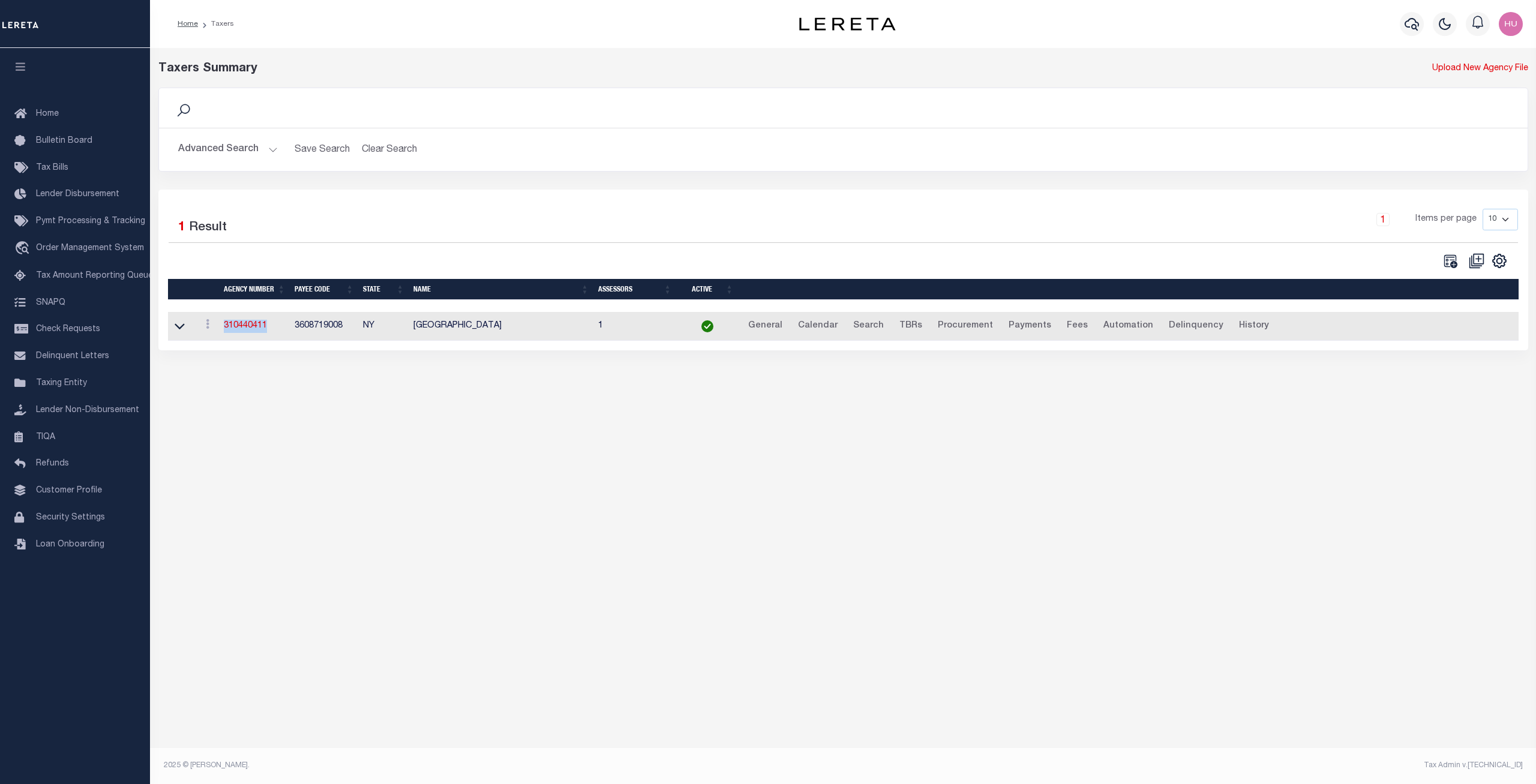
click at [246, 322] on td "310440411" at bounding box center [254, 327] width 71 height 29
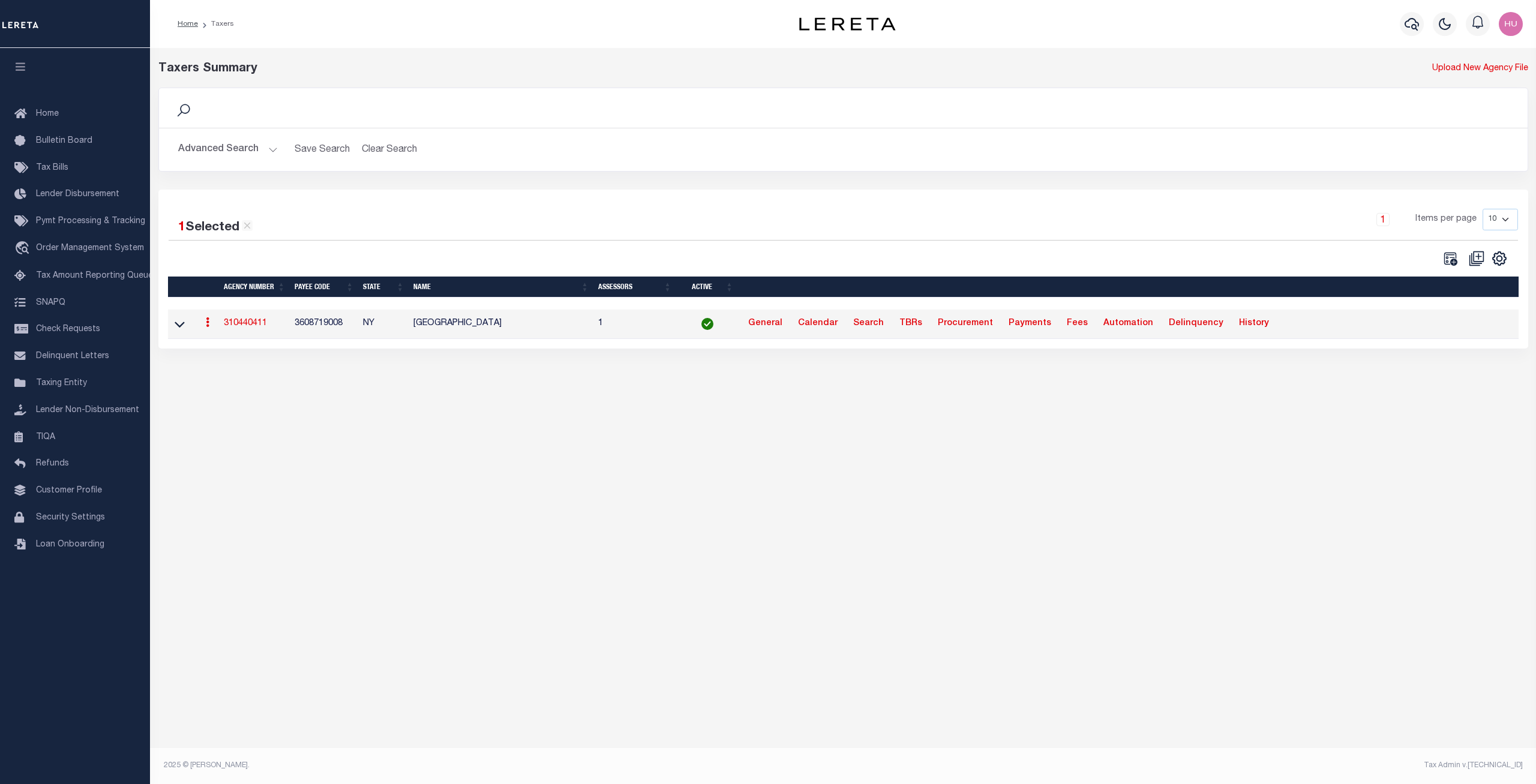
click at [246, 322] on link "310440411" at bounding box center [246, 323] width 44 height 8
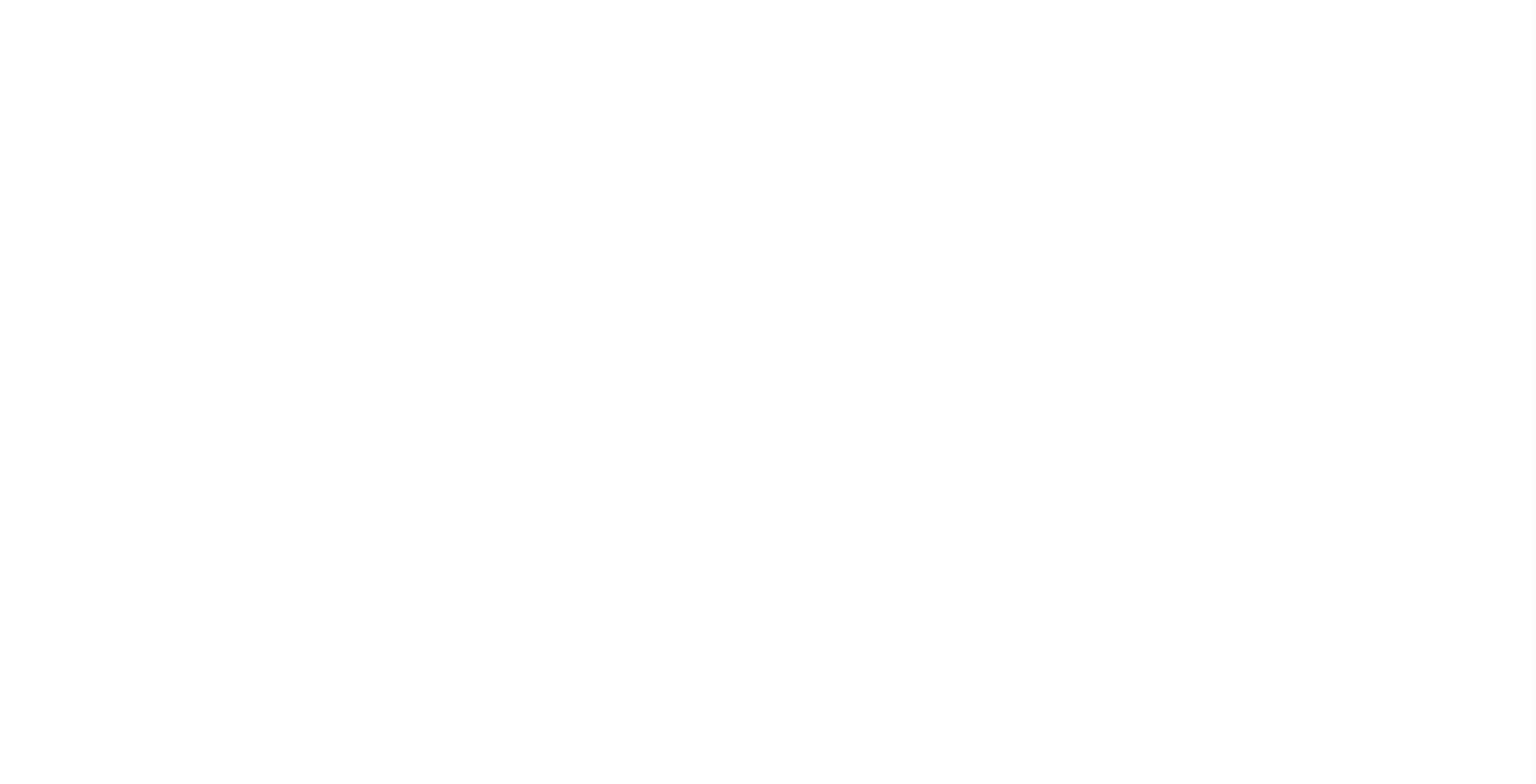
select select
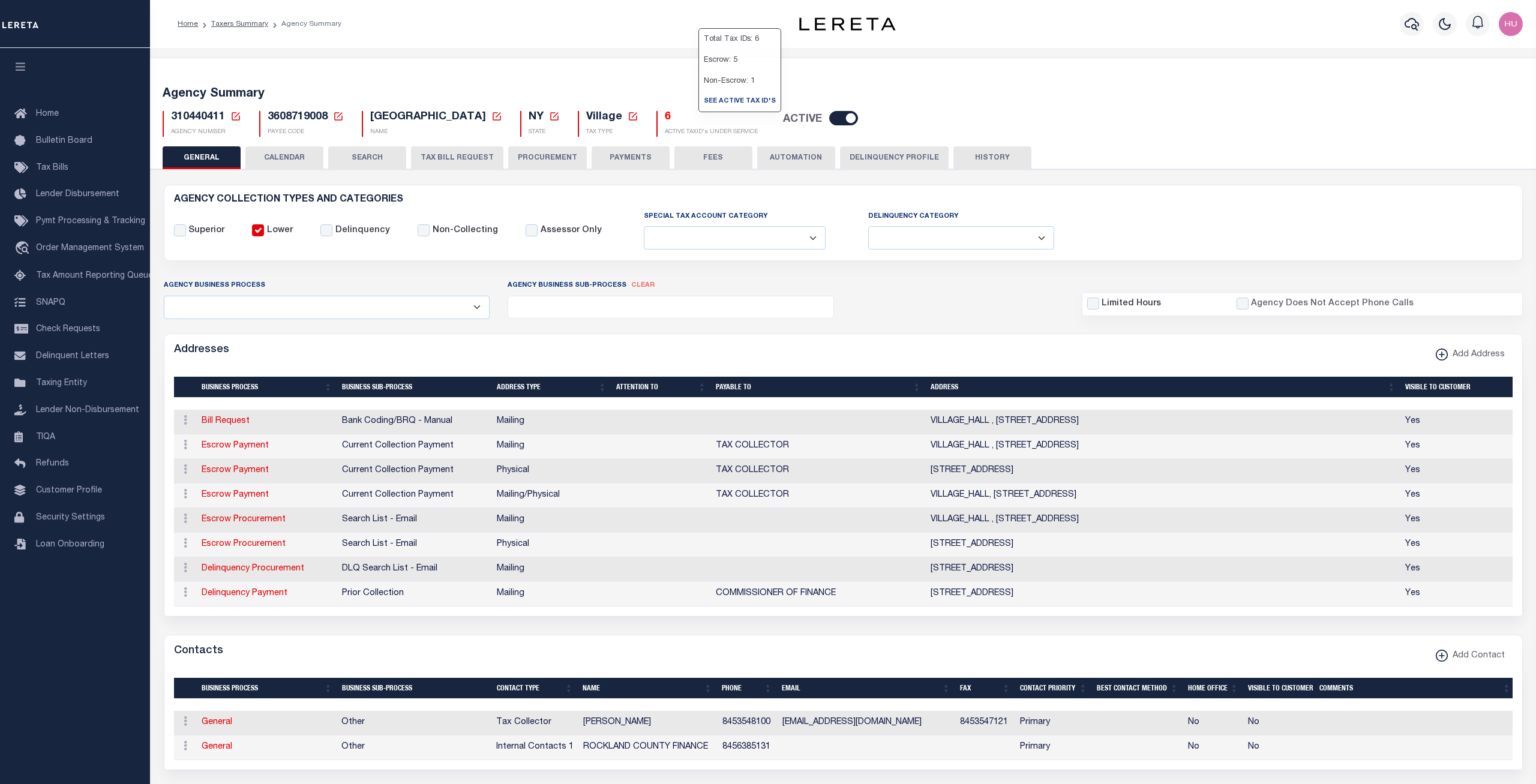
click at [694, 118] on h5 "6" at bounding box center [711, 117] width 93 height 13
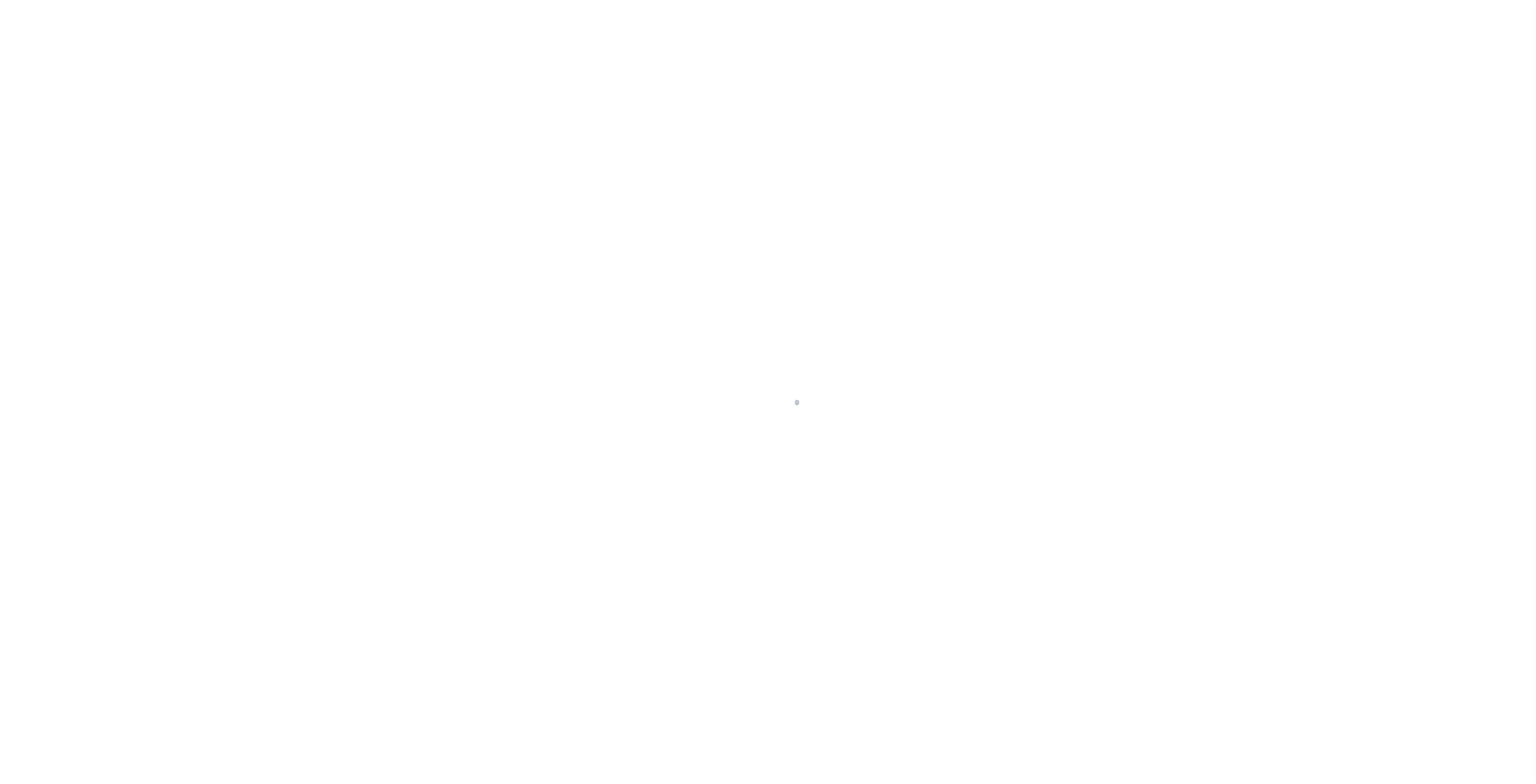
select select "100"
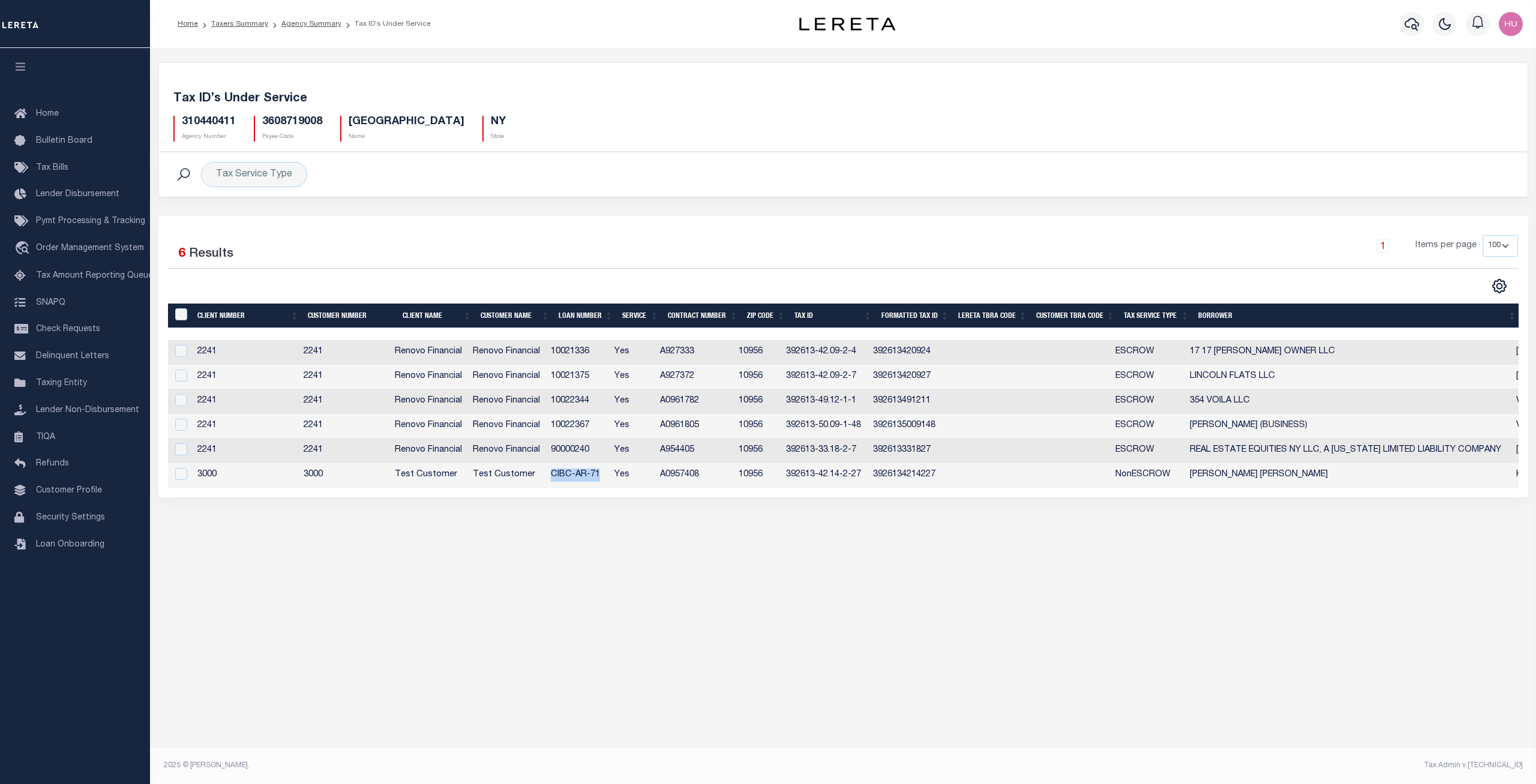
drag, startPoint x: 609, startPoint y: 476, endPoint x: 559, endPoint y: 477, distance: 50.0
click at [559, 477] on td "CIBC-AR-71" at bounding box center [577, 476] width 63 height 24
checkbox input "true"
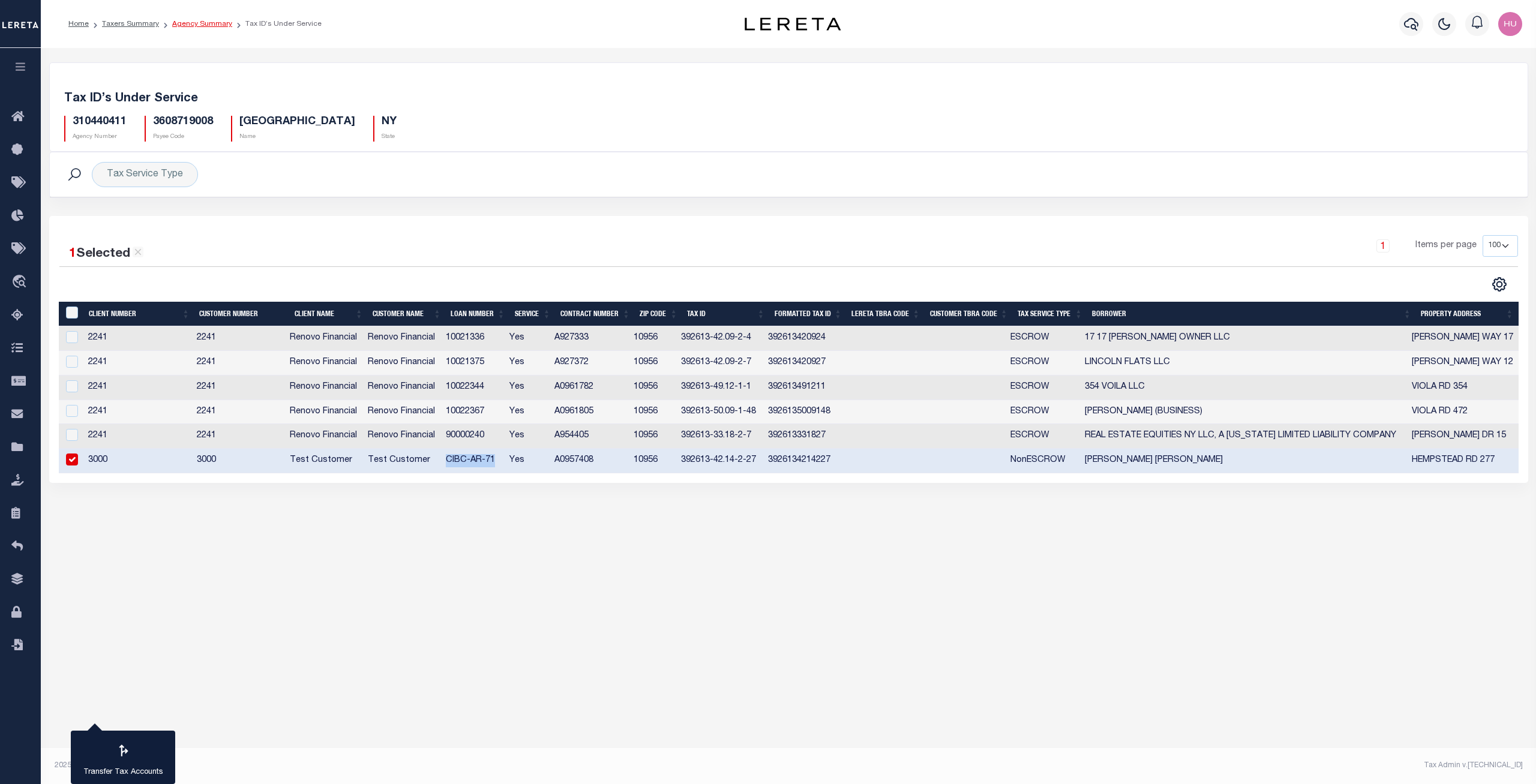
click at [211, 24] on link "Agency Summary" at bounding box center [202, 24] width 60 height 7
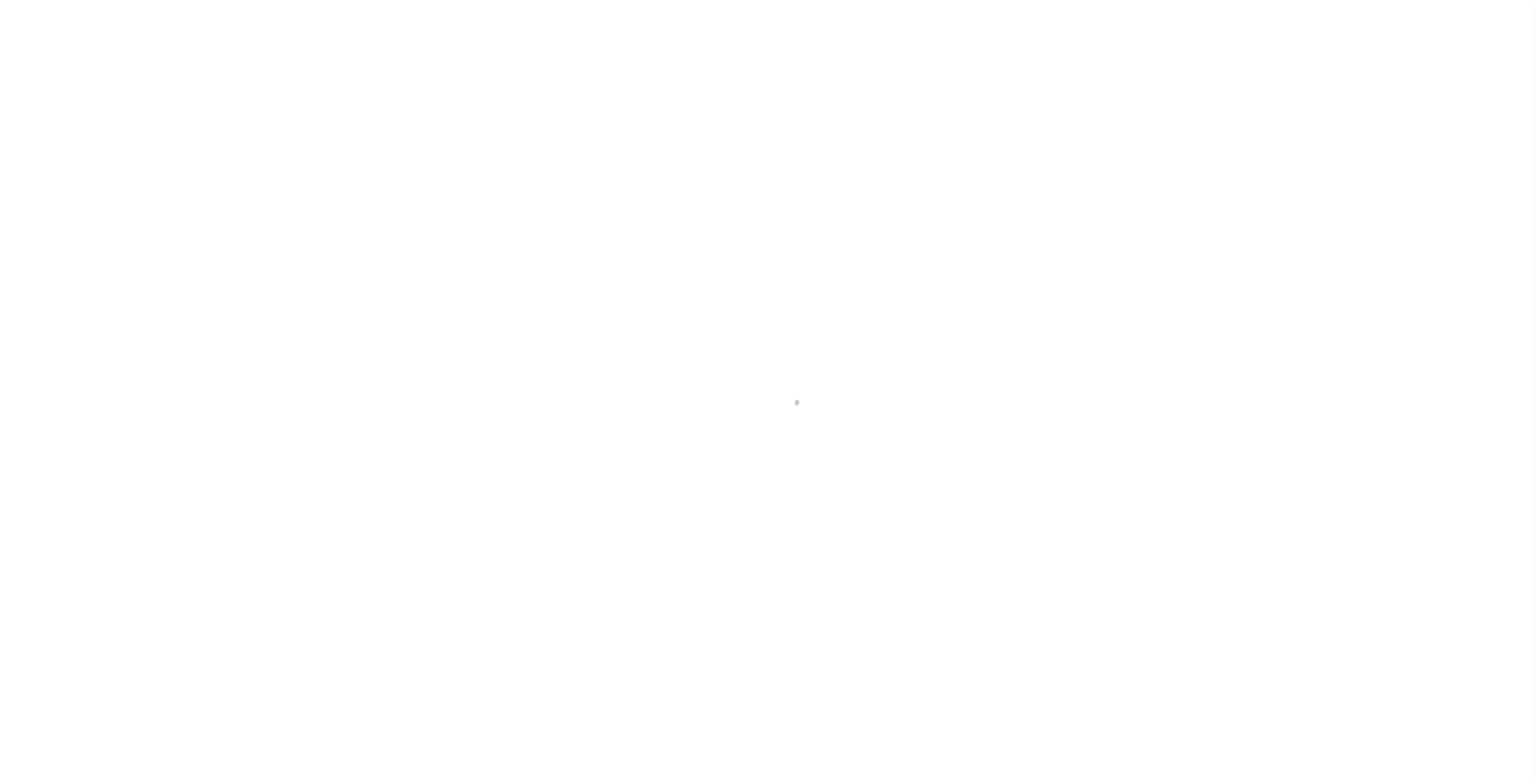
select select
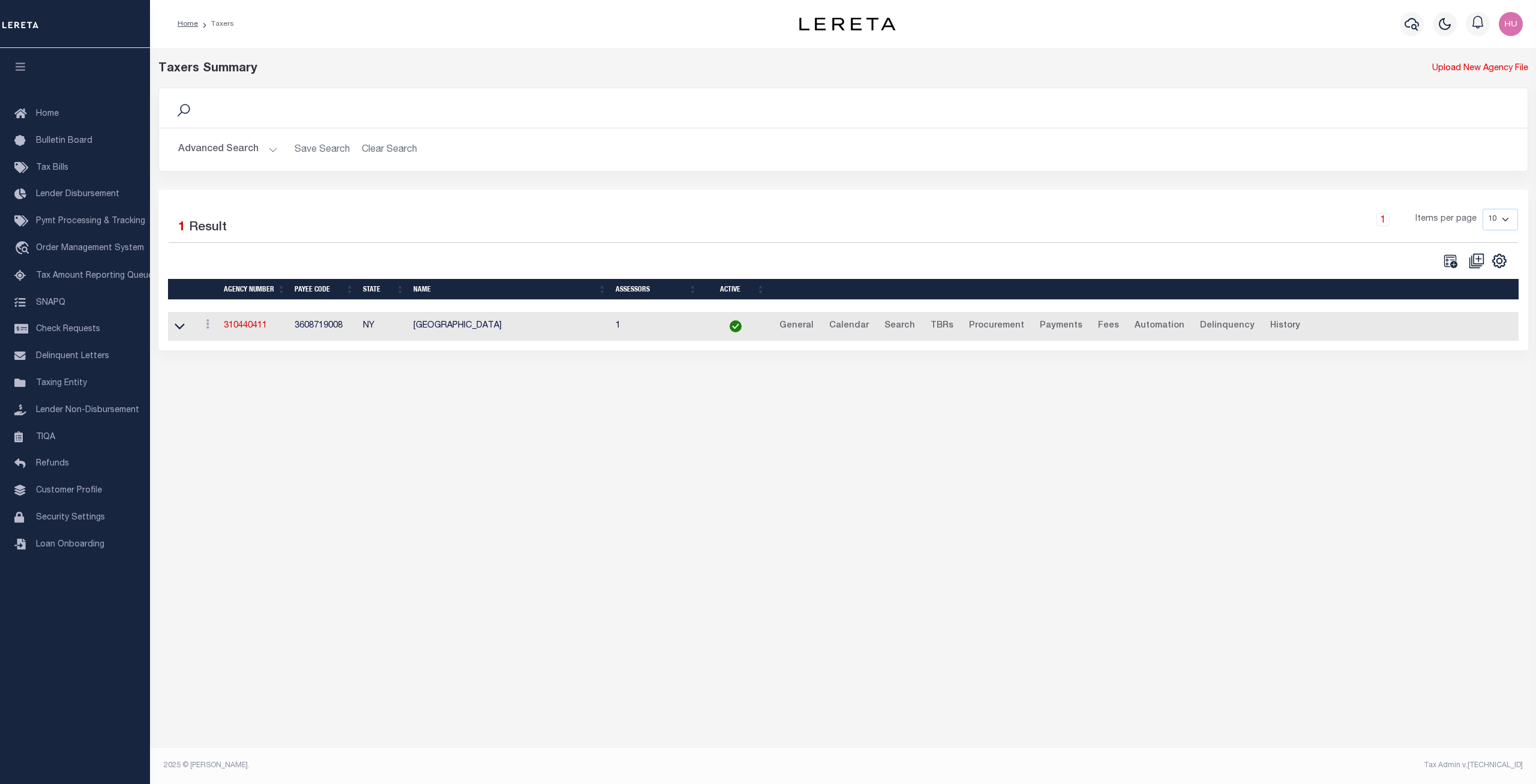
click at [252, 143] on button "Advanced Search" at bounding box center [228, 150] width 100 height 24
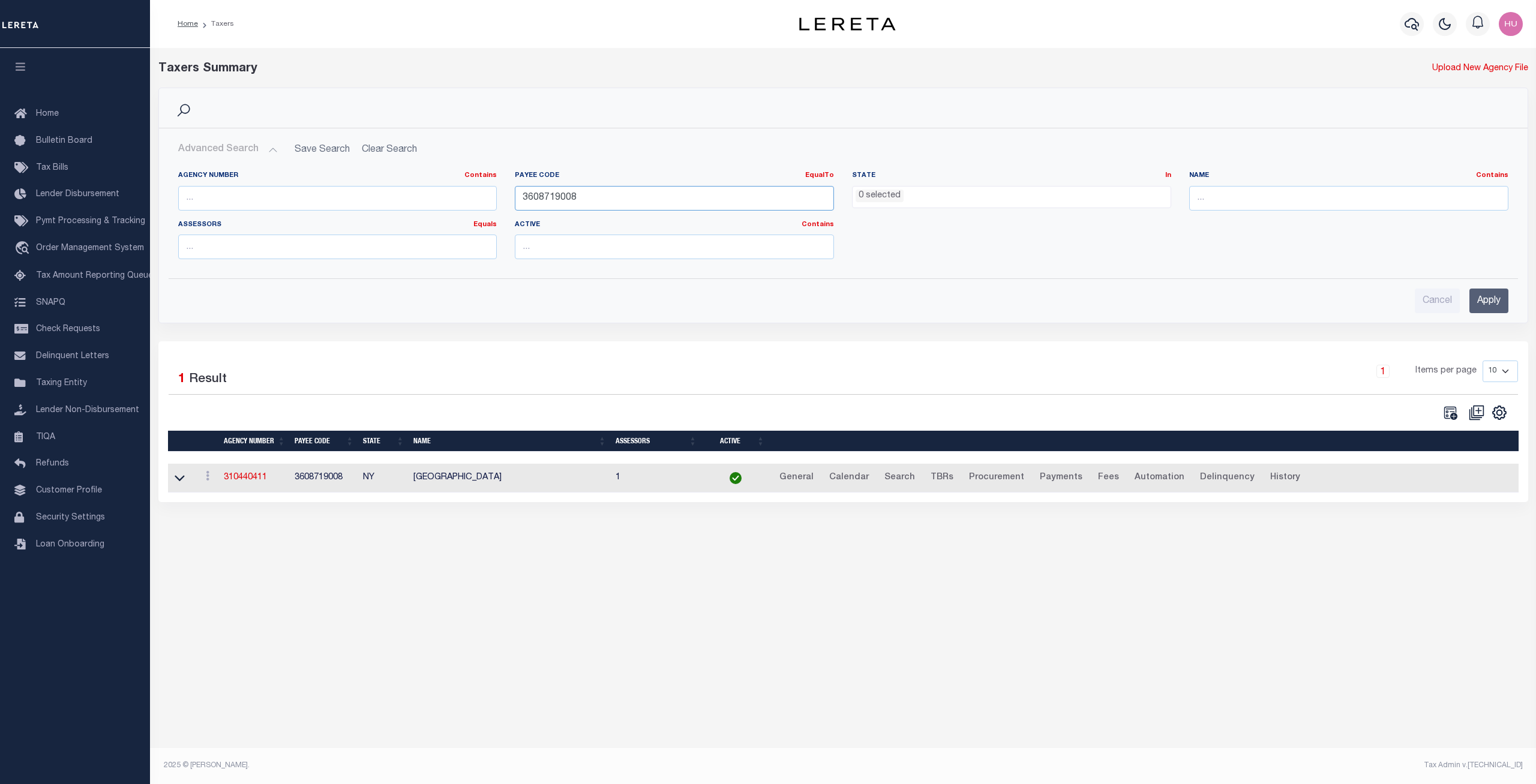
click at [524, 200] on input "3608719008" at bounding box center [674, 198] width 319 height 24
paste input "6004"
type input "3608716004"
click at [1490, 302] on input "Apply" at bounding box center [1489, 301] width 39 height 24
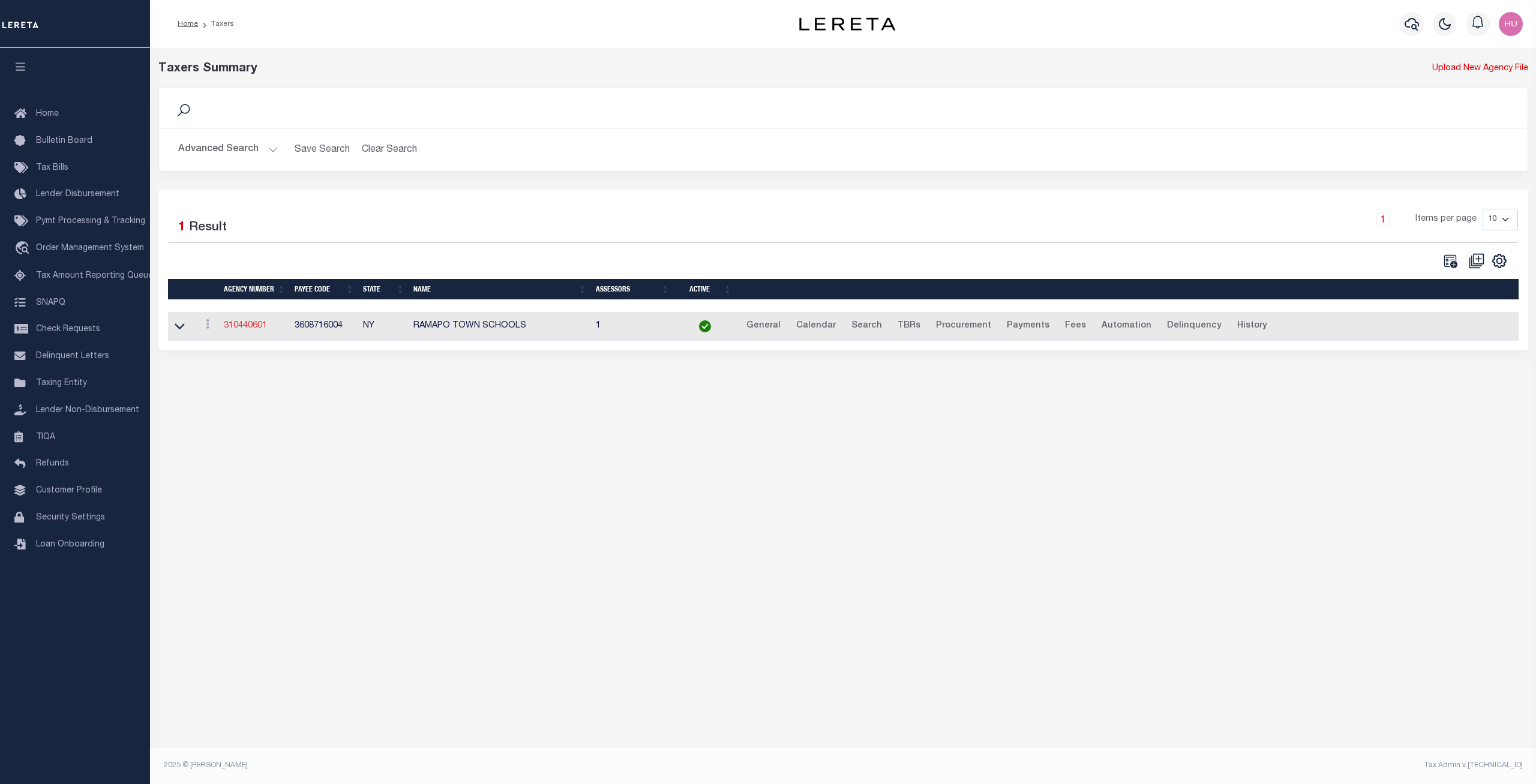
click at [246, 328] on link "310440601" at bounding box center [246, 326] width 44 height 8
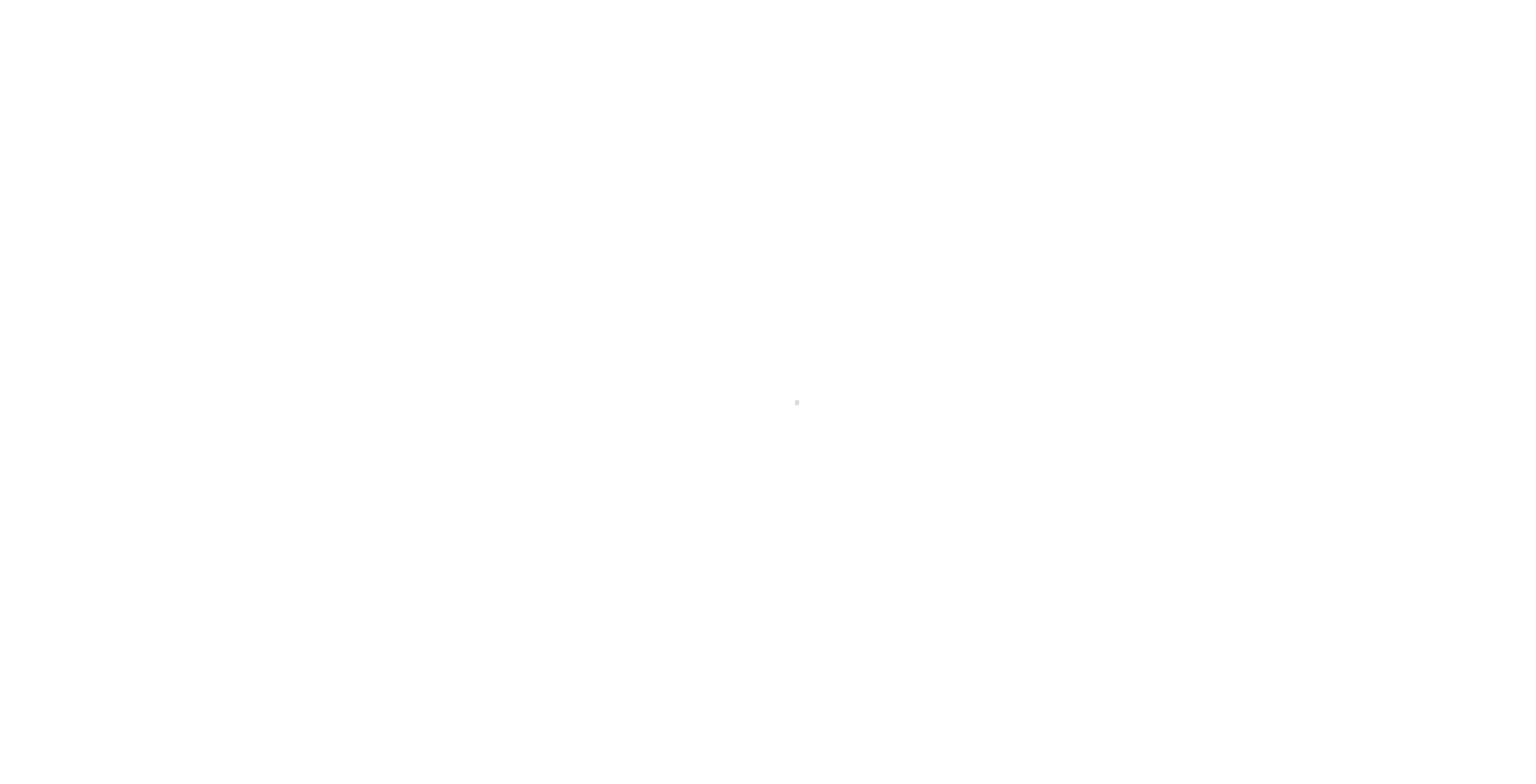
select select
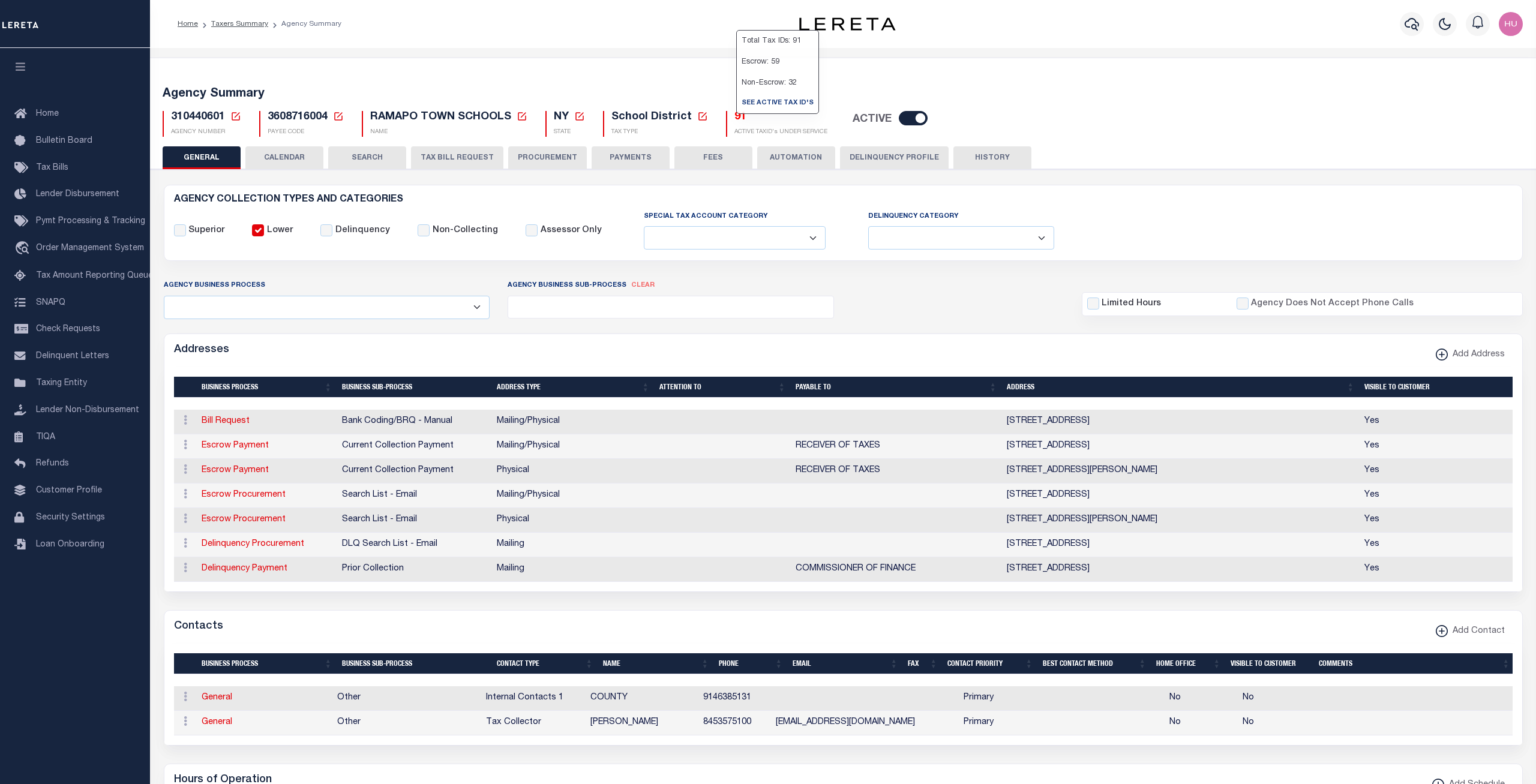
click at [735, 113] on h5 "91" at bounding box center [781, 117] width 93 height 13
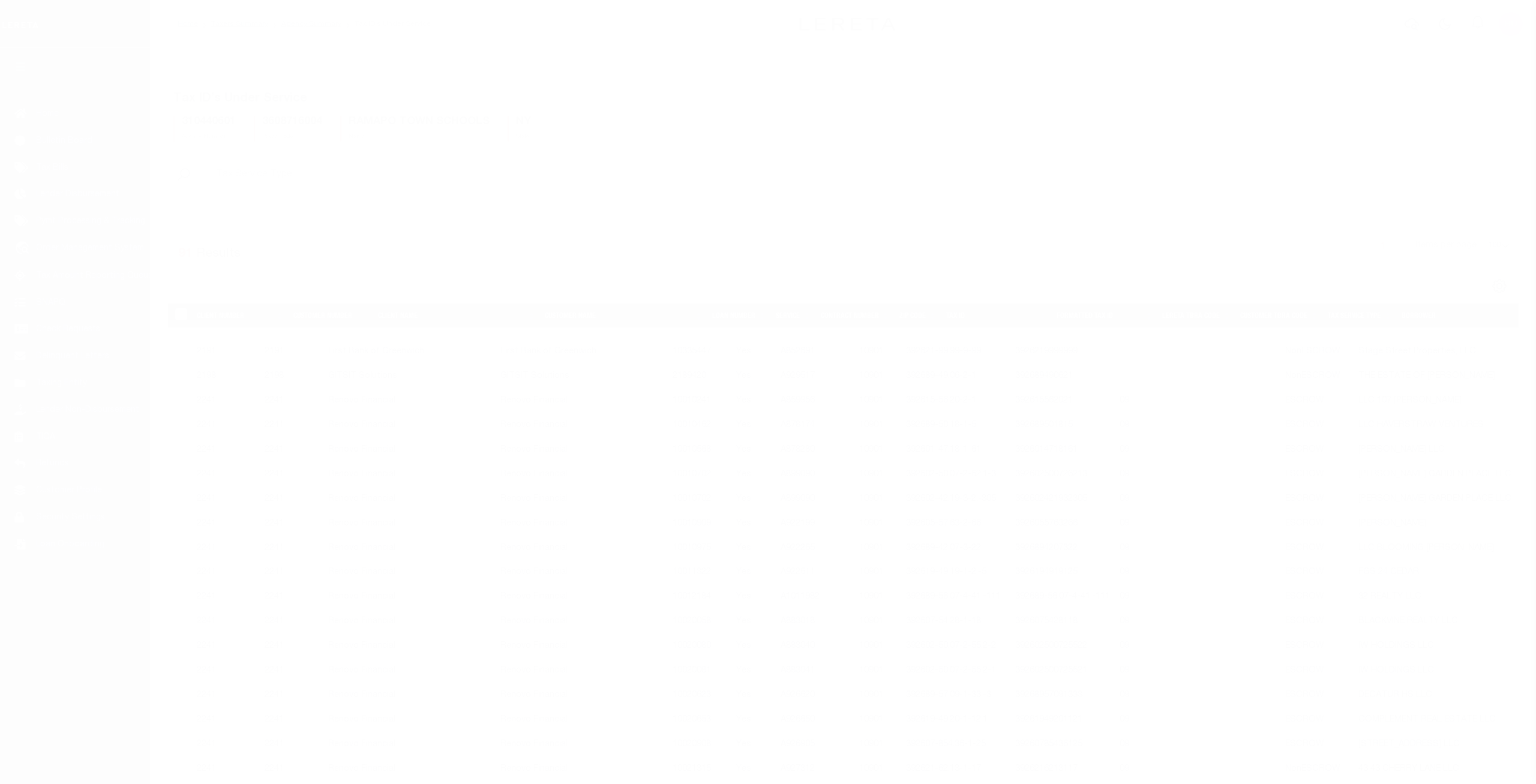
select select "100"
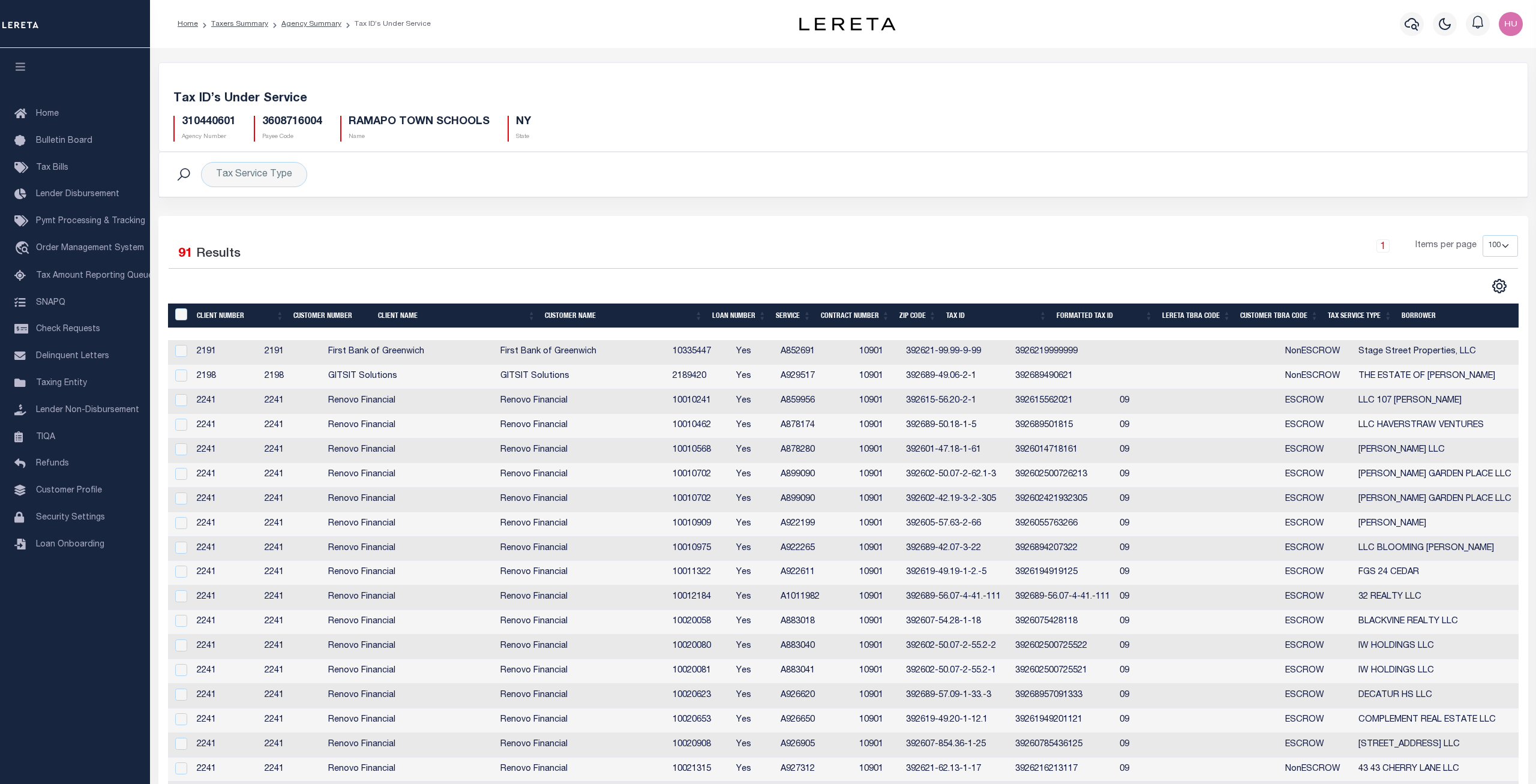
click at [600, 108] on div "310440601 Agency Number 3608716004 Payee Code [GEOGRAPHIC_DATA] SCHOOLS Name NY…" at bounding box center [844, 124] width 1358 height 35
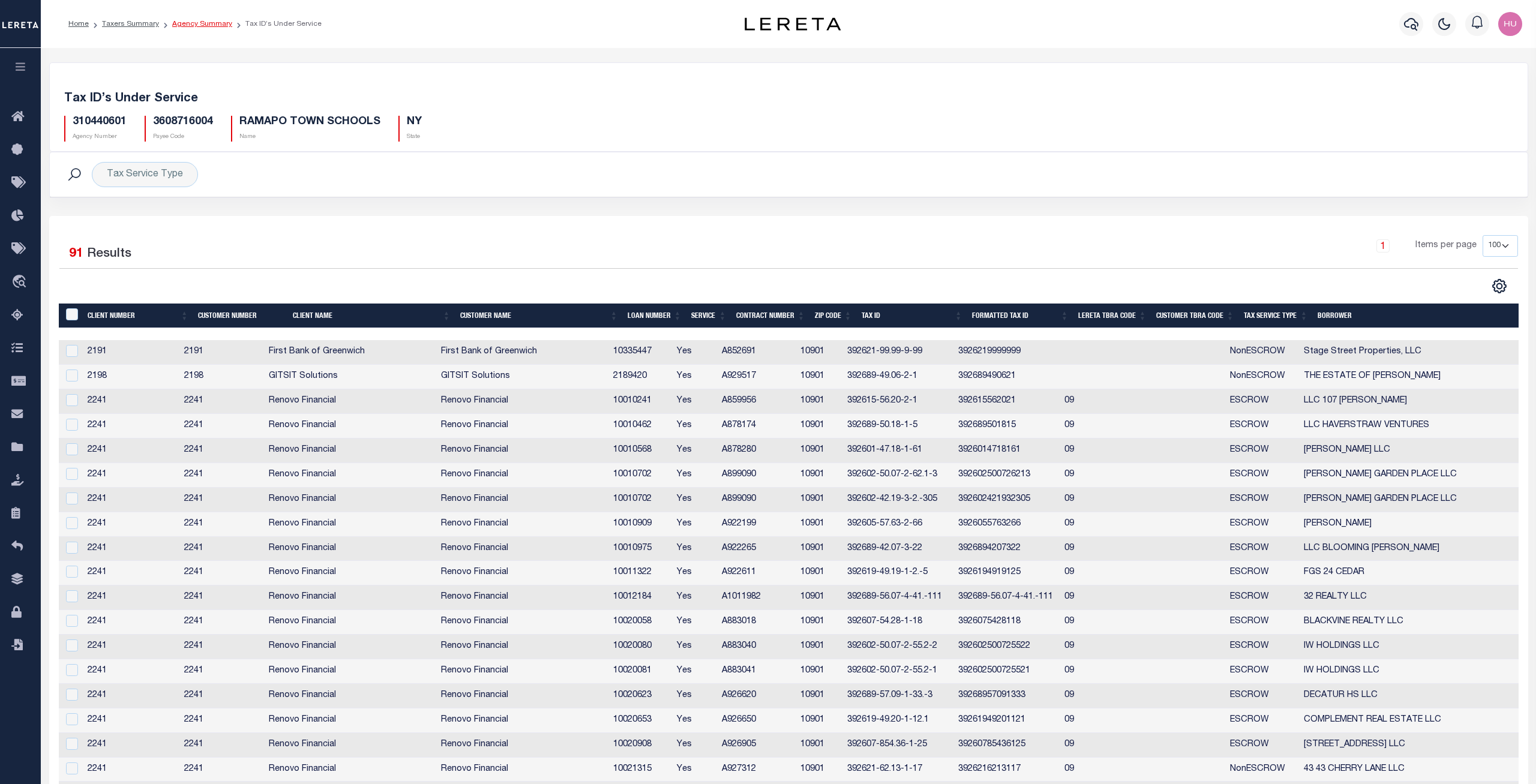
click at [209, 24] on link "Agency Summary" at bounding box center [202, 24] width 60 height 7
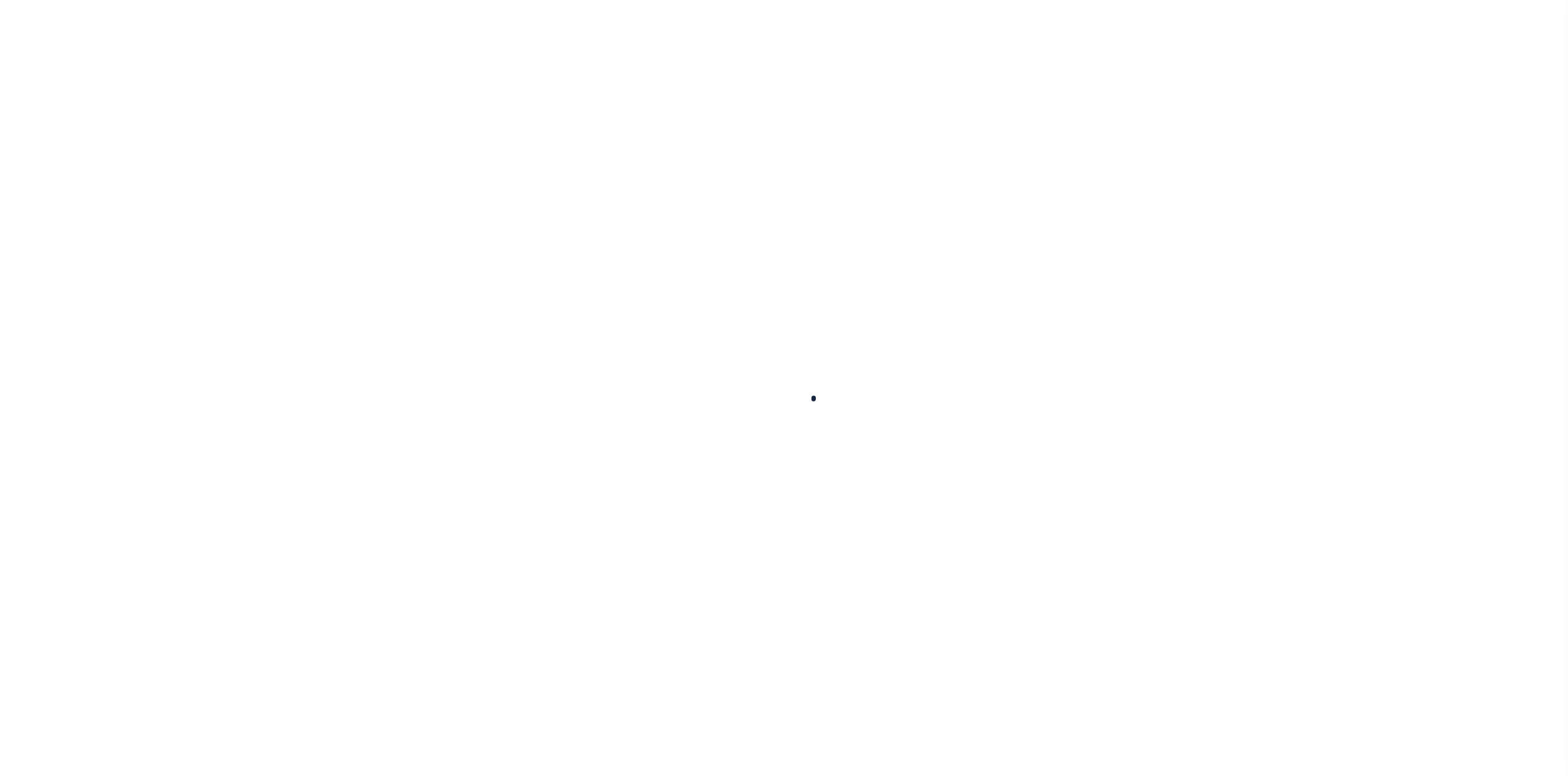
select select
checkbox input "false"
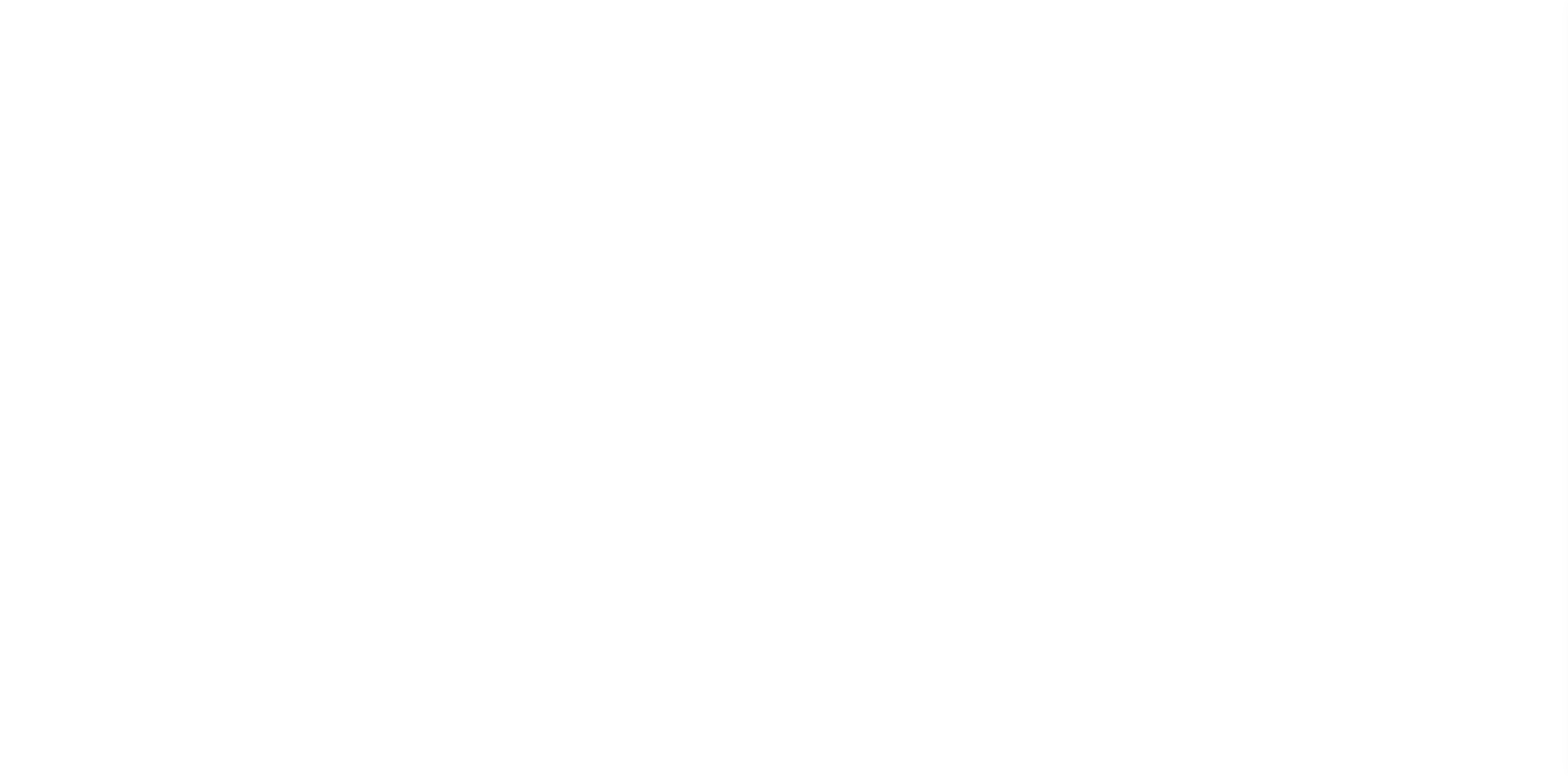
checkbox input "false"
type input "3608717001"
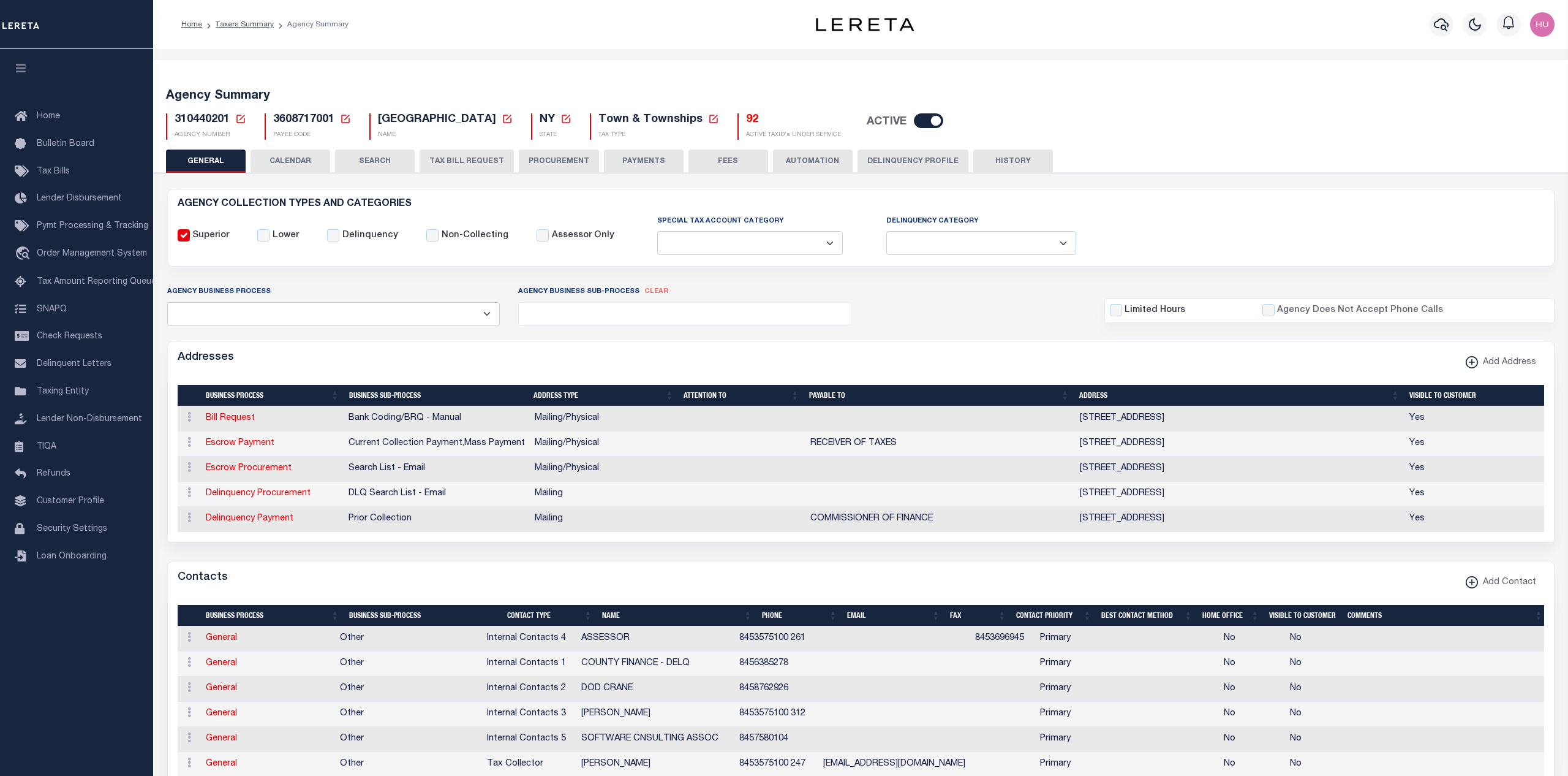
click at [291, 155] on button "CALENDAR" at bounding box center [290, 161] width 80 height 24
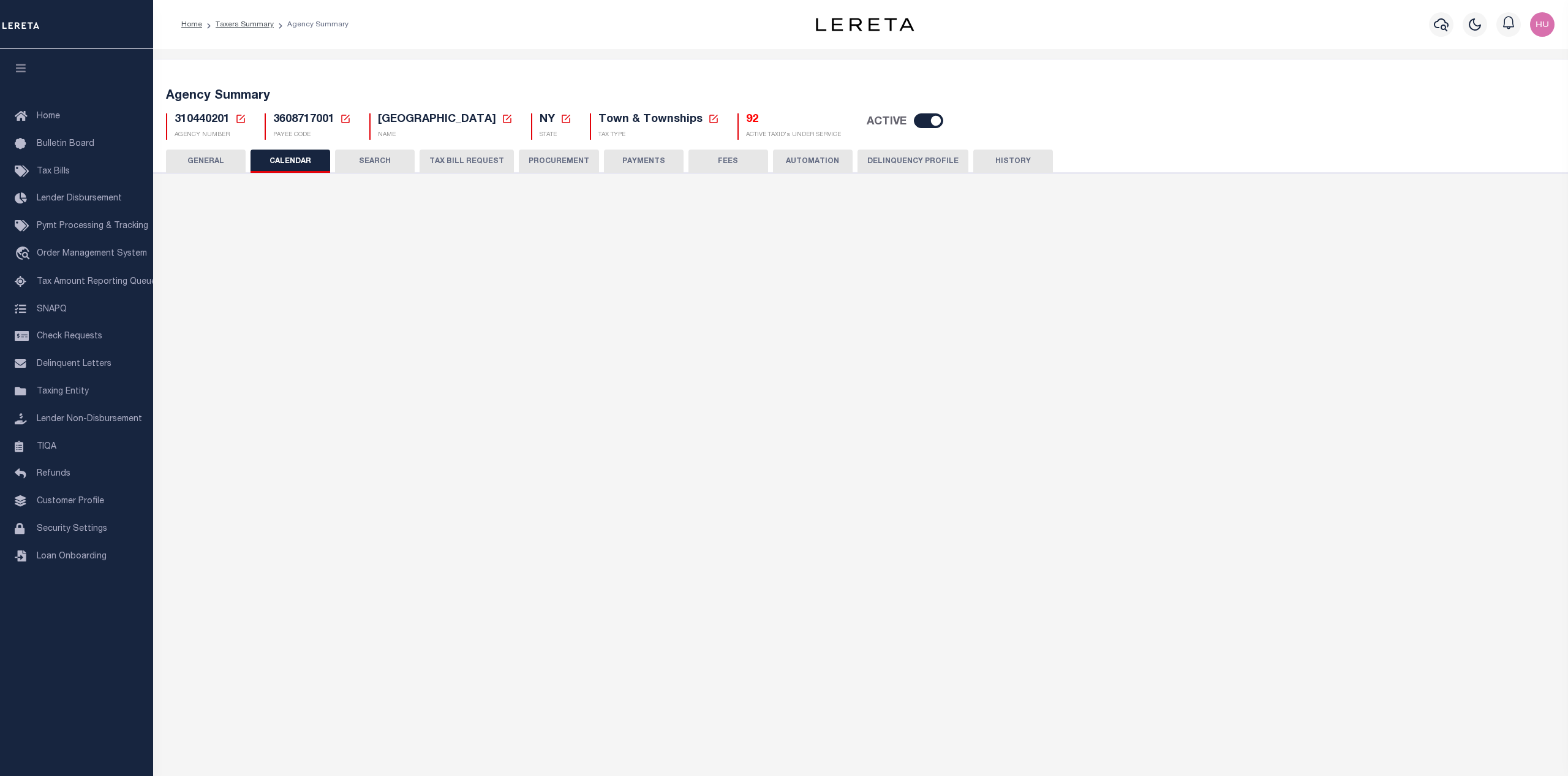
checkbox input "false"
type input "1"
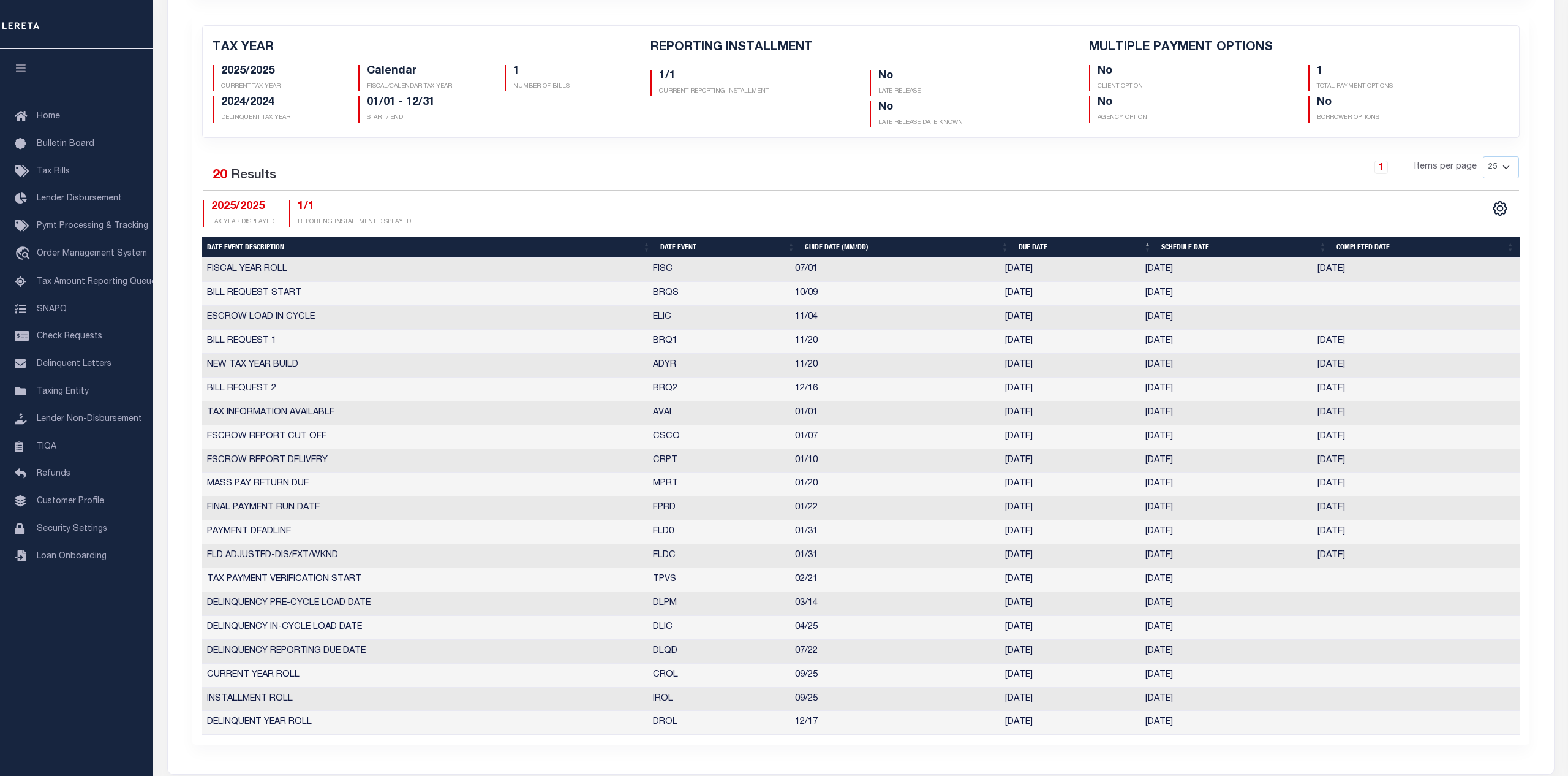
scroll to position [375, 0]
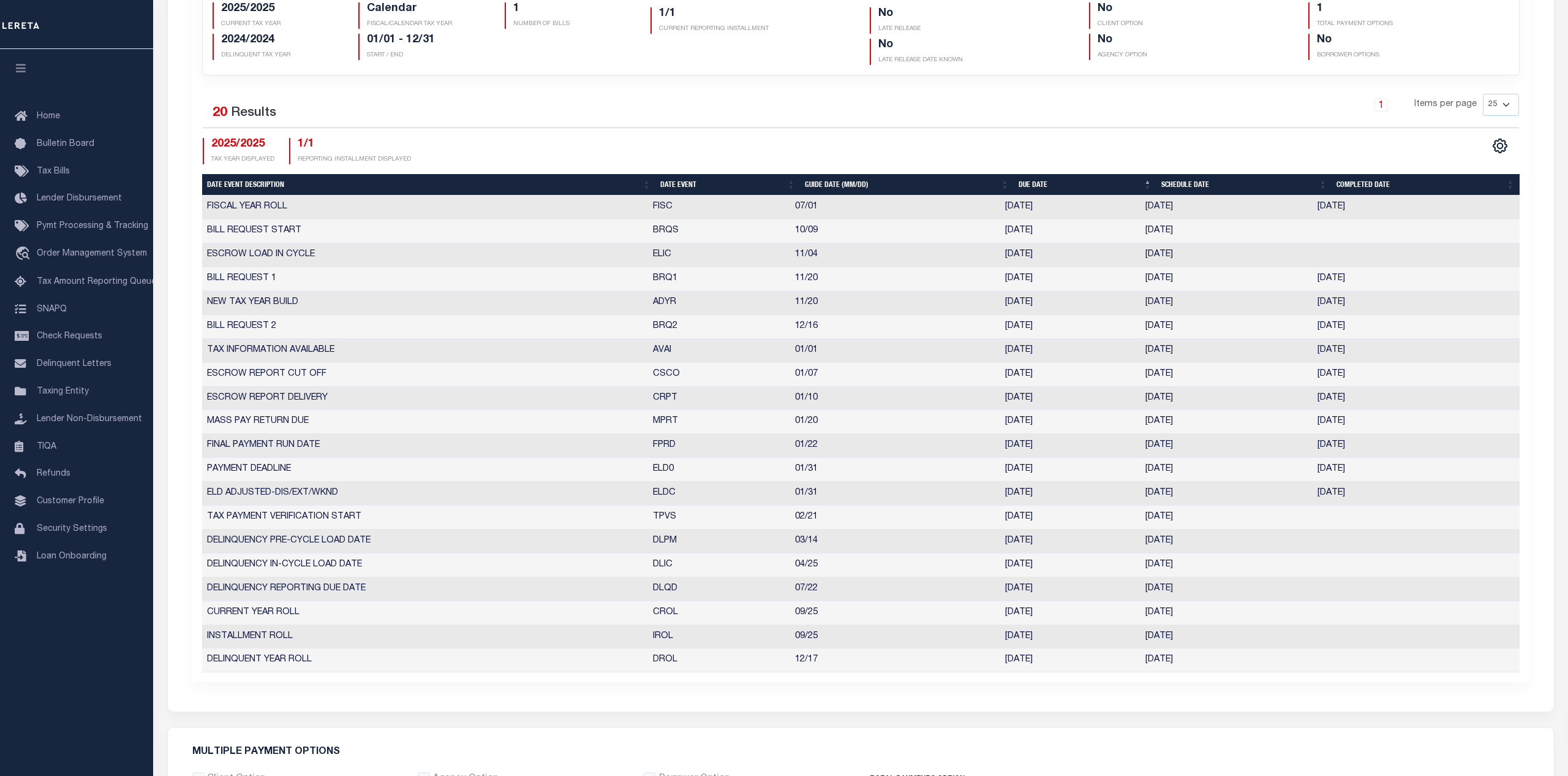
click at [472, 105] on div "Selected 20 Results" at bounding box center [360, 110] width 316 height 35
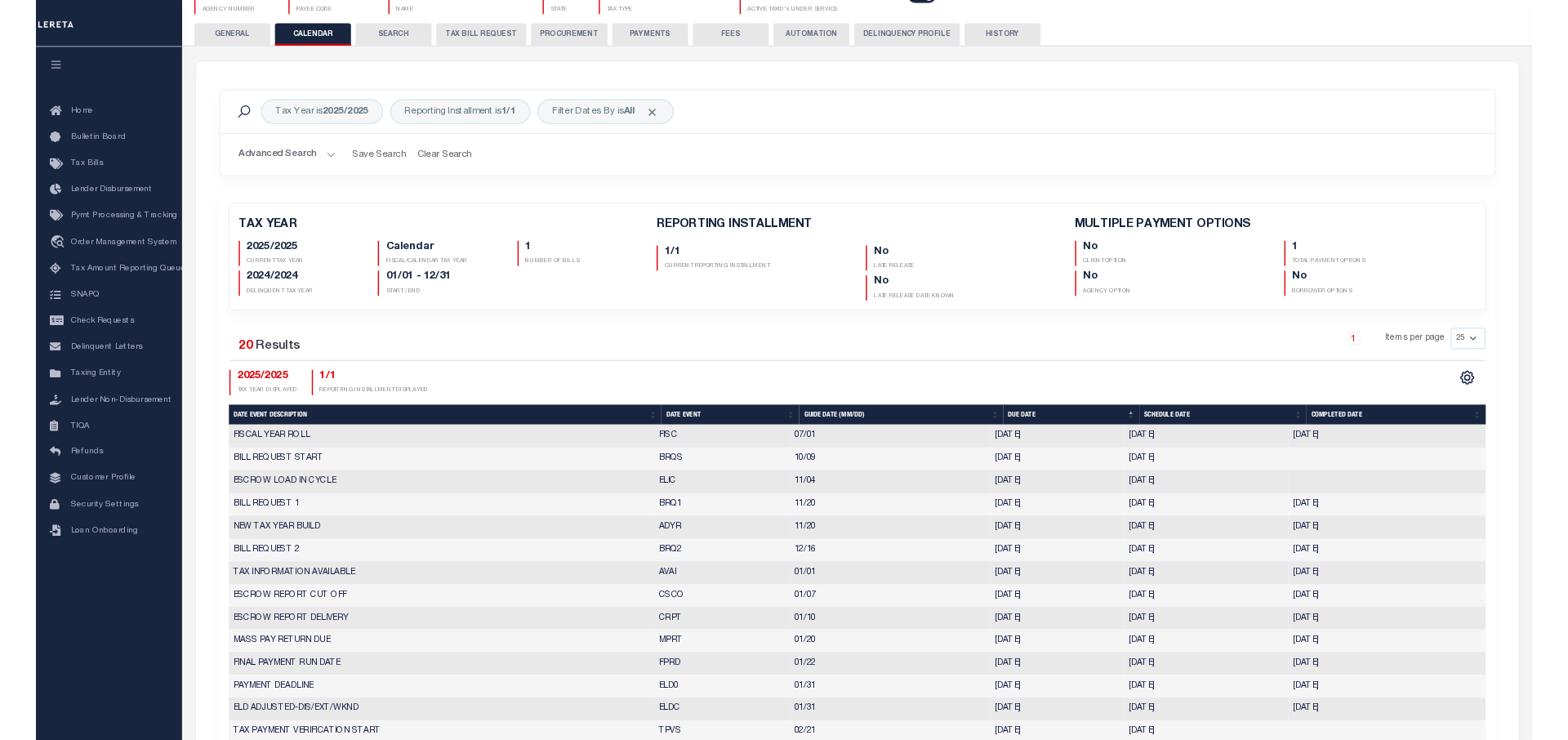
scroll to position [0, 0]
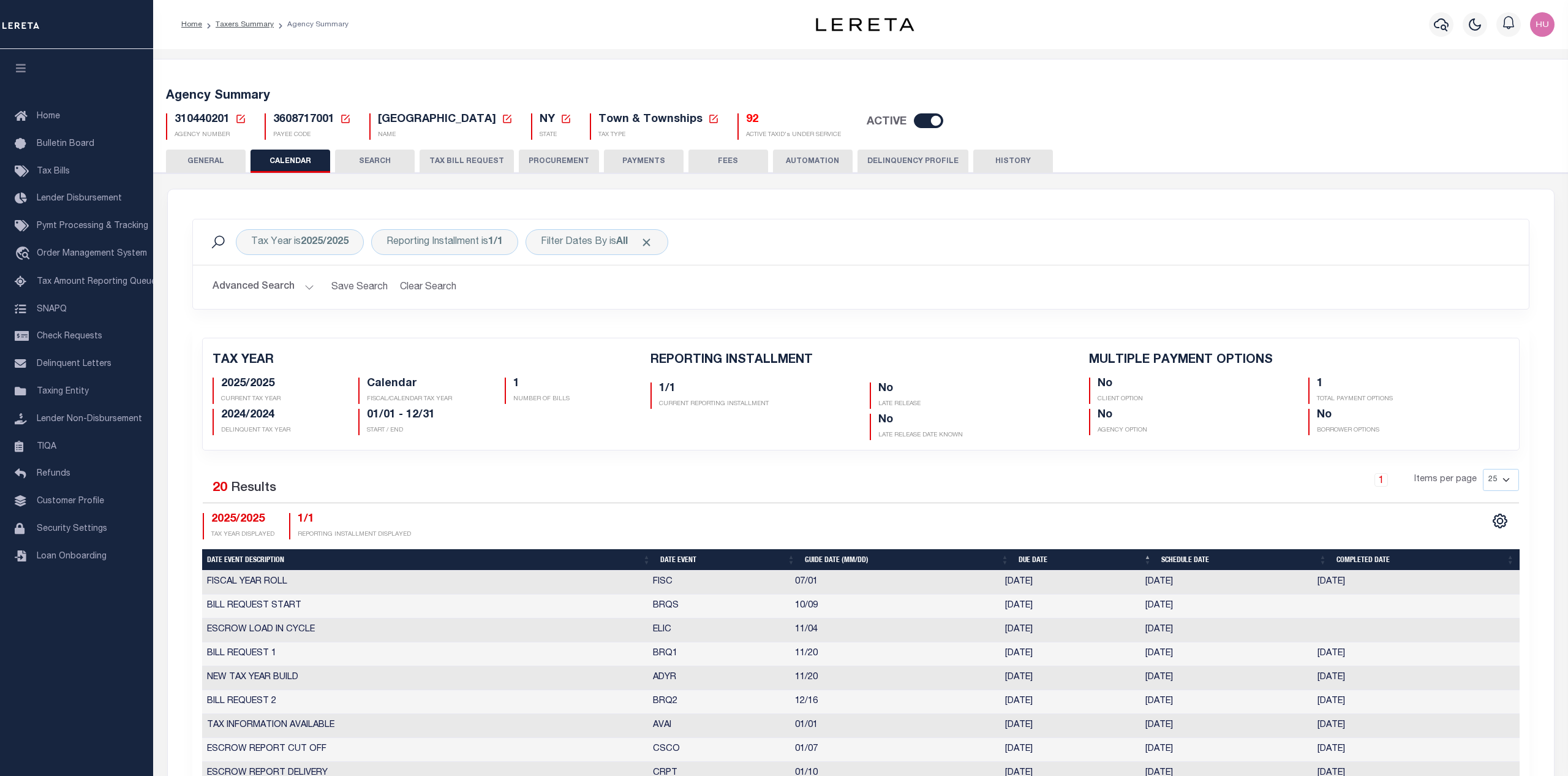
click at [474, 39] on div "Home Taxers Summary Agency Summary Profile Sign out" at bounding box center [860, 24] width 1415 height 49
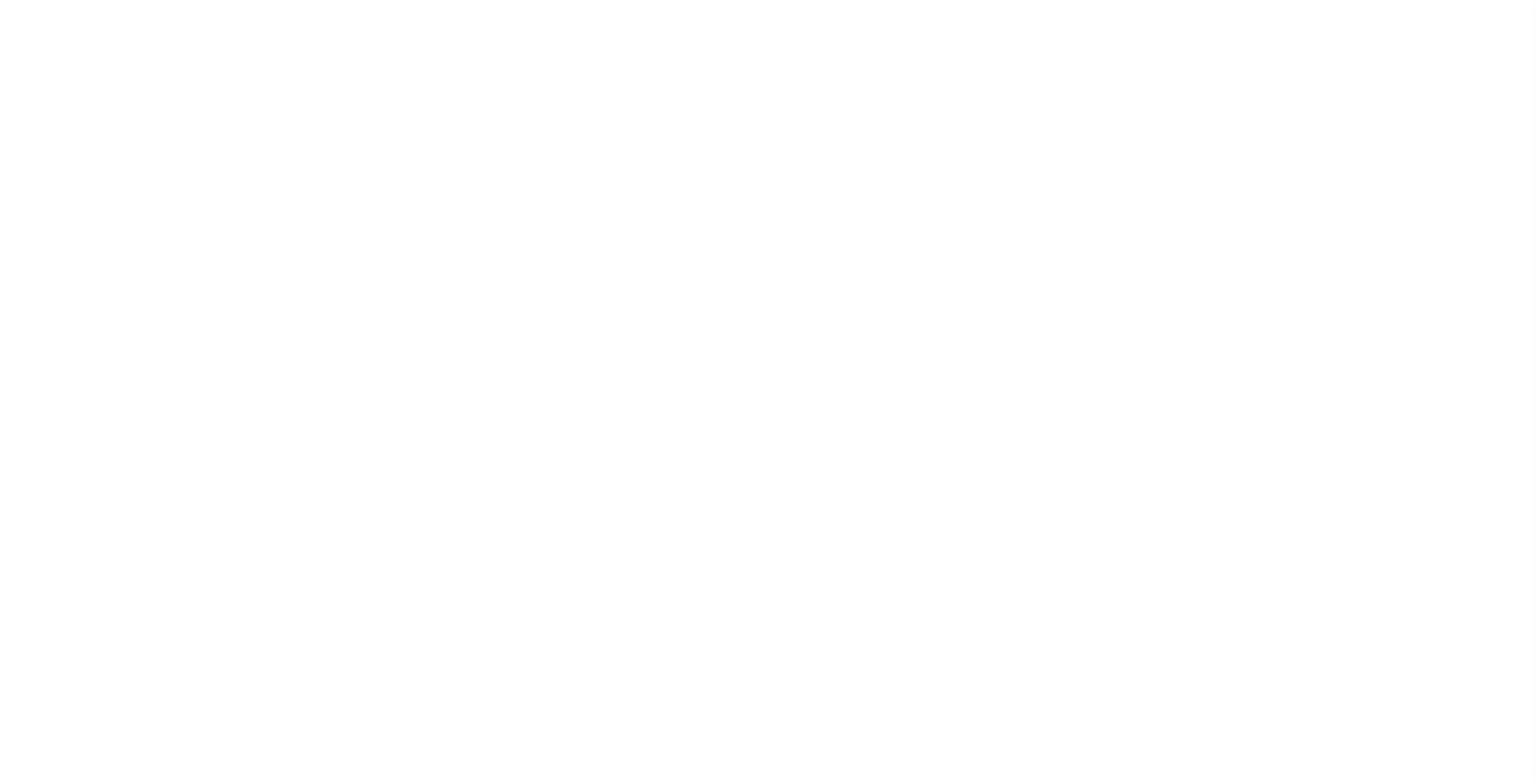
select select
checkbox input "false"
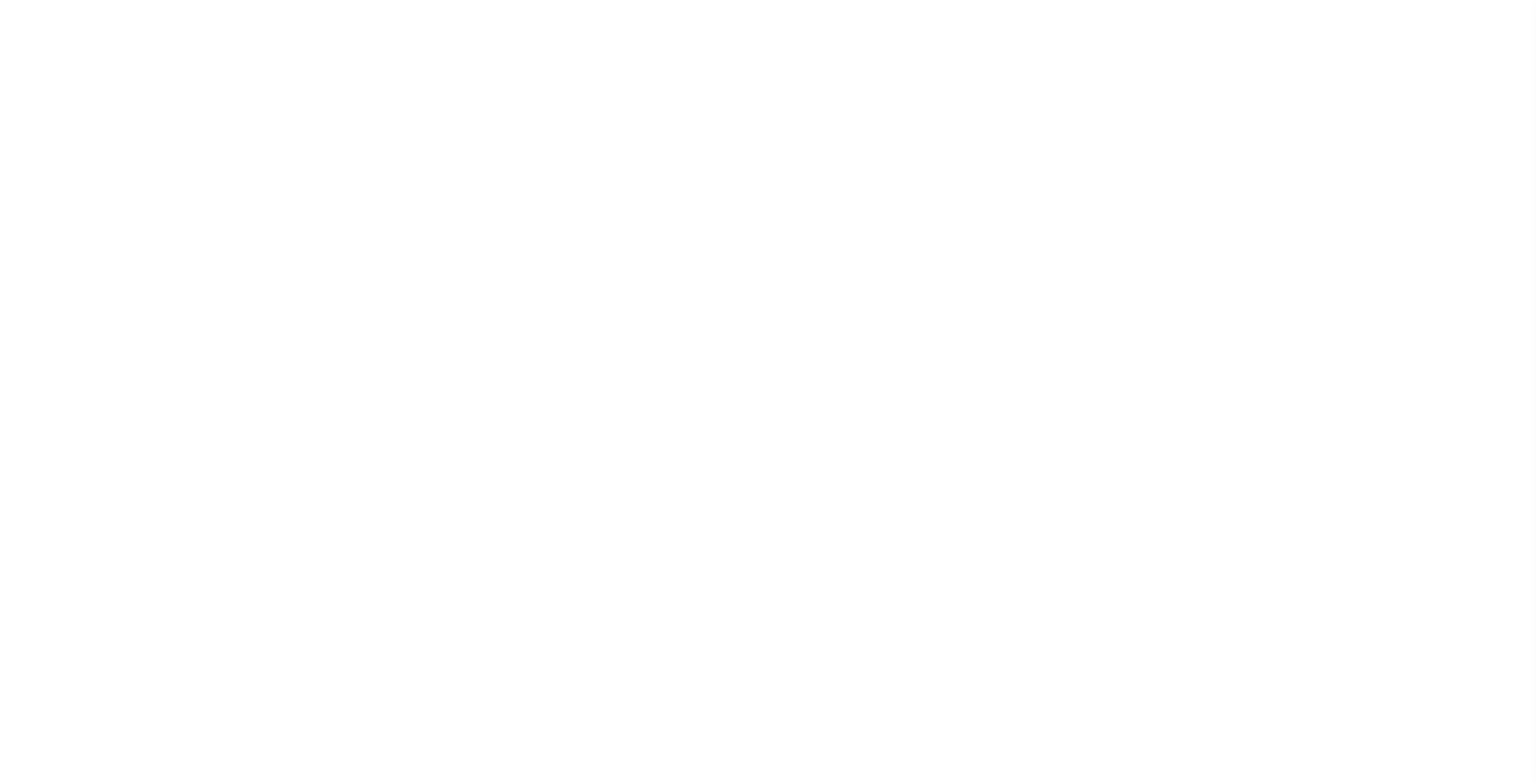
checkbox input "false"
type input "3608719008"
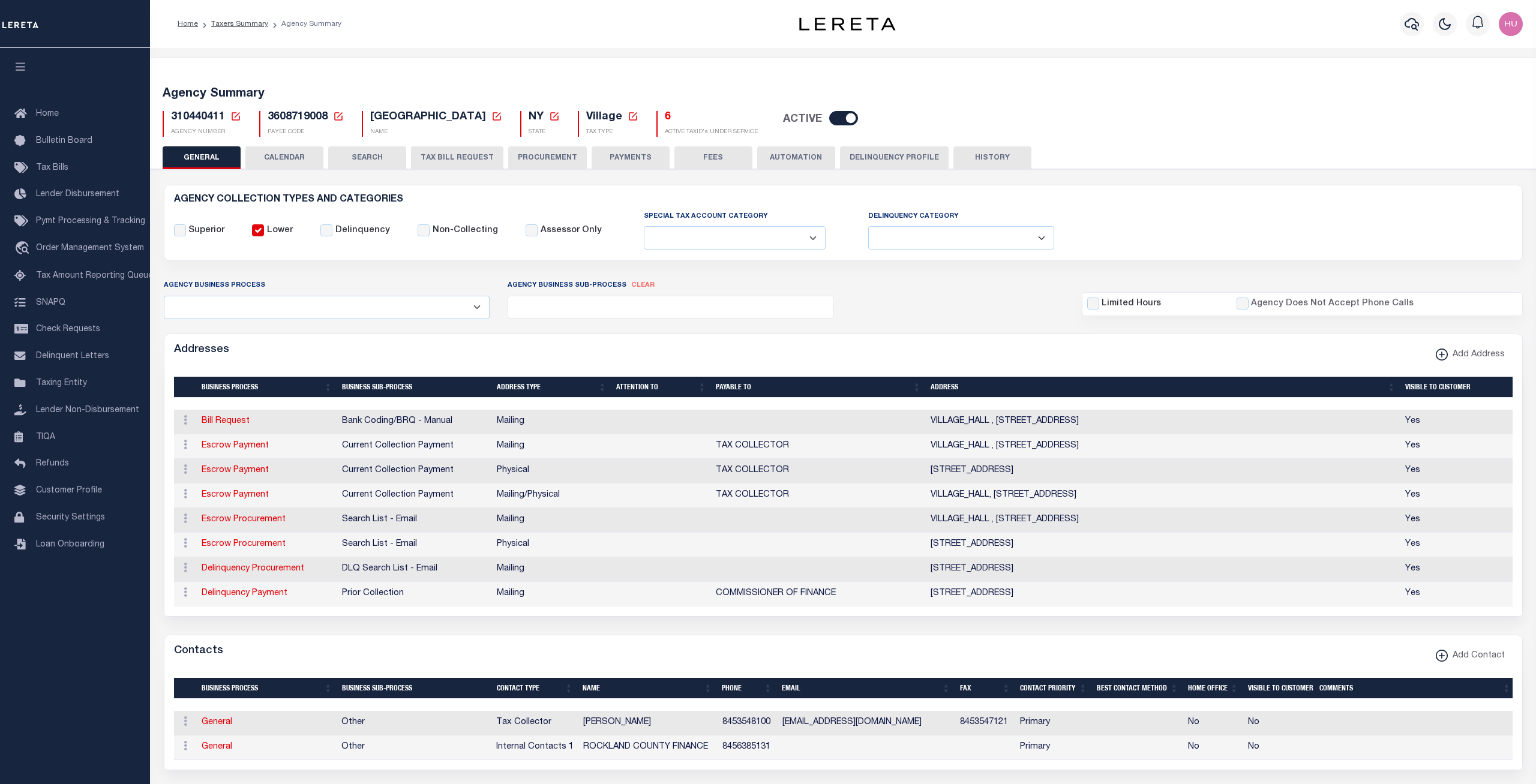
click at [276, 160] on button "CALENDAR" at bounding box center [284, 158] width 78 height 23
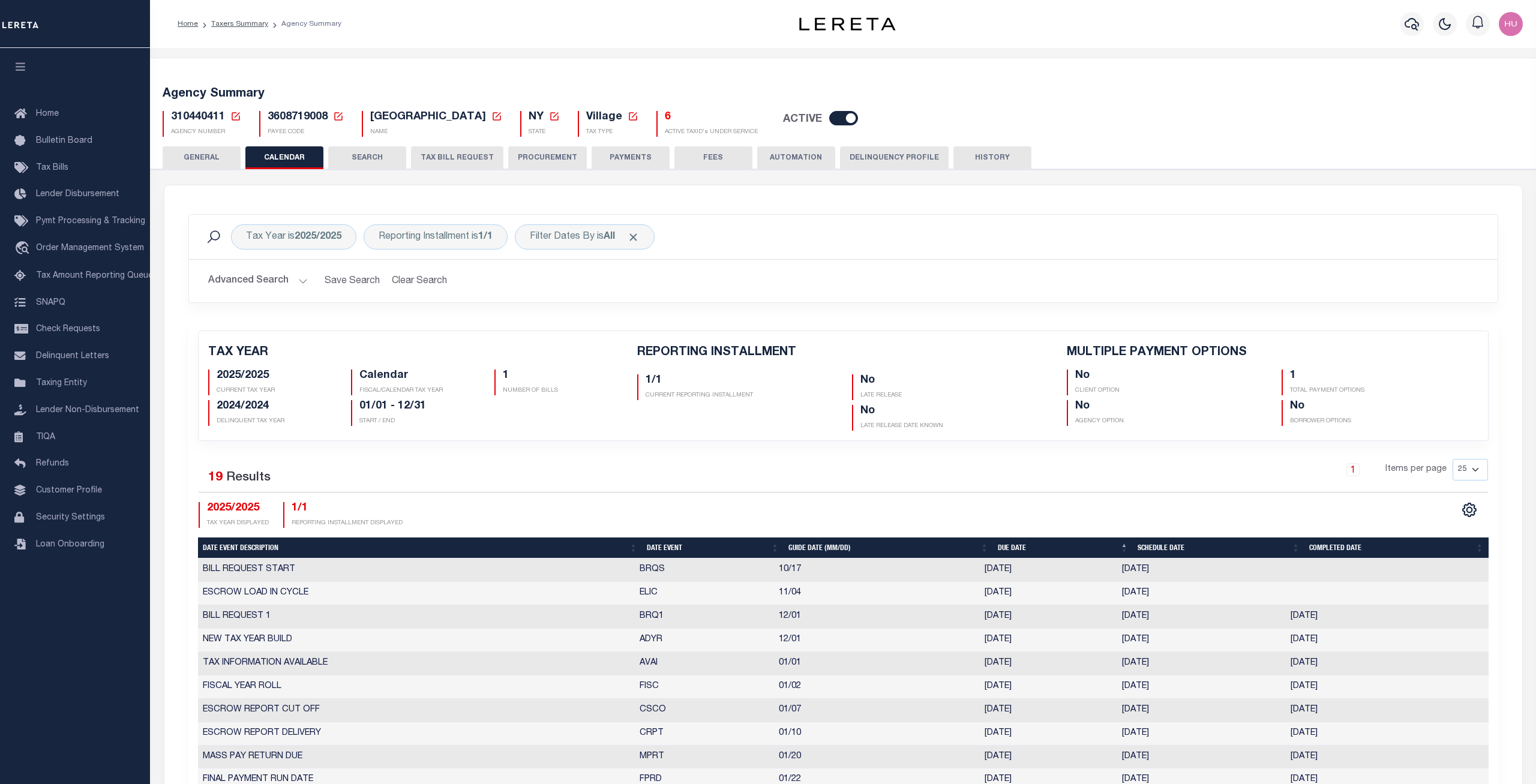
checkbox input "false"
type input "1"
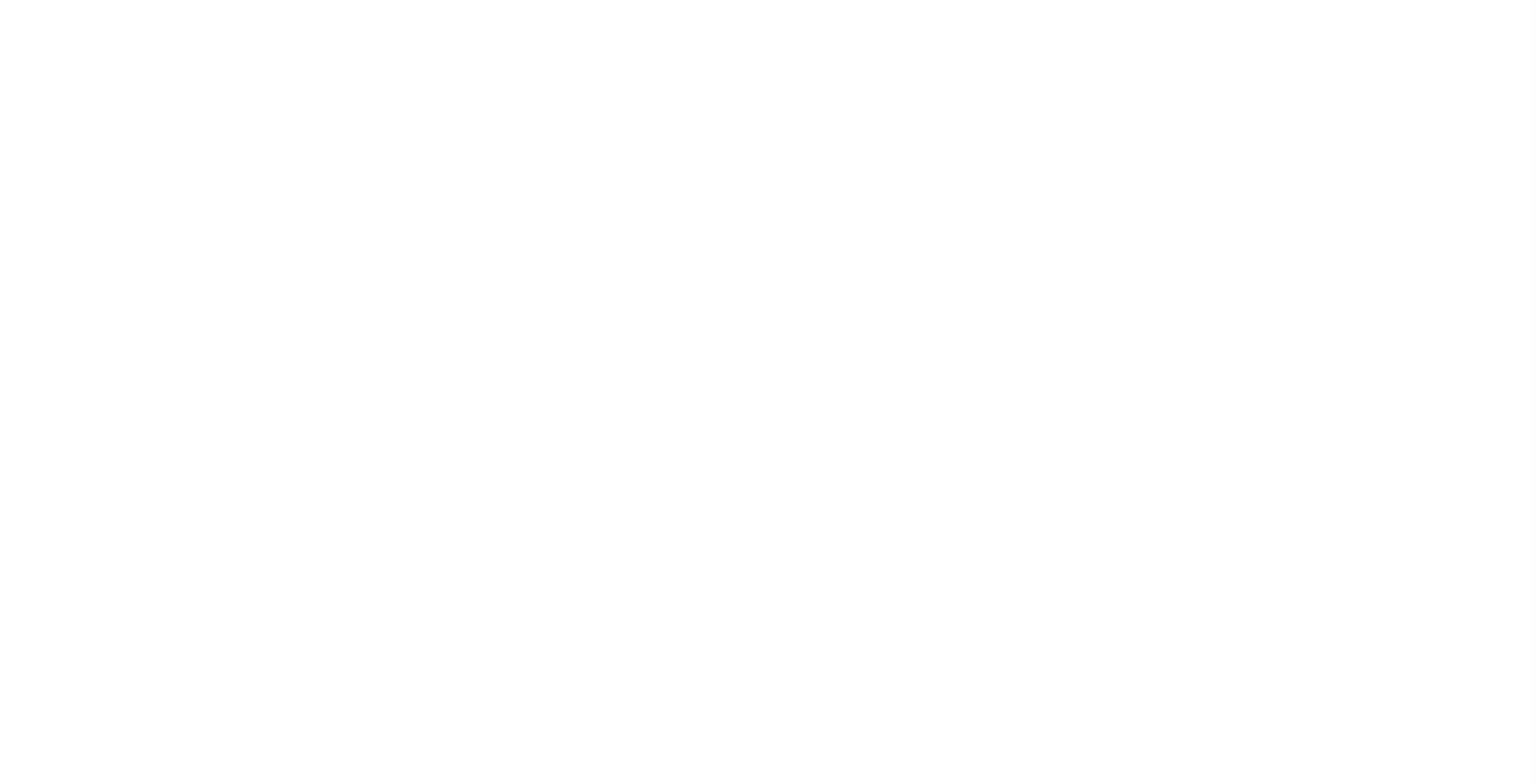
select select
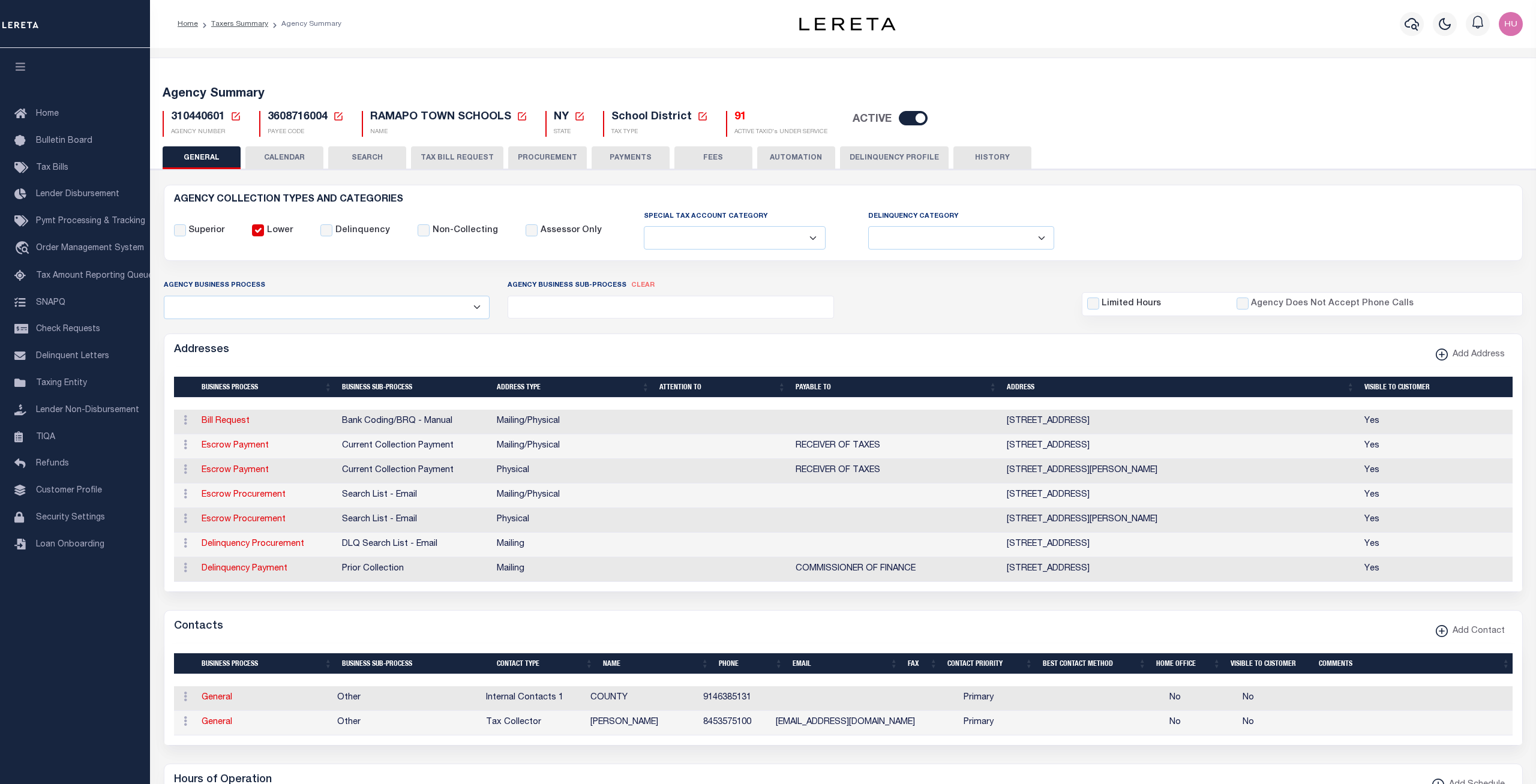
click at [287, 161] on button "CALENDAR" at bounding box center [284, 158] width 78 height 23
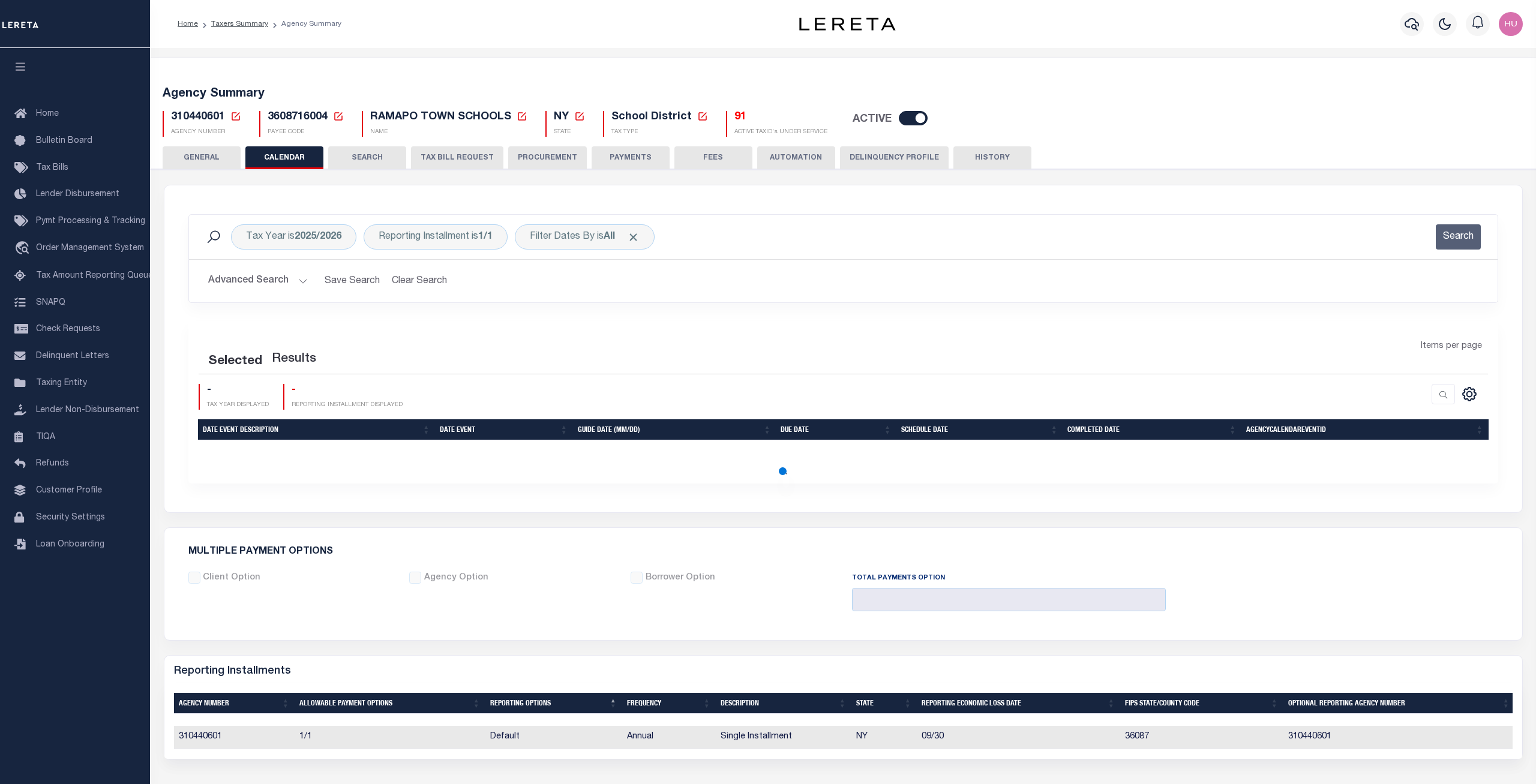
checkbox input "false"
type input "1"
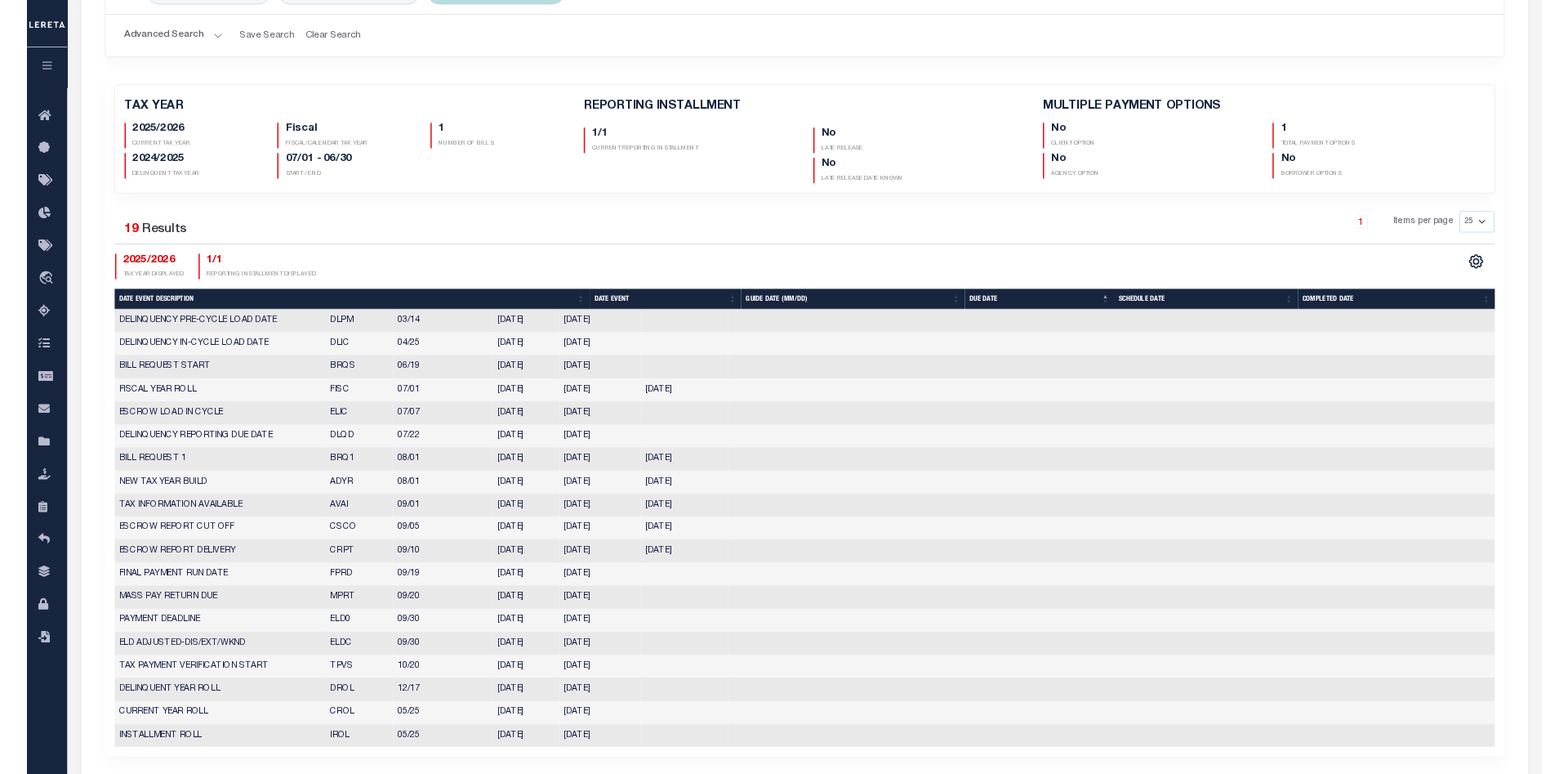
scroll to position [257, 0]
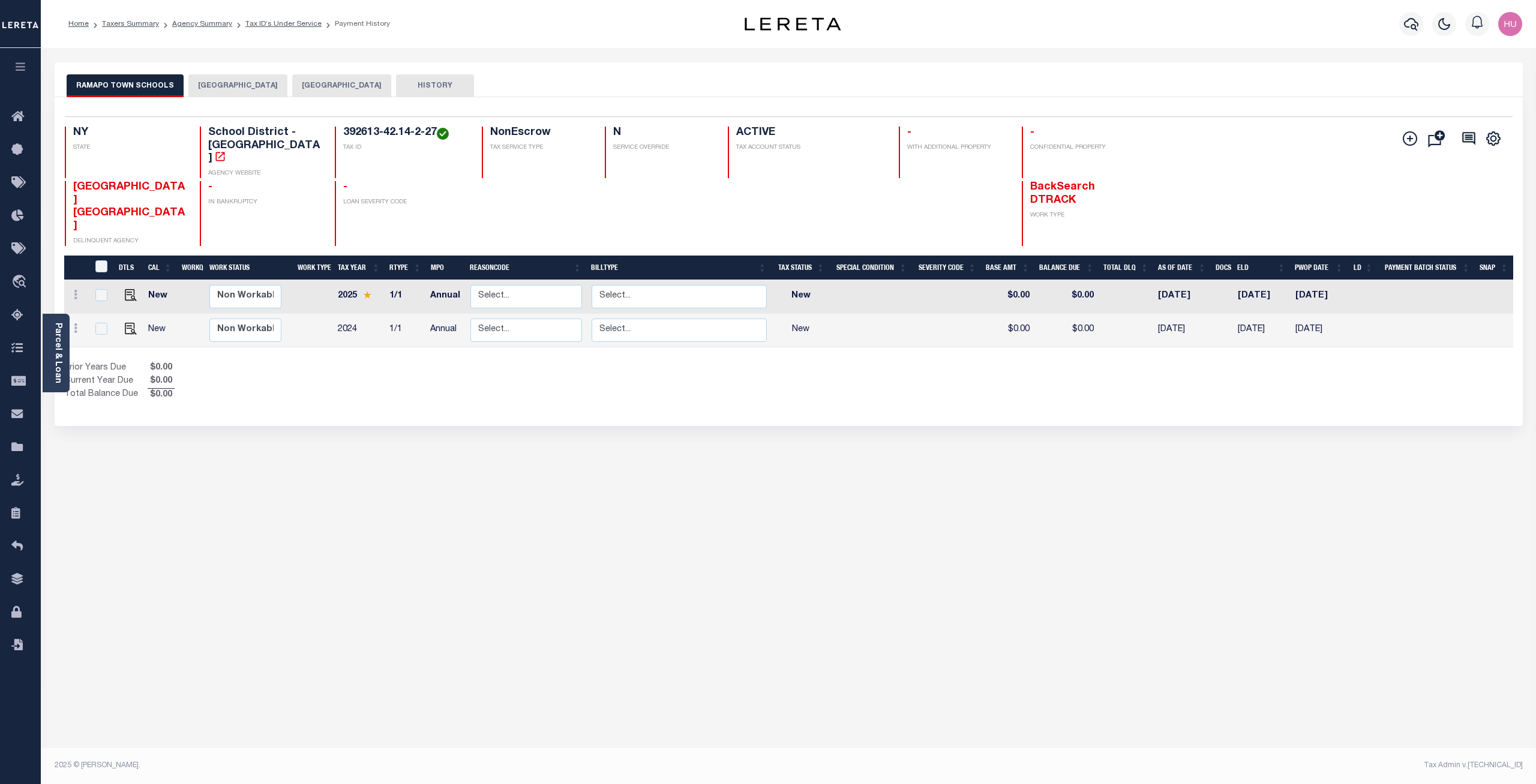
click at [634, 362] on div "Prior Years Due $0.00 Current Year Due $0.00 Total Balance Due $0.00" at bounding box center [426, 381] width 725 height 40
click at [568, 438] on div "RAMAPO TOWN SCHOOLS [GEOGRAPHIC_DATA] RAMAPO TOWN HISTORY 2 1" at bounding box center [788, 401] width 1486 height 677
click at [614, 516] on div "RAMAPO TOWN SCHOOLS [GEOGRAPHIC_DATA] RAMAPO TOWN HISTORY 2 1" at bounding box center [788, 401] width 1486 height 677
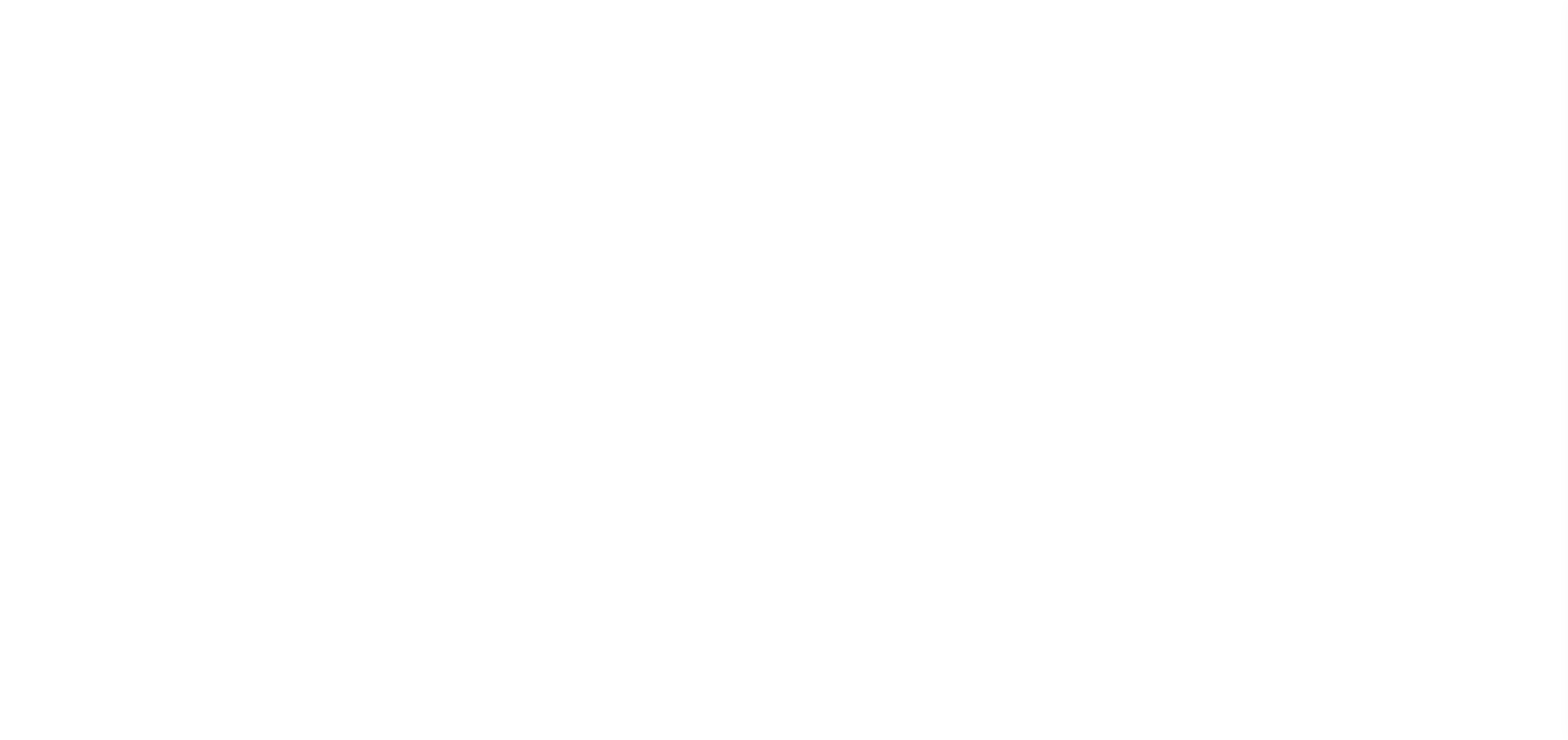
select select
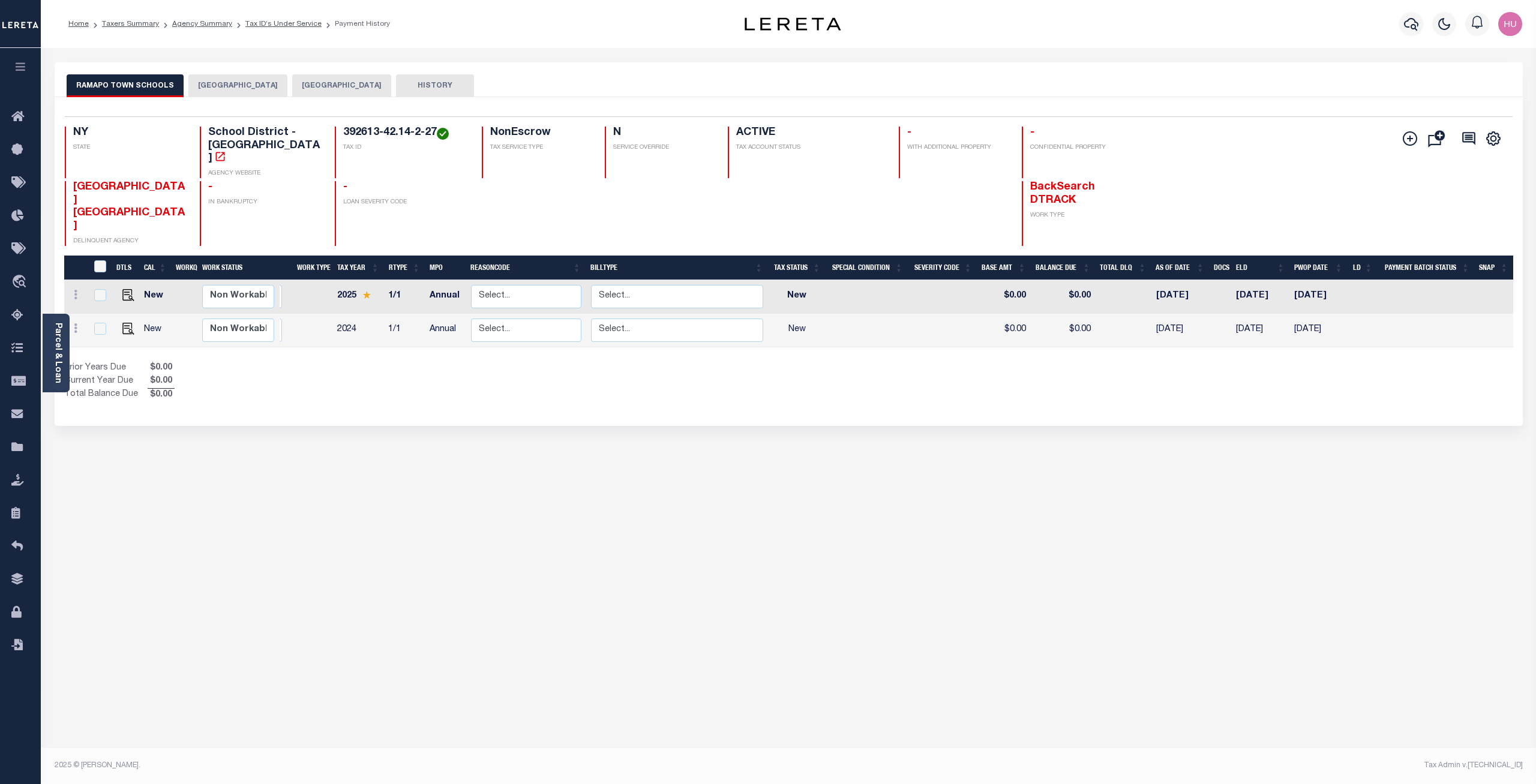
click at [653, 372] on div "Selected 2 Results 1 Items per page 25 50 100 NY STATE TAX ID N" at bounding box center [788, 262] width 1468 height 329
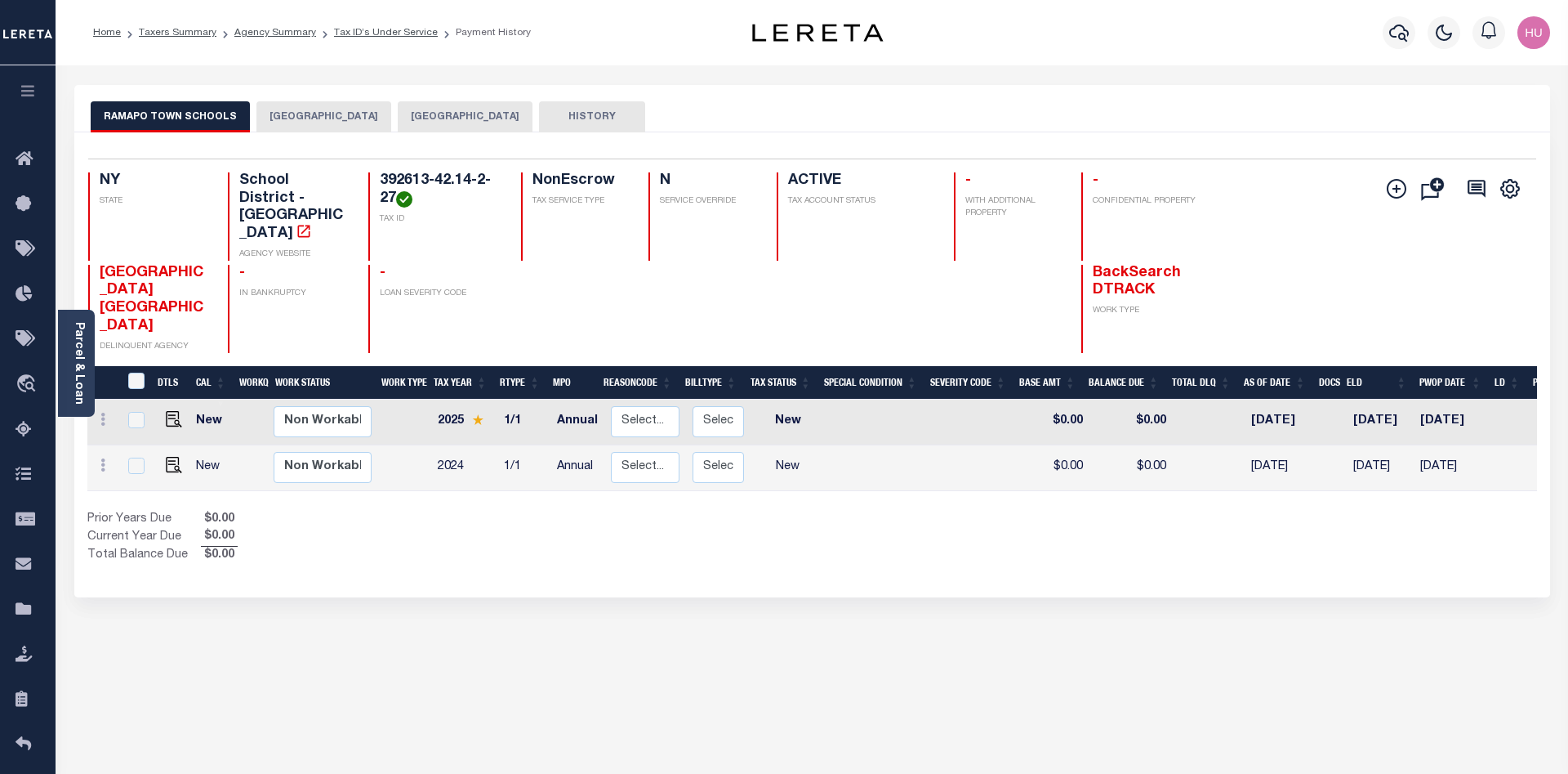
click at [800, 520] on div "Selected 2 Results 1 Items per page 25 50 100 NY STATE TAX ID N" at bounding box center [812, 364] width 1476 height 465
click at [914, 511] on div "Show Tax Lines before Bill Release Date Prior Years Due $0.00 Current Year Due …" at bounding box center [812, 538] width 1450 height 55
